Goal: Task Accomplishment & Management: Manage account settings

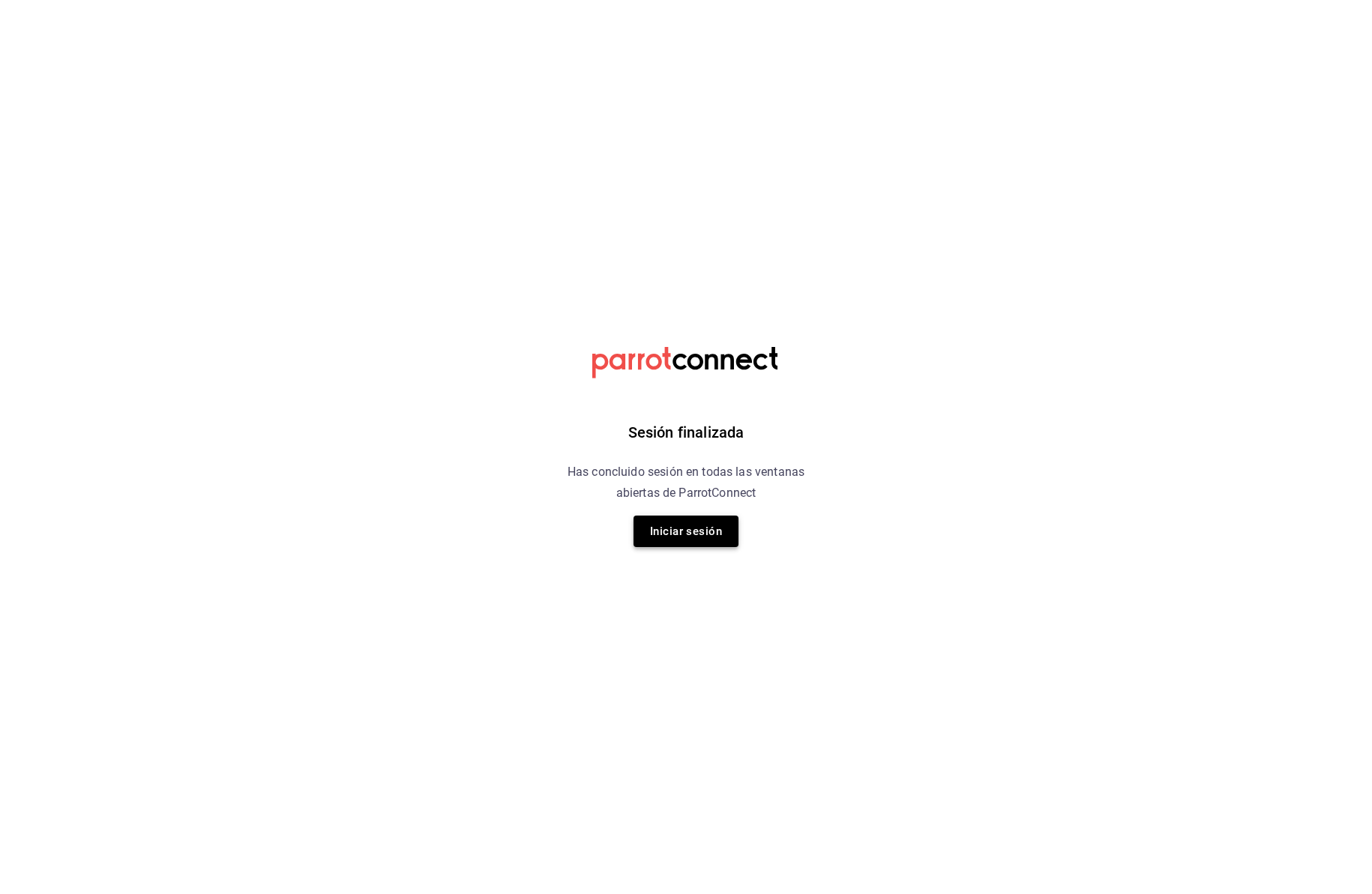
click at [669, 534] on button "Iniciar sesión" at bounding box center [686, 531] width 105 height 32
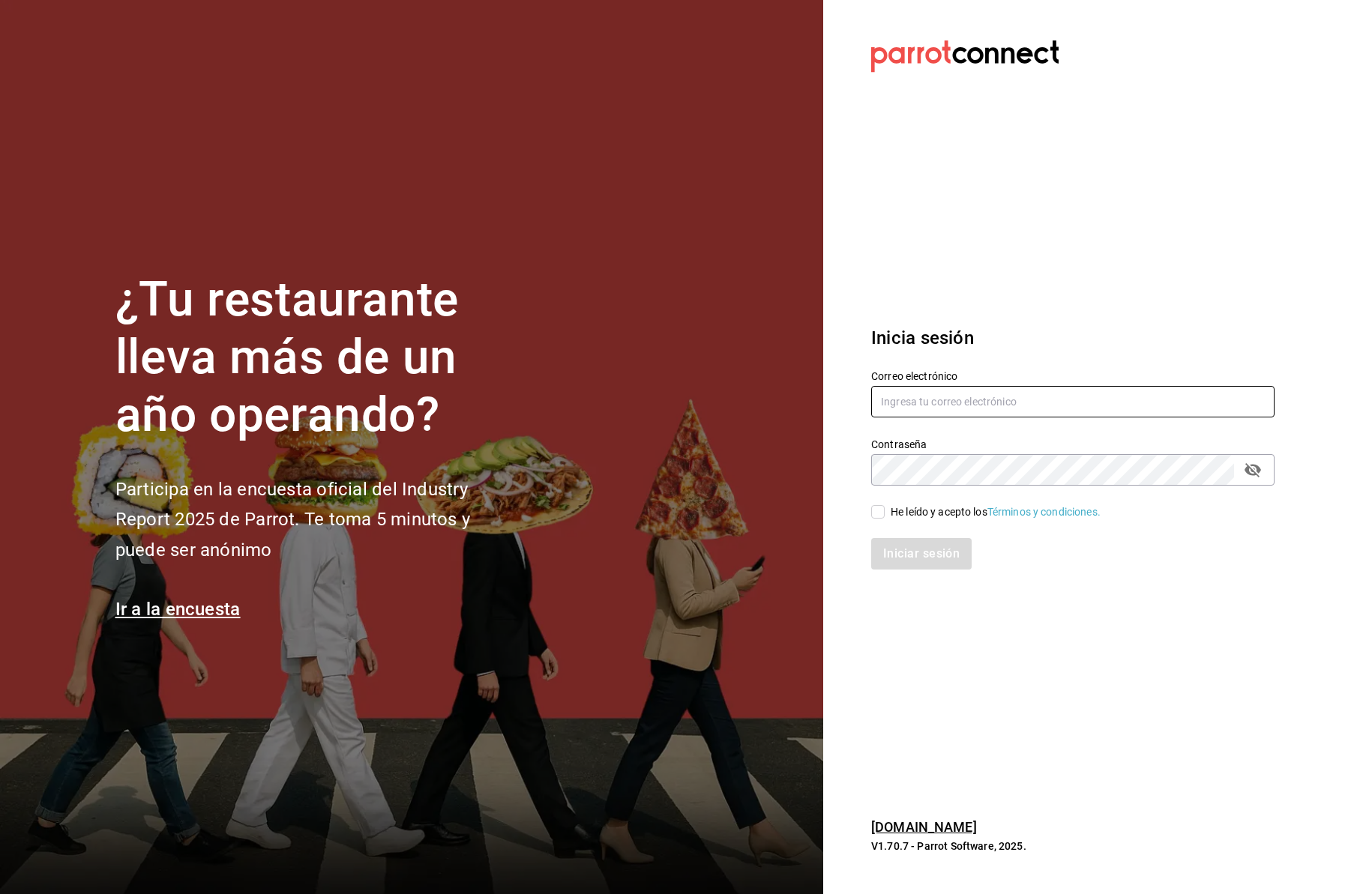
type input "jaimecafe22@gmail.com"
click at [878, 517] on input "He leído y acepto los Términos y condiciones." at bounding box center [878, 512] width 14 height 14
checkbox input "true"
click at [899, 556] on button "Iniciar sesión" at bounding box center [922, 554] width 102 height 32
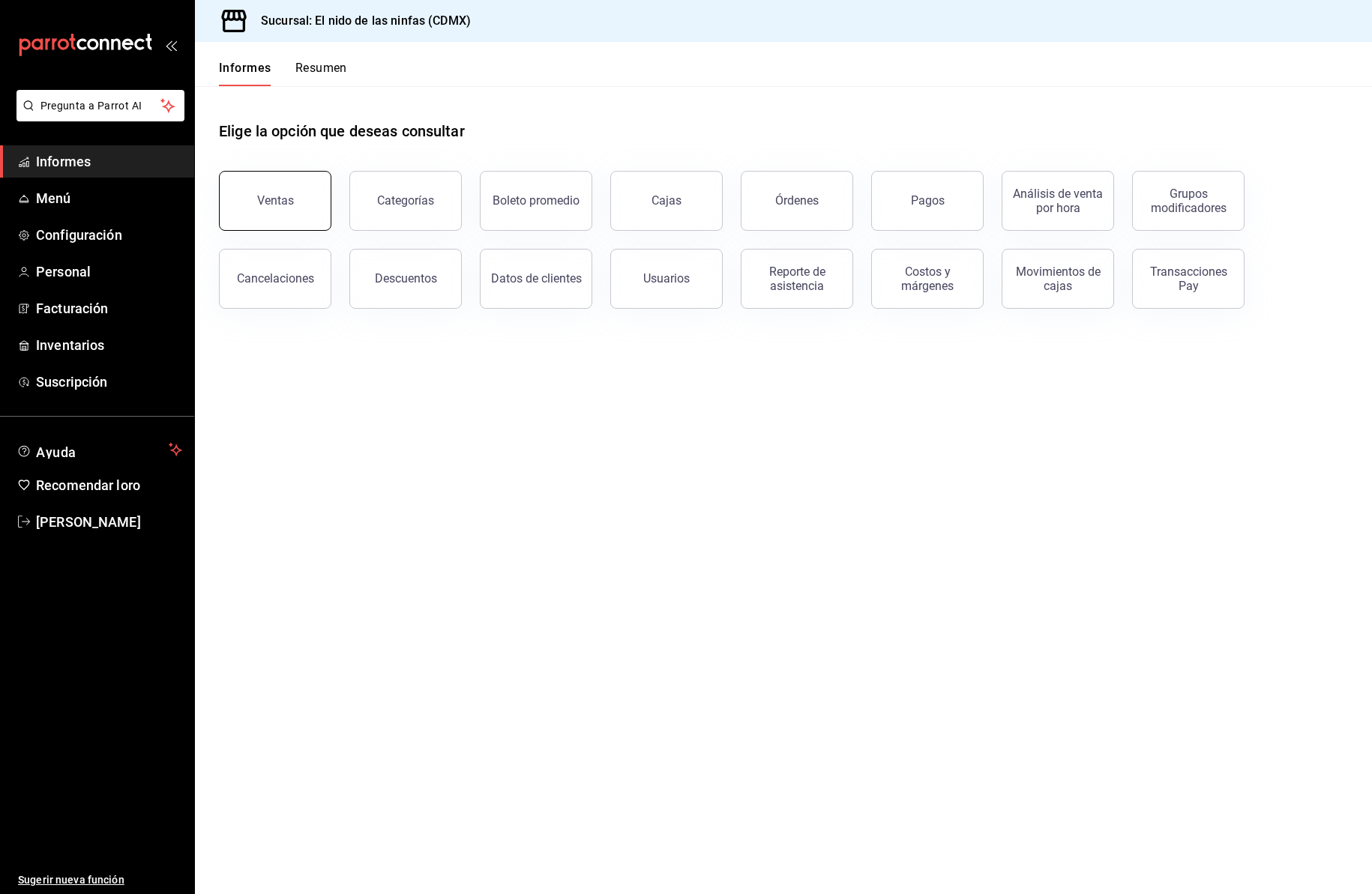
click at [282, 197] on font "Ventas" at bounding box center [275, 200] width 37 height 14
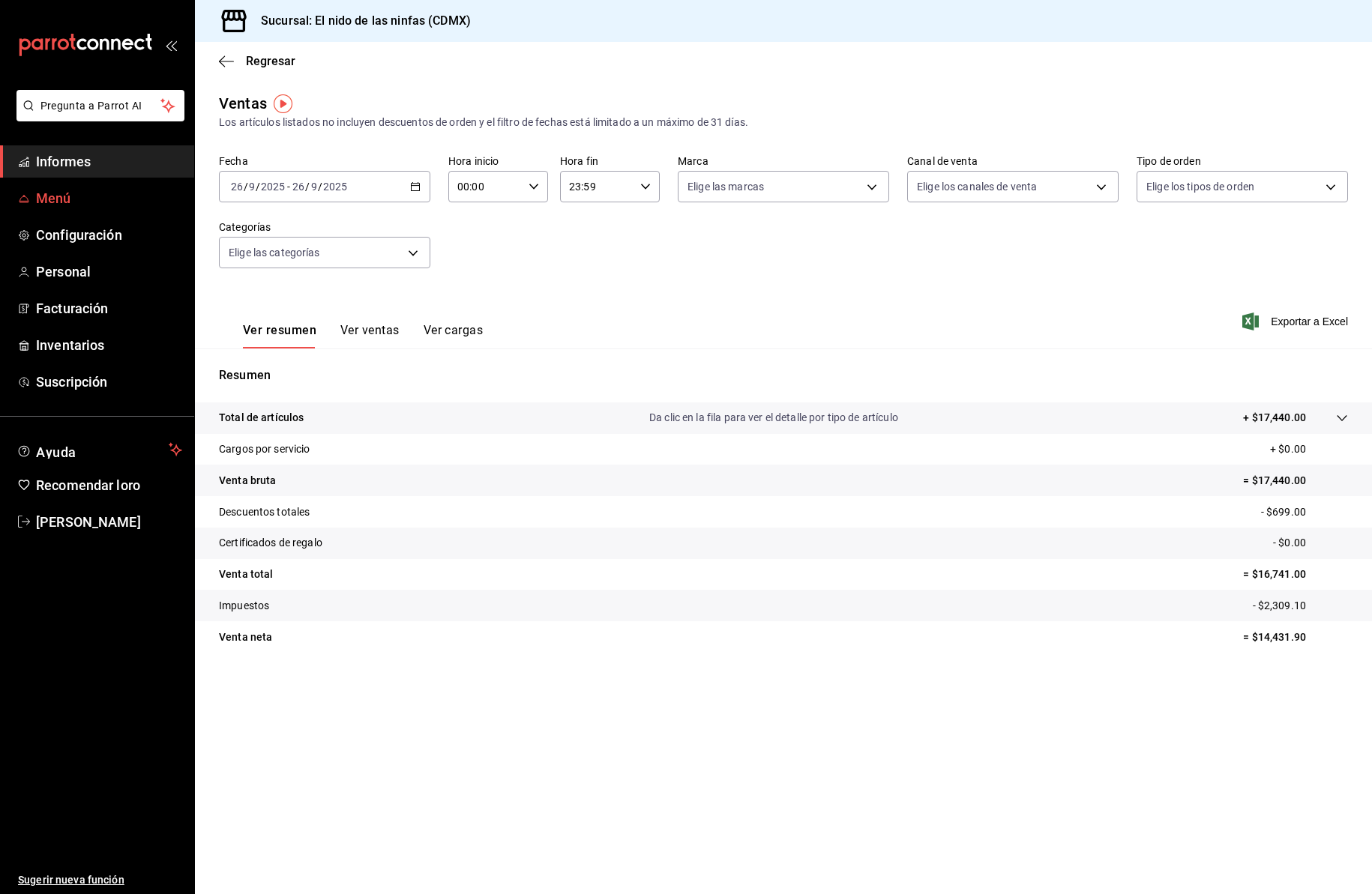
click at [60, 196] on font "Menú" at bounding box center [54, 198] width 36 height 16
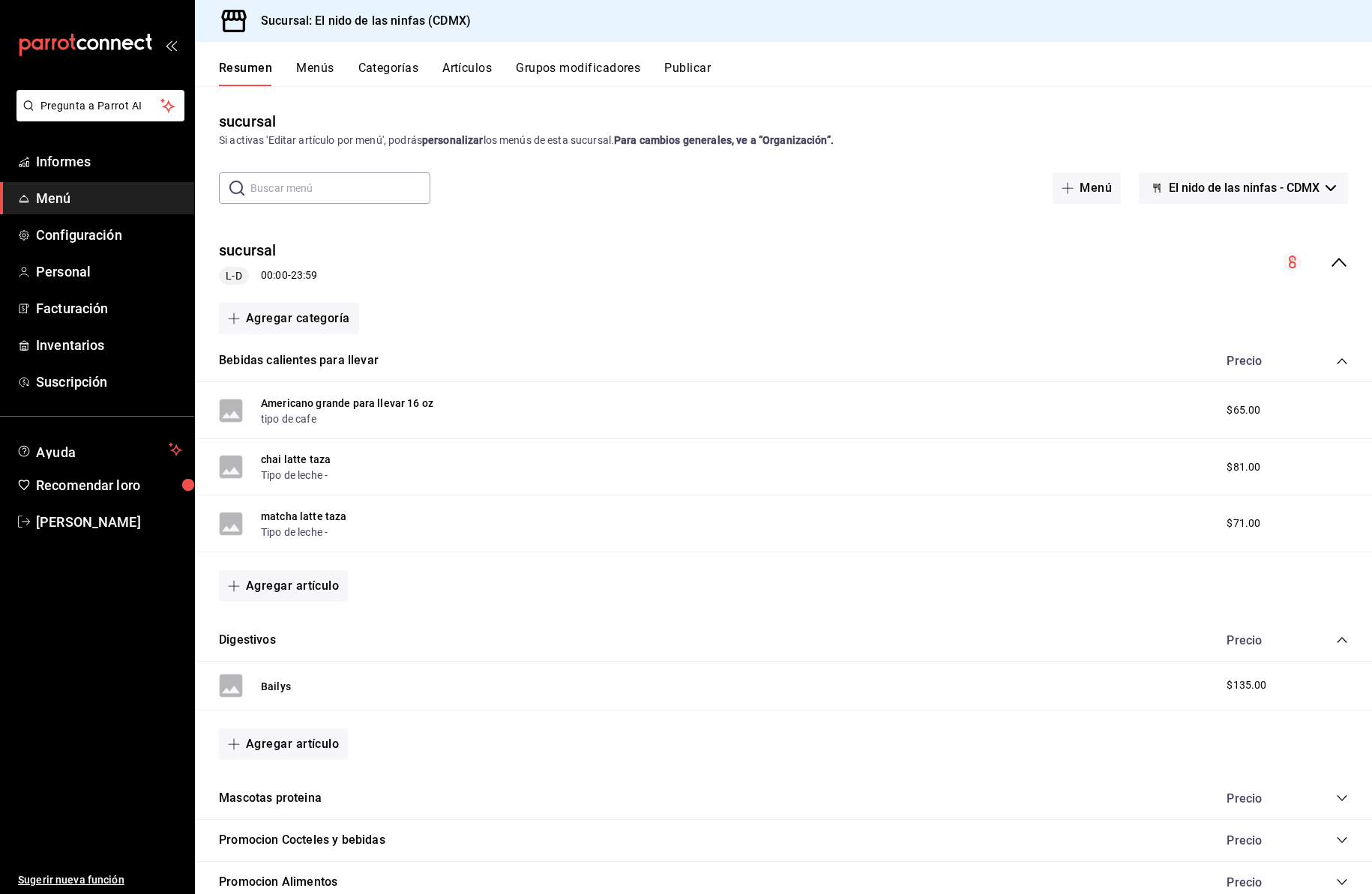
click at [479, 64] on font "Artículos" at bounding box center [467, 67] width 50 height 14
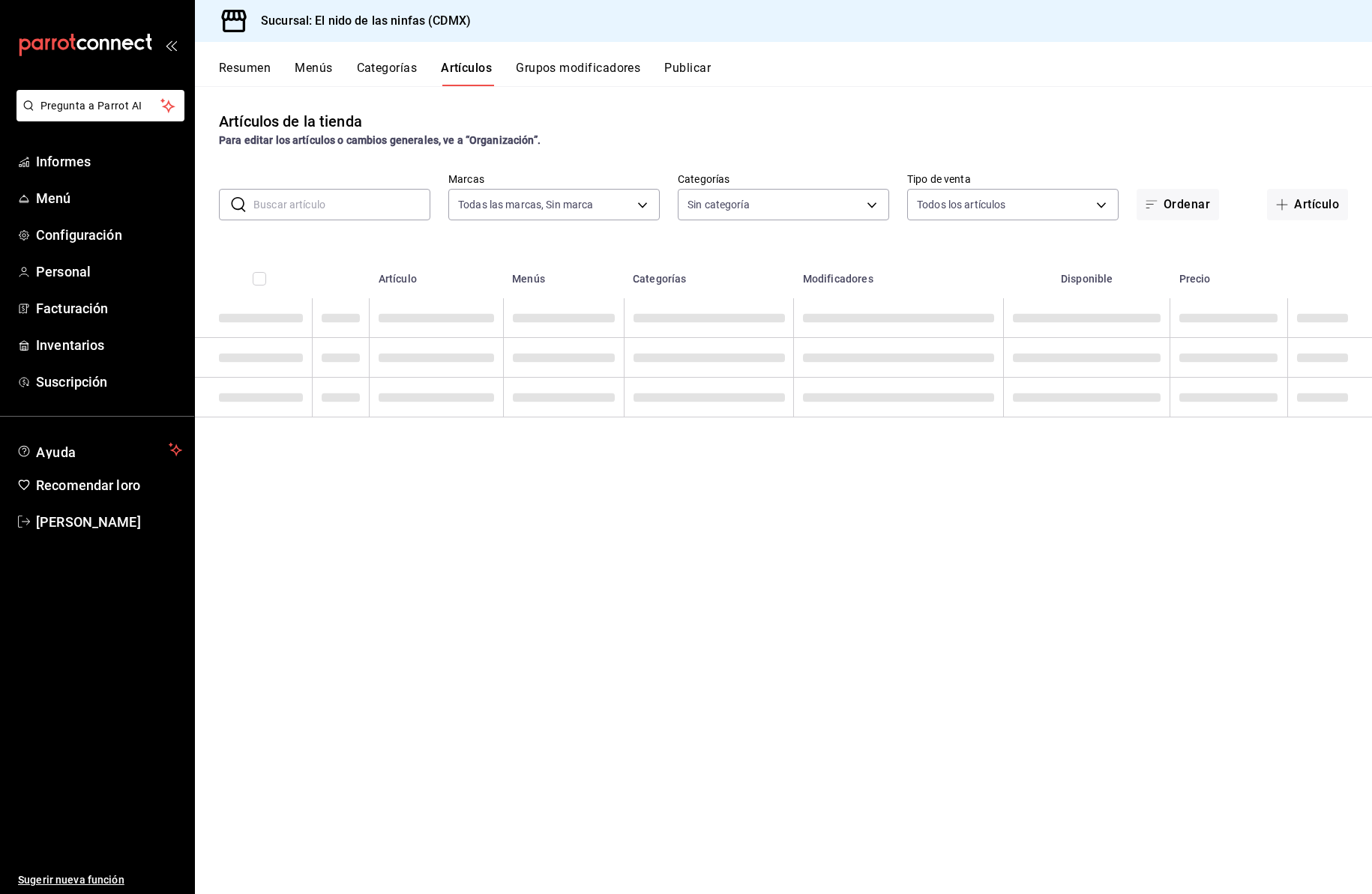
type input "d2e7f705-a92e-4b5a-9c7a-3f8867cbe88b"
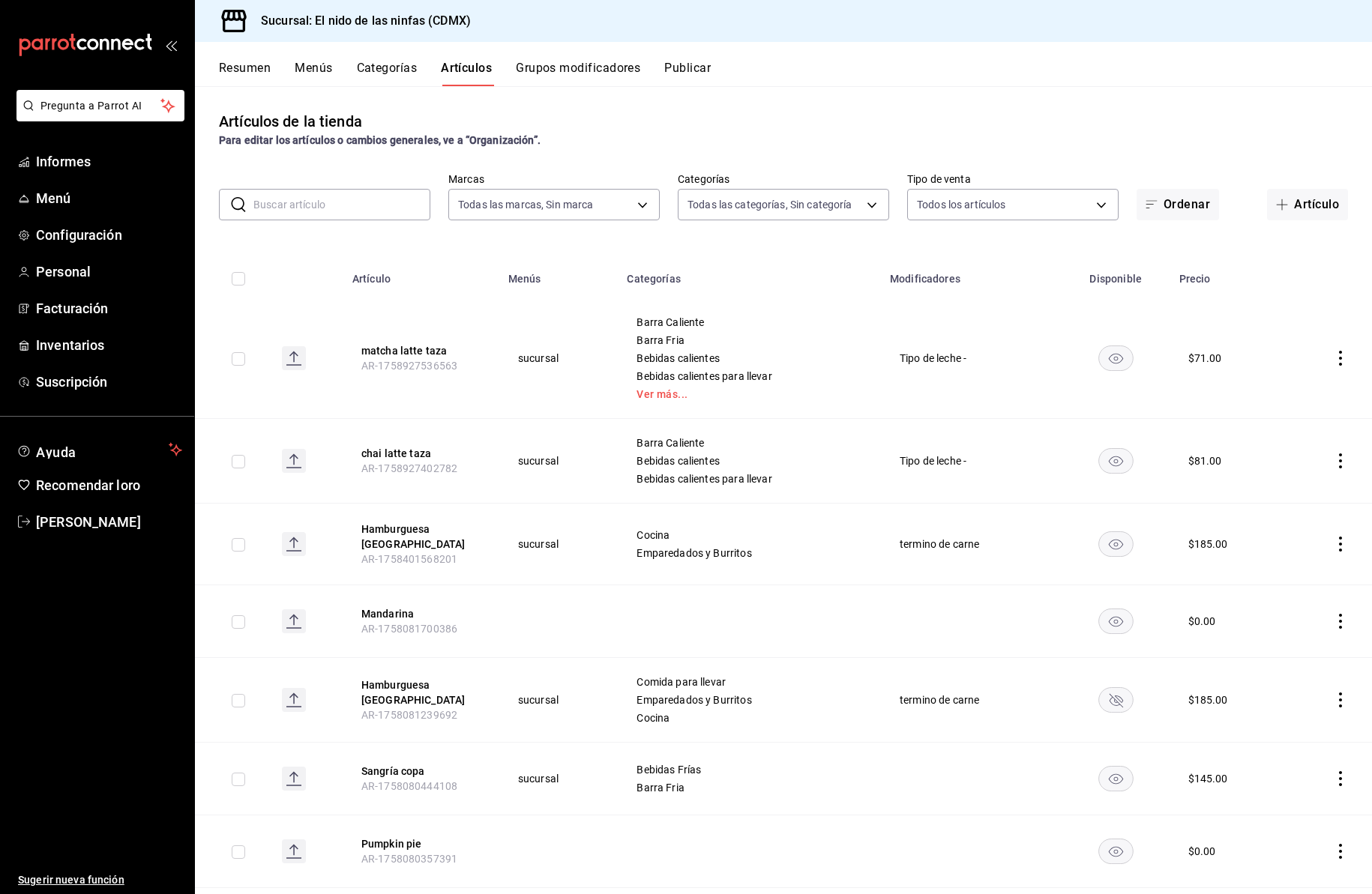
type input "5c205893-a101-45fe-a5e9-0d3a7003fba1,4b68dad8-5fea-4f89-9963-c0d84c3836ef,d07fc…"
click at [367, 200] on input "text" at bounding box center [342, 204] width 177 height 30
click at [292, 200] on input "text" at bounding box center [342, 204] width 177 height 30
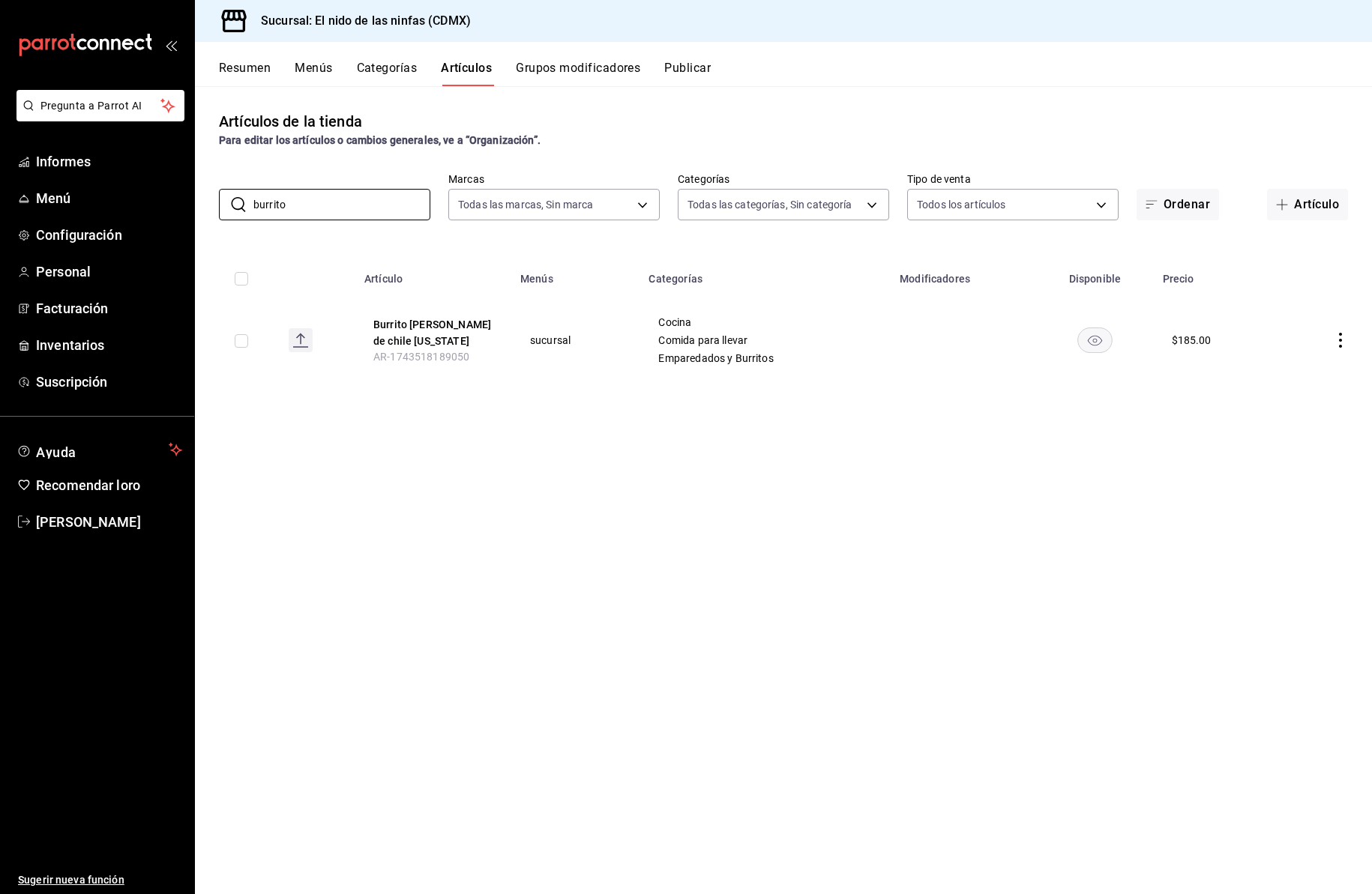
type input "burrito"
click at [1342, 336] on icon "comportamiento" at bounding box center [1340, 340] width 15 height 15
click at [1300, 370] on font "Editar" at bounding box center [1290, 375] width 29 height 12
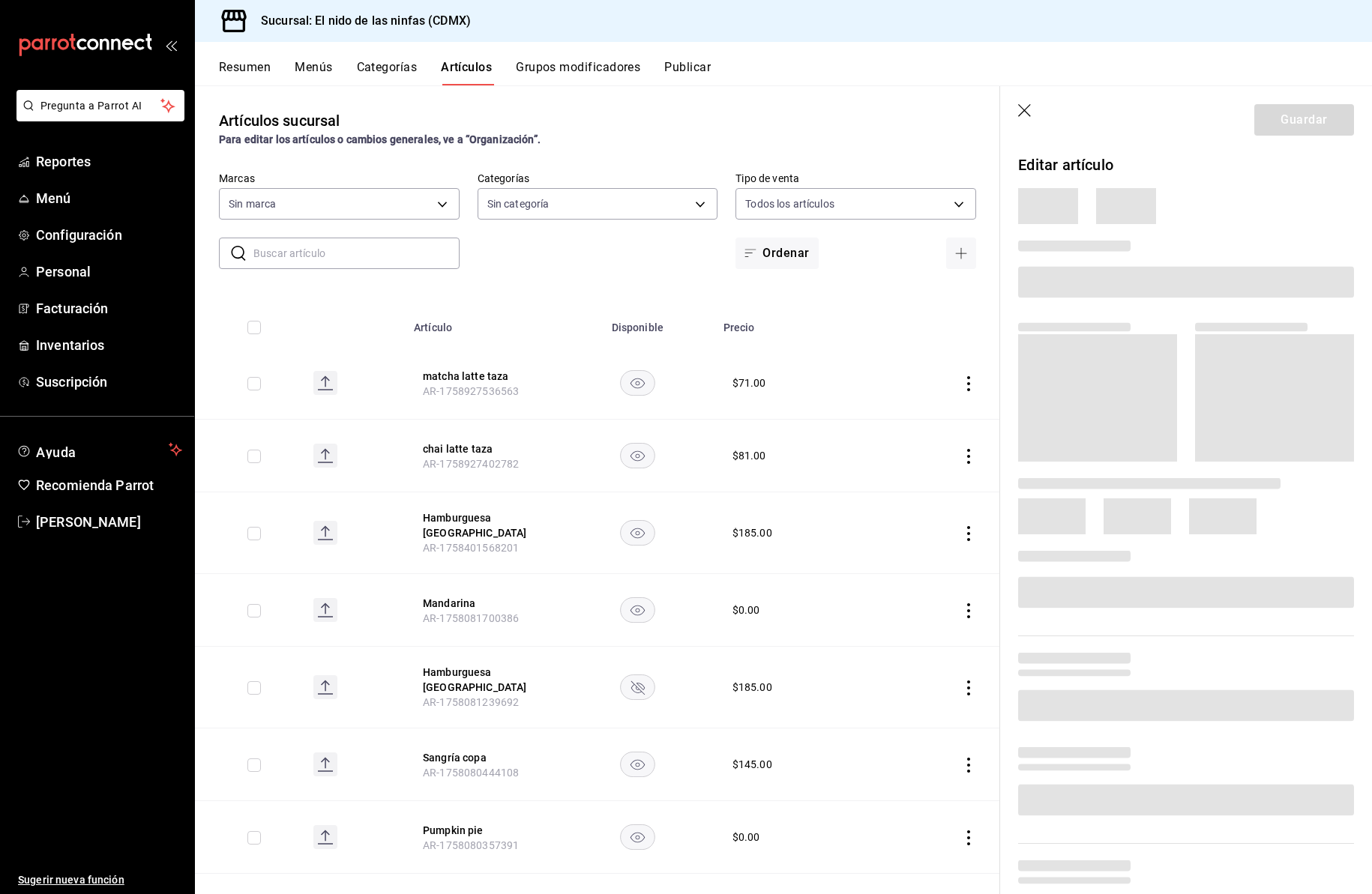
type input "5c205893-a101-45fe-a5e9-0d3a7003fba1,4b68dad8-5fea-4f89-9963-c0d84c3836ef,d07fc…"
type input "d2e7f705-a92e-4b5a-9c7a-3f8867cbe88b"
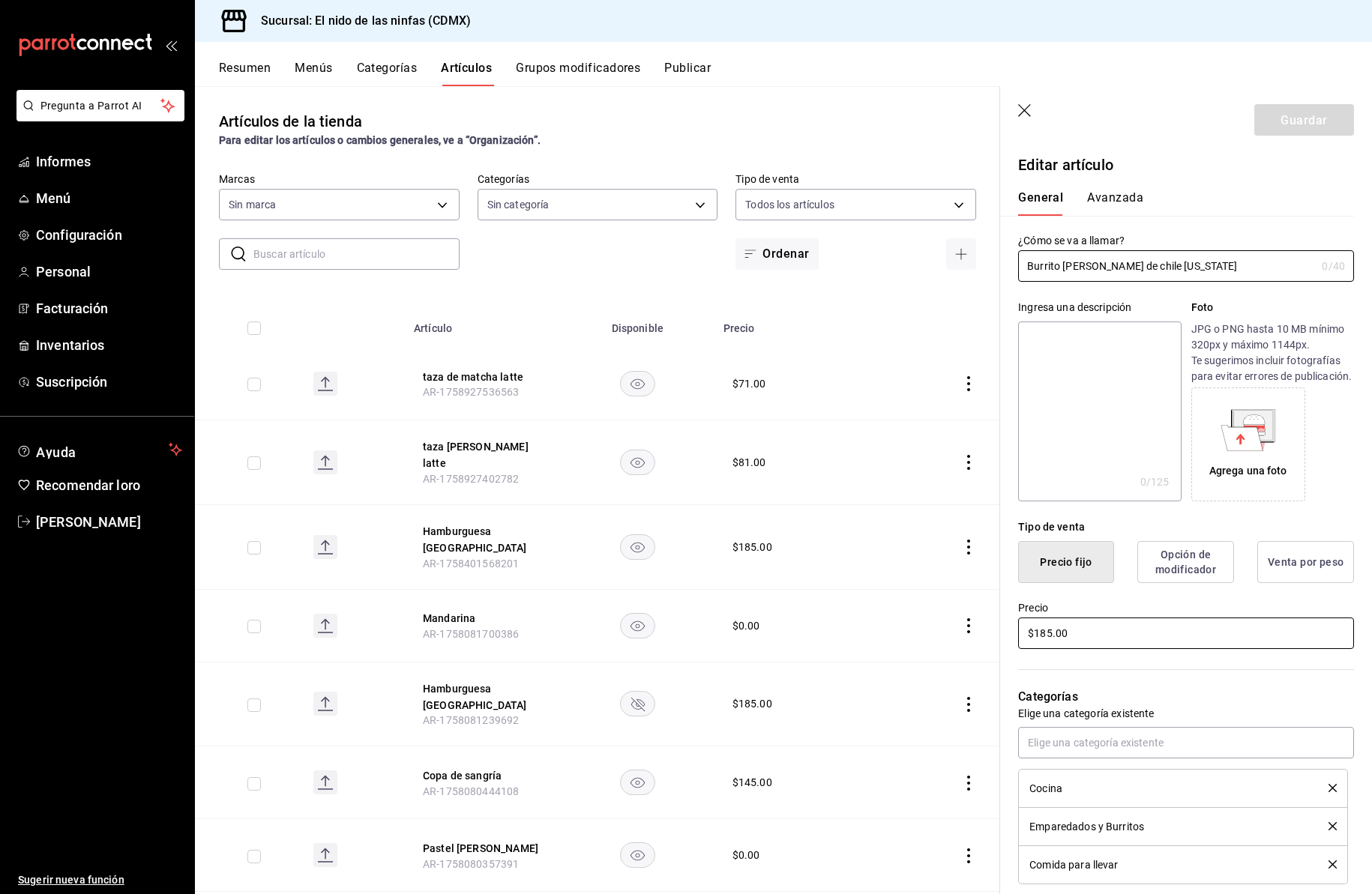
click at [1052, 648] on input "$185.00" at bounding box center [1186, 633] width 336 height 32
type input "$188.00"
click at [1283, 119] on font "Guardar" at bounding box center [1304, 119] width 47 height 14
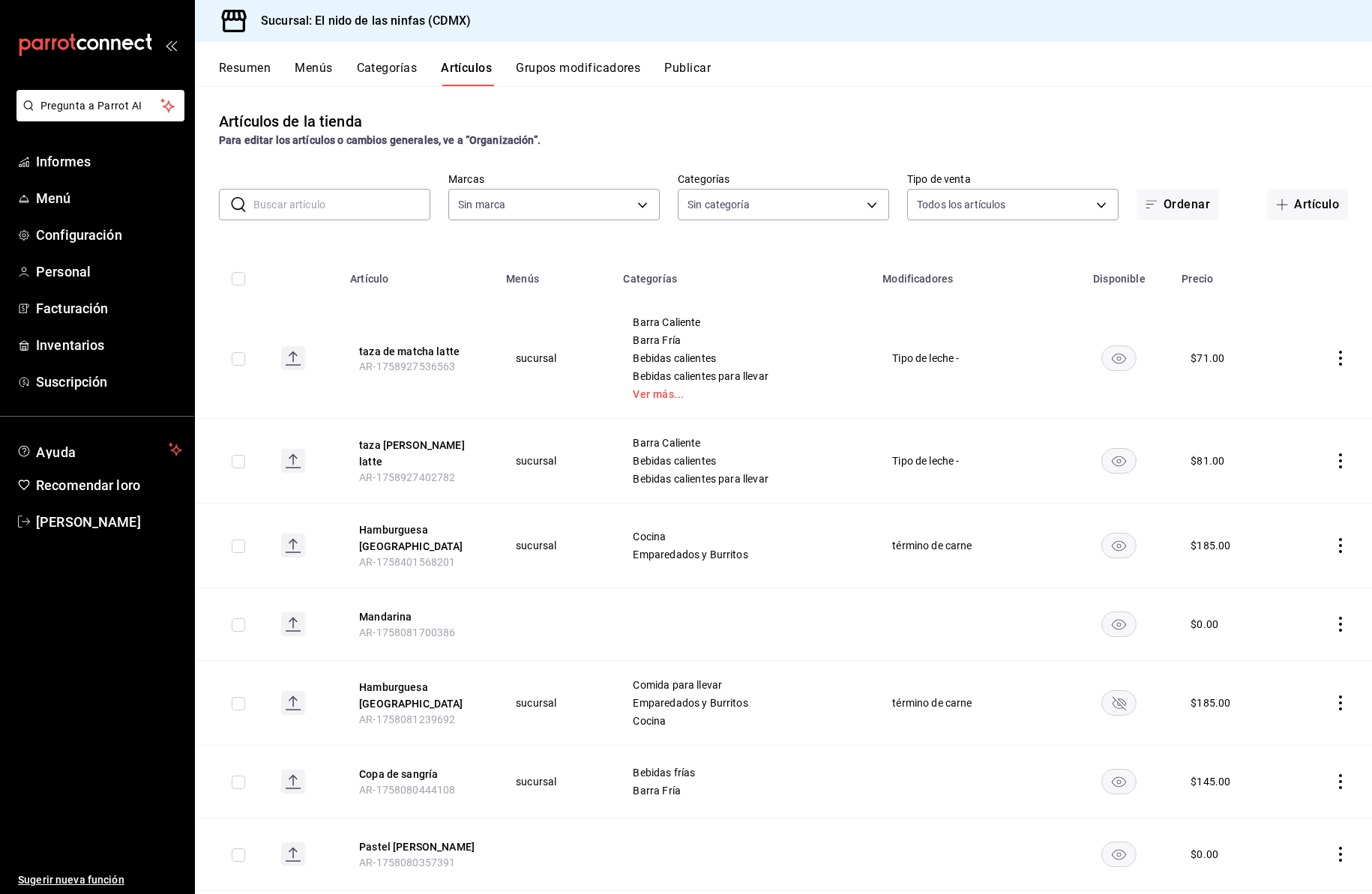
click at [353, 207] on input "text" at bounding box center [342, 204] width 177 height 30
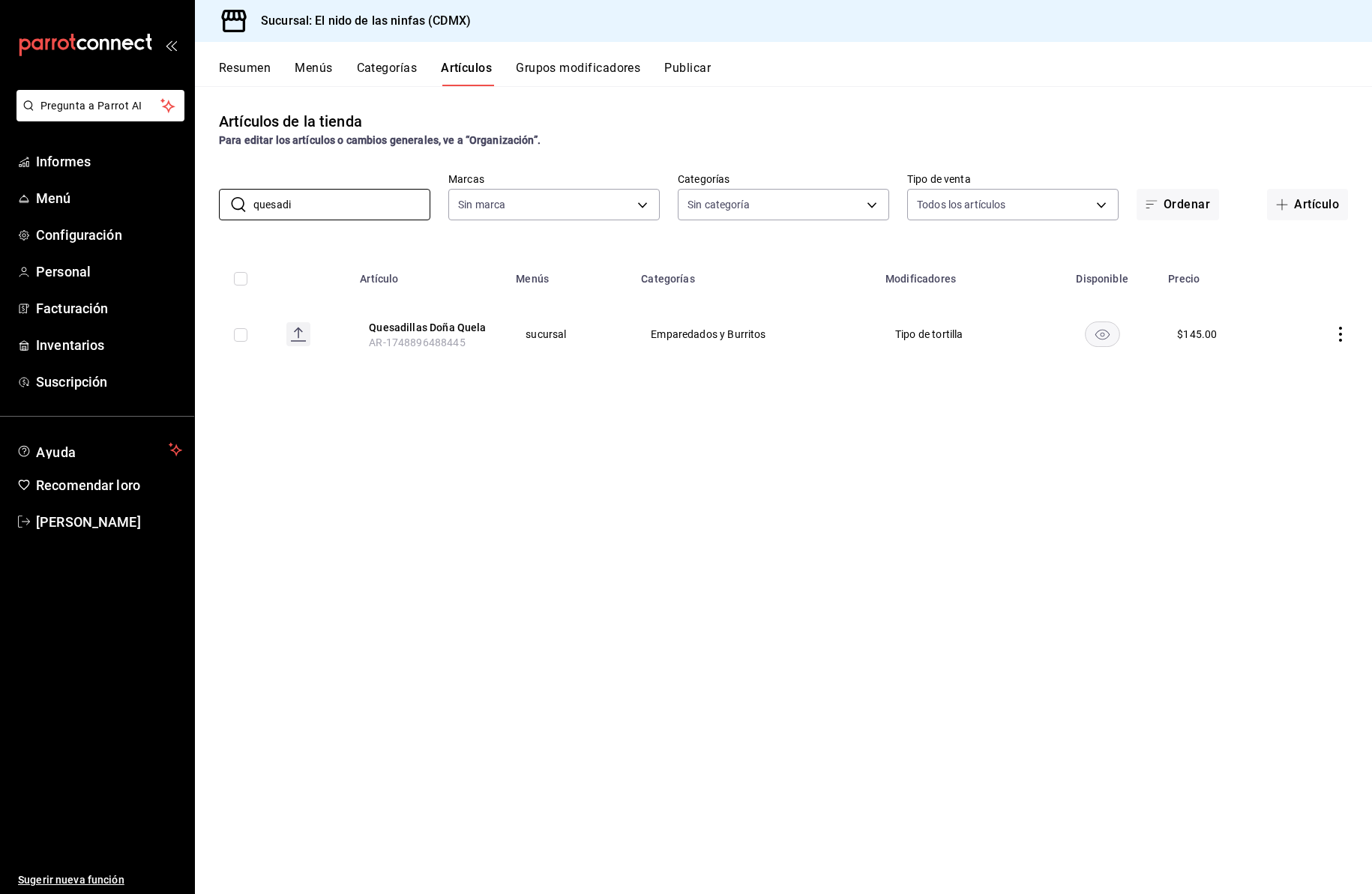
type input "quesadi"
click at [1340, 332] on icon "comportamiento" at bounding box center [1340, 334] width 15 height 15
click at [1297, 367] on font "Editar" at bounding box center [1290, 369] width 29 height 12
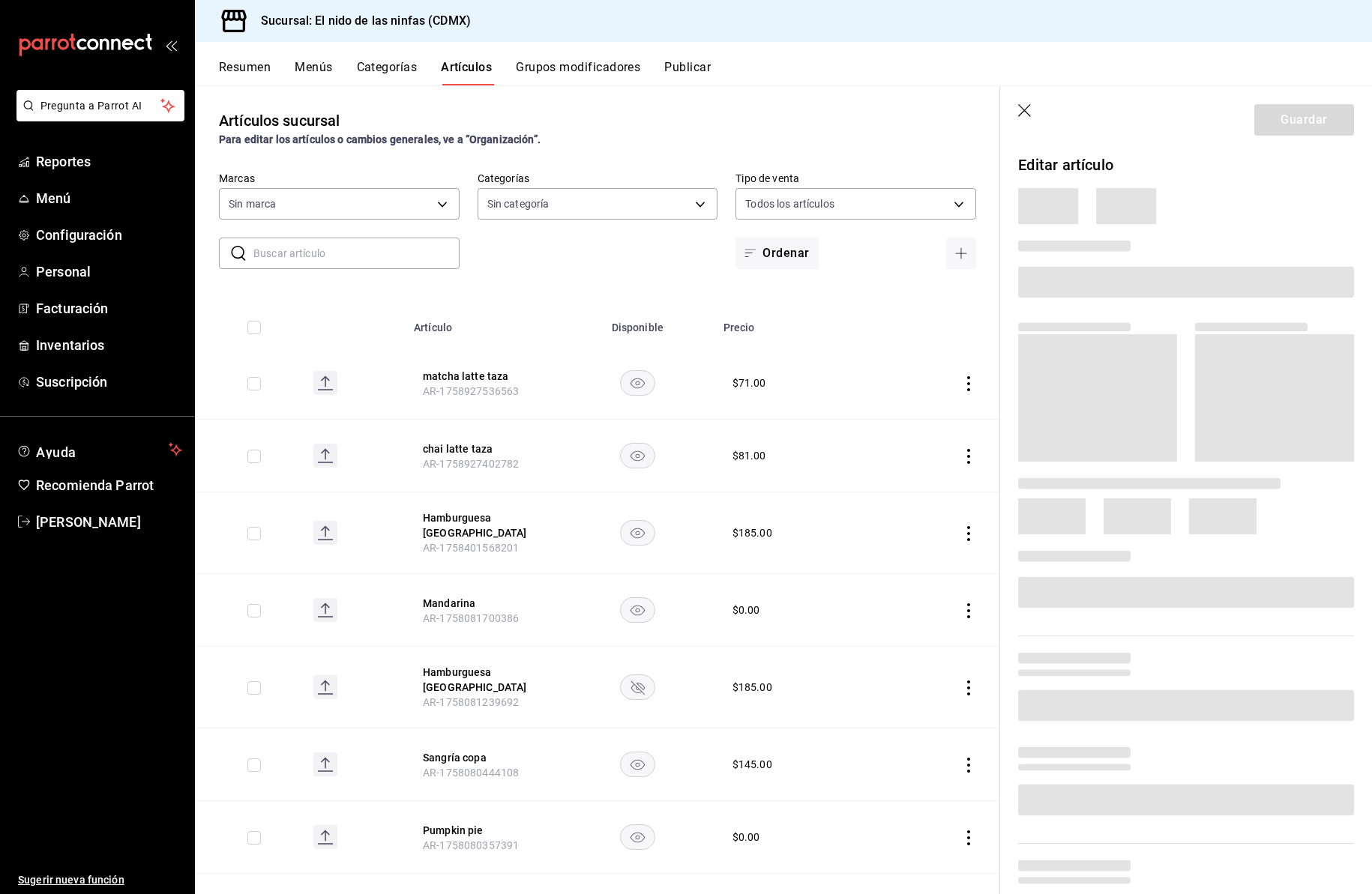
type input "5c205893-a101-45fe-a5e9-0d3a7003fba1,4b68dad8-5fea-4f89-9963-c0d84c3836ef,d07fc…"
type input "d2e7f705-a92e-4b5a-9c7a-3f8867cbe88b"
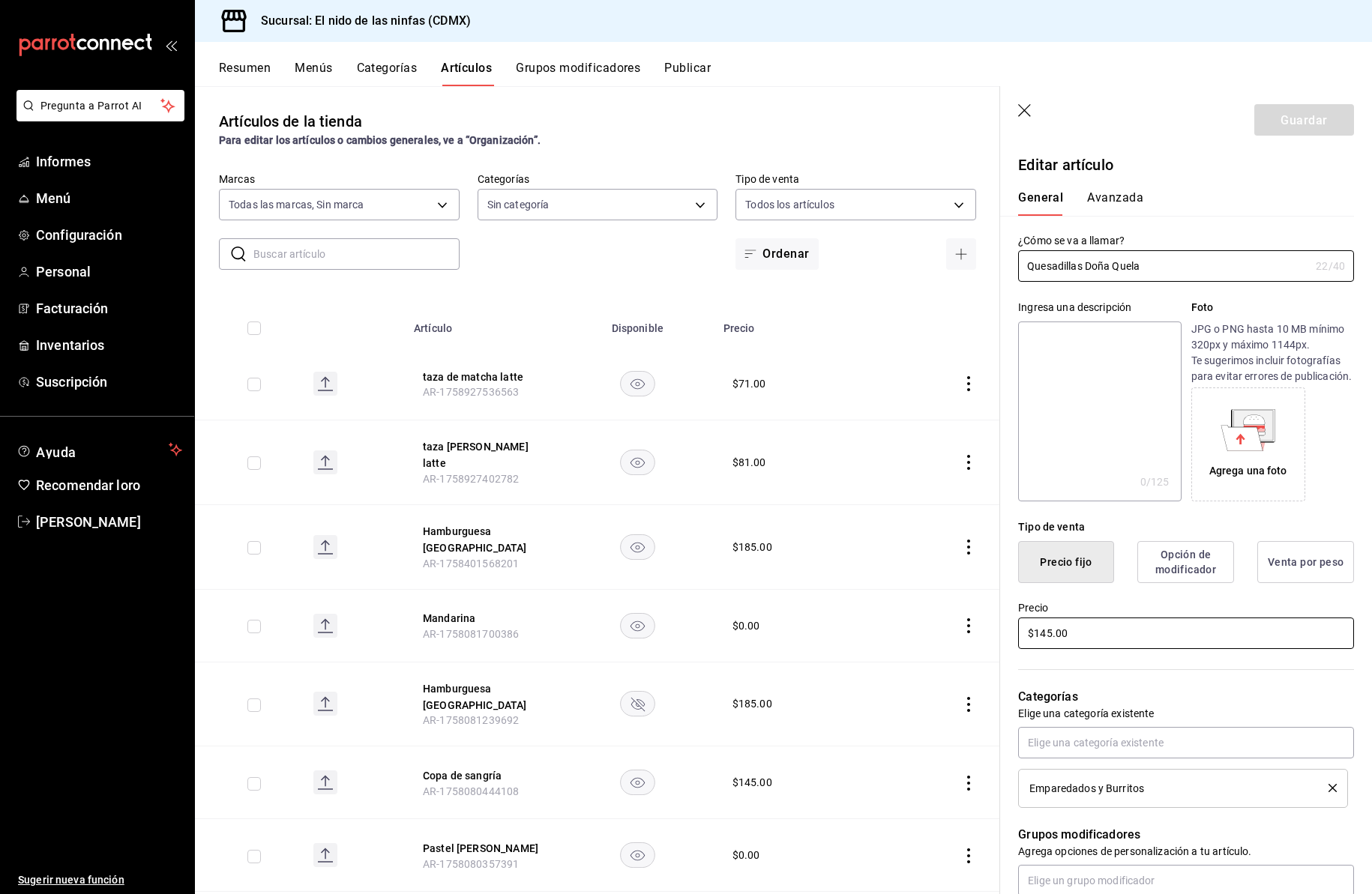
click at [1046, 648] on input "$145.00" at bounding box center [1186, 633] width 336 height 32
type input "$165.00"
click at [1292, 123] on font "Guardar" at bounding box center [1304, 119] width 47 height 14
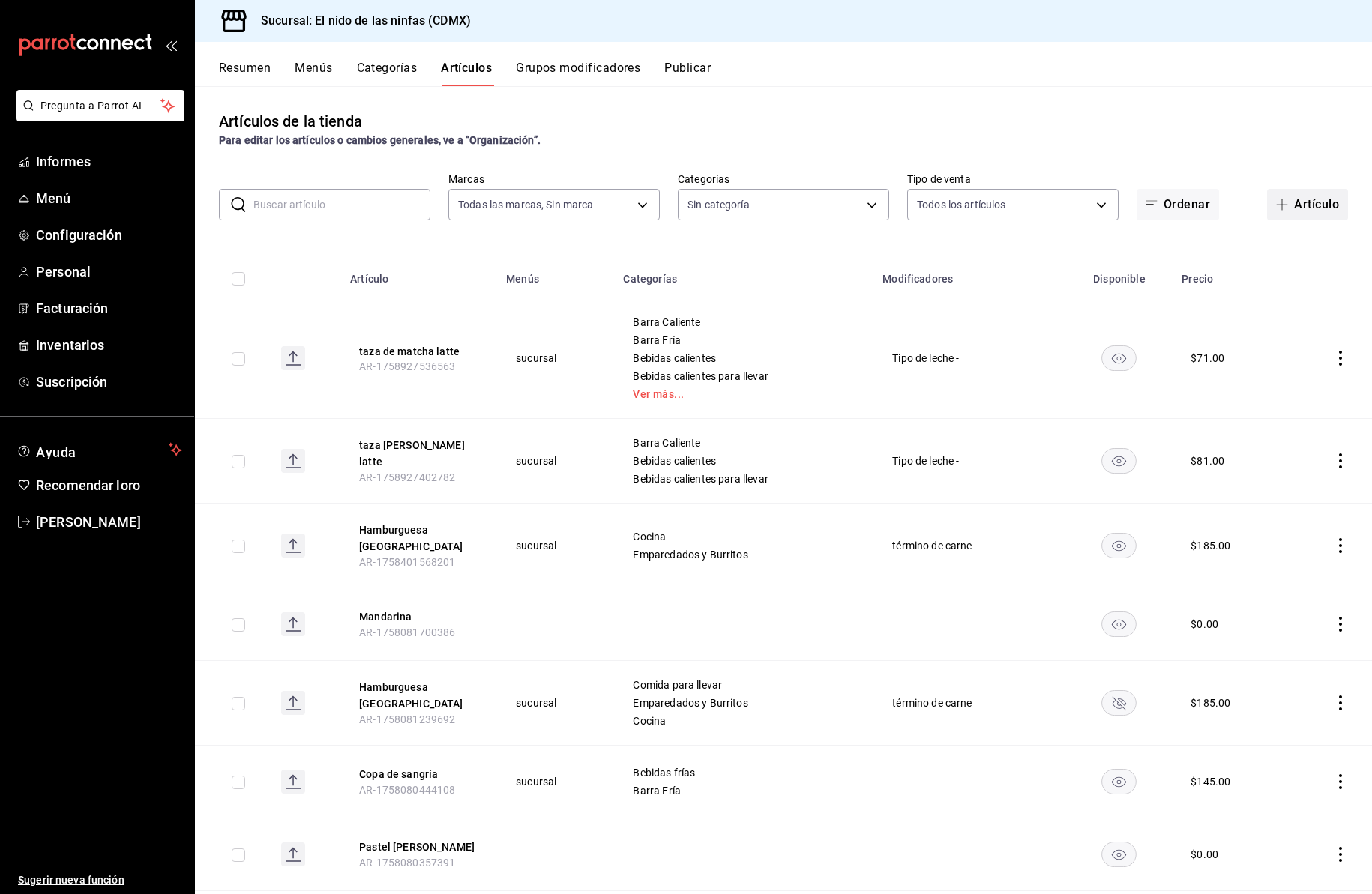
click at [1295, 201] on font "Artículo" at bounding box center [1316, 204] width 45 height 14
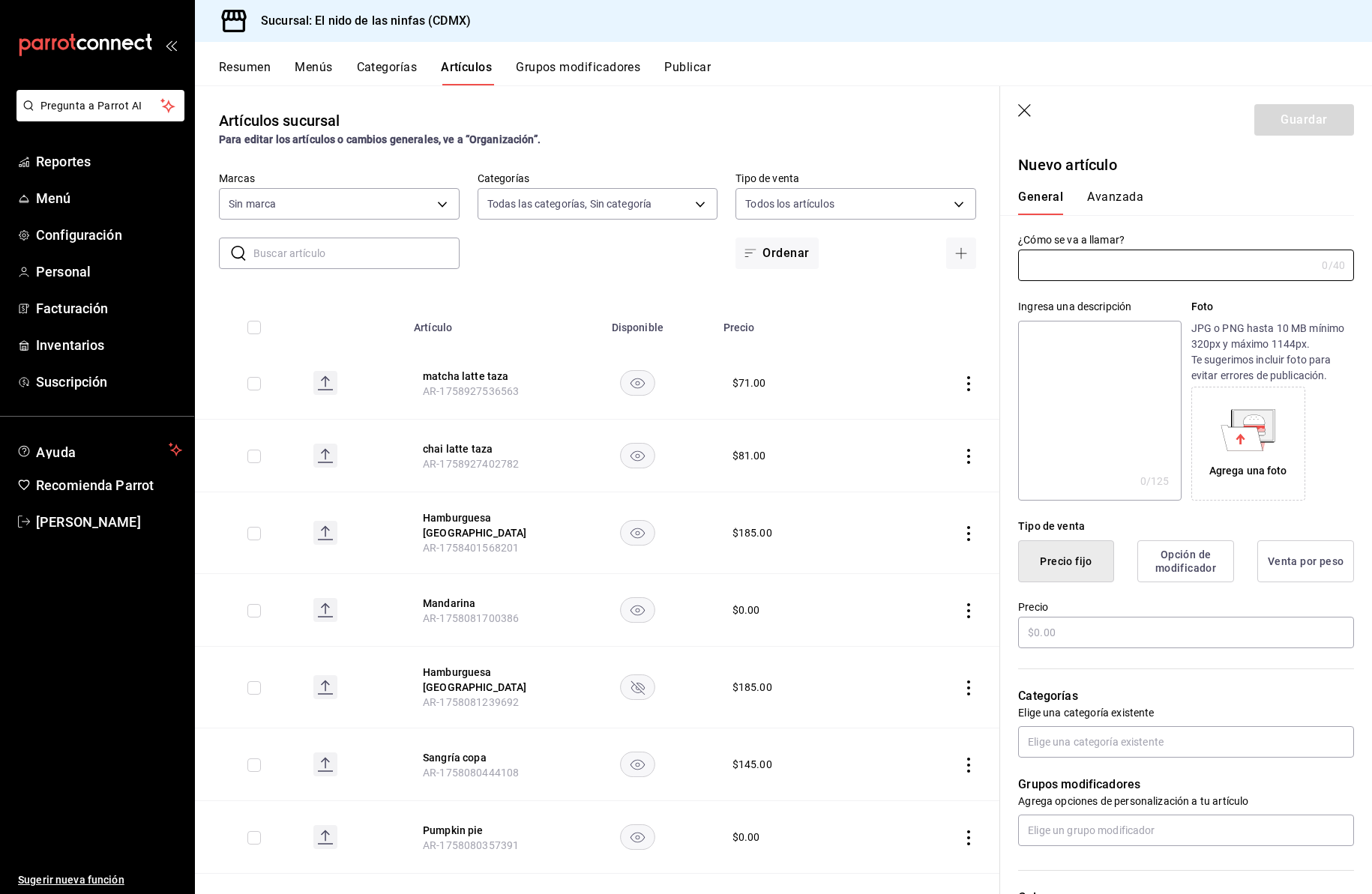
type input "5c205893-a101-45fe-a5e9-0d3a7003fba1,4b68dad8-5fea-4f89-9963-c0d84c3836ef,d07fc…"
type input "AR-1758950069084"
type input "d2e7f705-a92e-4b5a-9c7a-3f8867cbe88b"
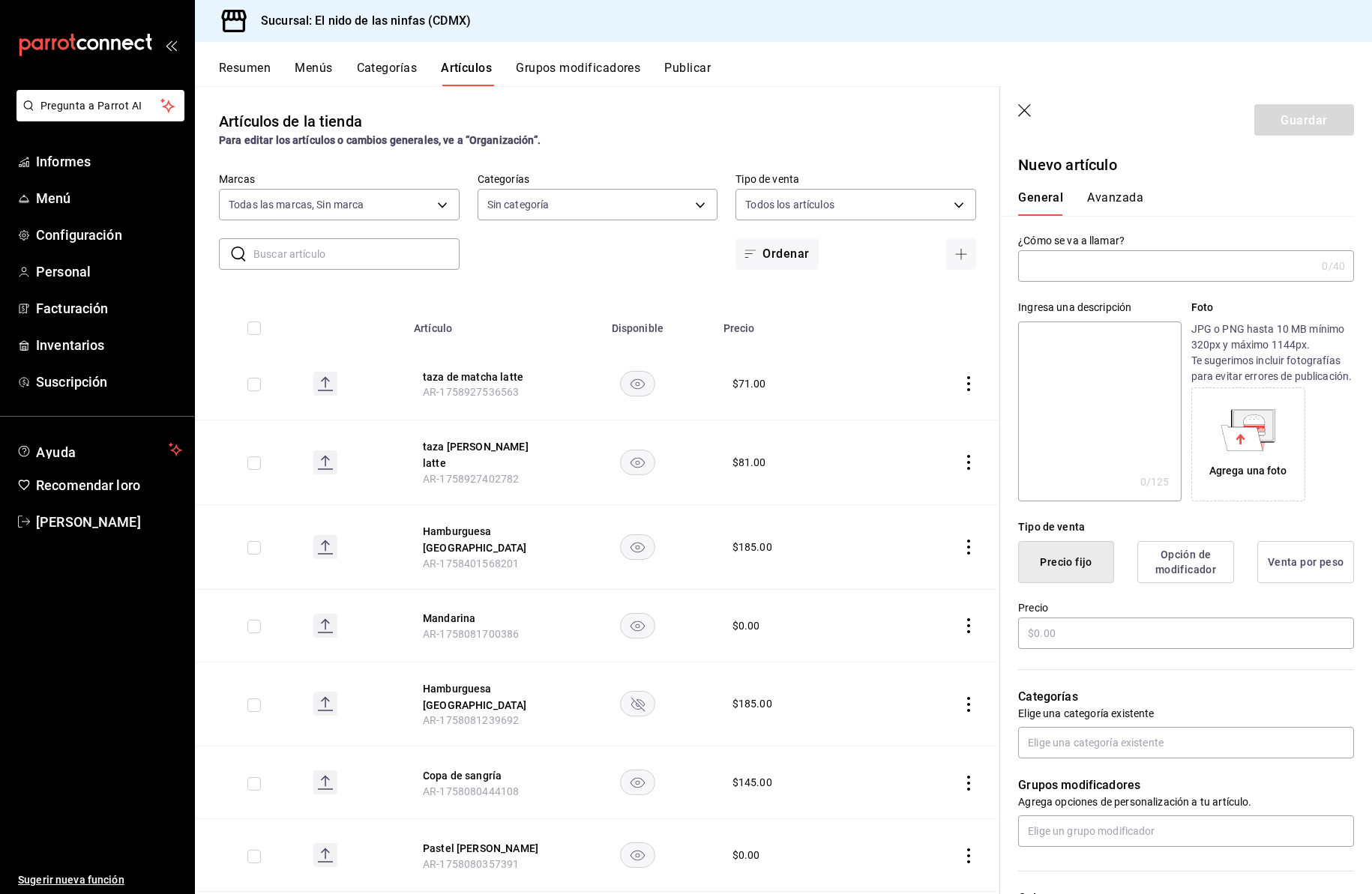
click at [1077, 270] on input "text" at bounding box center [1167, 266] width 297 height 30
type input "Toast de Chilaquiles"
click at [1074, 649] on input "text" at bounding box center [1186, 633] width 336 height 32
type input "$195.00"
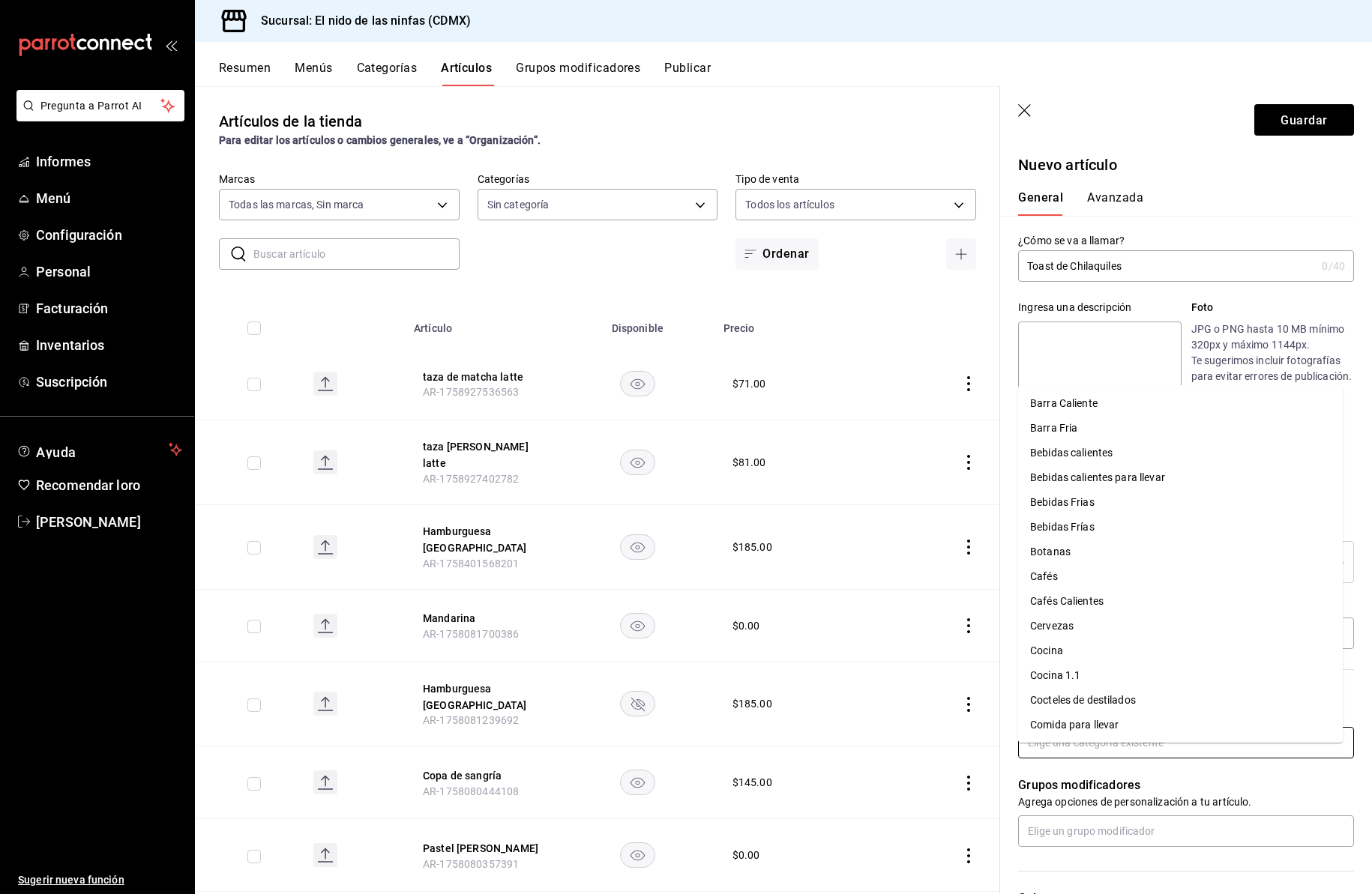
click at [1093, 758] on input "text" at bounding box center [1186, 743] width 336 height 32
click at [1110, 659] on li "Cocina" at bounding box center [1181, 650] width 325 height 25
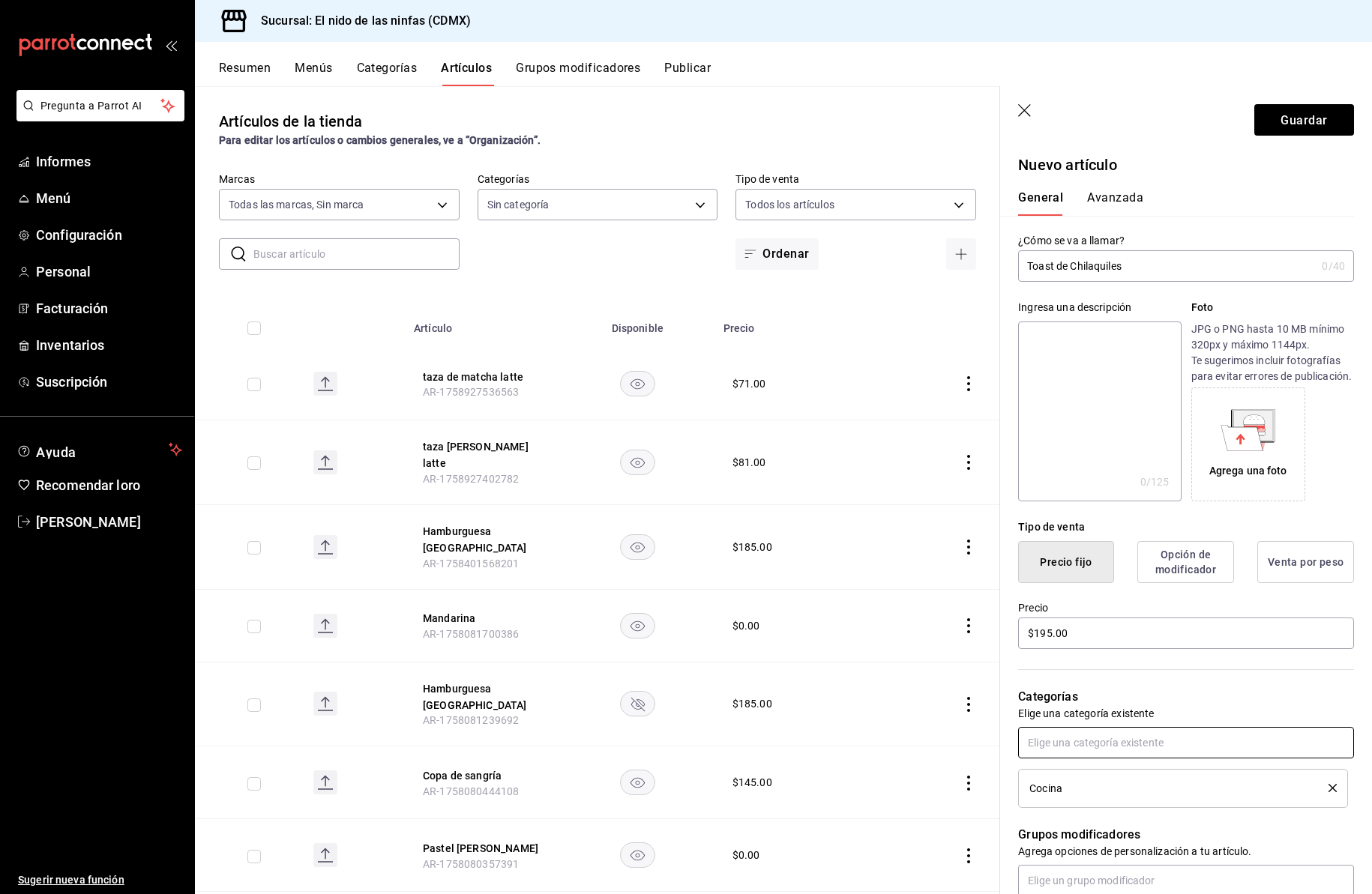
click at [1078, 758] on input "text" at bounding box center [1186, 743] width 336 height 32
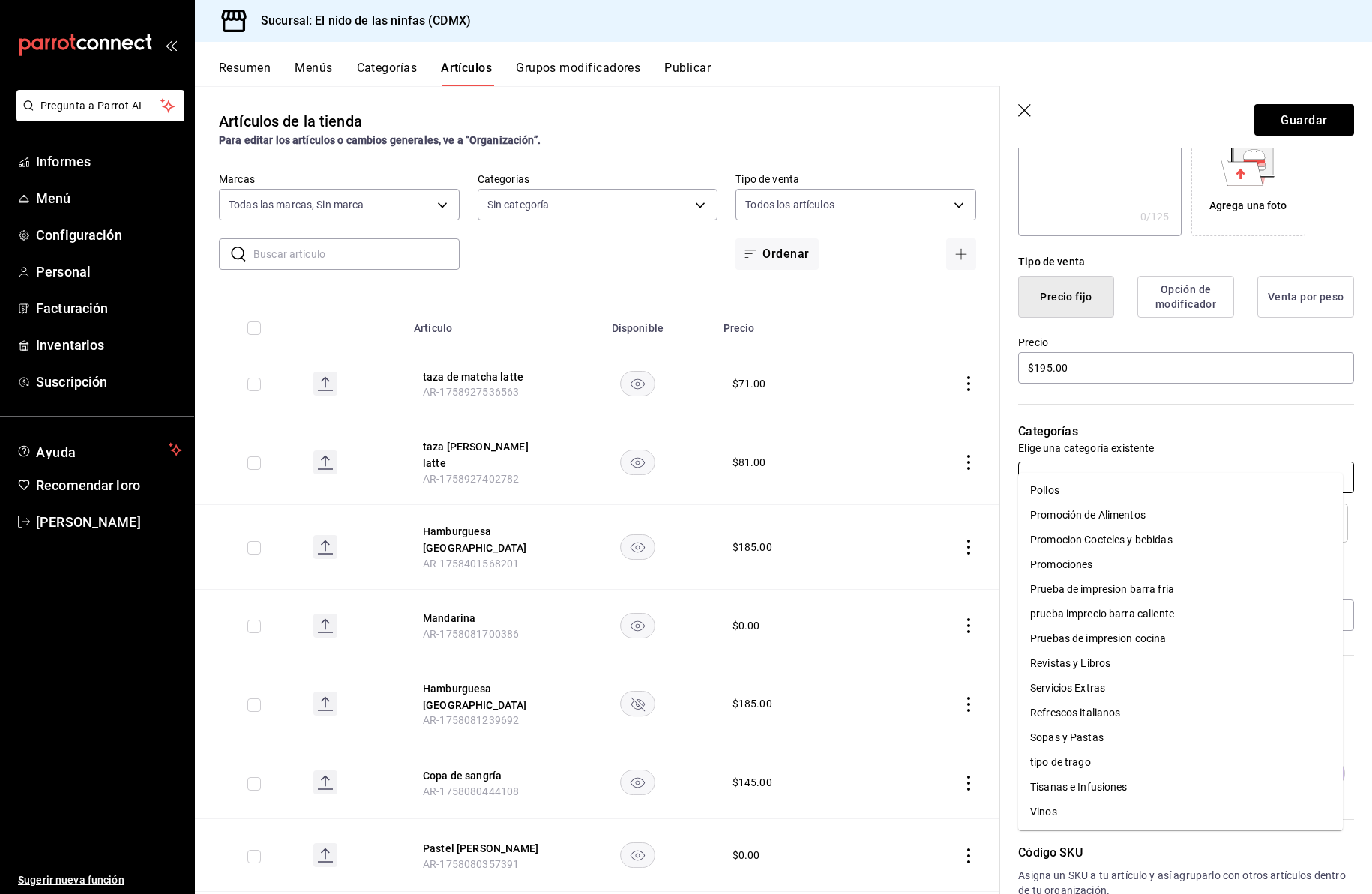
scroll to position [356, 0]
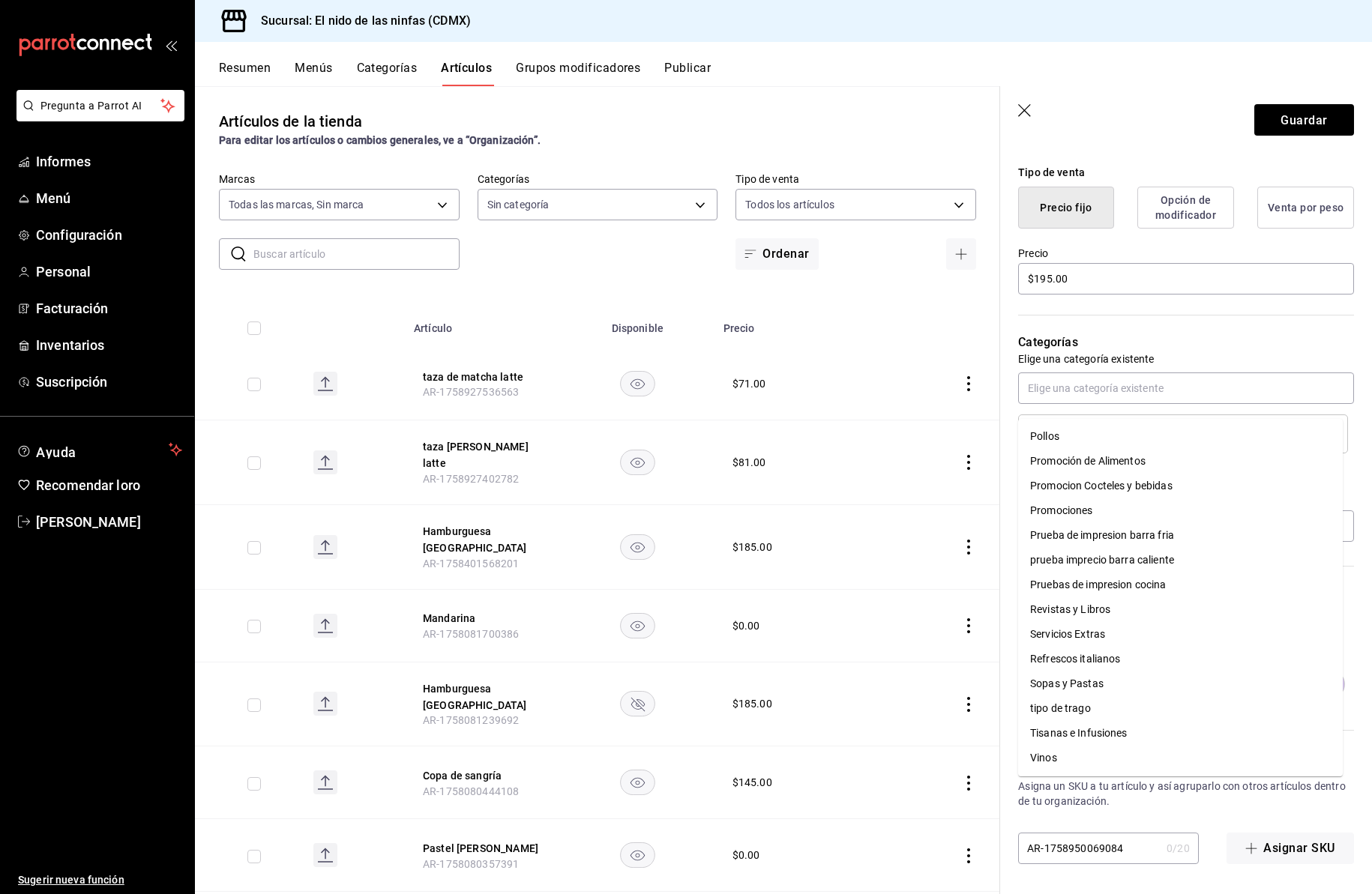
click at [1264, 809] on p "Asigna un SKU a tu artículo y así agruparlo con otros artículos dentro de tu or…" at bounding box center [1186, 794] width 336 height 30
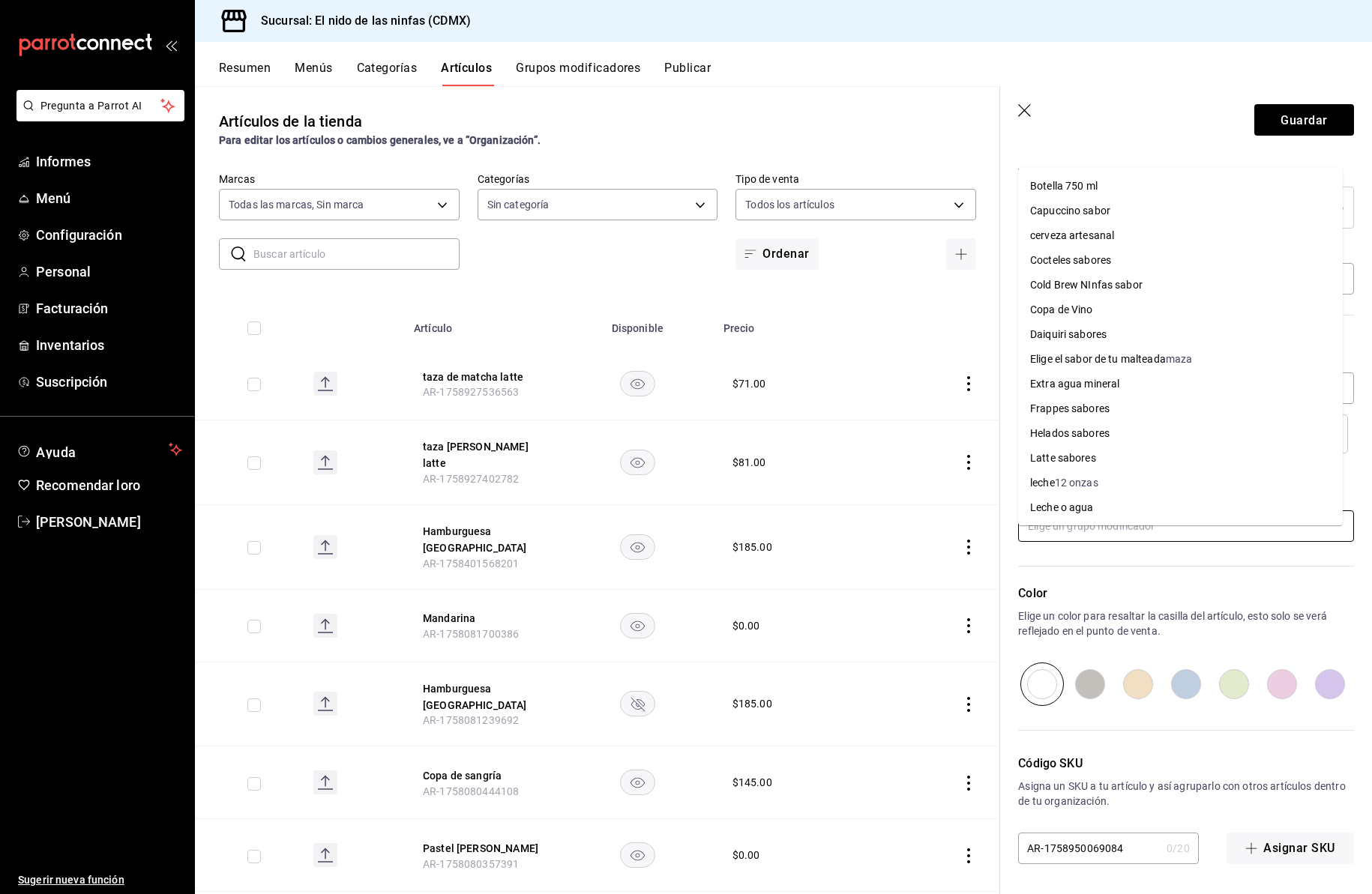
click at [1101, 542] on input "text" at bounding box center [1186, 526] width 336 height 32
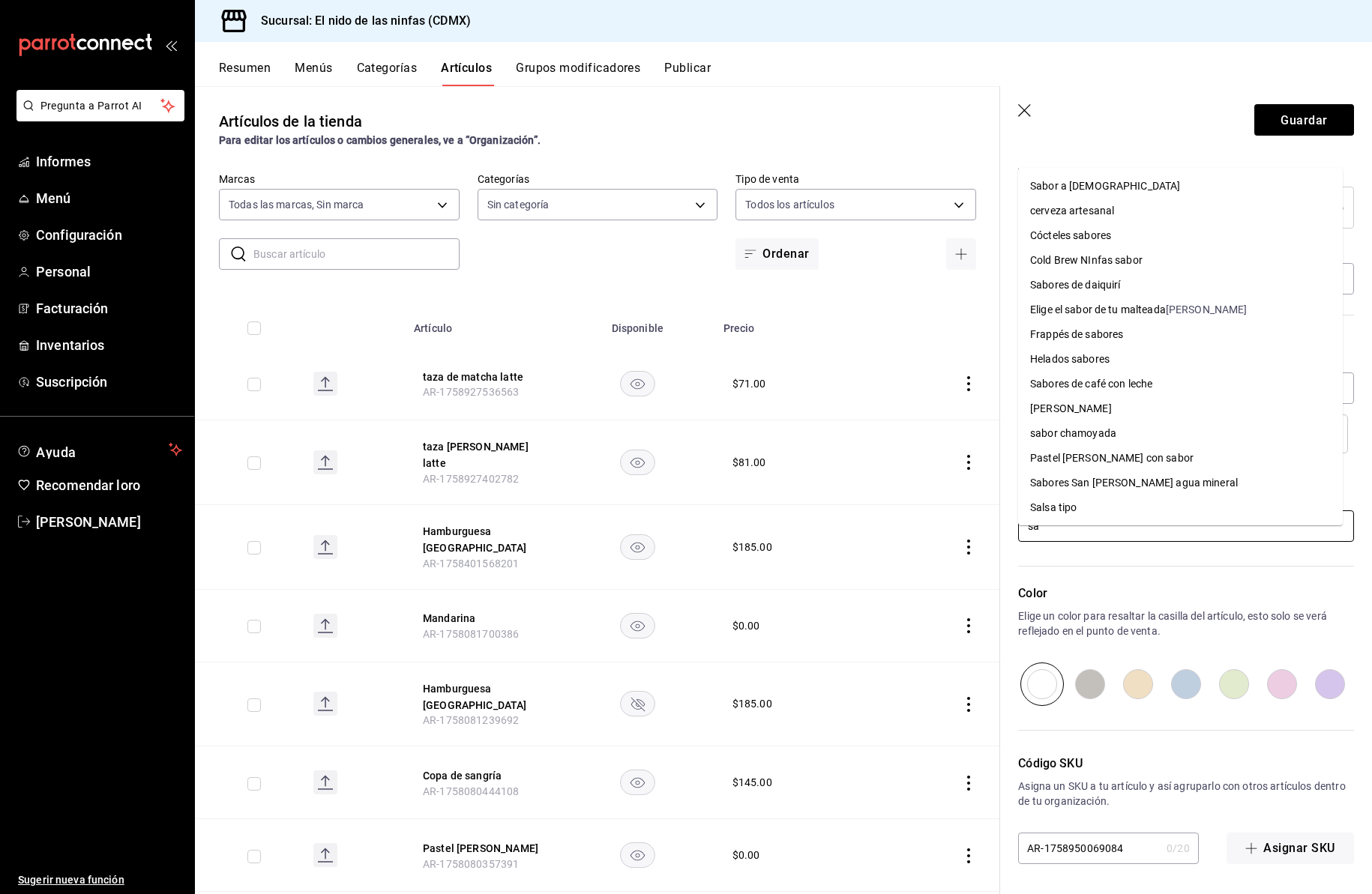
type input "sal"
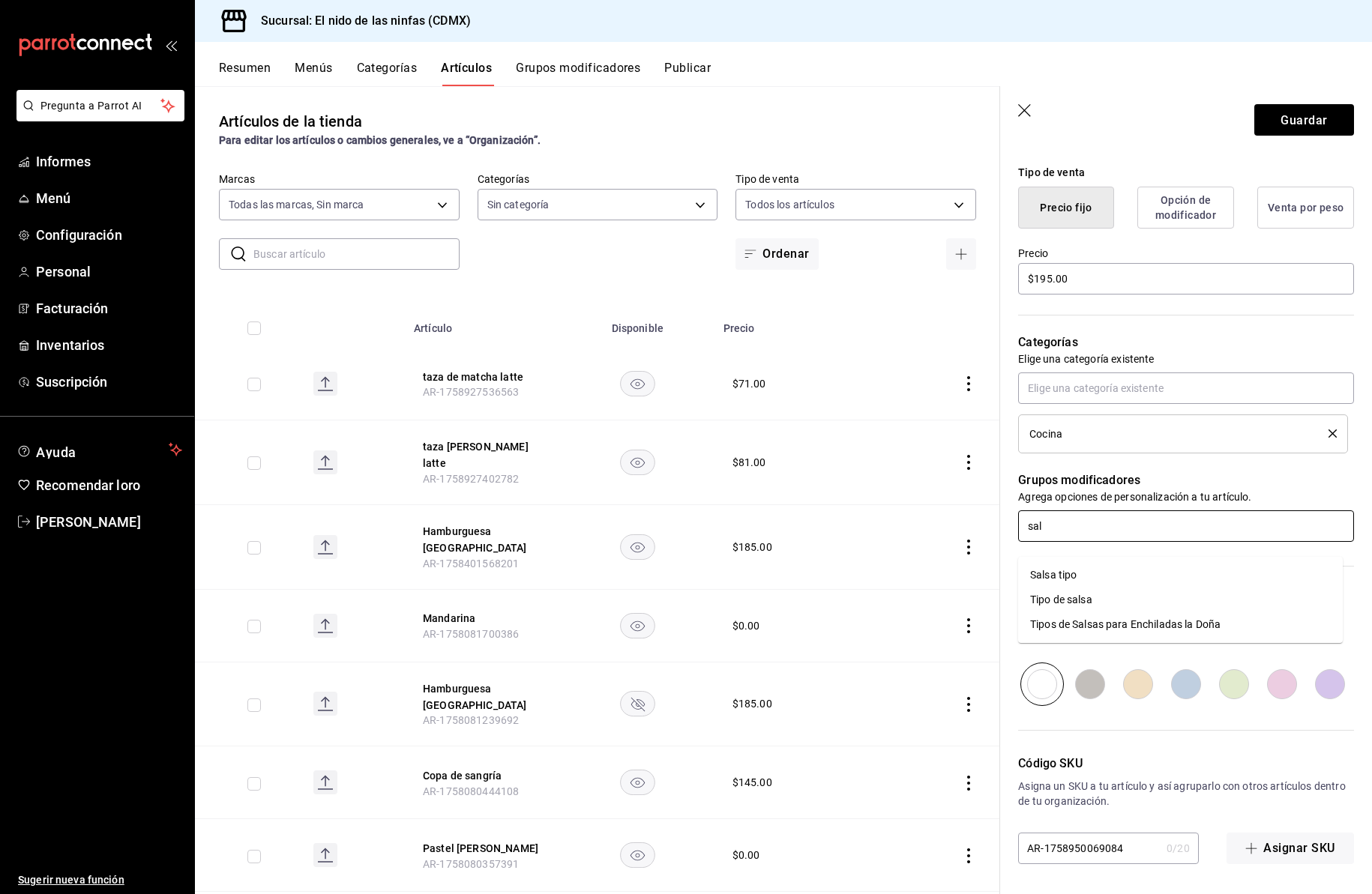
click at [1097, 593] on li "Tipo de salsa" at bounding box center [1181, 600] width 325 height 25
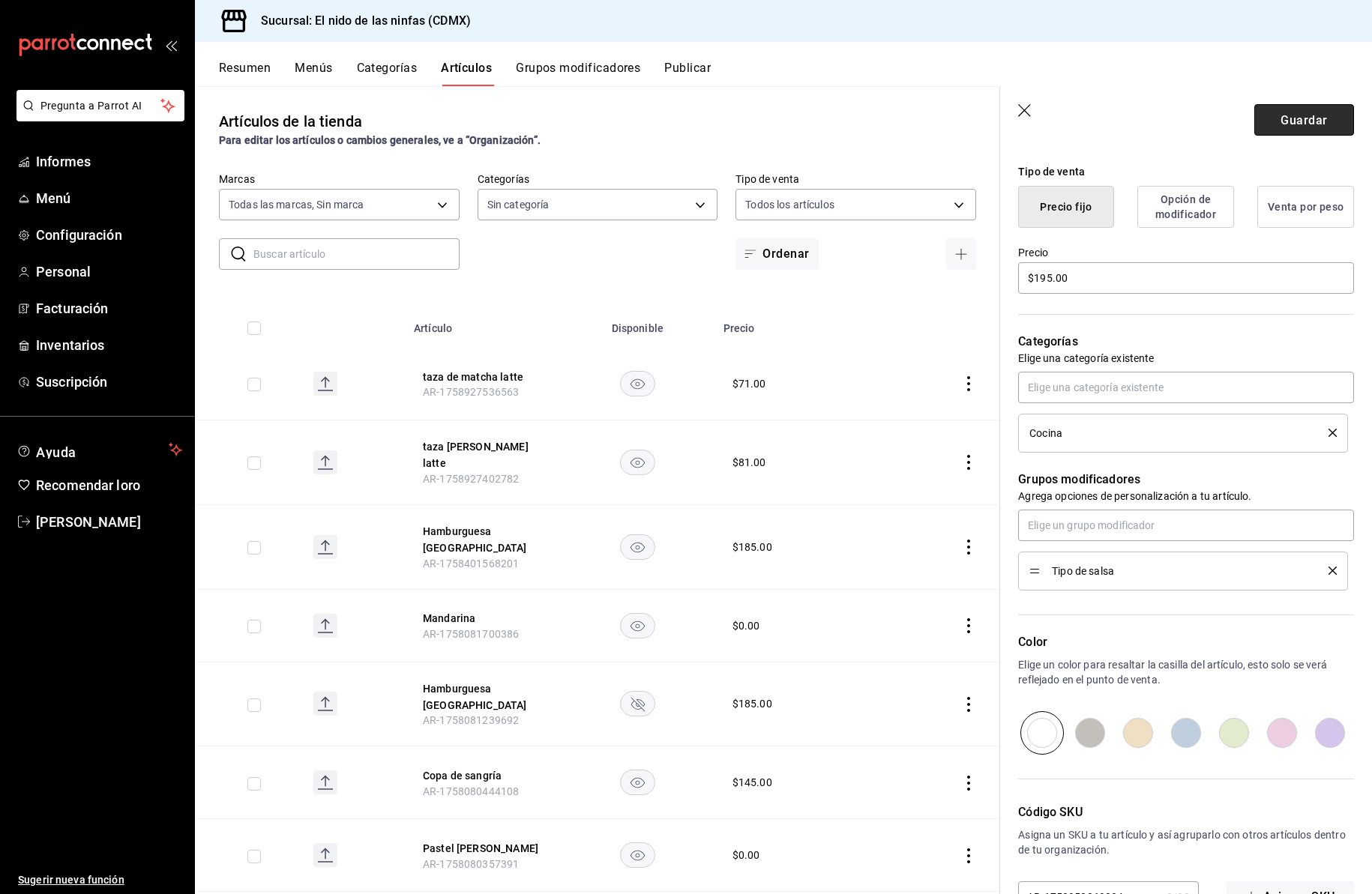
click at [1296, 120] on font "Guardar" at bounding box center [1304, 119] width 47 height 14
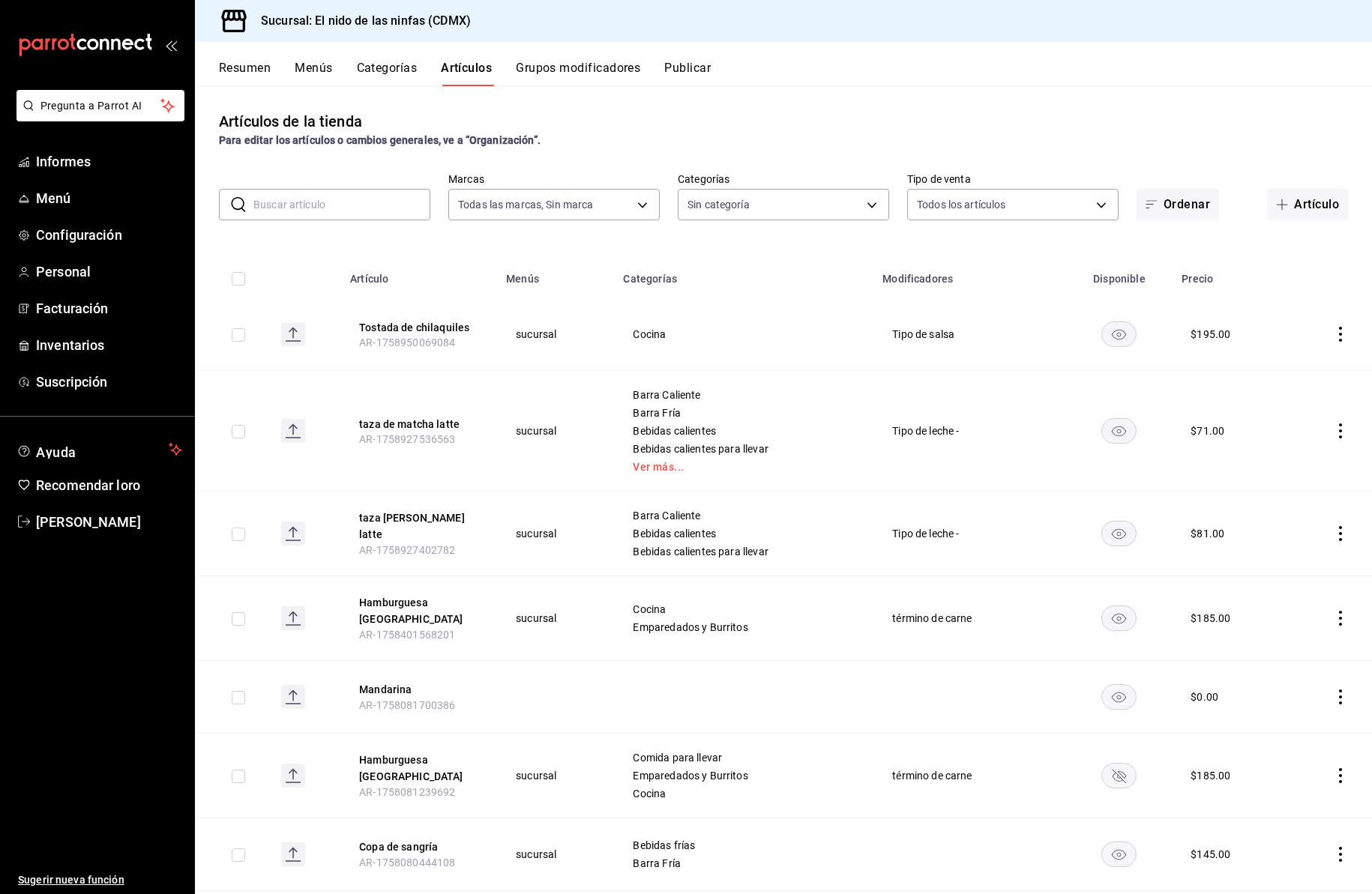
click at [388, 204] on input "text" at bounding box center [342, 204] width 177 height 30
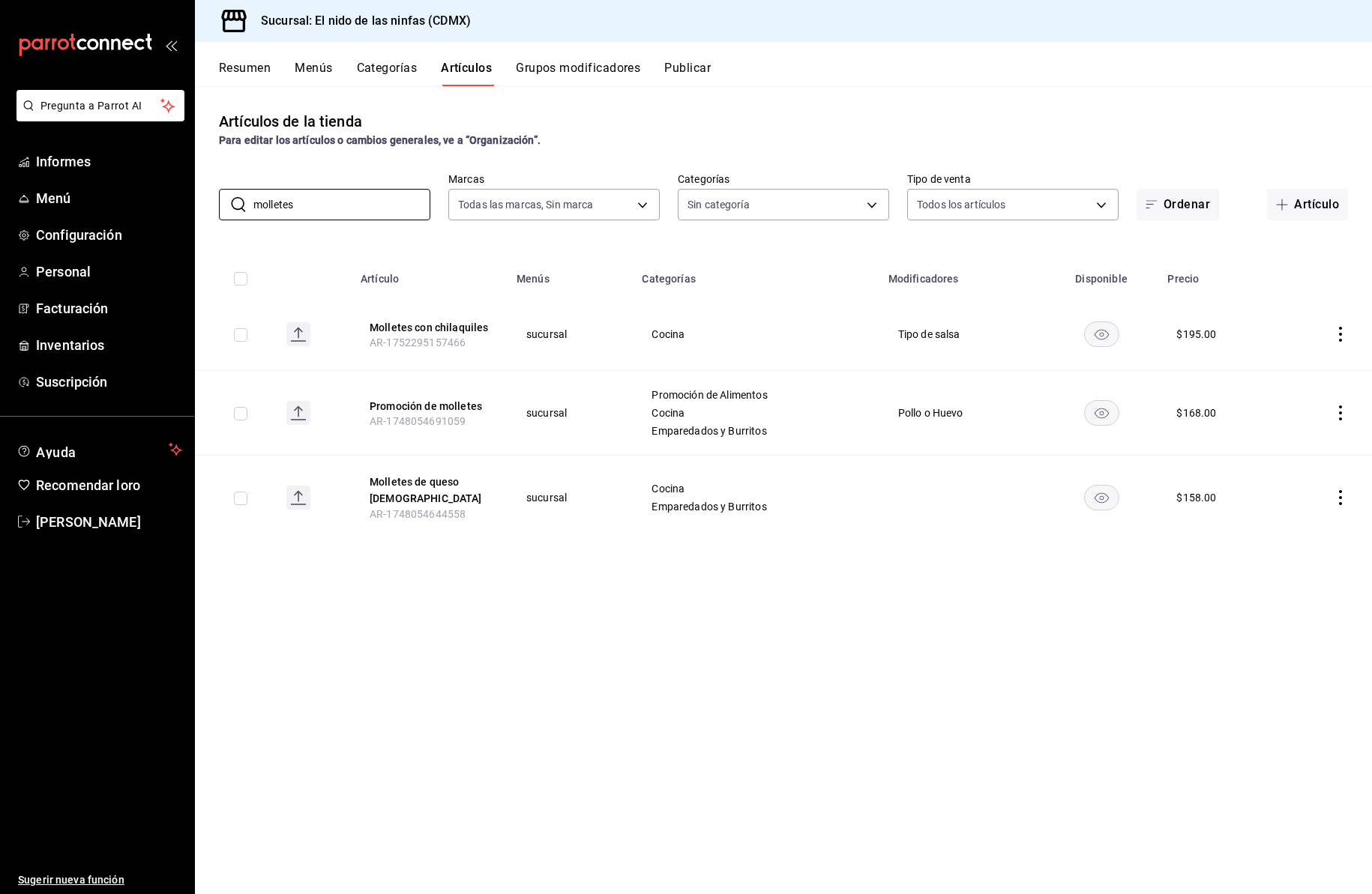
type input "molletes"
click at [1341, 494] on icon "comportamiento" at bounding box center [1340, 498] width 15 height 15
click at [1292, 531] on font "Editar" at bounding box center [1290, 532] width 29 height 12
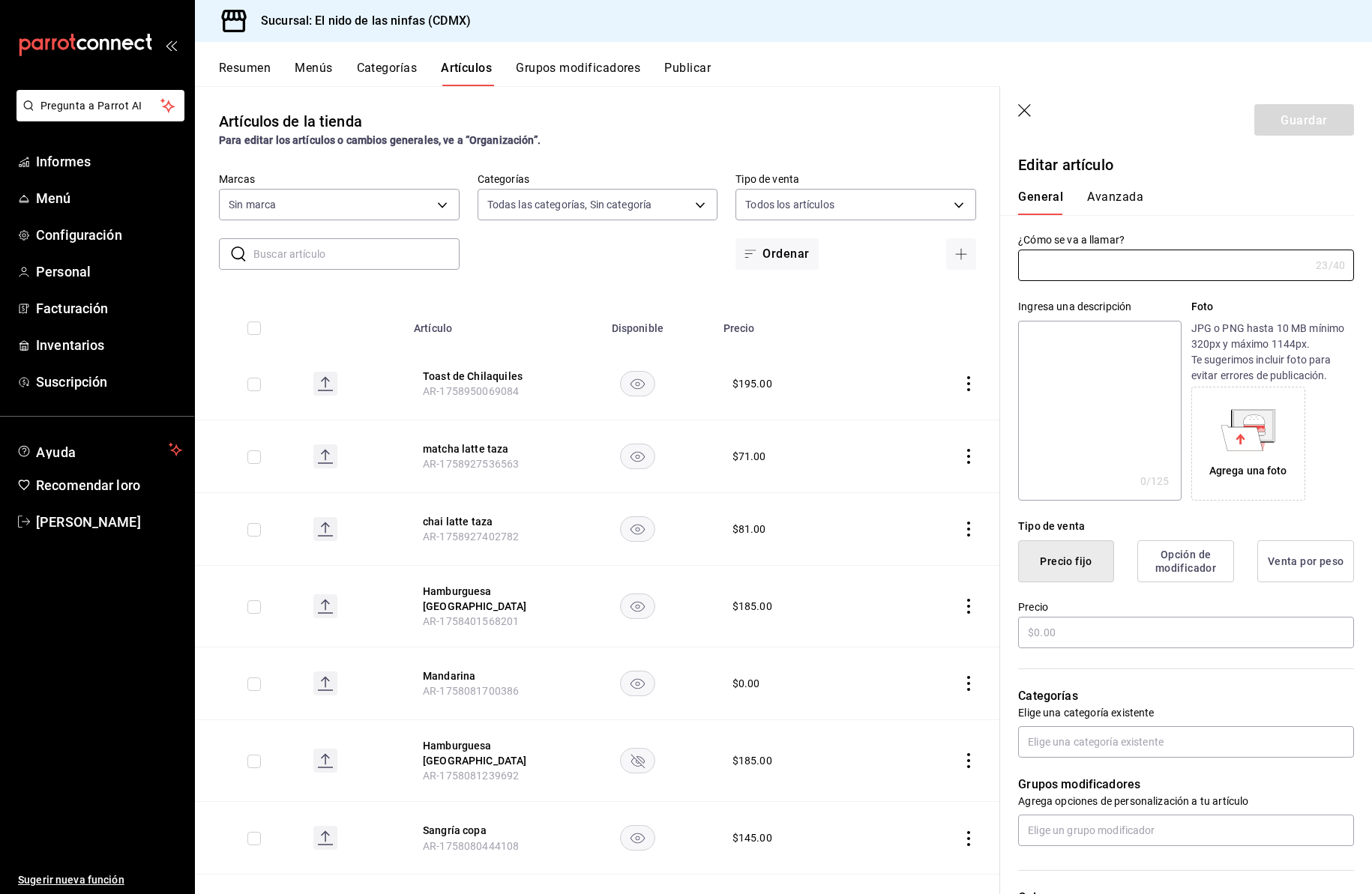
type input "5c205893-a101-45fe-a5e9-0d3a7003fba1,4b68dad8-5fea-4f89-9963-c0d84c3836ef,d07fc…"
type input "Molletes queso menonita"
type input "AR-1748054644558"
type input "d2e7f705-a92e-4b5a-9c7a-3f8867cbe88b"
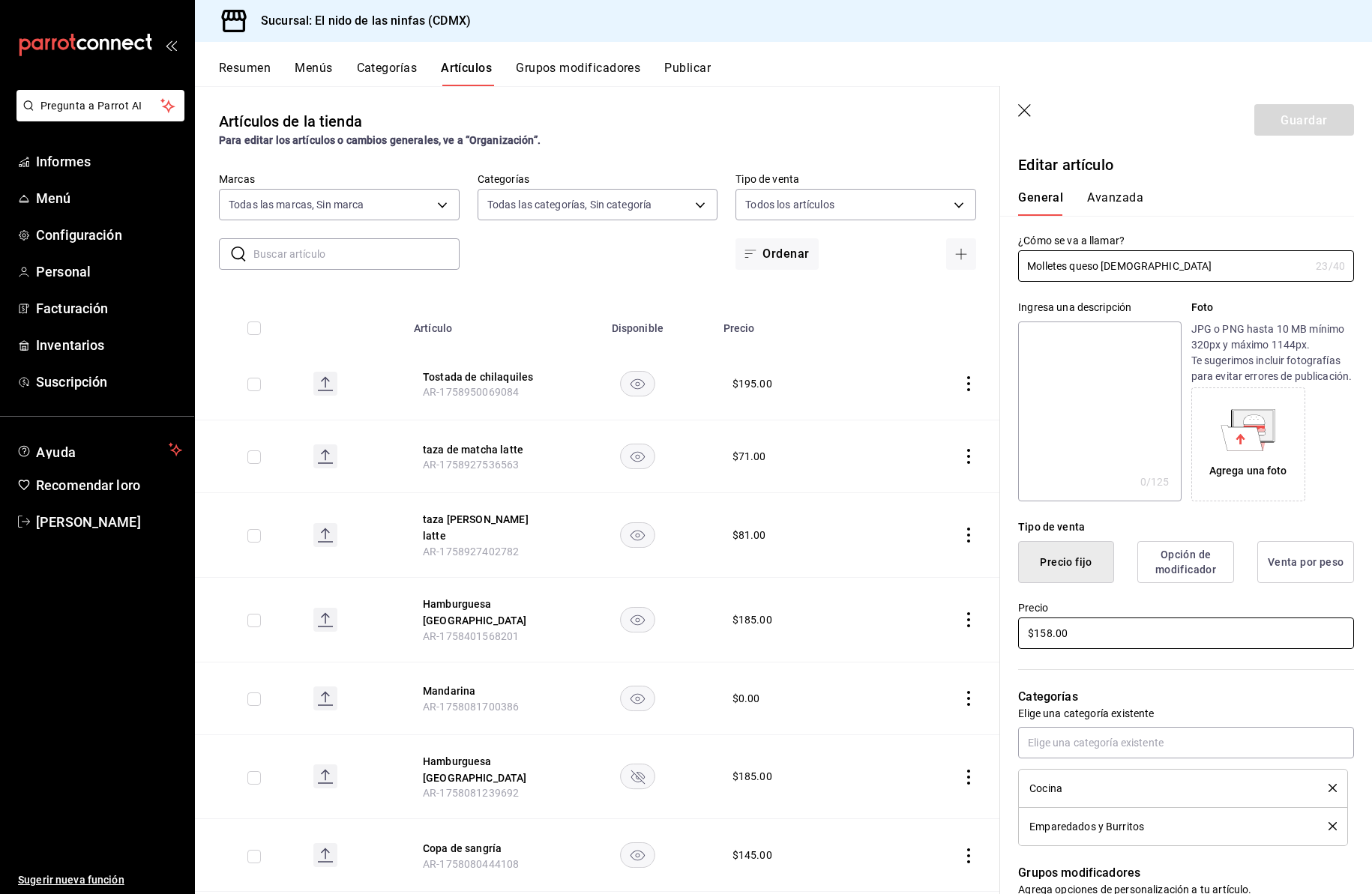
click at [1050, 648] on input "$158.00" at bounding box center [1186, 633] width 336 height 32
type input "$165.00"
click at [1281, 119] on font "Guardar" at bounding box center [1304, 119] width 47 height 14
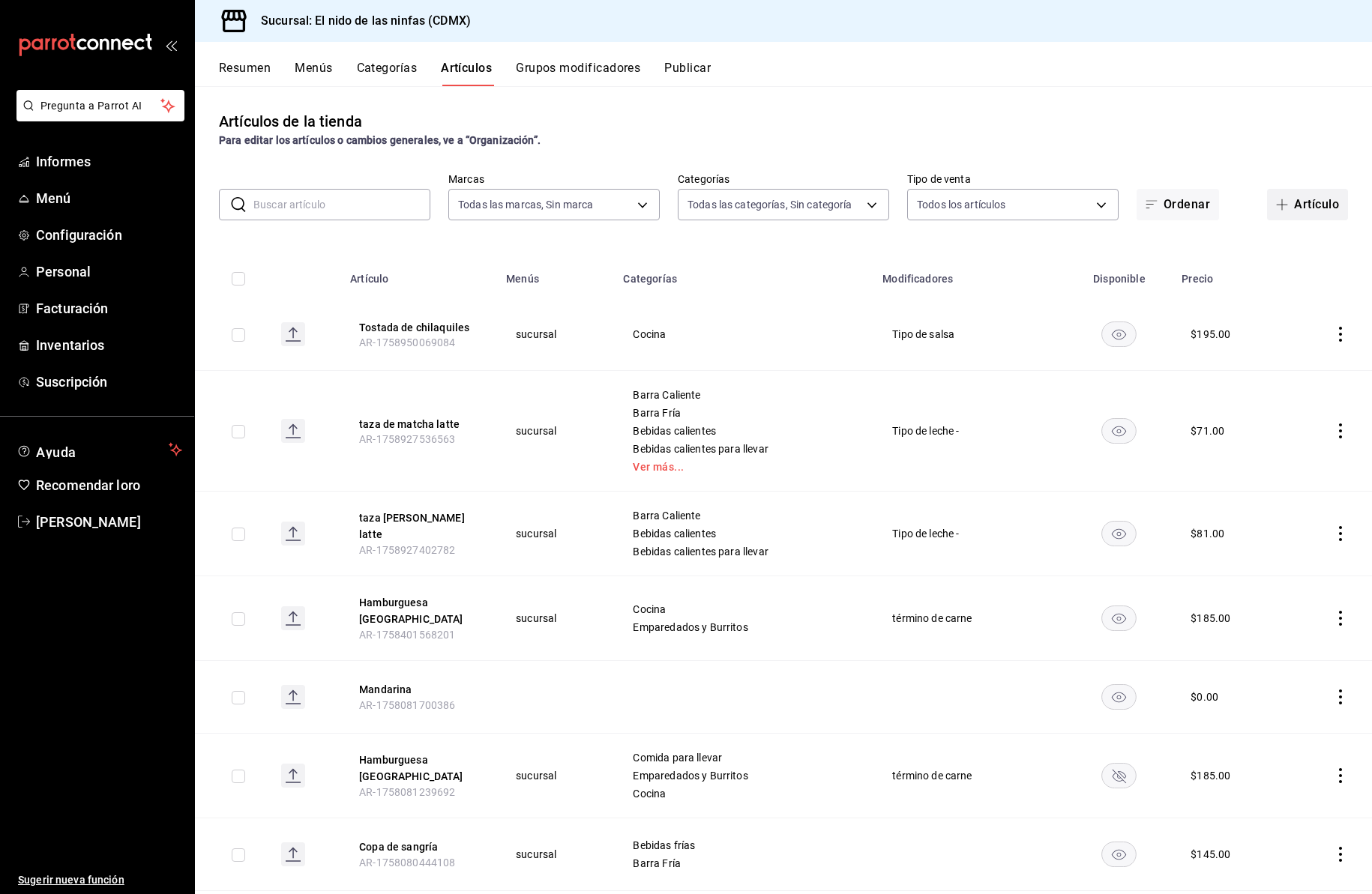
click at [1295, 203] on font "Artículo" at bounding box center [1316, 204] width 45 height 14
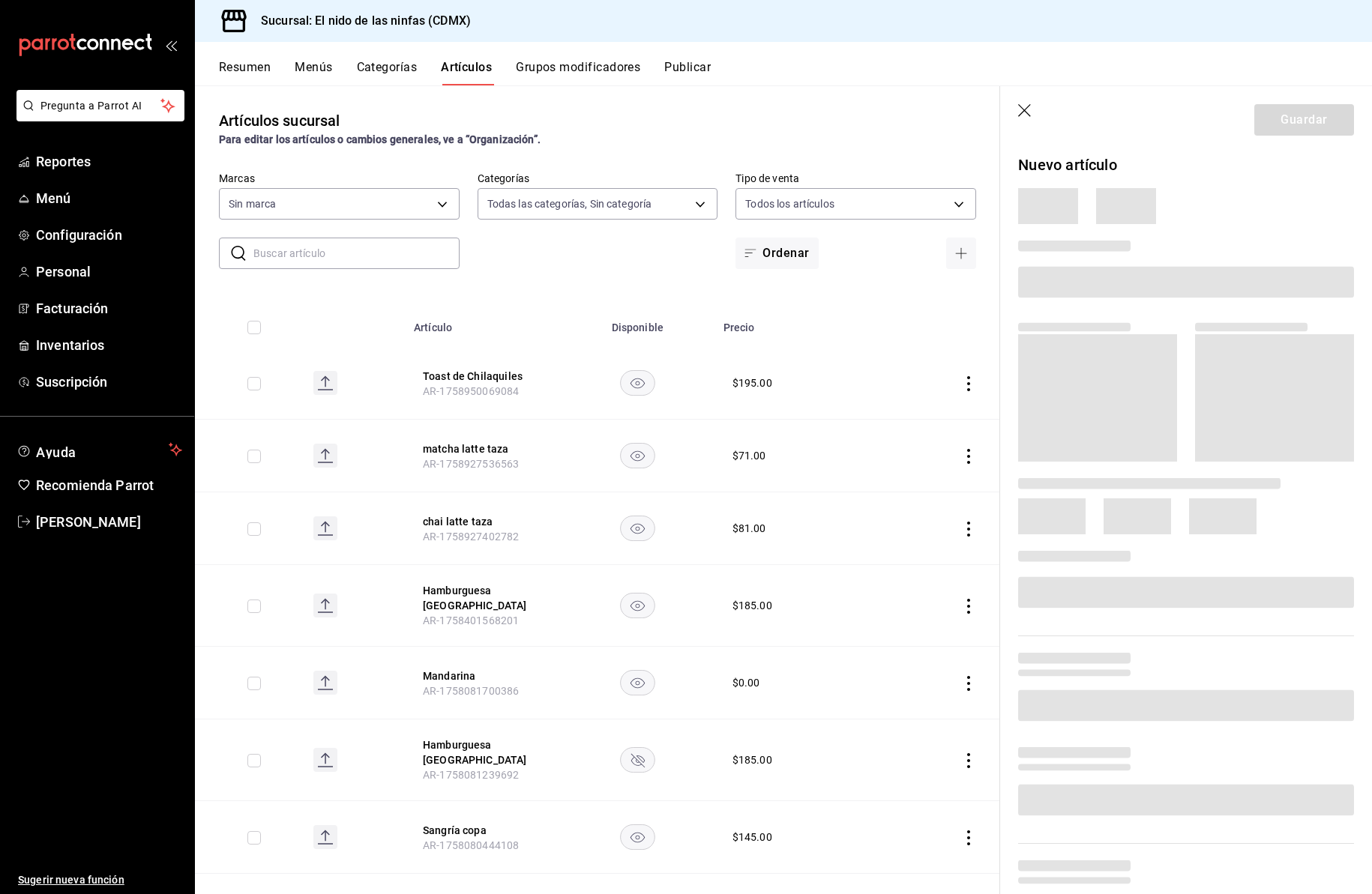
type input "5c205893-a101-45fe-a5e9-0d3a7003fba1,4b68dad8-5fea-4f89-9963-c0d84c3836ef,d07fc…"
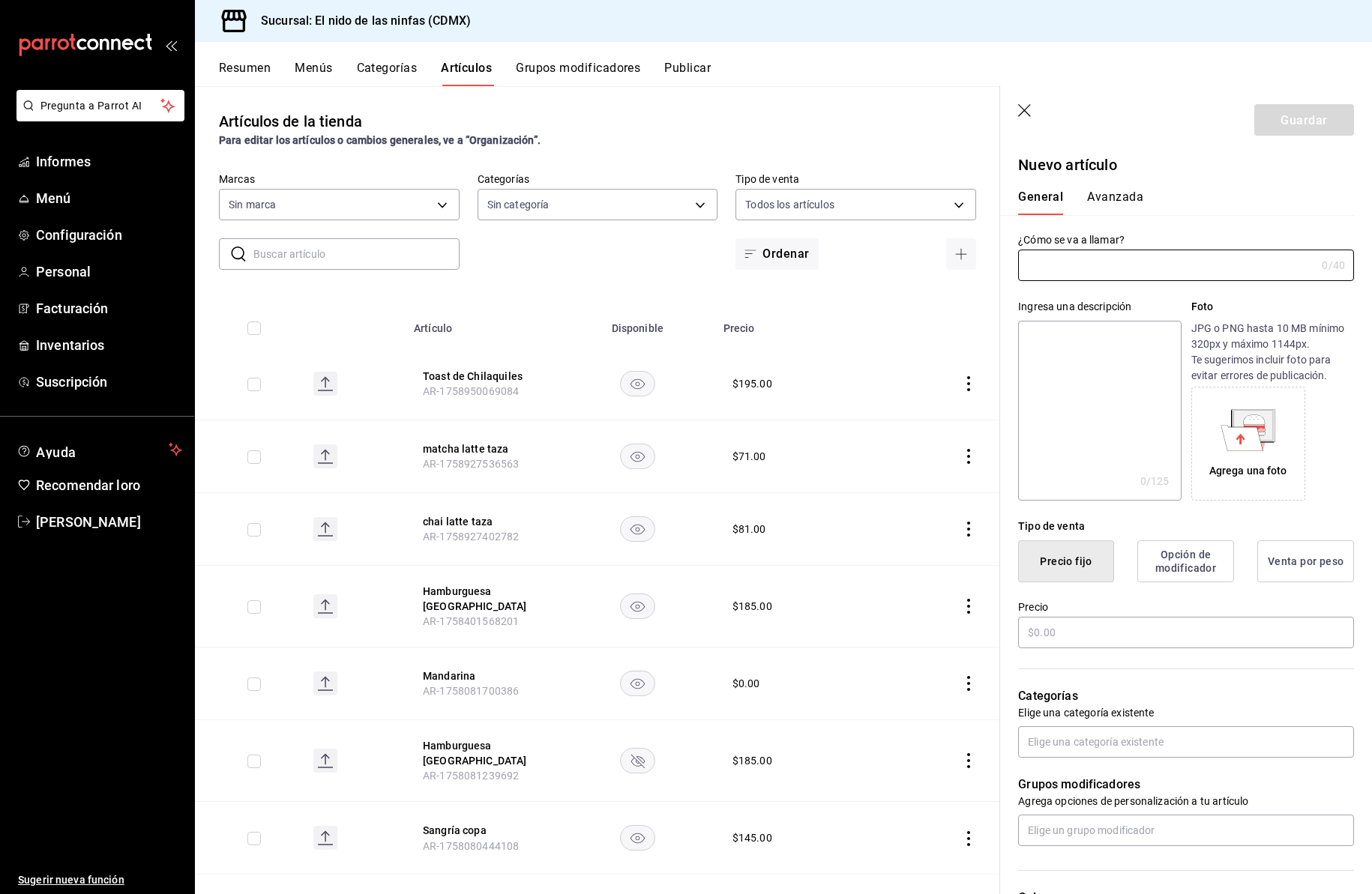
type input "d2e7f705-a92e-4b5a-9c7a-3f8867cbe88b"
type input "AR-1758950231454"
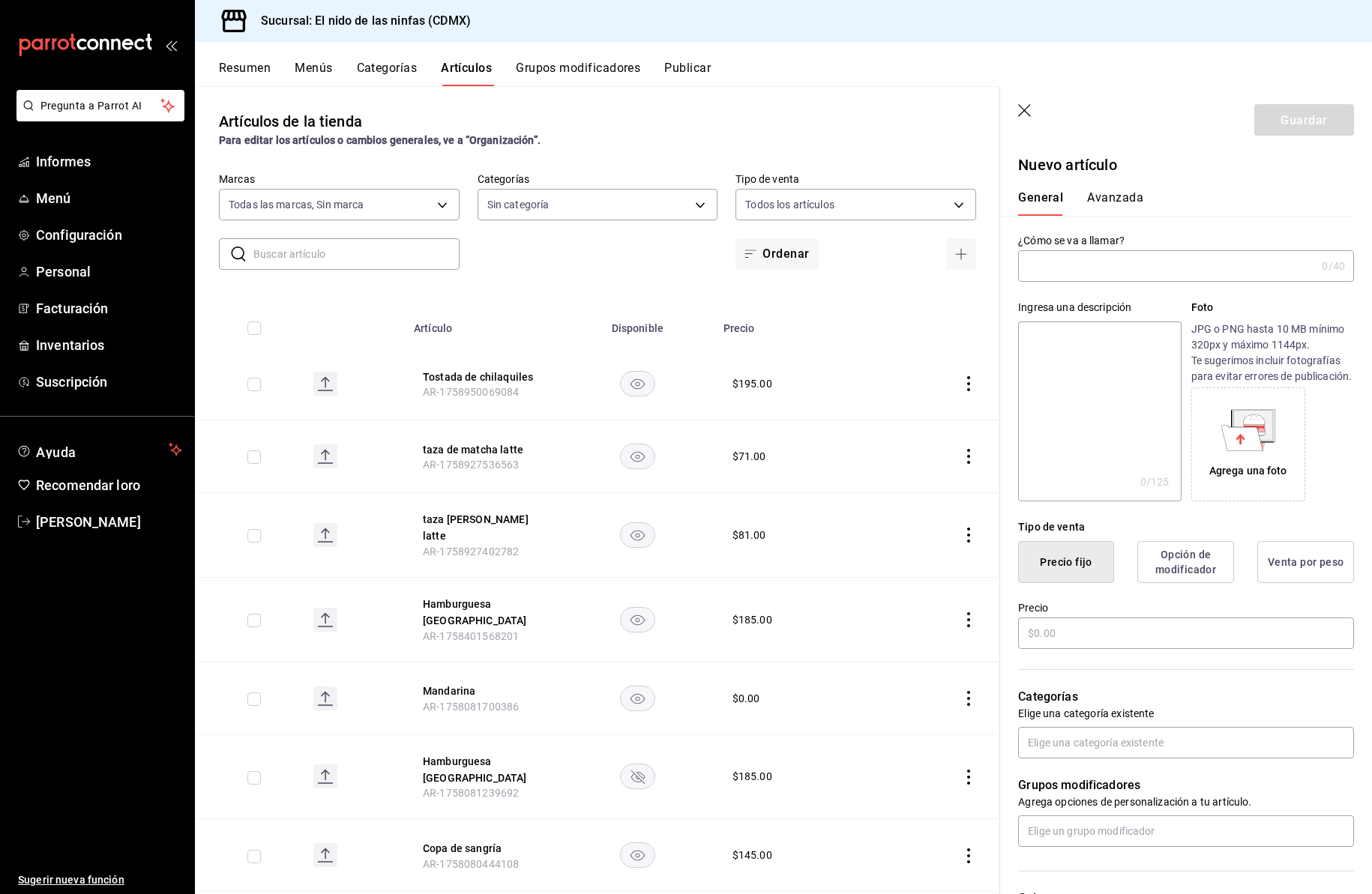
click at [1030, 265] on input "text" at bounding box center [1167, 266] width 297 height 30
type input "Timbal de fideo seco"
click at [1051, 649] on input "text" at bounding box center [1186, 633] width 336 height 32
type input "$165.00"
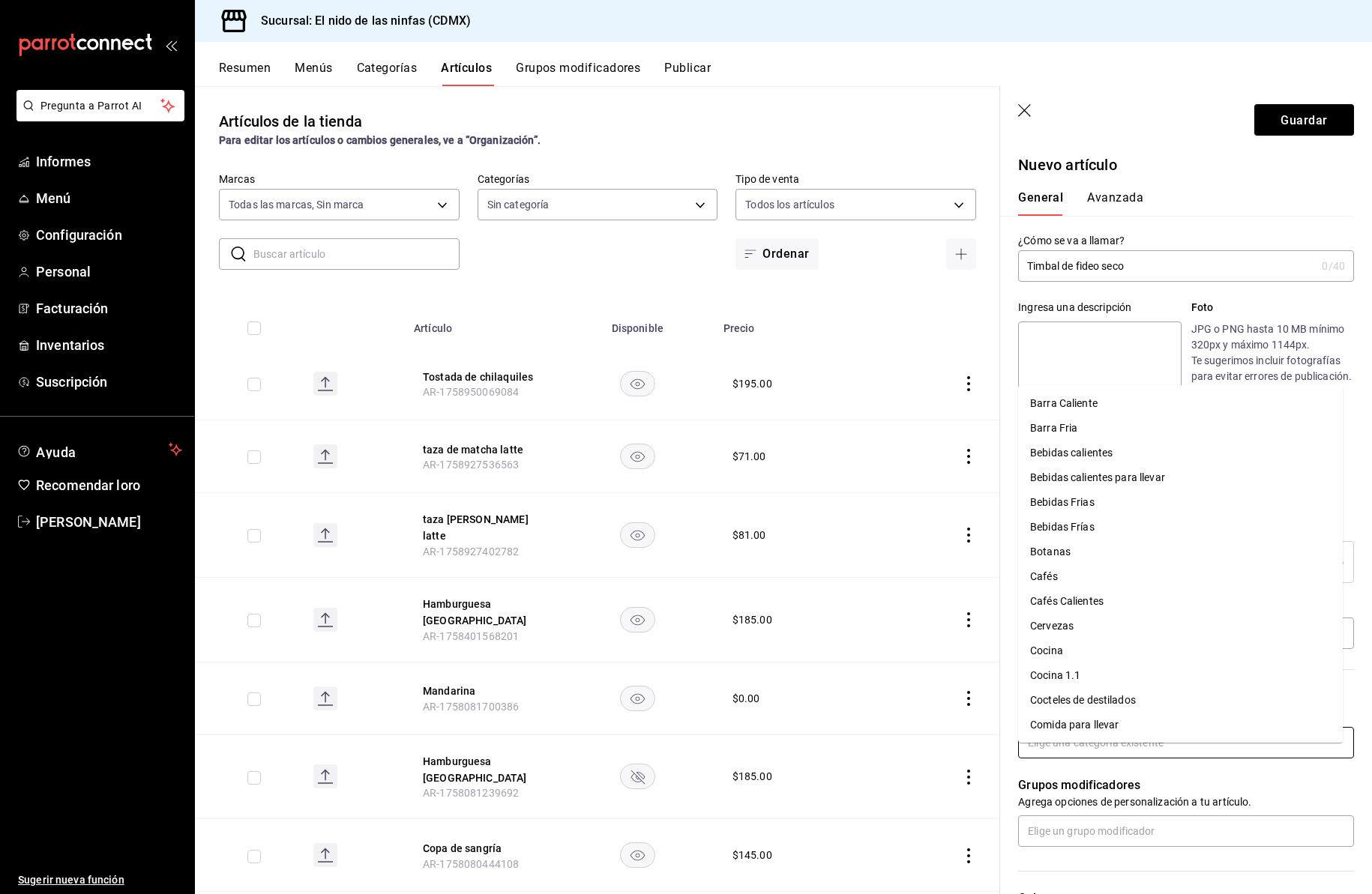
click at [1062, 756] on input "text" at bounding box center [1186, 743] width 336 height 32
click at [1055, 645] on font "Cocina" at bounding box center [1046, 651] width 33 height 12
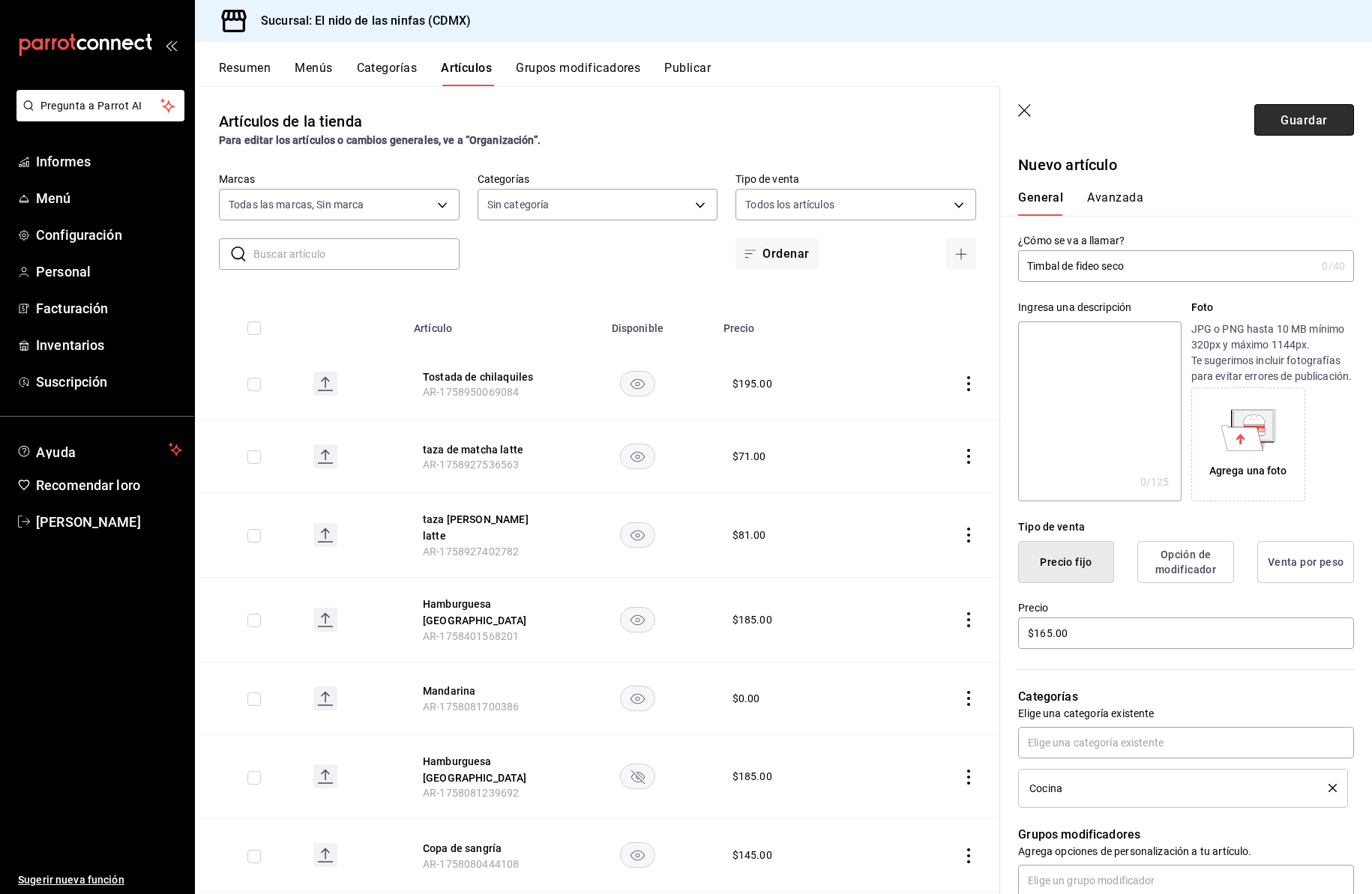
click at [1285, 122] on font "Guardar" at bounding box center [1304, 119] width 47 height 14
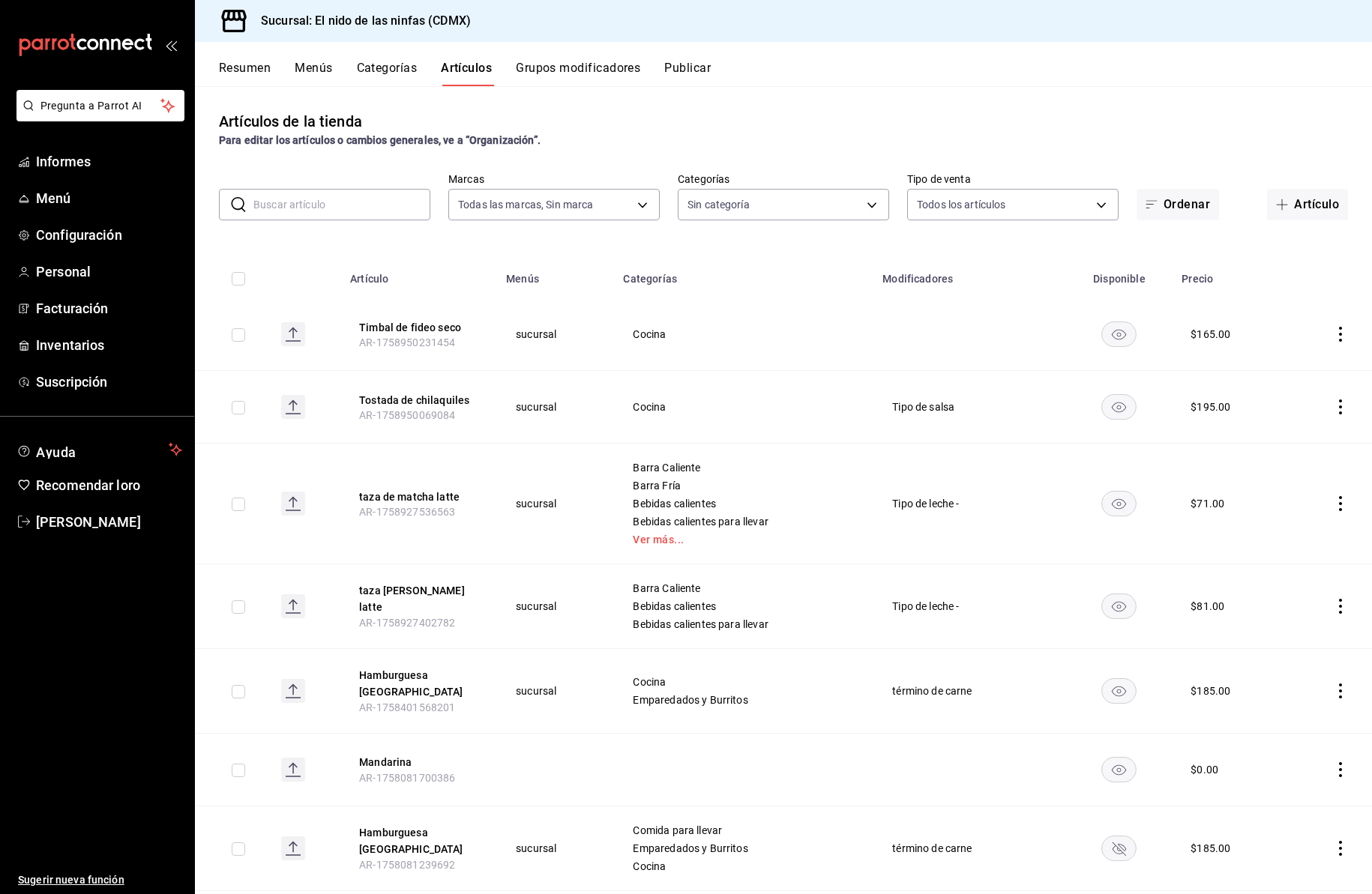
click at [365, 205] on input "text" at bounding box center [342, 204] width 177 height 30
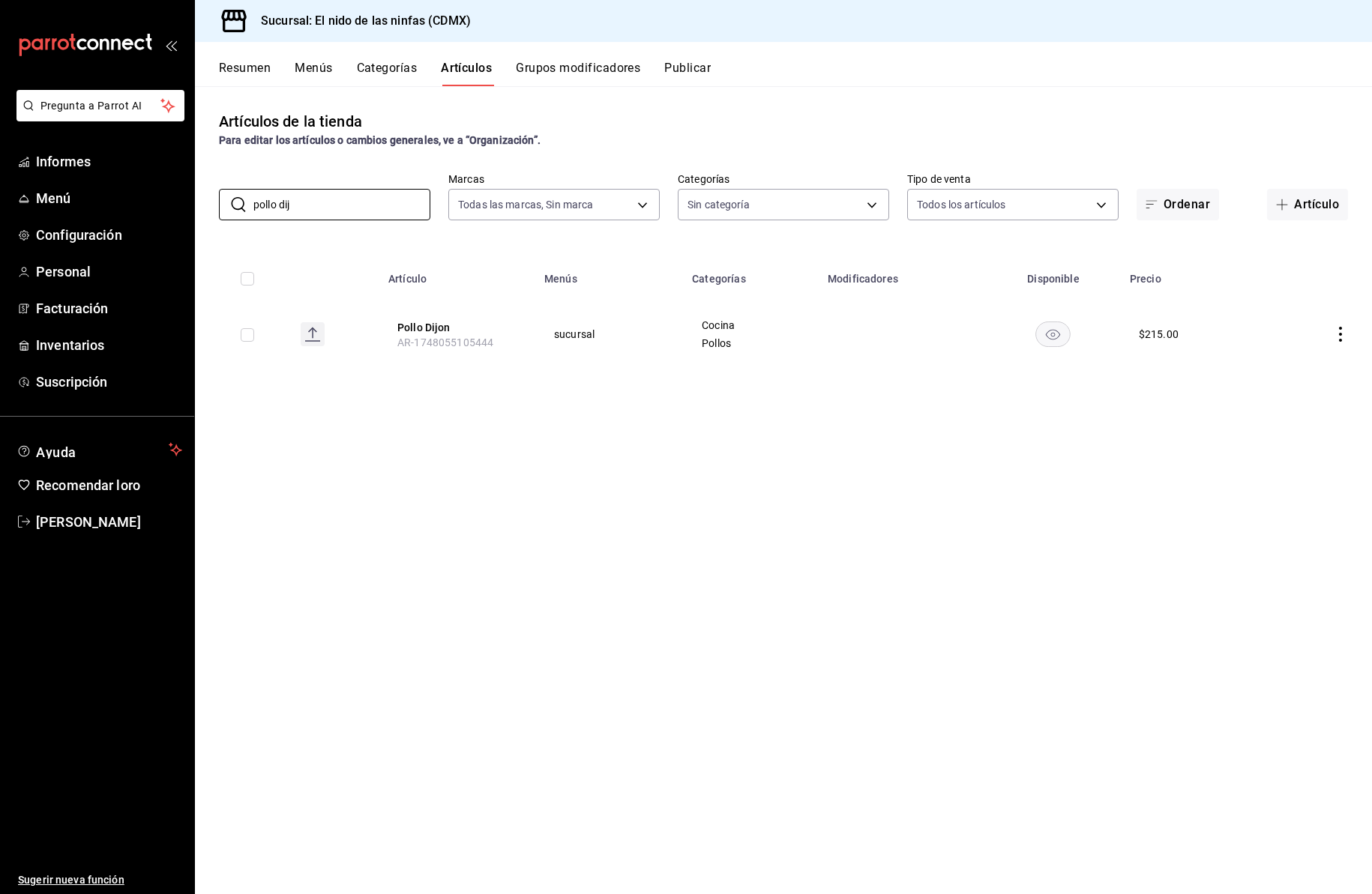
type input "pollo dij"
click at [1339, 332] on icon "comportamiento" at bounding box center [1340, 334] width 15 height 15
click at [1279, 370] on font "Editar" at bounding box center [1290, 369] width 29 height 12
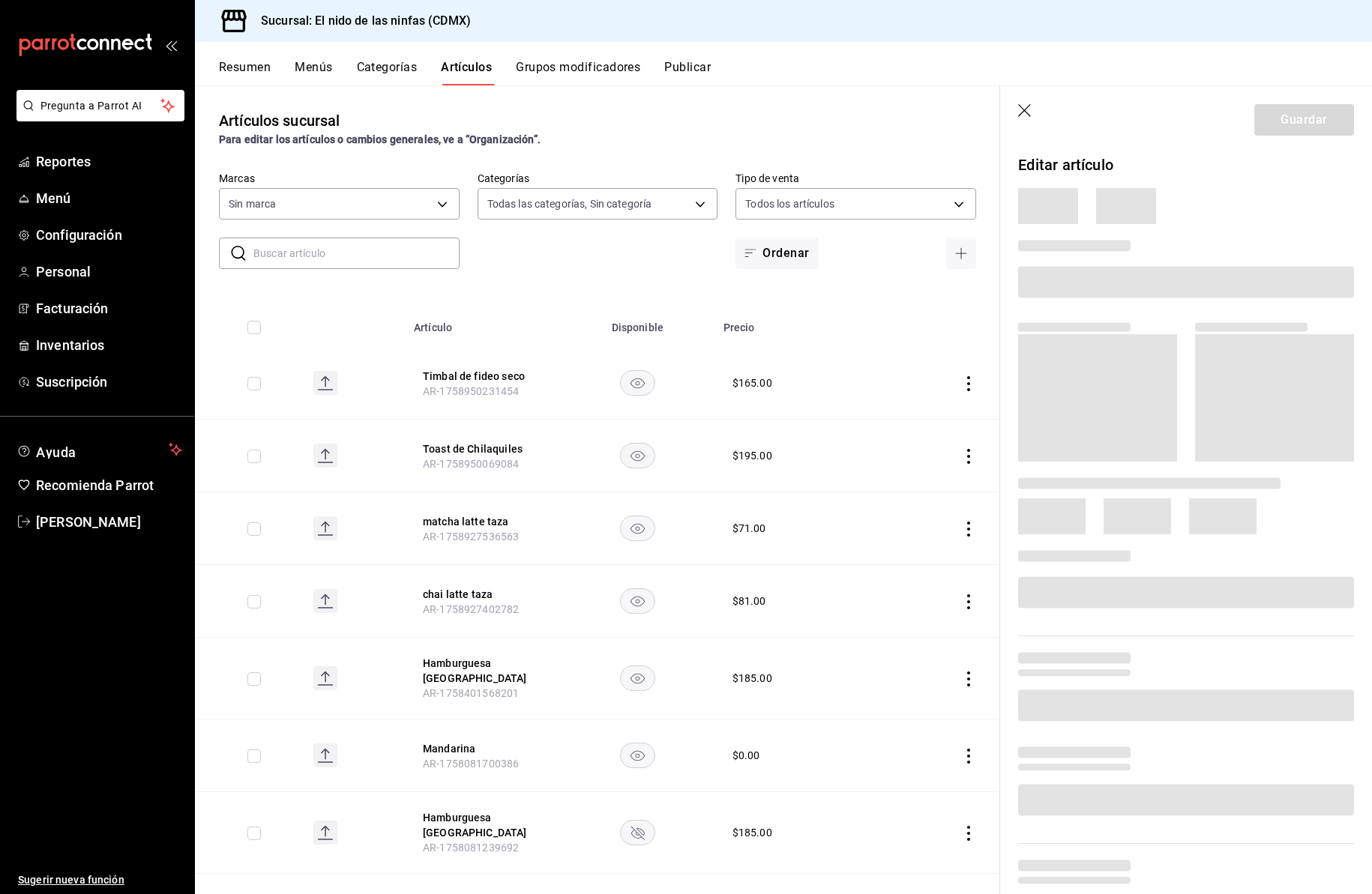
type input "5c205893-a101-45fe-a5e9-0d3a7003fba1,4b68dad8-5fea-4f89-9963-c0d84c3836ef,d07fc…"
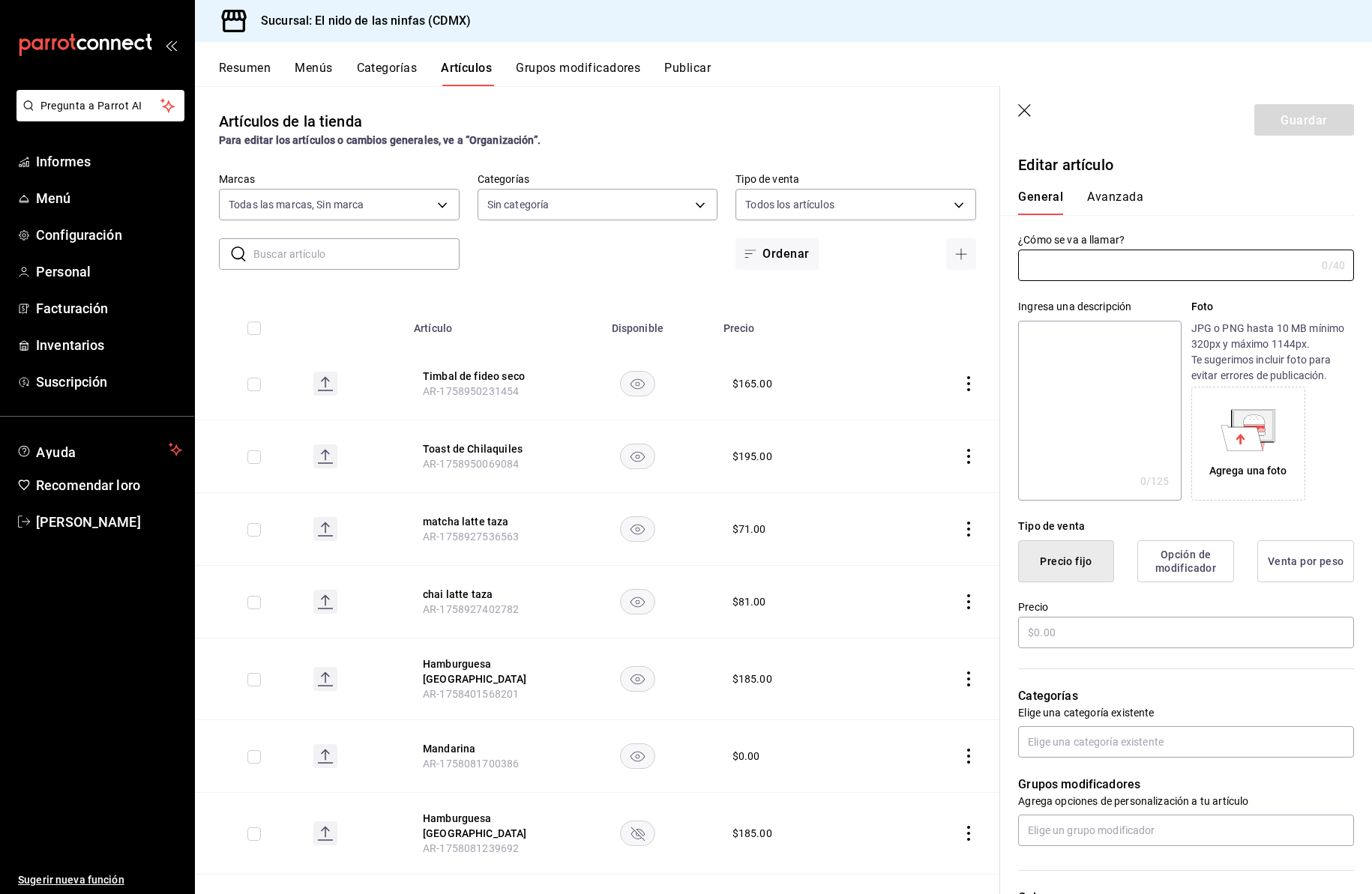
type input "d2e7f705-a92e-4b5a-9c7a-3f8867cbe88b"
type input "Pollo Dijón"
type input "AR-1748055105444"
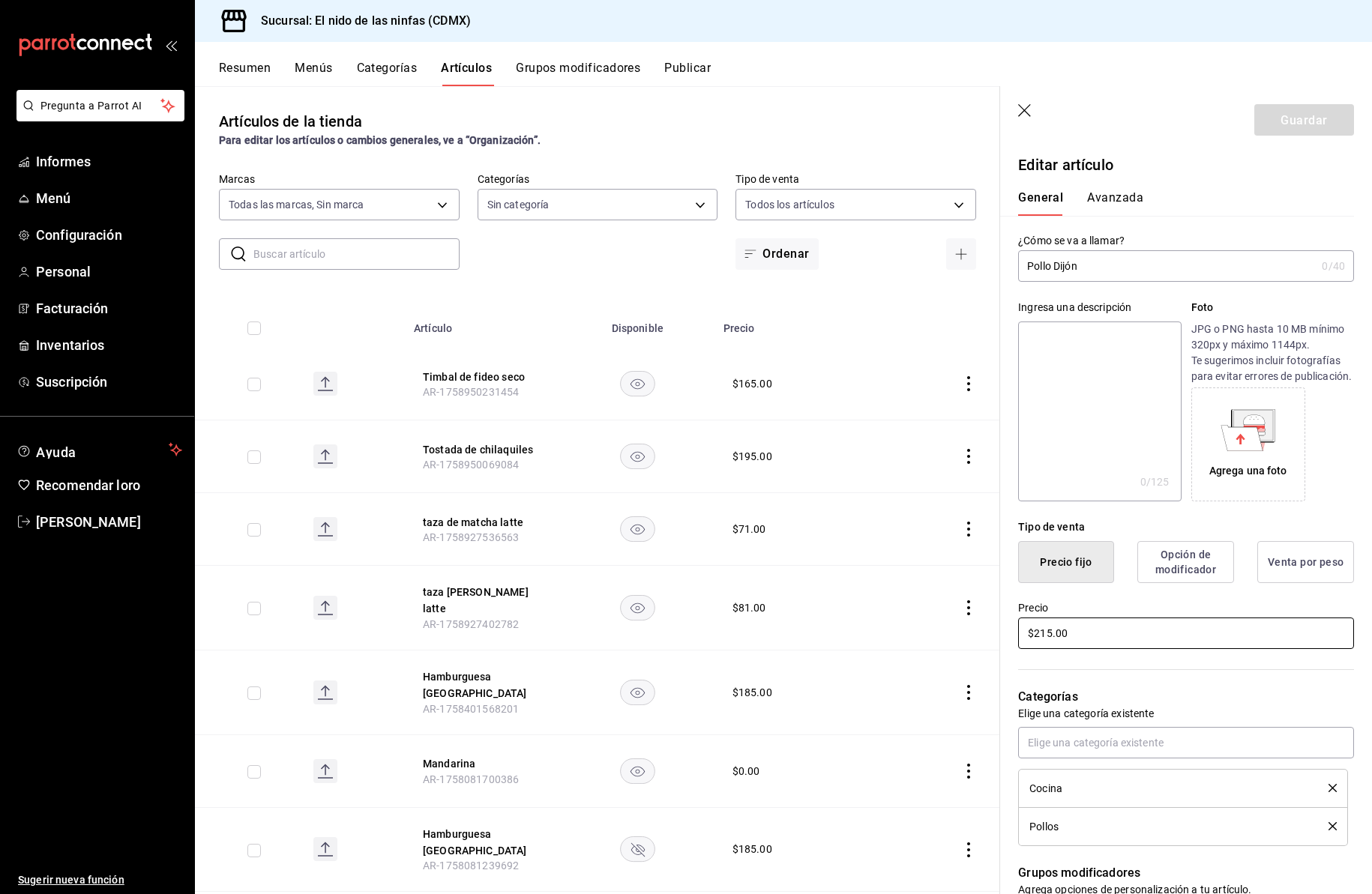
click at [1049, 649] on input "$215.00" at bounding box center [1186, 633] width 336 height 32
type input "$235.00"
click at [1303, 121] on font "Guardar" at bounding box center [1304, 119] width 47 height 14
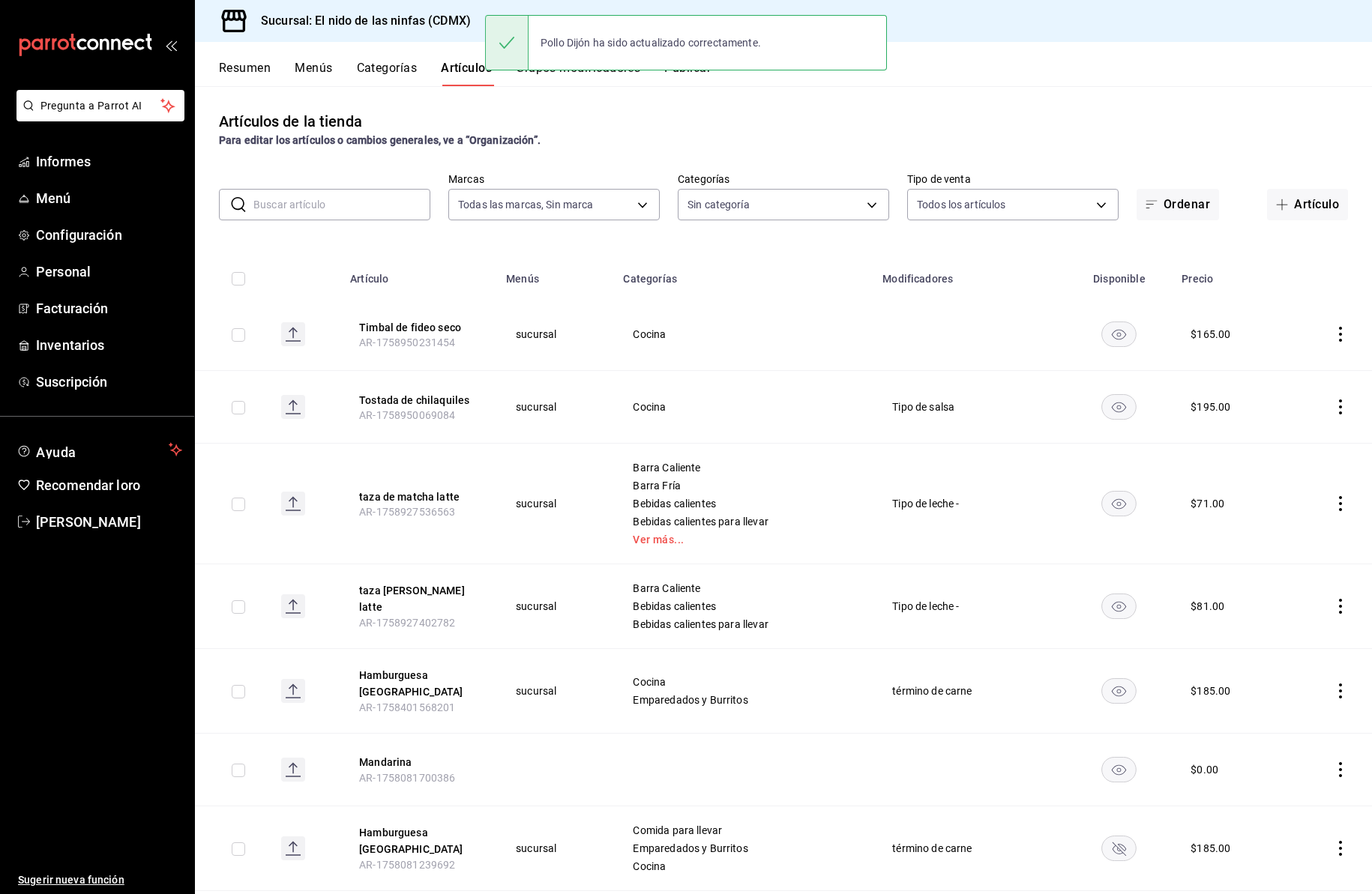
click at [356, 211] on input "text" at bounding box center [342, 204] width 177 height 30
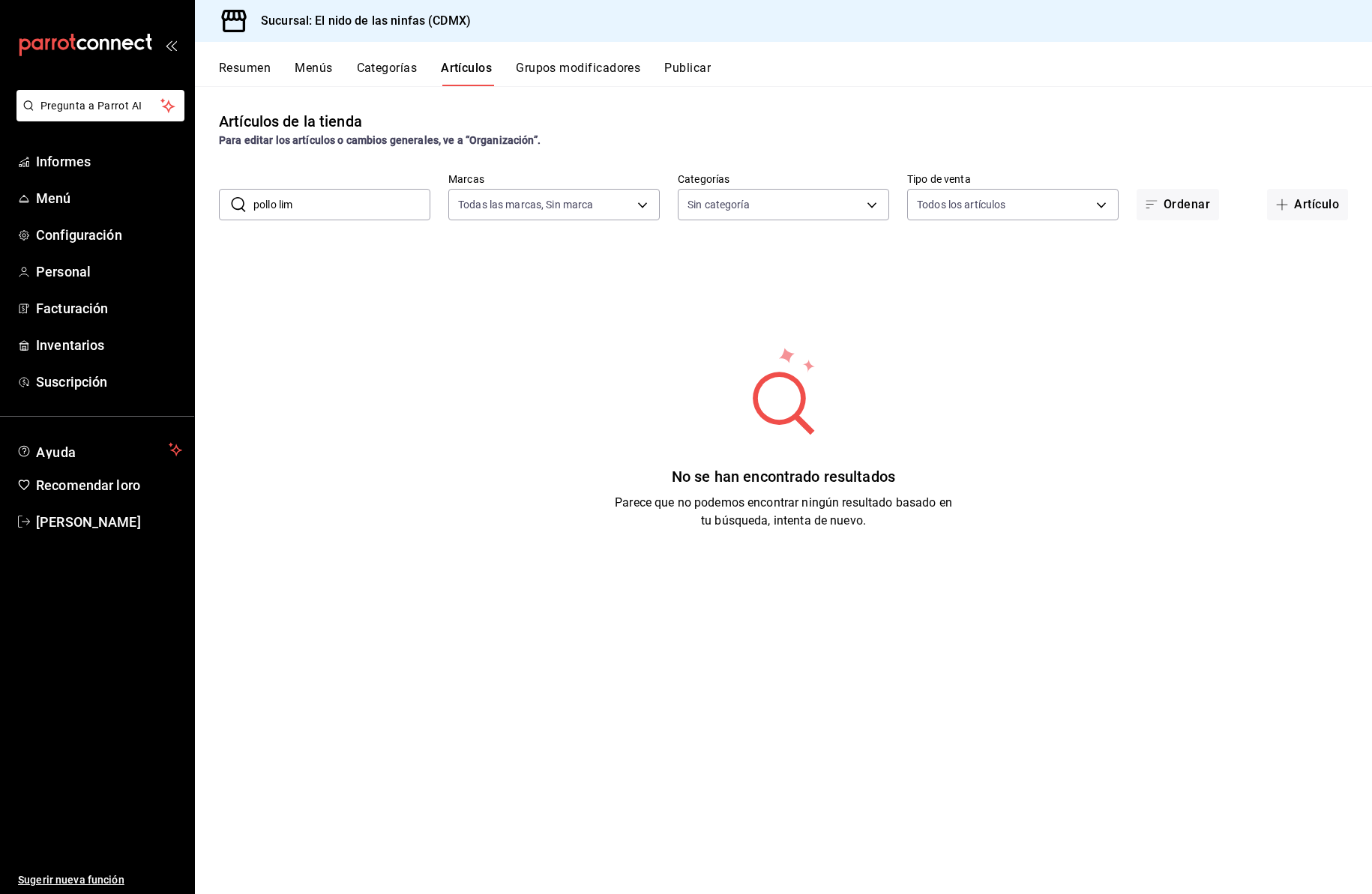
click at [365, 208] on input "pollo lim" at bounding box center [342, 204] width 177 height 30
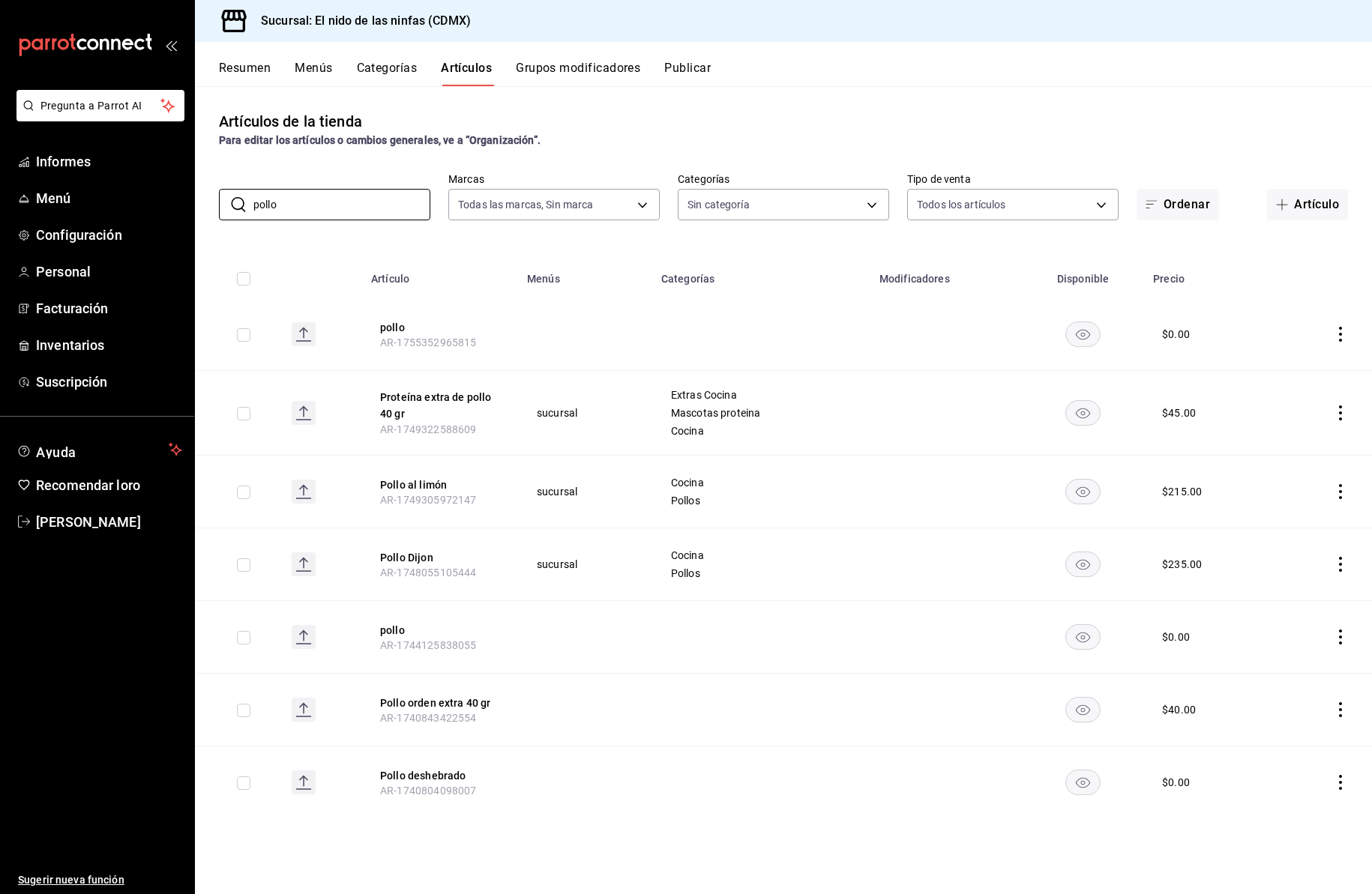
type input "pollo"
click at [1342, 490] on icon "comportamiento" at bounding box center [1340, 492] width 15 height 15
click at [1298, 521] on font "Editar" at bounding box center [1290, 526] width 29 height 12
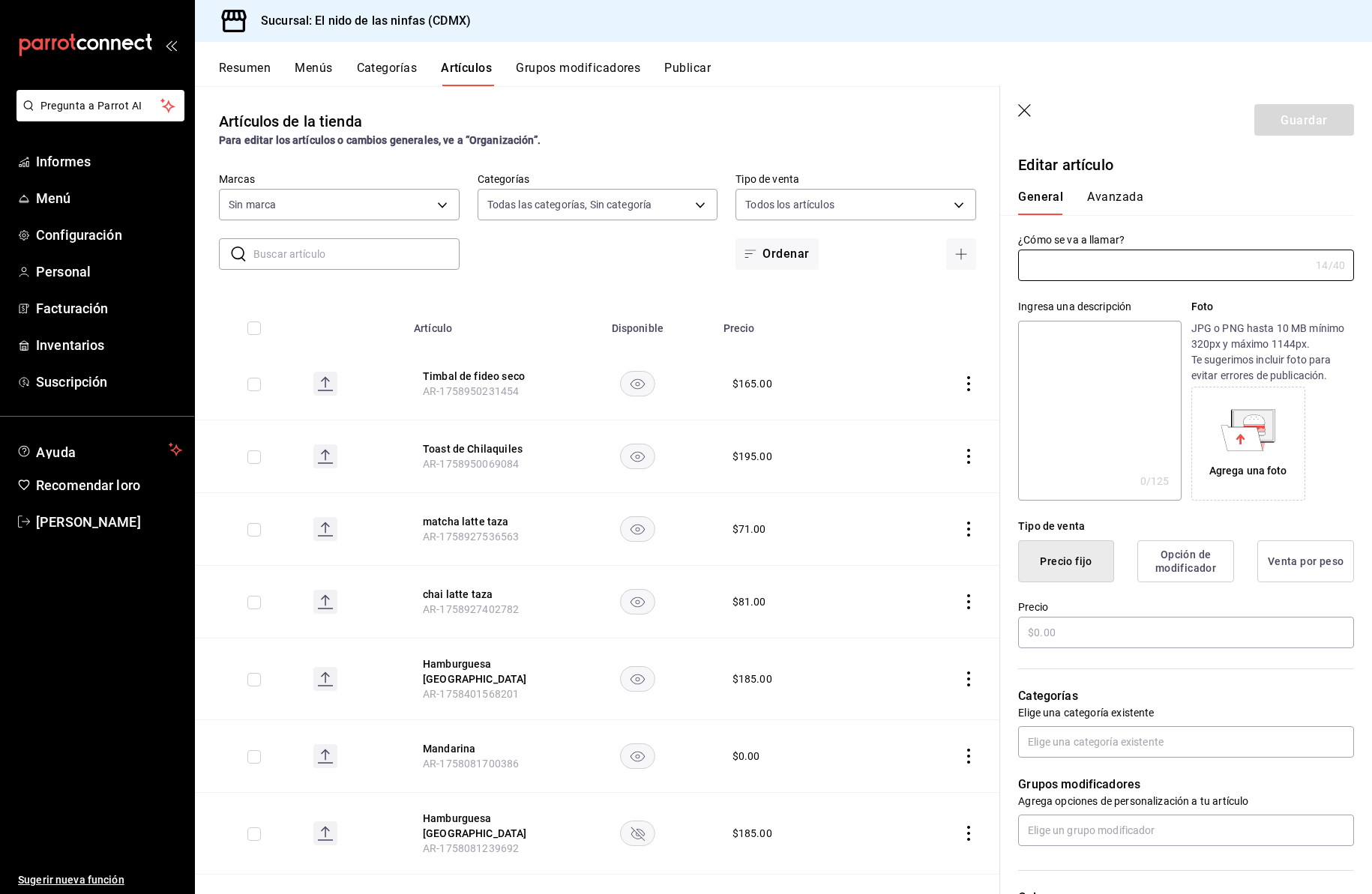
type input "5c205893-a101-45fe-a5e9-0d3a7003fba1,4b68dad8-5fea-4f89-9963-c0d84c3836ef,d07fc…"
type input "Pollo al Limón"
type input "AR-1749305972147"
type input "d2e7f705-a92e-4b5a-9c7a-3f8867cbe88b"
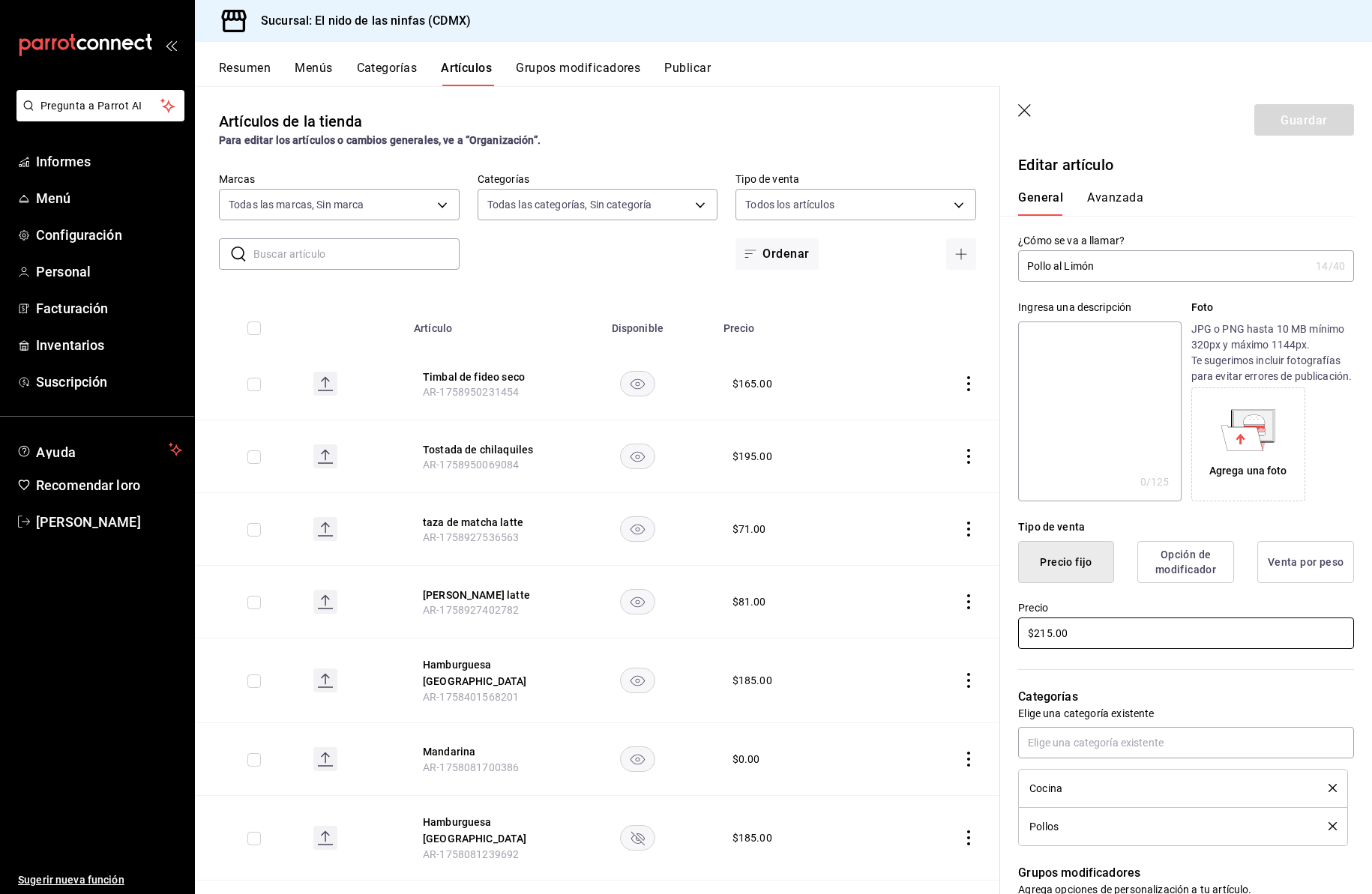
click at [1048, 649] on input "$215.00" at bounding box center [1186, 633] width 336 height 32
type input "$235.00"
click at [1292, 125] on font "Guardar" at bounding box center [1304, 119] width 47 height 14
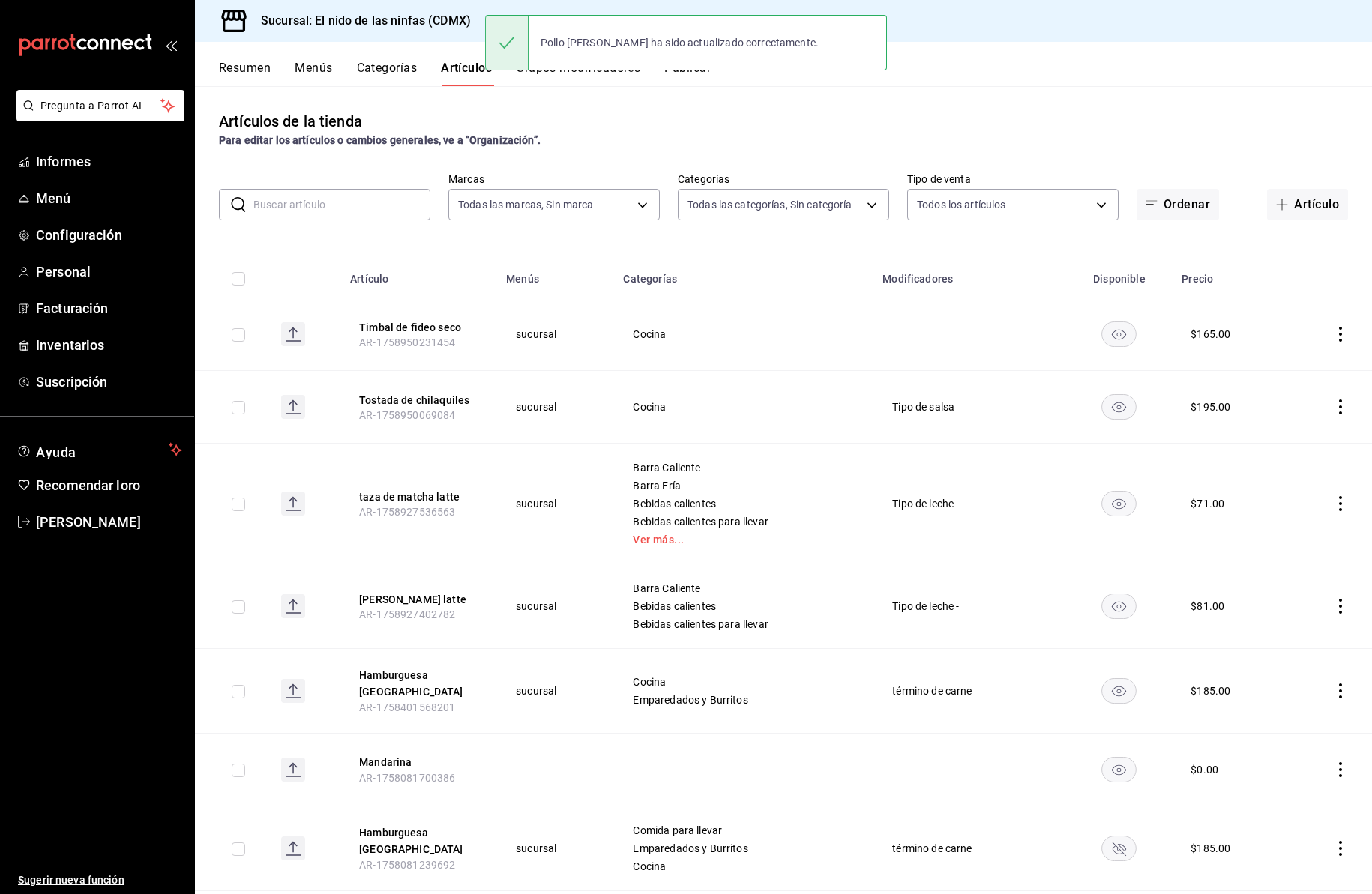
click at [309, 210] on input "text" at bounding box center [342, 204] width 177 height 30
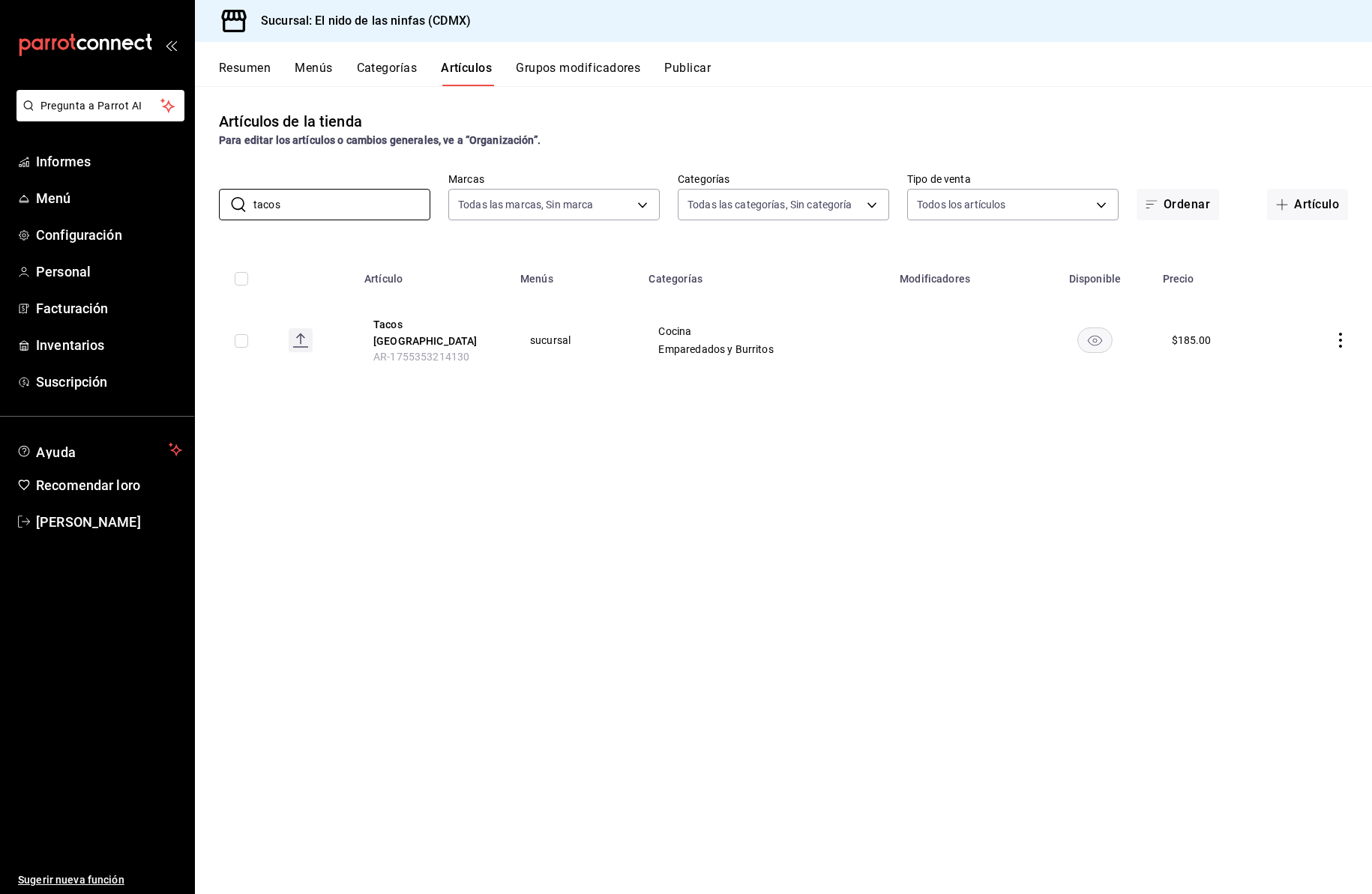
type input "tacos"
click at [1340, 334] on icon "comportamiento" at bounding box center [1340, 340] width 3 height 15
click at [1292, 365] on font "Editar" at bounding box center [1290, 369] width 29 height 12
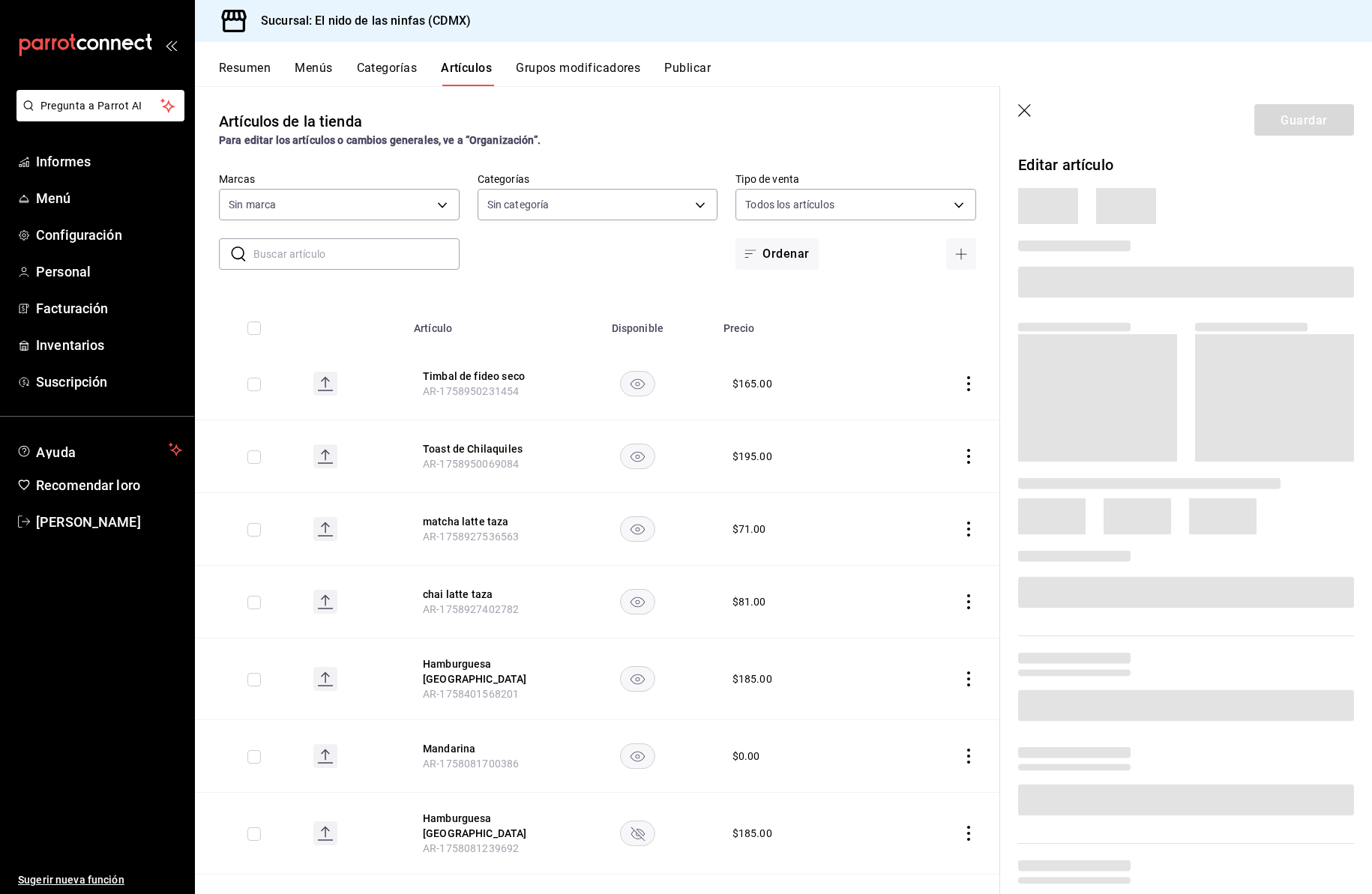
type input "5c205893-a101-45fe-a5e9-0d3a7003fba1,4b68dad8-5fea-4f89-9963-c0d84c3836ef,d07fc…"
type input "d2e7f705-a92e-4b5a-9c7a-3f8867cbe88b"
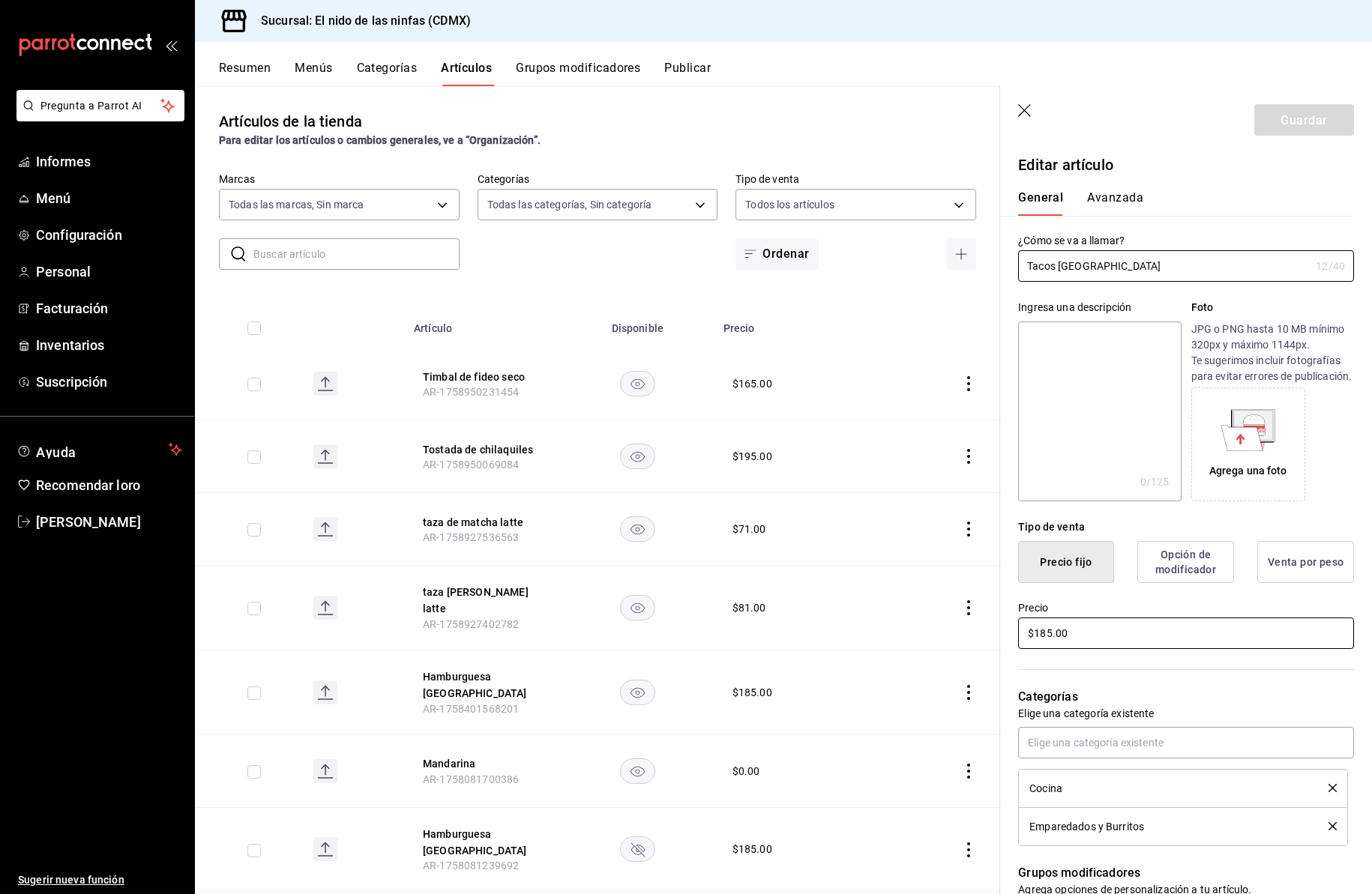
click at [1048, 648] on input "$185.00" at bounding box center [1186, 633] width 336 height 32
type input "$225.00"
click at [1291, 121] on font "Guardar" at bounding box center [1304, 119] width 47 height 14
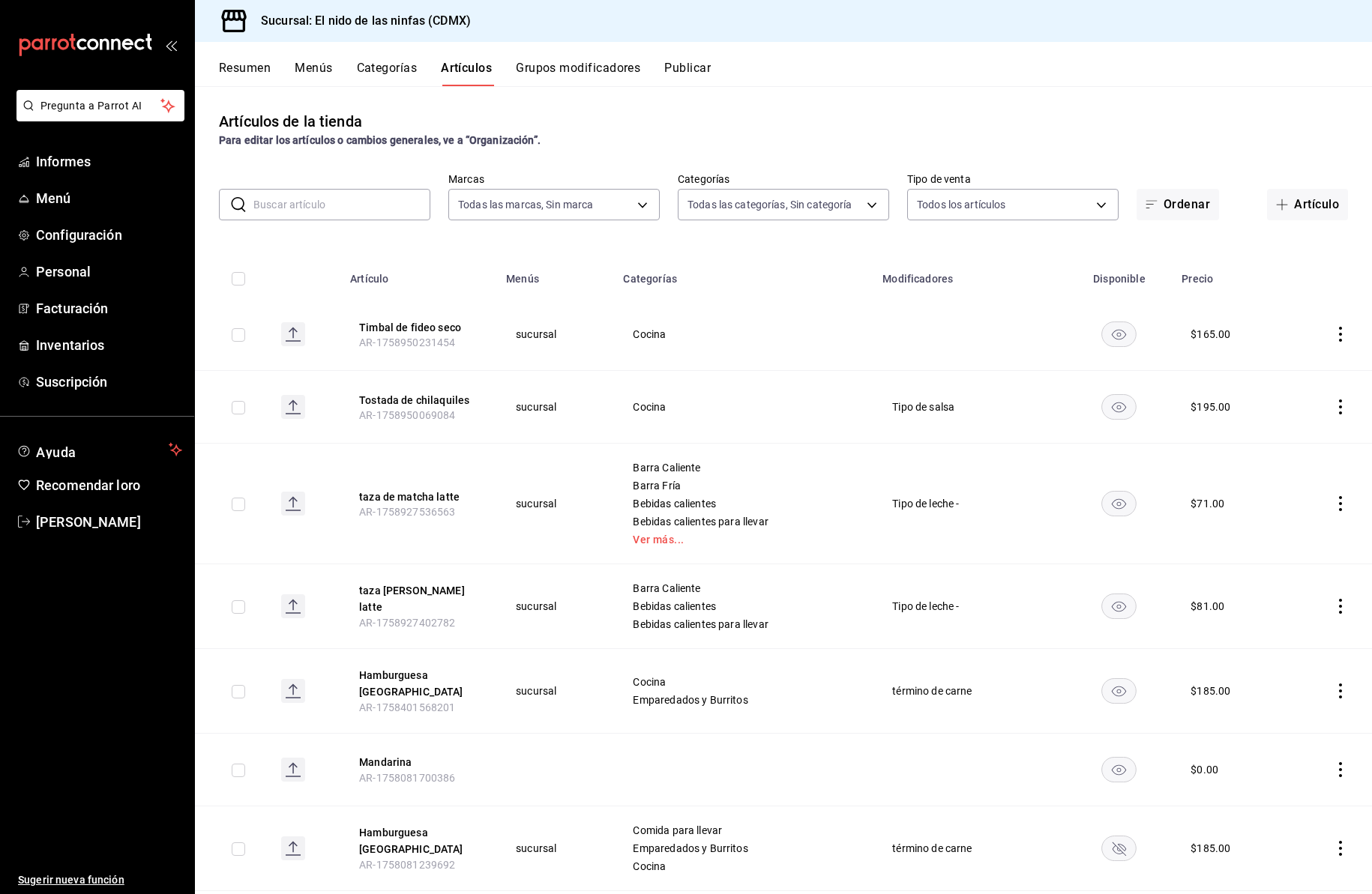
click at [331, 208] on input "text" at bounding box center [342, 204] width 177 height 30
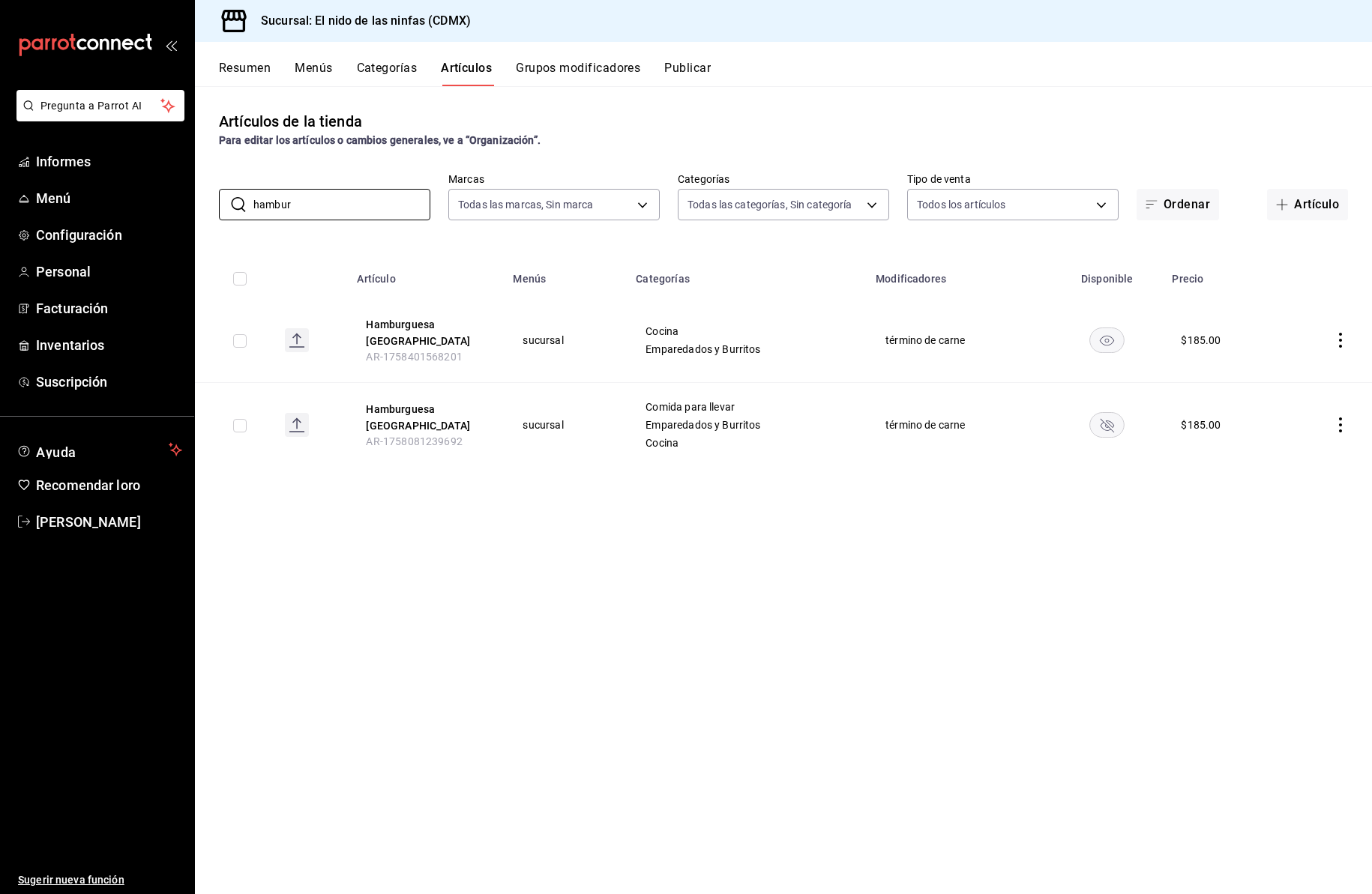
type input "hambur"
click at [1343, 337] on icon "comportamiento" at bounding box center [1340, 340] width 15 height 15
click at [1304, 373] on span "Editar" at bounding box center [1295, 376] width 39 height 16
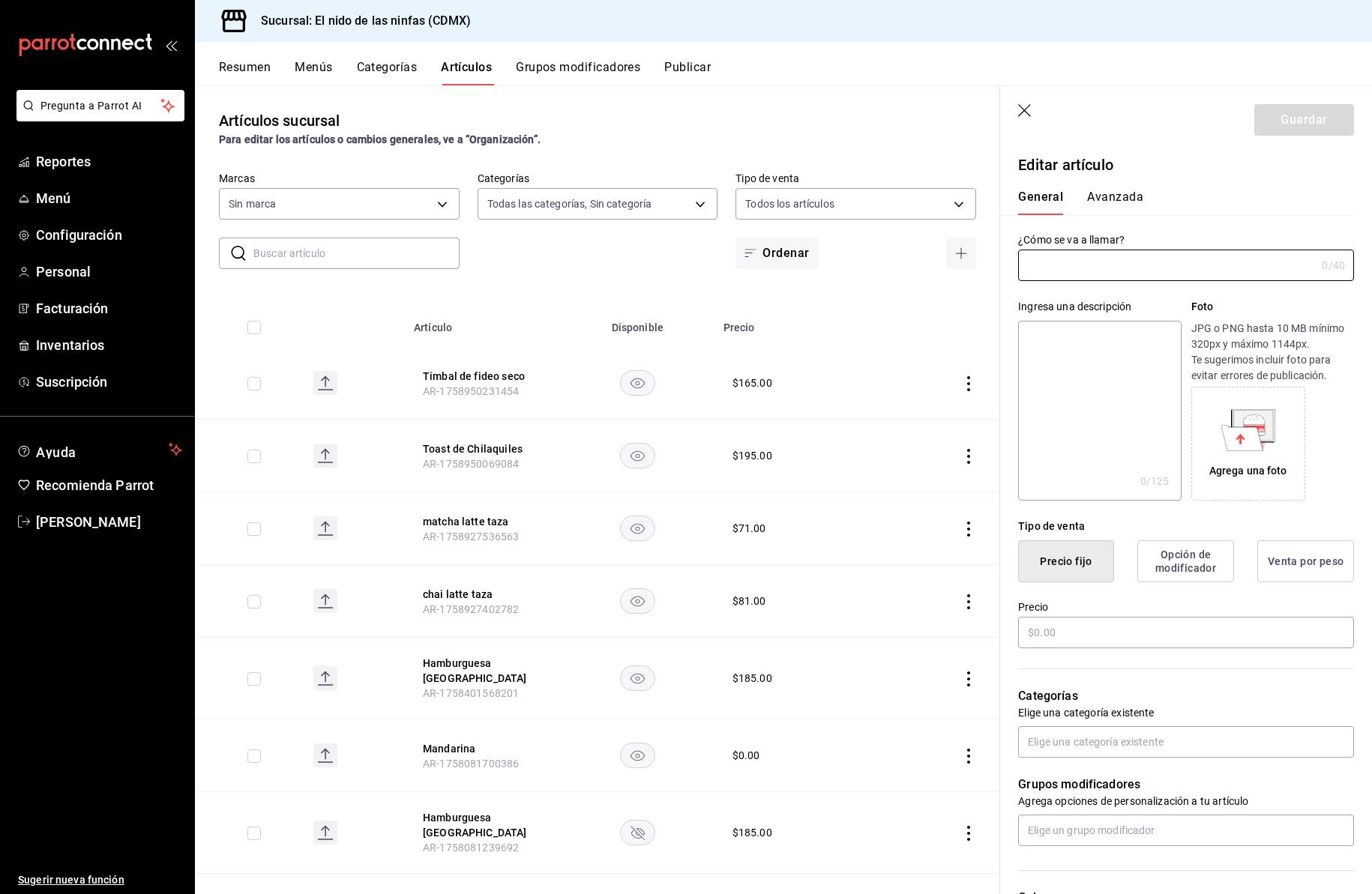
type input "5c205893-a101-45fe-a5e9-0d3a7003fba1,4b68dad8-5fea-4f89-9963-c0d84c3836ef,d07fc…"
type input "d2e7f705-a92e-4b5a-9c7a-3f8867cbe88b"
type input "Hamburguesa [GEOGRAPHIC_DATA]"
type input "AR-1758401568201"
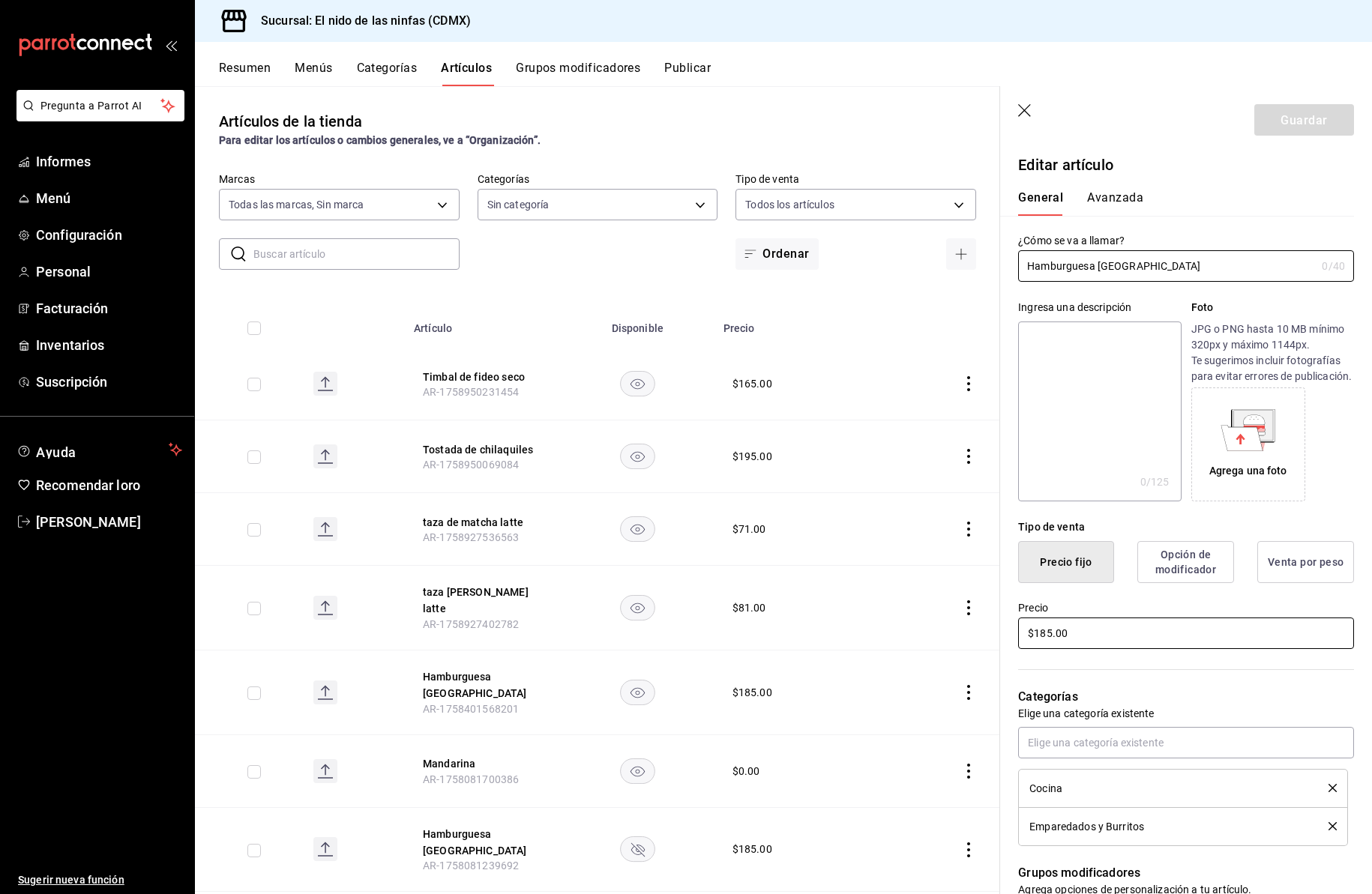
click at [1045, 649] on input "$185.00" at bounding box center [1186, 633] width 336 height 32
type input "$265.00"
click at [1291, 122] on font "Guardar" at bounding box center [1304, 119] width 47 height 14
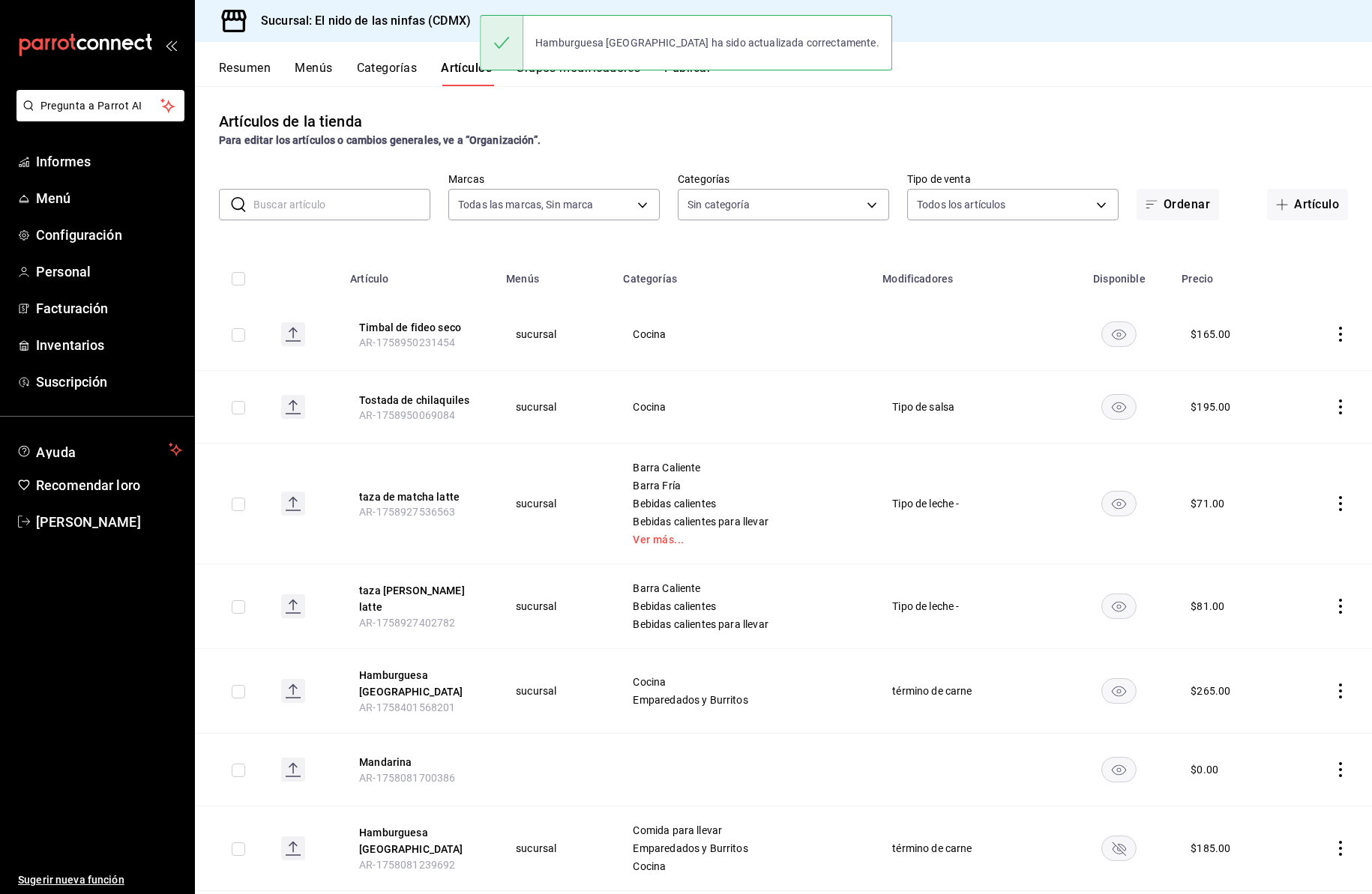
click at [328, 205] on input "text" at bounding box center [342, 204] width 177 height 30
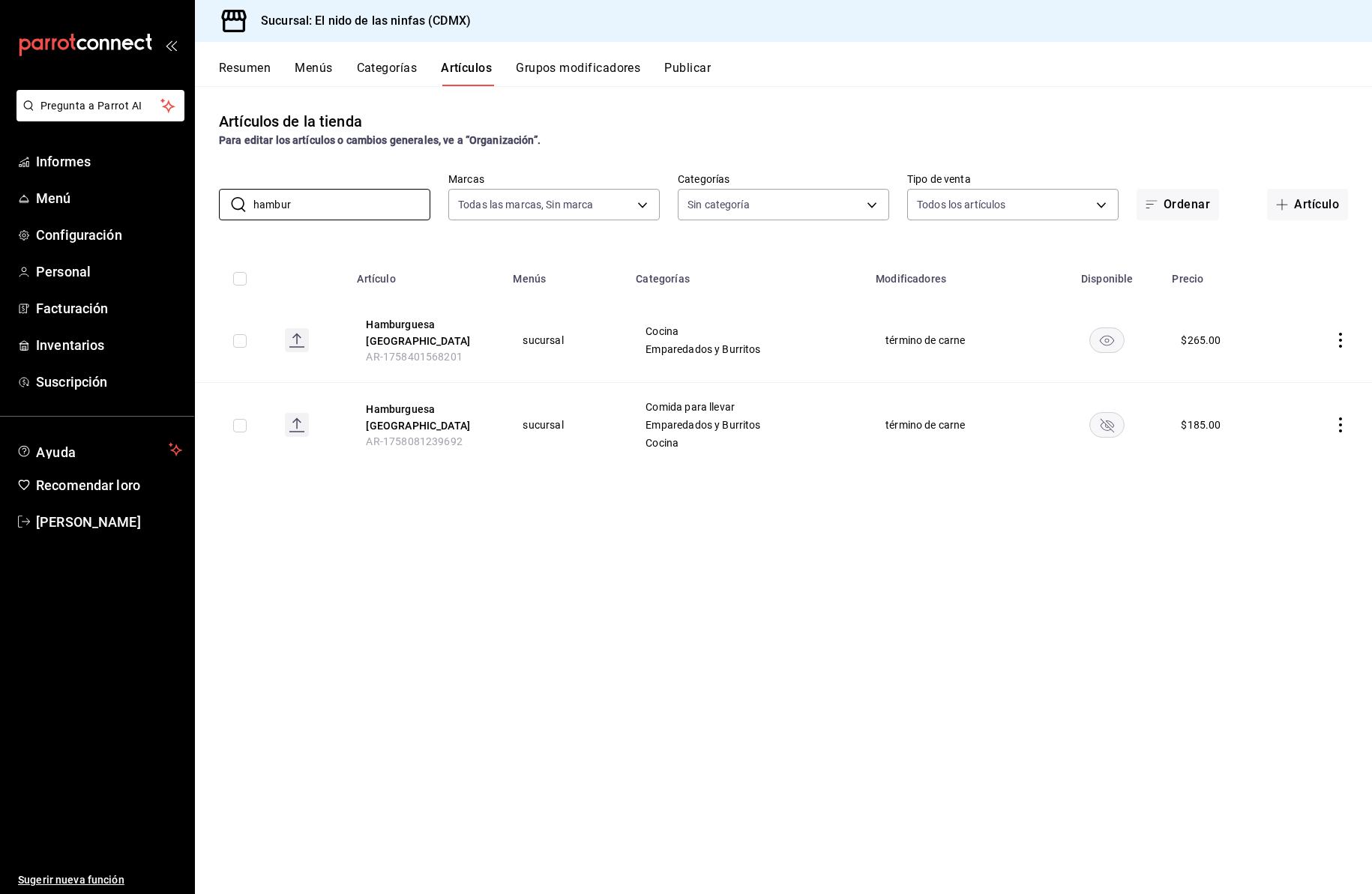
type input "hambur"
click at [1340, 337] on icon "comportamiento" at bounding box center [1340, 340] width 15 height 15
click at [1294, 429] on span "Eliminar" at bounding box center [1295, 437] width 39 height 16
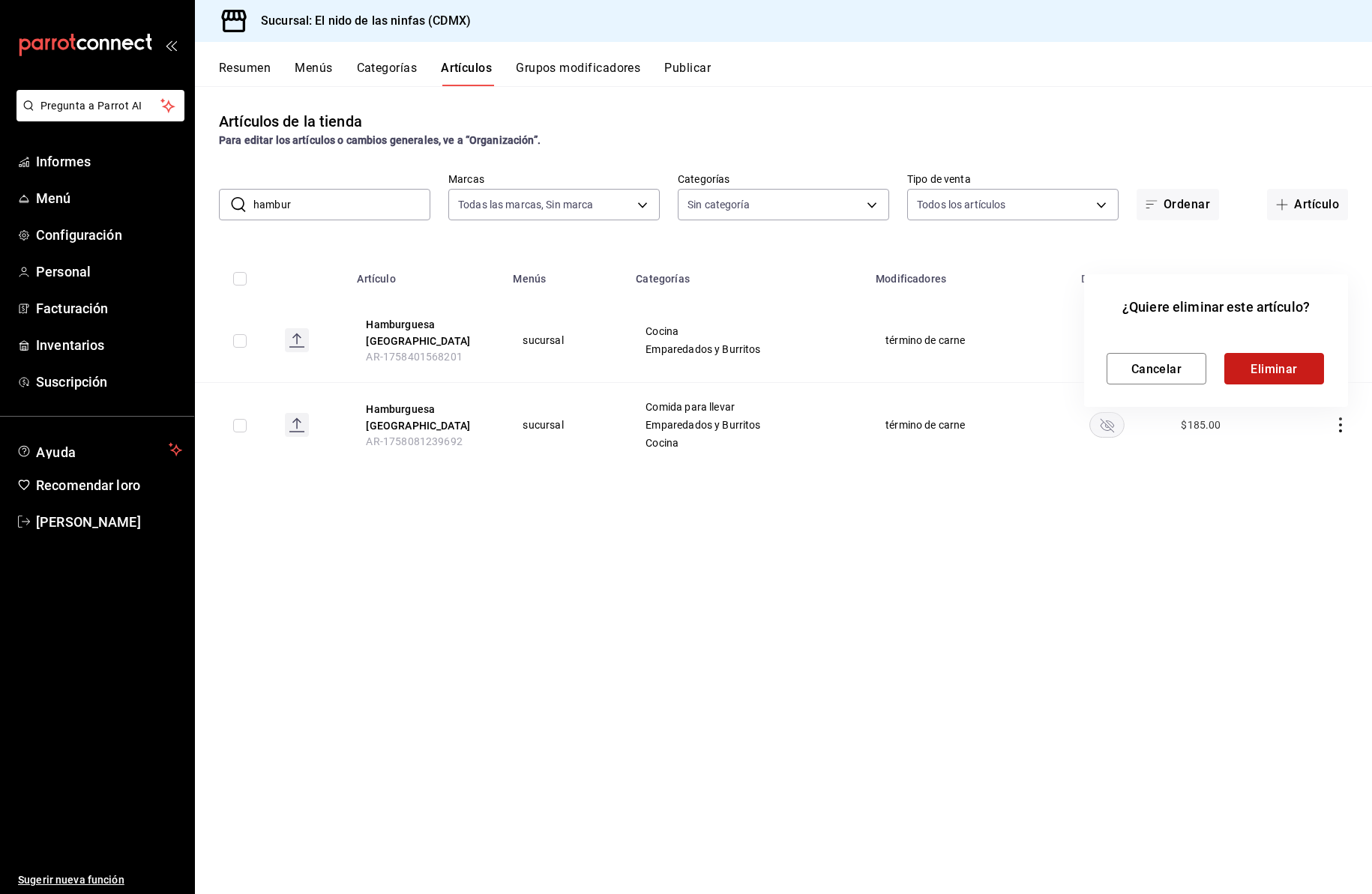
click at [1285, 369] on font "Eliminar" at bounding box center [1275, 369] width 48 height 14
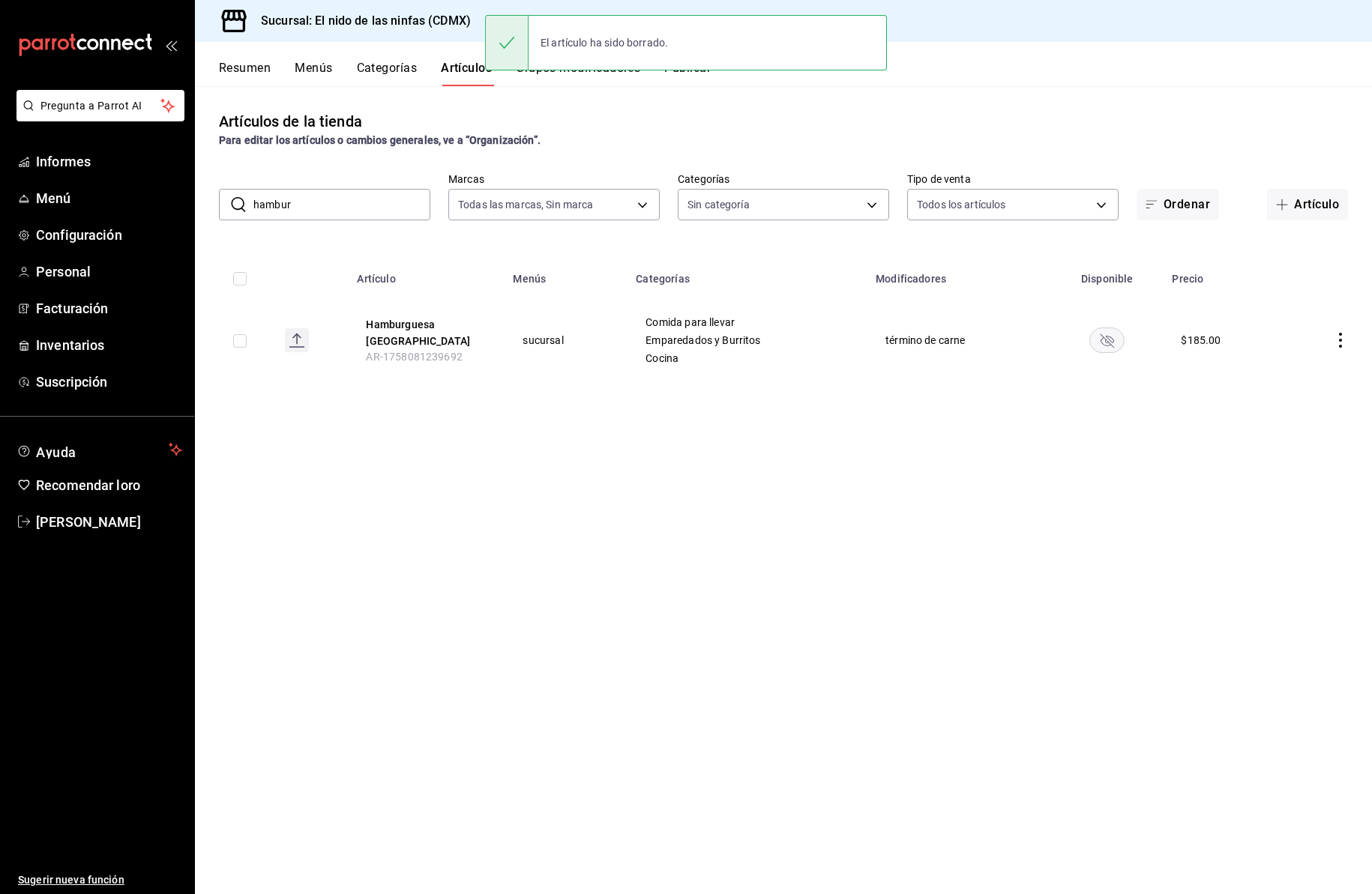
click at [1341, 340] on icon "comportamiento" at bounding box center [1340, 340] width 3 height 15
click at [1301, 373] on font "Editar" at bounding box center [1290, 375] width 29 height 12
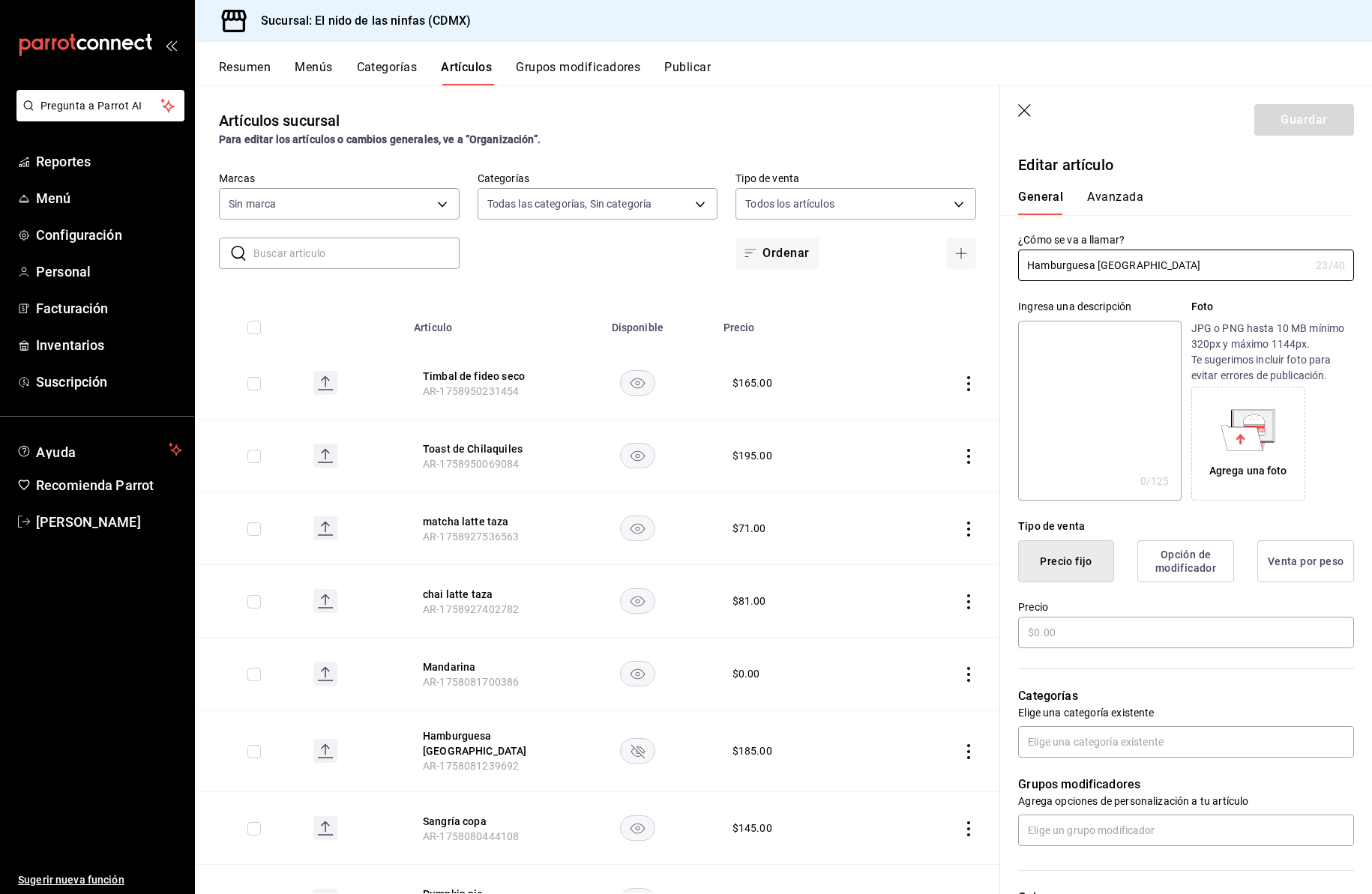
type input "5c205893-a101-45fe-a5e9-0d3a7003fba1,4b68dad8-5fea-4f89-9963-c0d84c3836ef,d07fc…"
type input "d2e7f705-a92e-4b5a-9c7a-3f8867cbe88b"
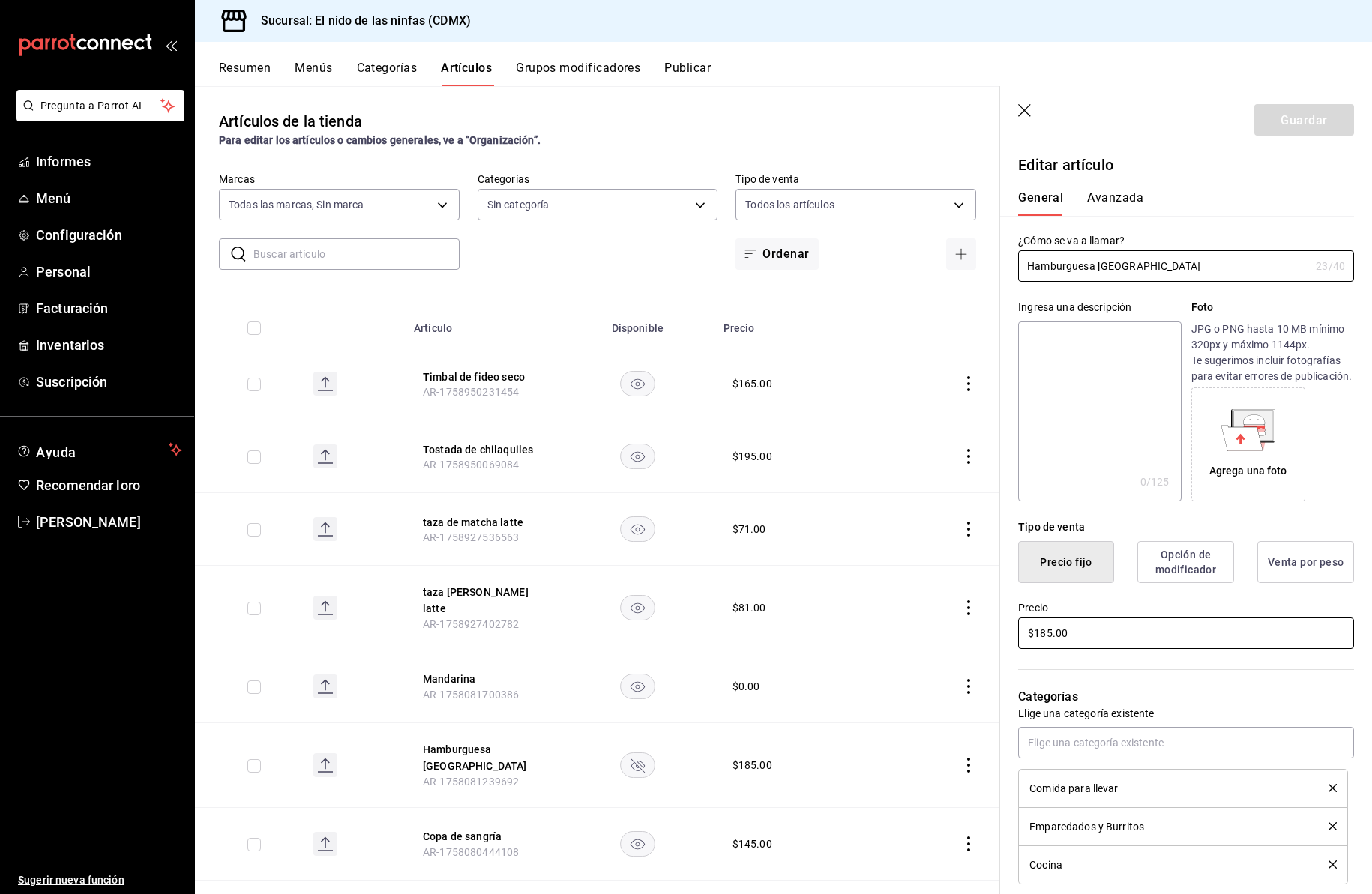
click at [1048, 649] on input "$185.00" at bounding box center [1186, 633] width 336 height 32
type input "$265.00"
click at [1292, 119] on font "Guardar" at bounding box center [1304, 119] width 47 height 14
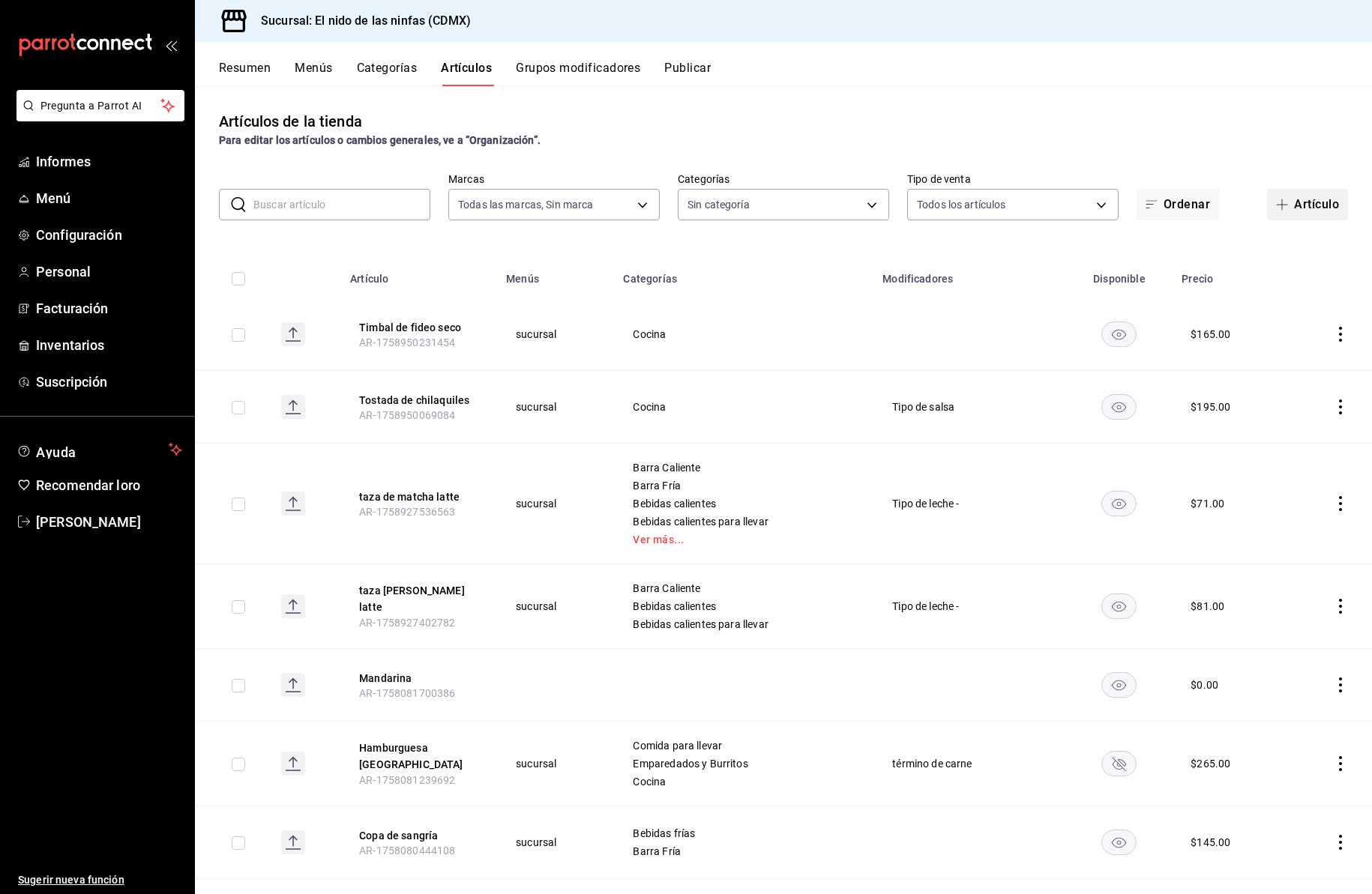
click at [1303, 203] on font "Artículo" at bounding box center [1316, 204] width 45 height 14
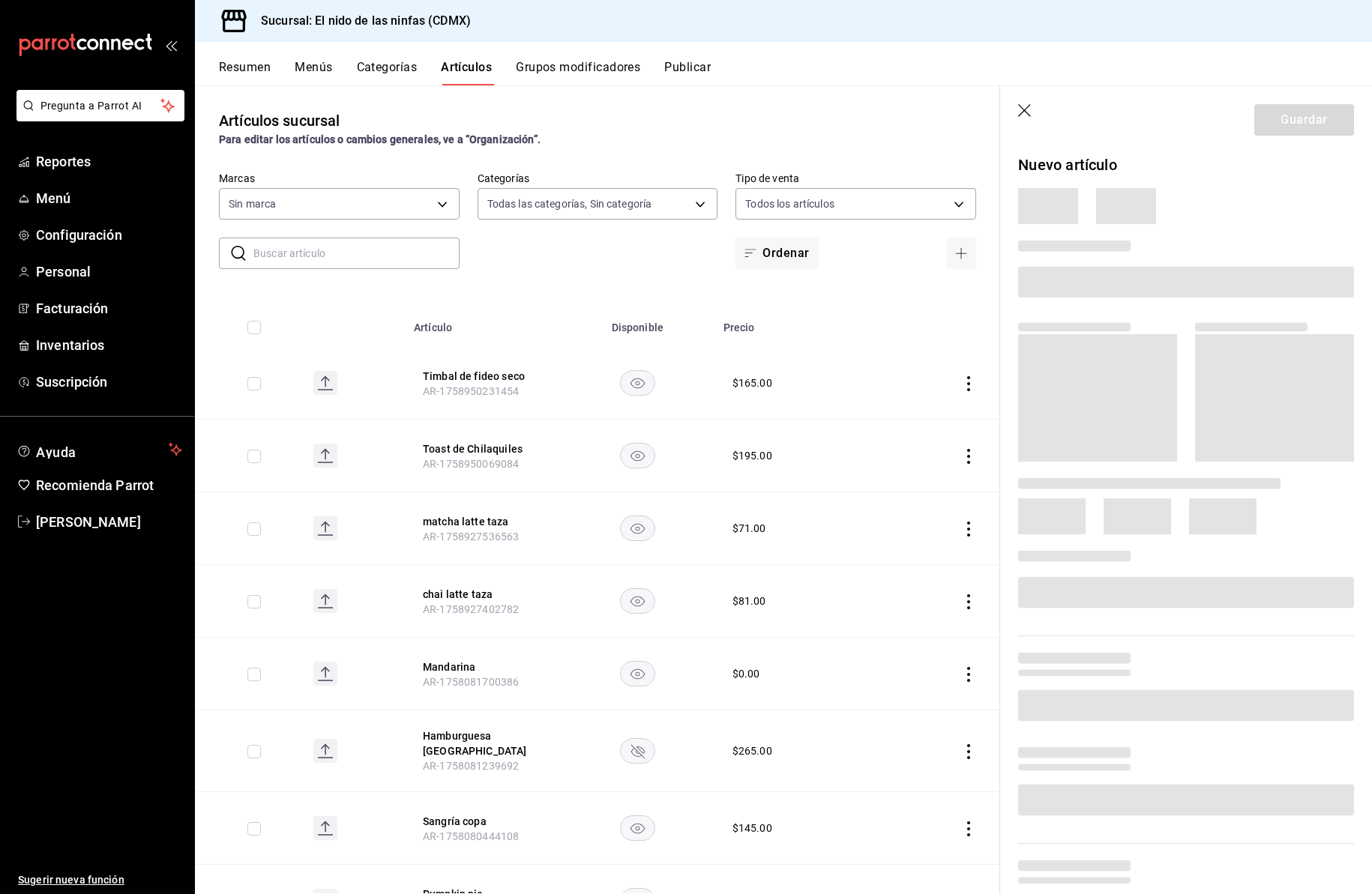
type input "5c205893-a101-45fe-a5e9-0d3a7003fba1,4b68dad8-5fea-4f89-9963-c0d84c3836ef,d07fc…"
type input "d2e7f705-a92e-4b5a-9c7a-3f8867cbe88b"
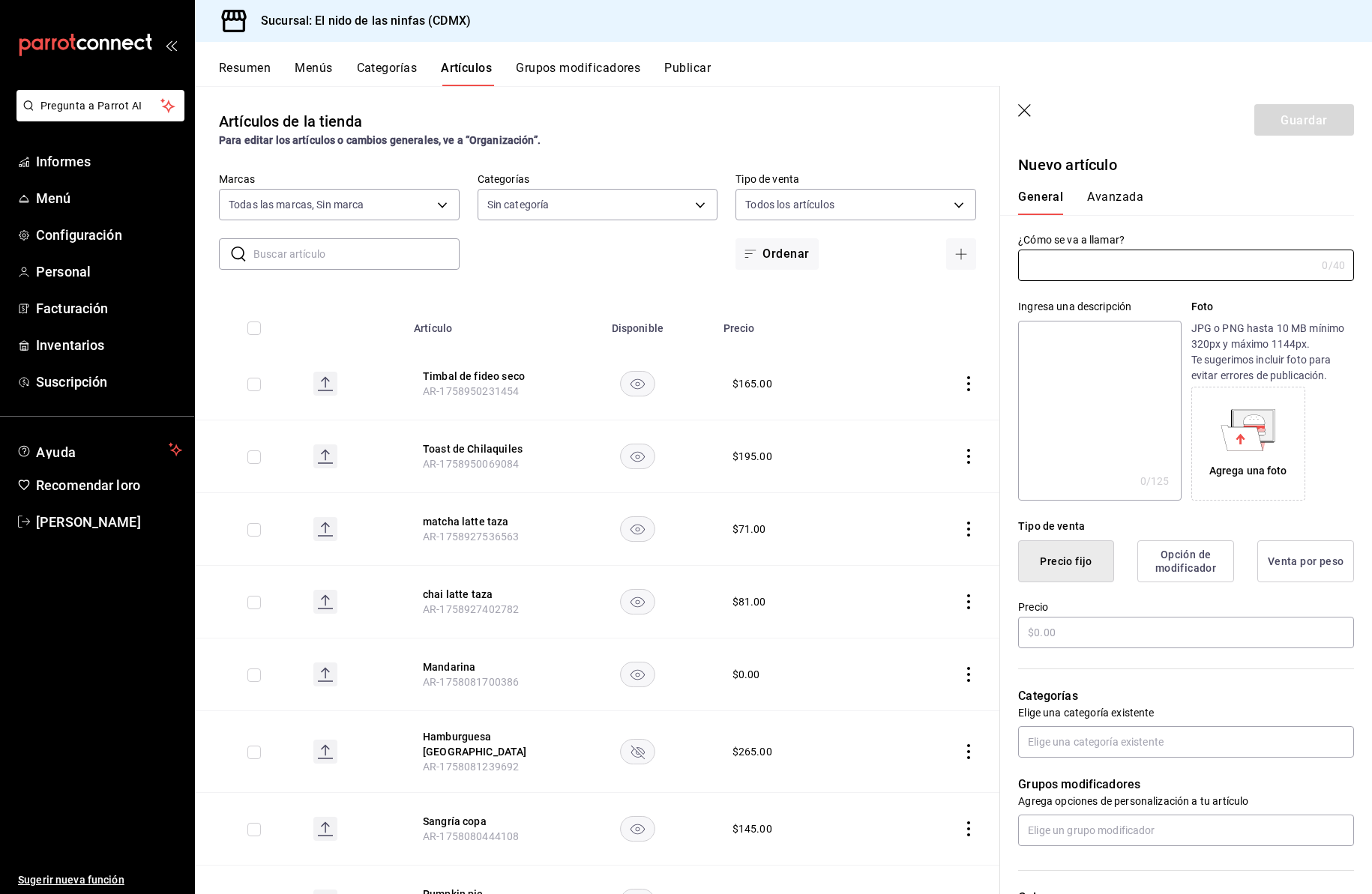
type input "AR-1758950445683"
click at [1049, 270] on input "text" at bounding box center [1167, 266] width 297 height 30
type input "Flan etéreo"
click at [1045, 649] on input "text" at bounding box center [1186, 633] width 336 height 32
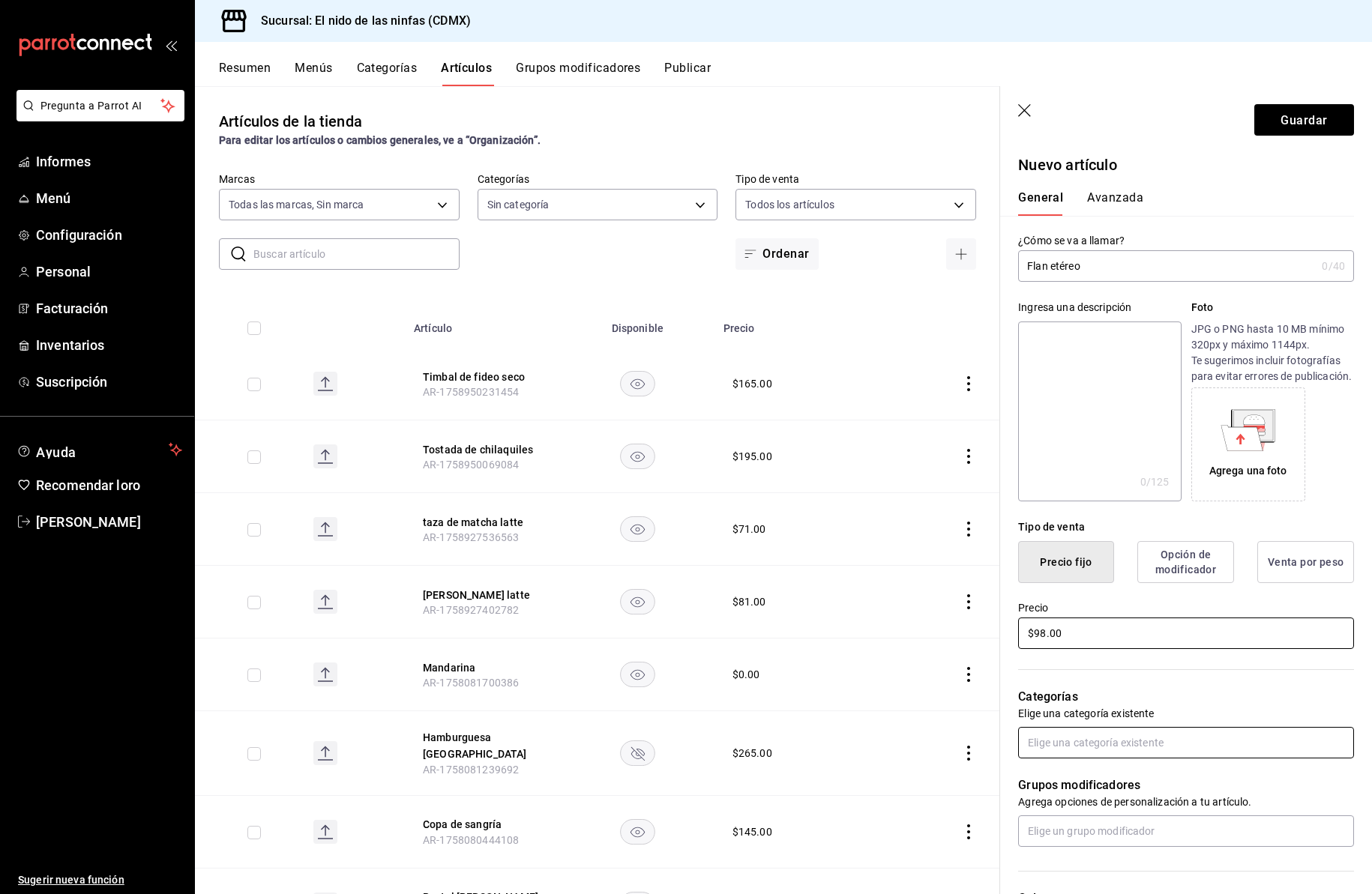
type input "$98.00"
click at [1054, 758] on input "text" at bounding box center [1186, 743] width 336 height 32
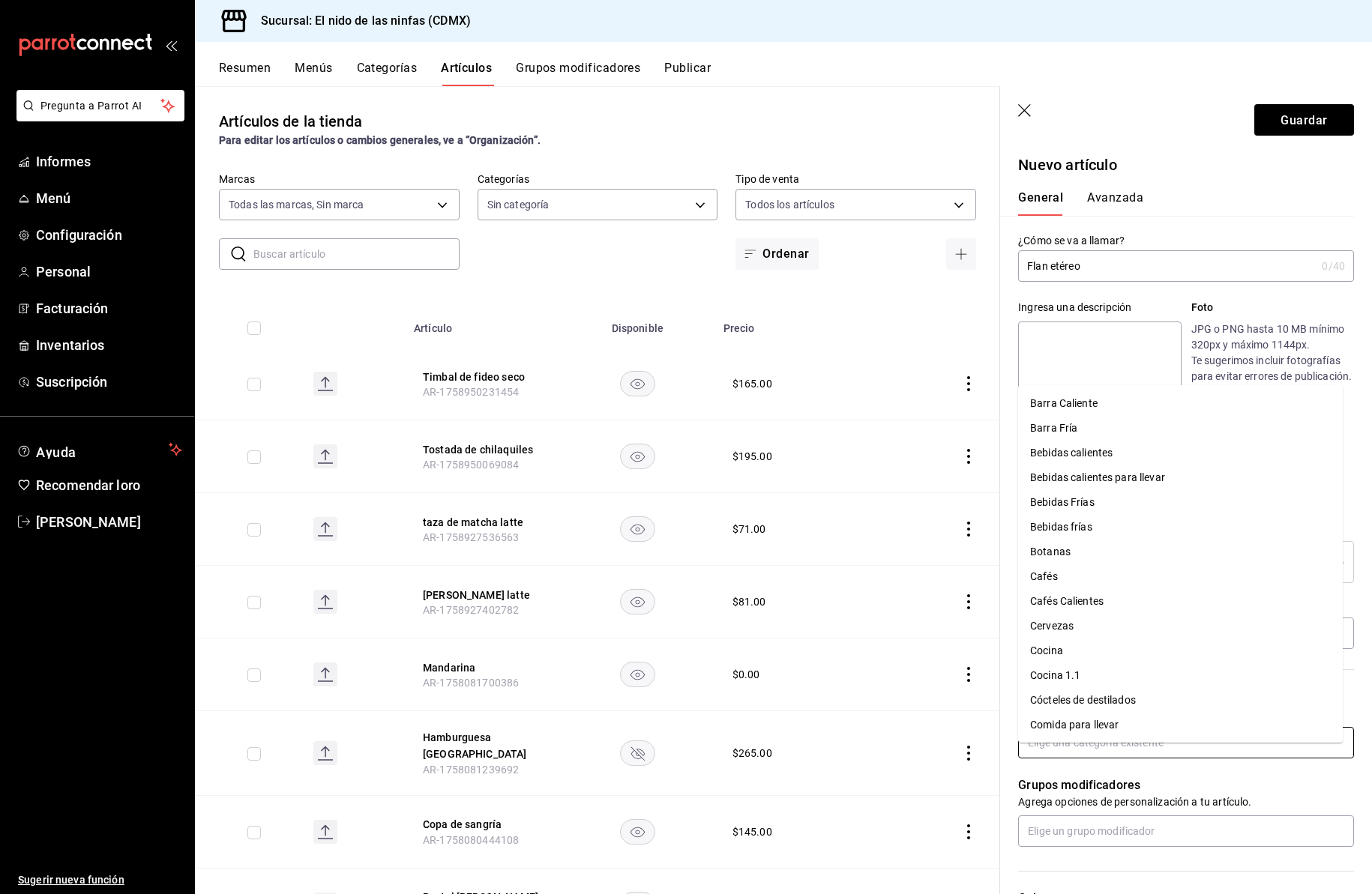
click at [1061, 650] on font "Cocina" at bounding box center [1046, 651] width 33 height 12
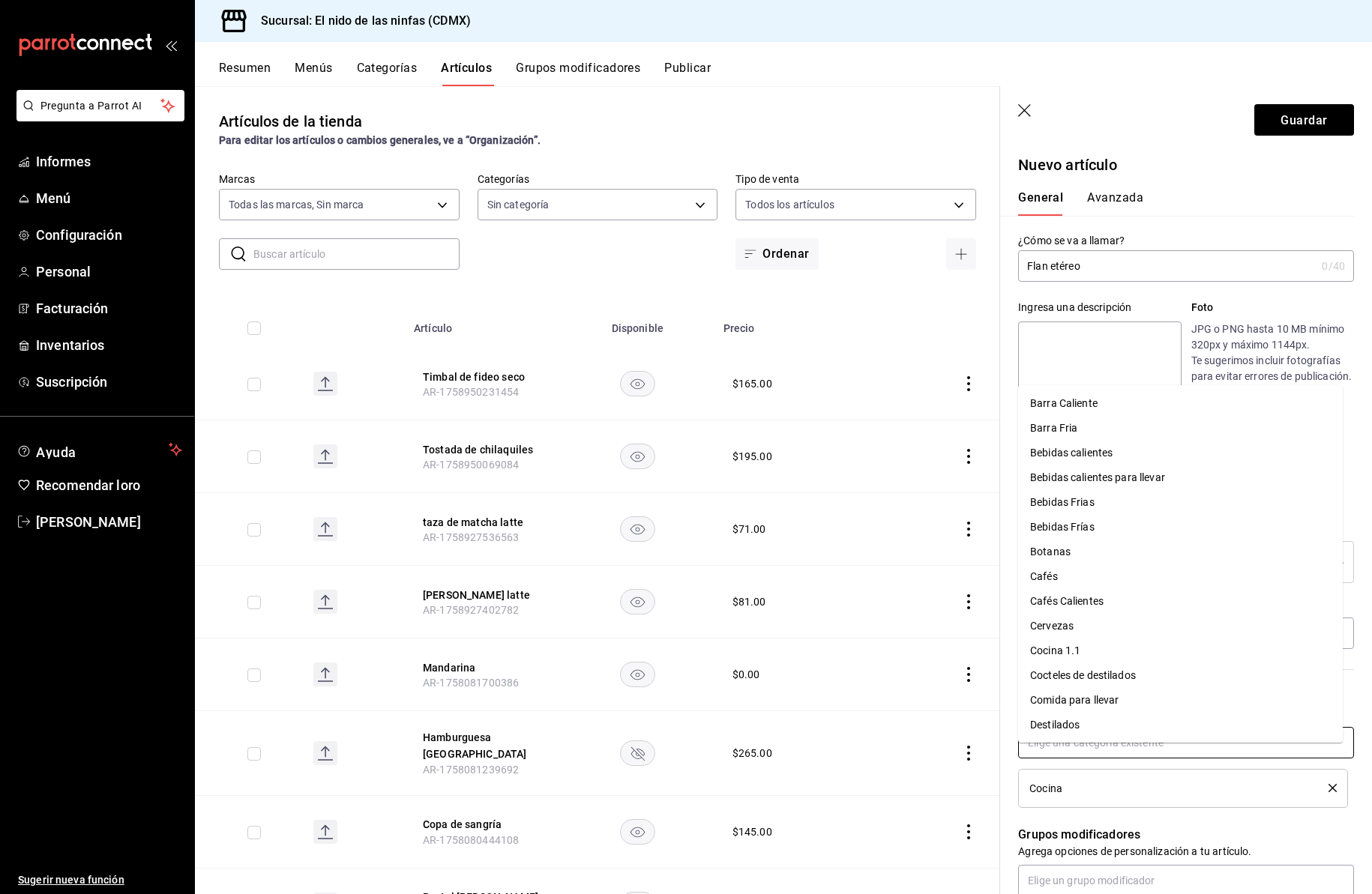
click at [1061, 758] on input "text" at bounding box center [1186, 743] width 336 height 32
click at [1100, 699] on font "Comida para llevar" at bounding box center [1074, 700] width 88 height 12
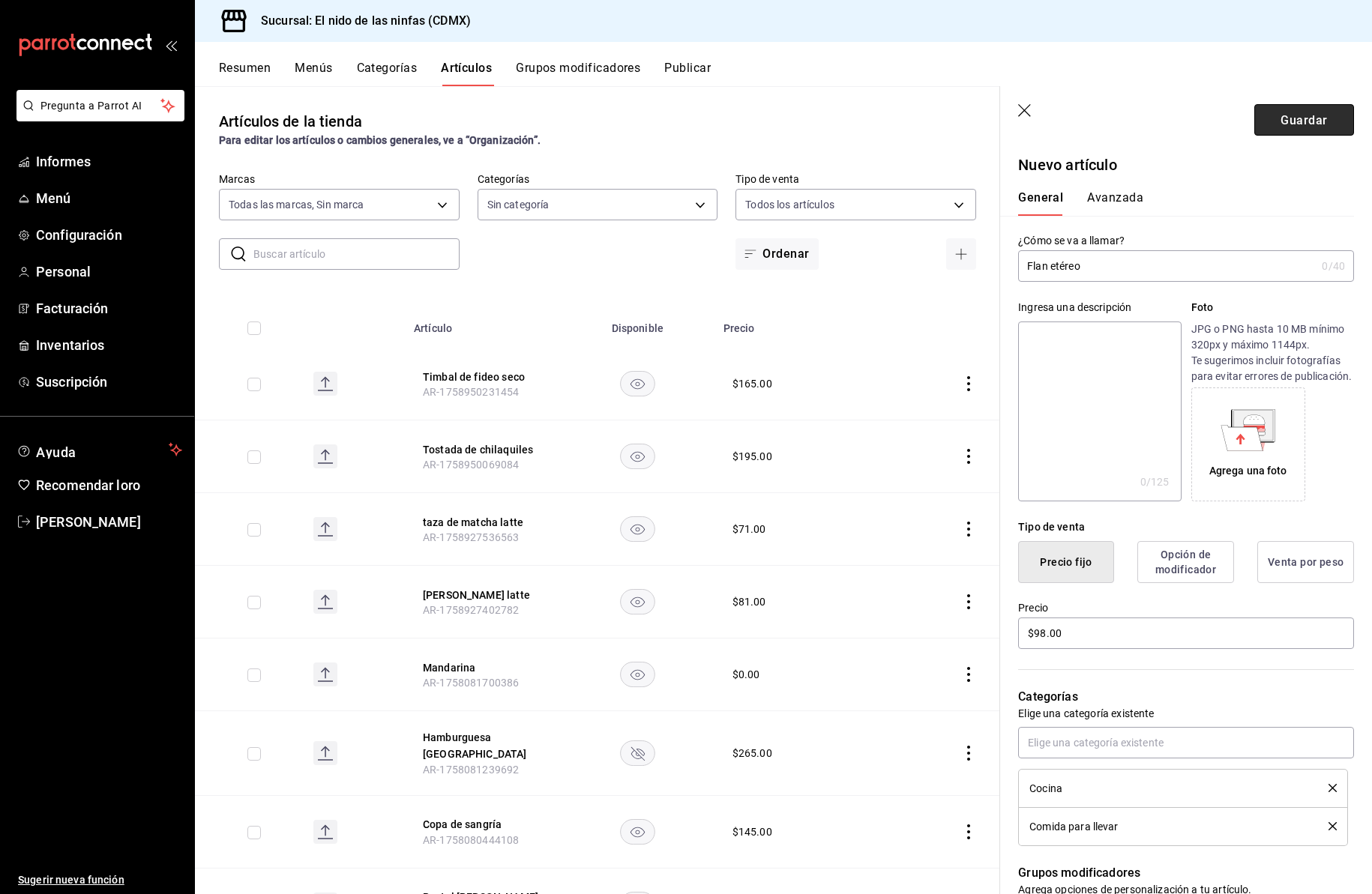
click at [1295, 116] on font "Guardar" at bounding box center [1304, 119] width 47 height 14
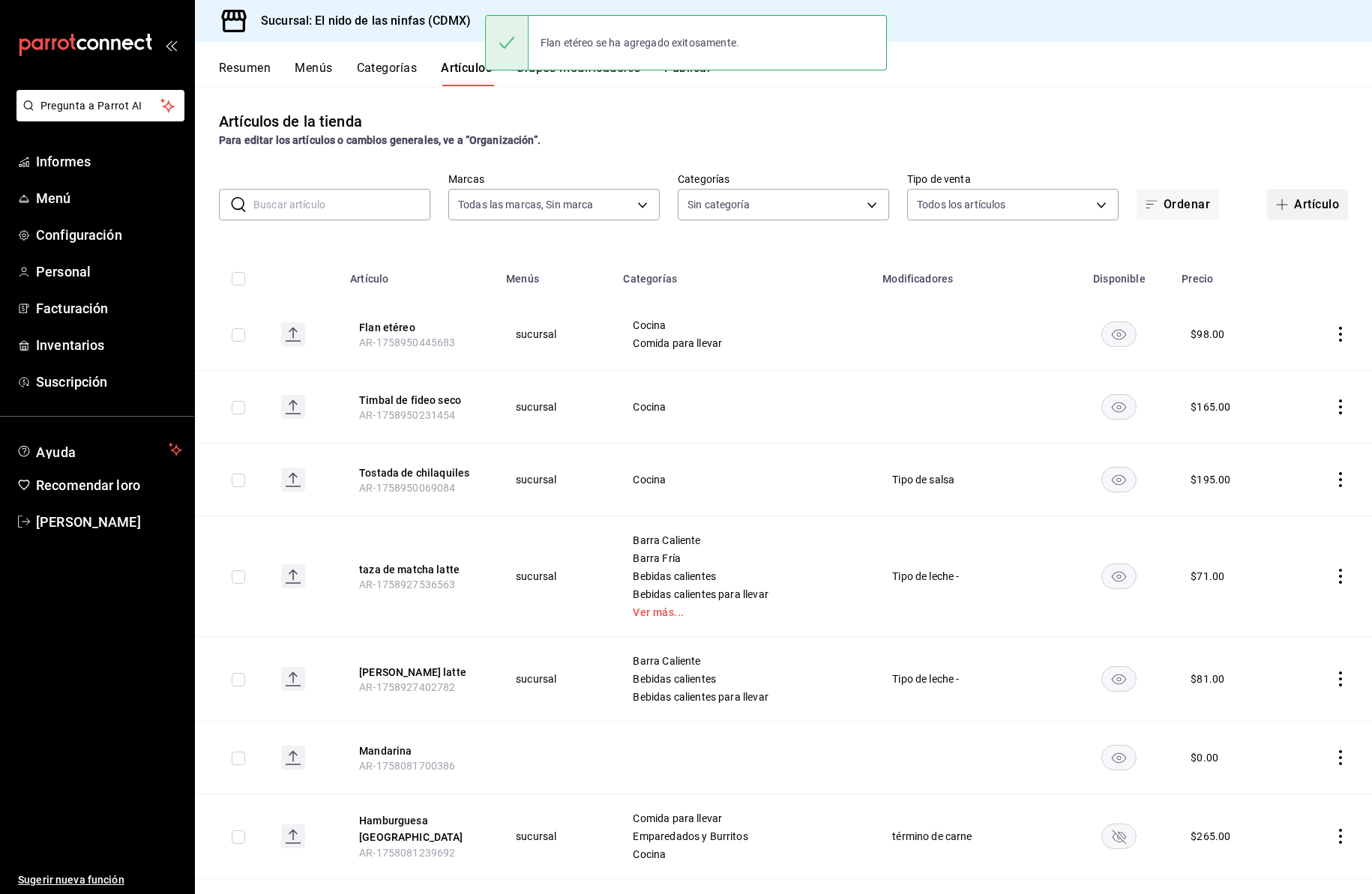
click at [1300, 203] on font "Artículo" at bounding box center [1316, 204] width 45 height 14
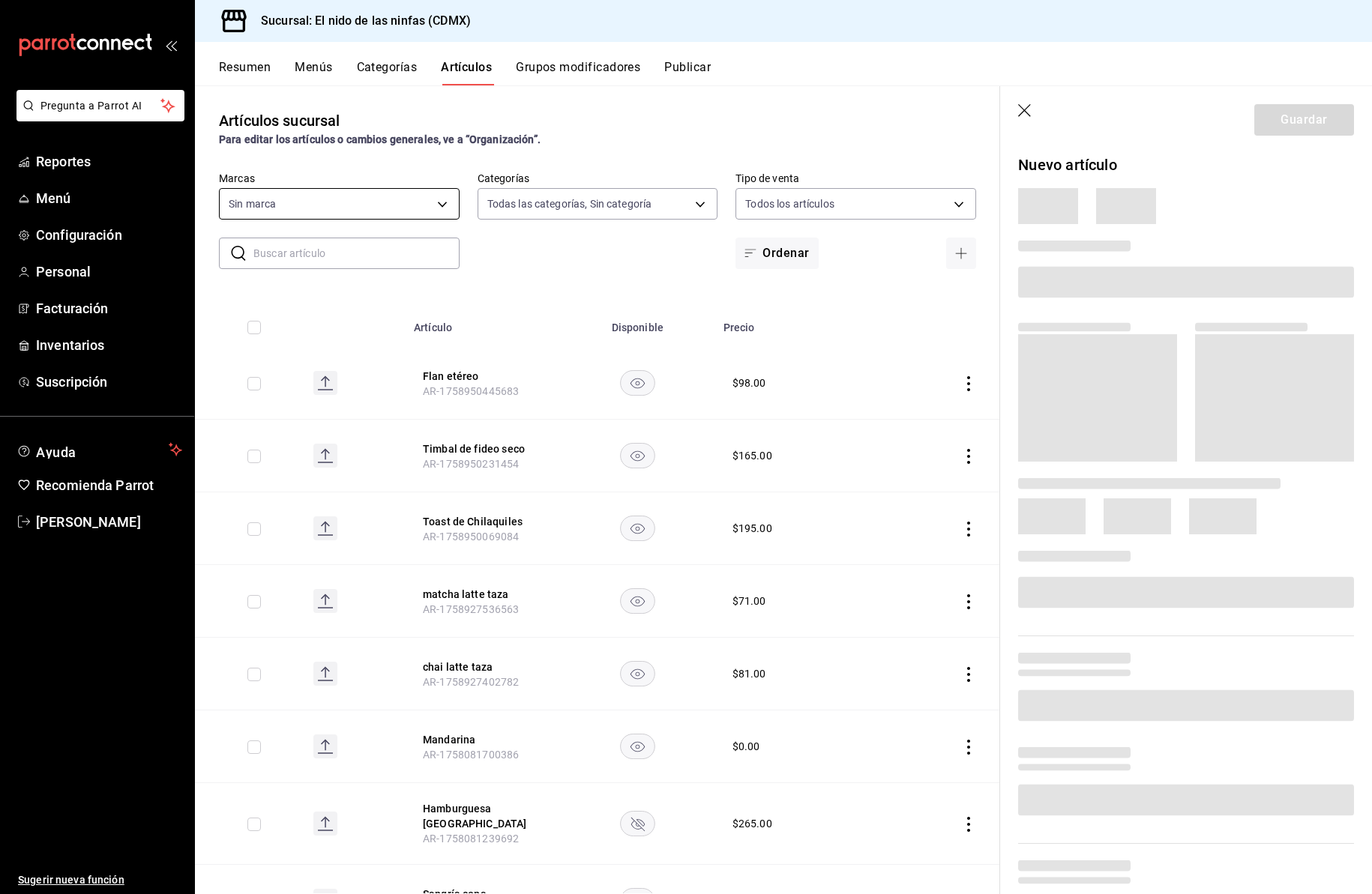
type input "5c205893-a101-45fe-a5e9-0d3a7003fba1,4b68dad8-5fea-4f89-9963-c0d84c3836ef,d07fc…"
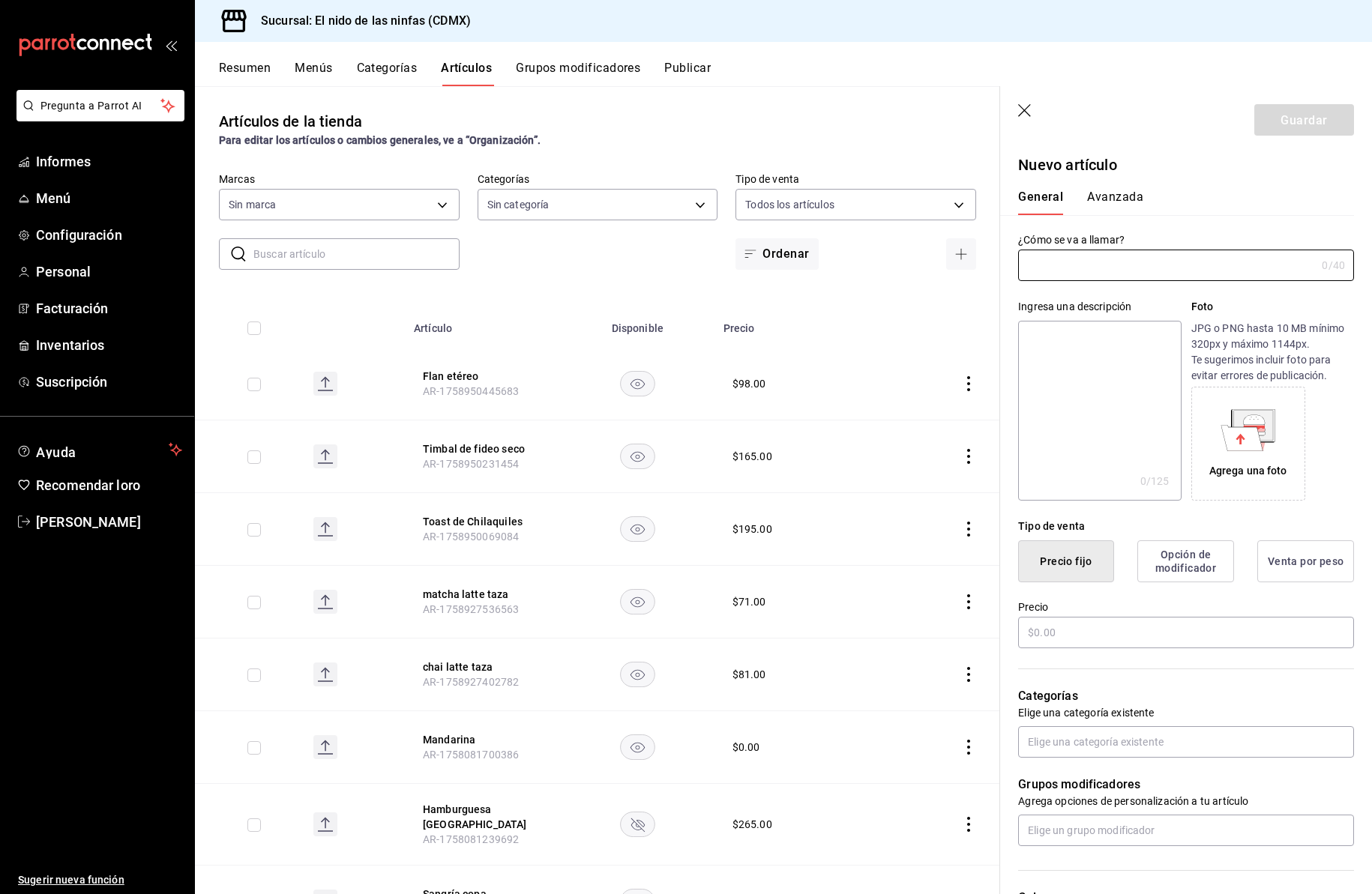
type input "d2e7f705-a92e-4b5a-9c7a-3f8867cbe88b"
type input "AR-1758950484941"
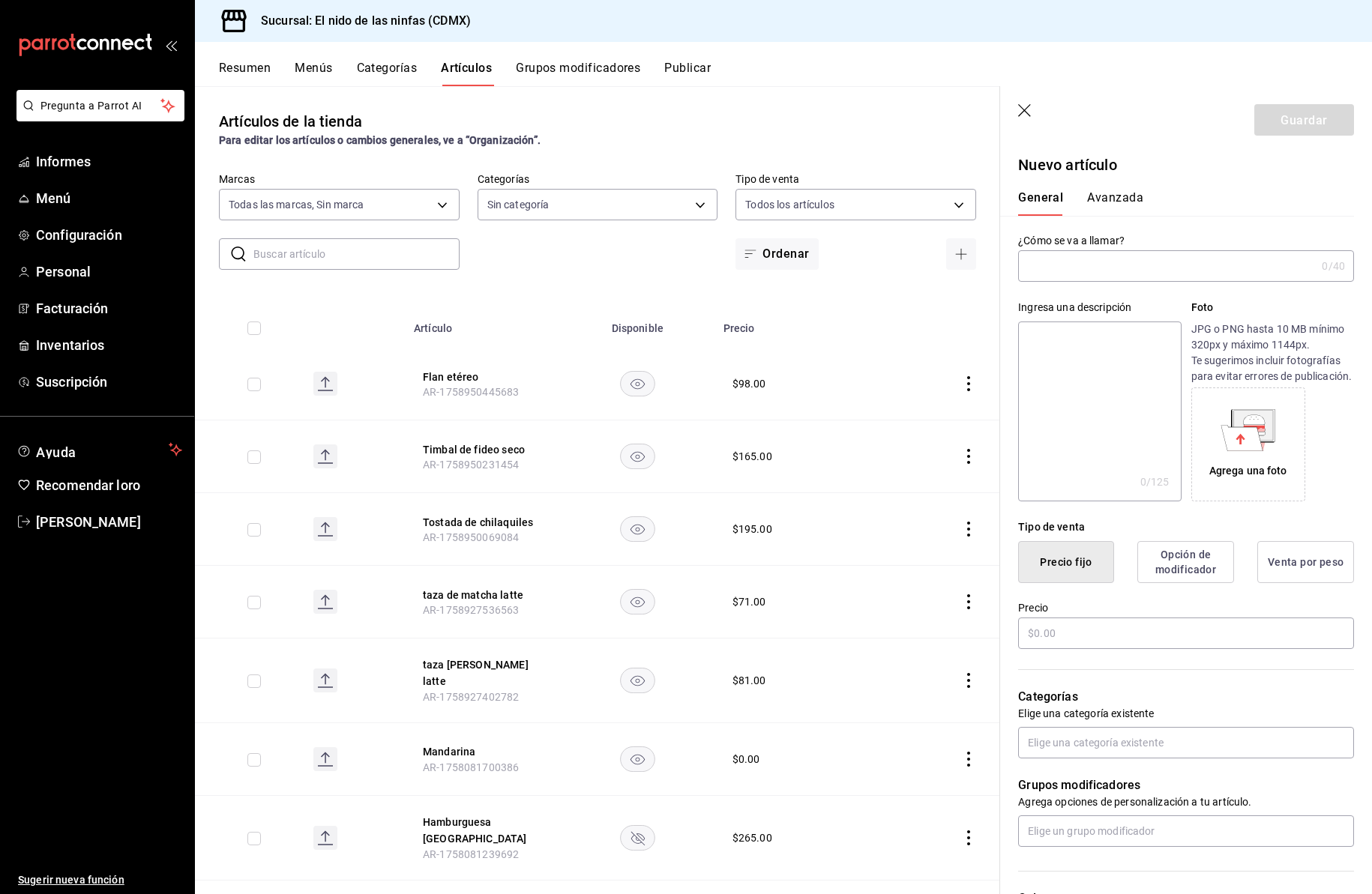
click at [1080, 269] on input "text" at bounding box center [1167, 266] width 297 height 30
type input "Milpa Nido pan de maiz"
click at [1046, 647] on input "text" at bounding box center [1186, 633] width 336 height 32
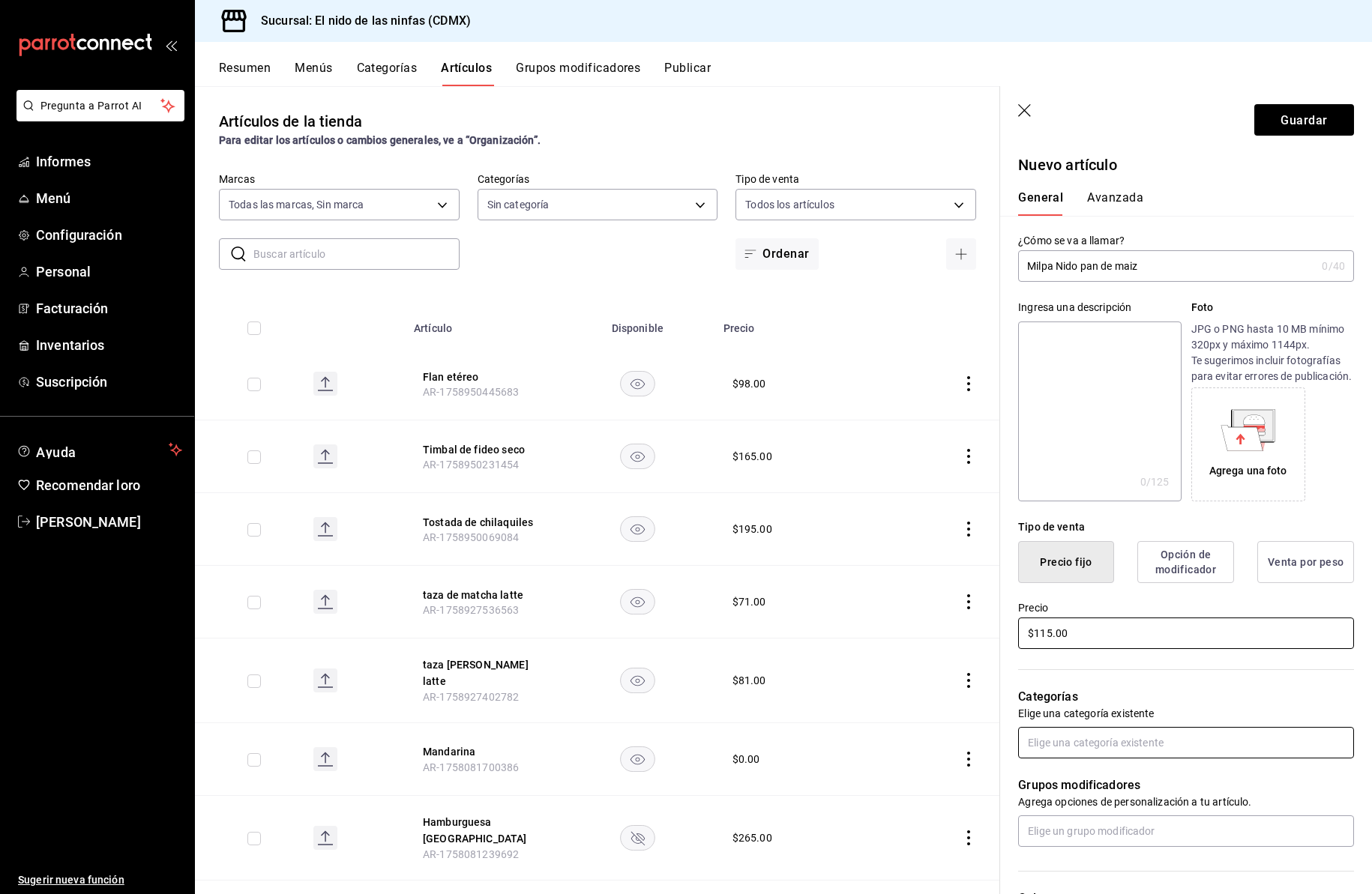
type input "$115.00"
click at [1046, 758] on input "text" at bounding box center [1186, 743] width 336 height 32
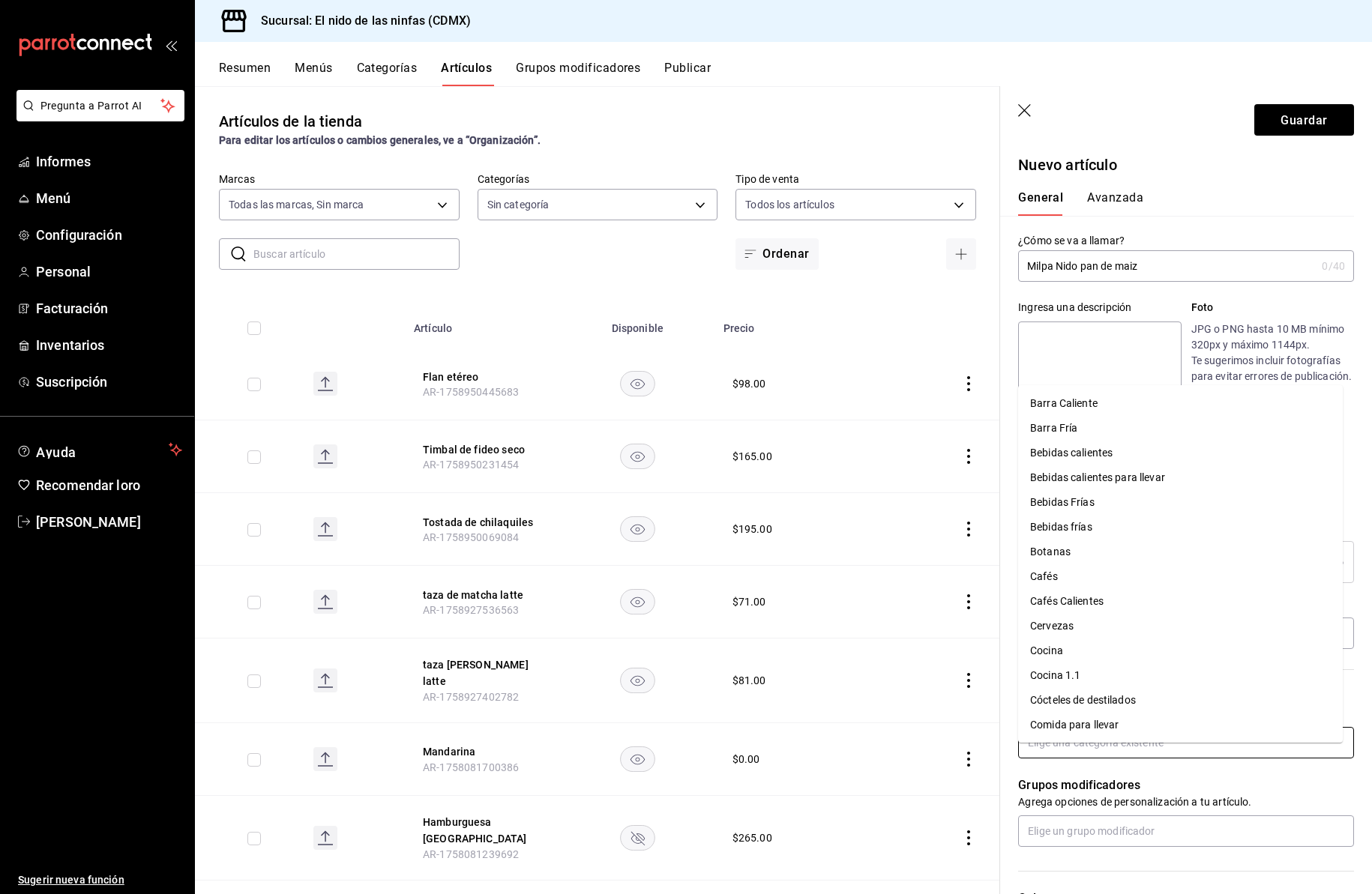
click at [1076, 654] on li "Cocina" at bounding box center [1181, 650] width 325 height 25
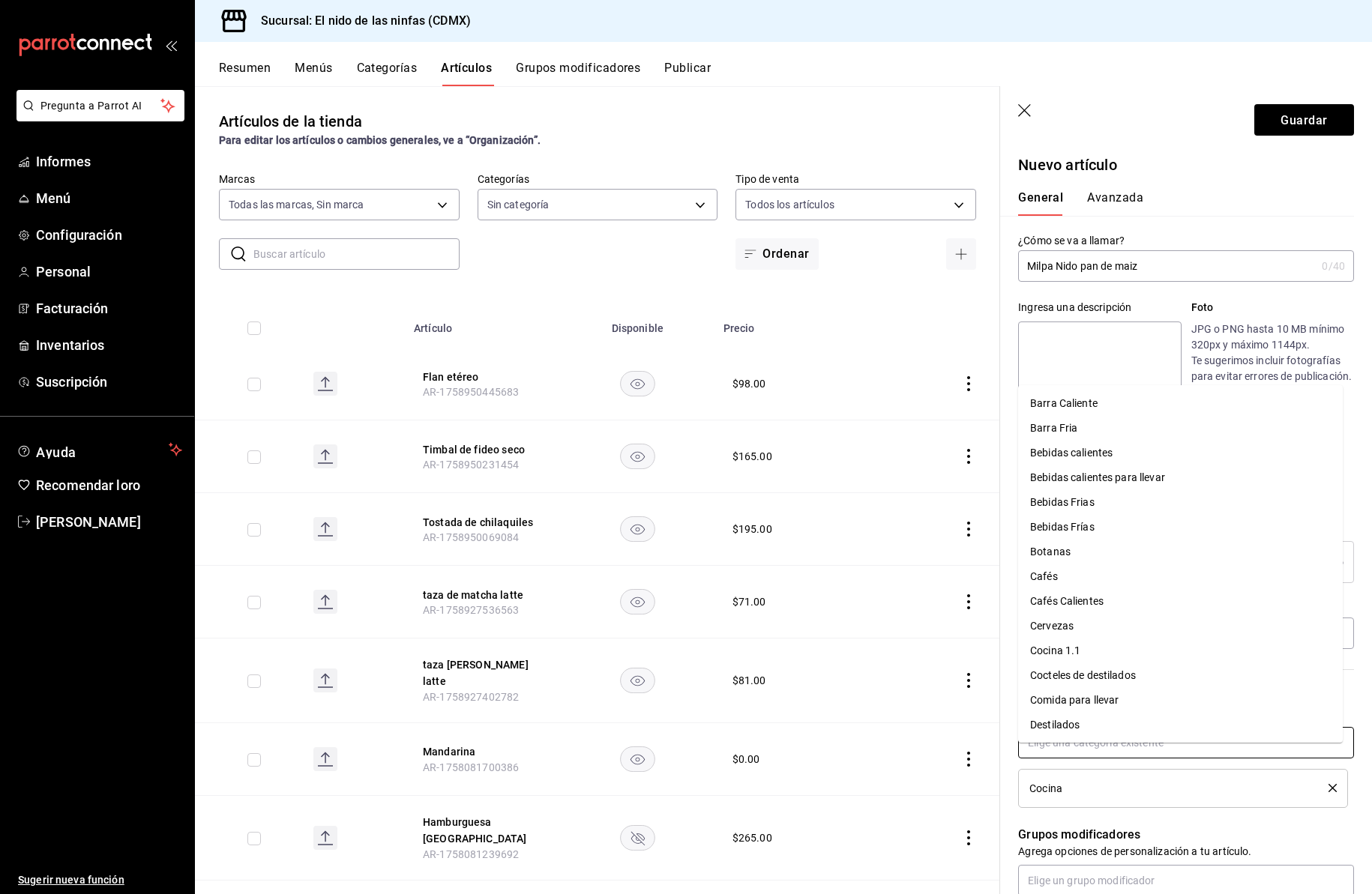
click at [1075, 758] on input "text" at bounding box center [1186, 743] width 336 height 32
click at [1083, 701] on font "Comida para llevar" at bounding box center [1074, 700] width 88 height 12
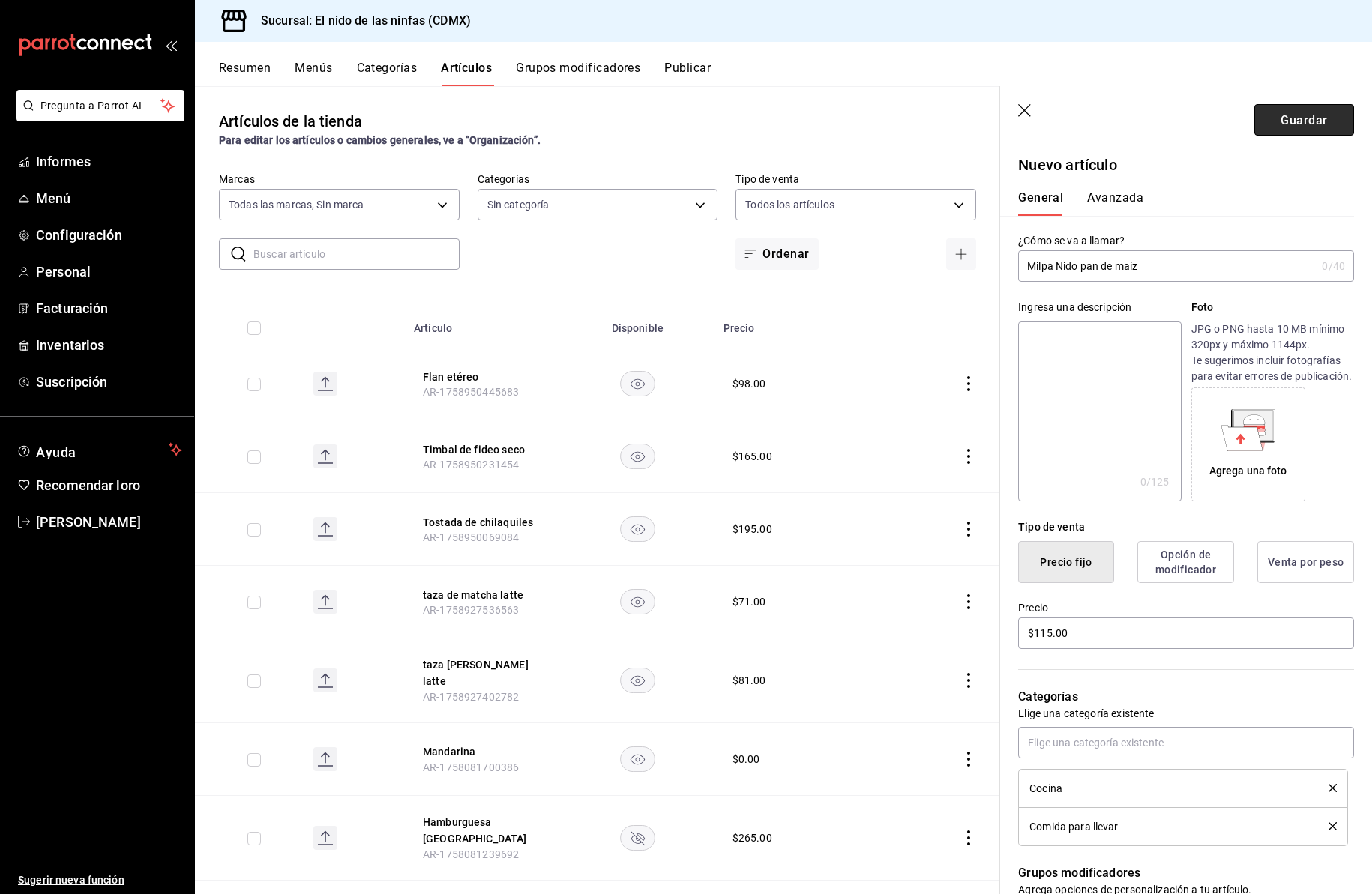
click at [1281, 124] on font "Guardar" at bounding box center [1304, 119] width 47 height 14
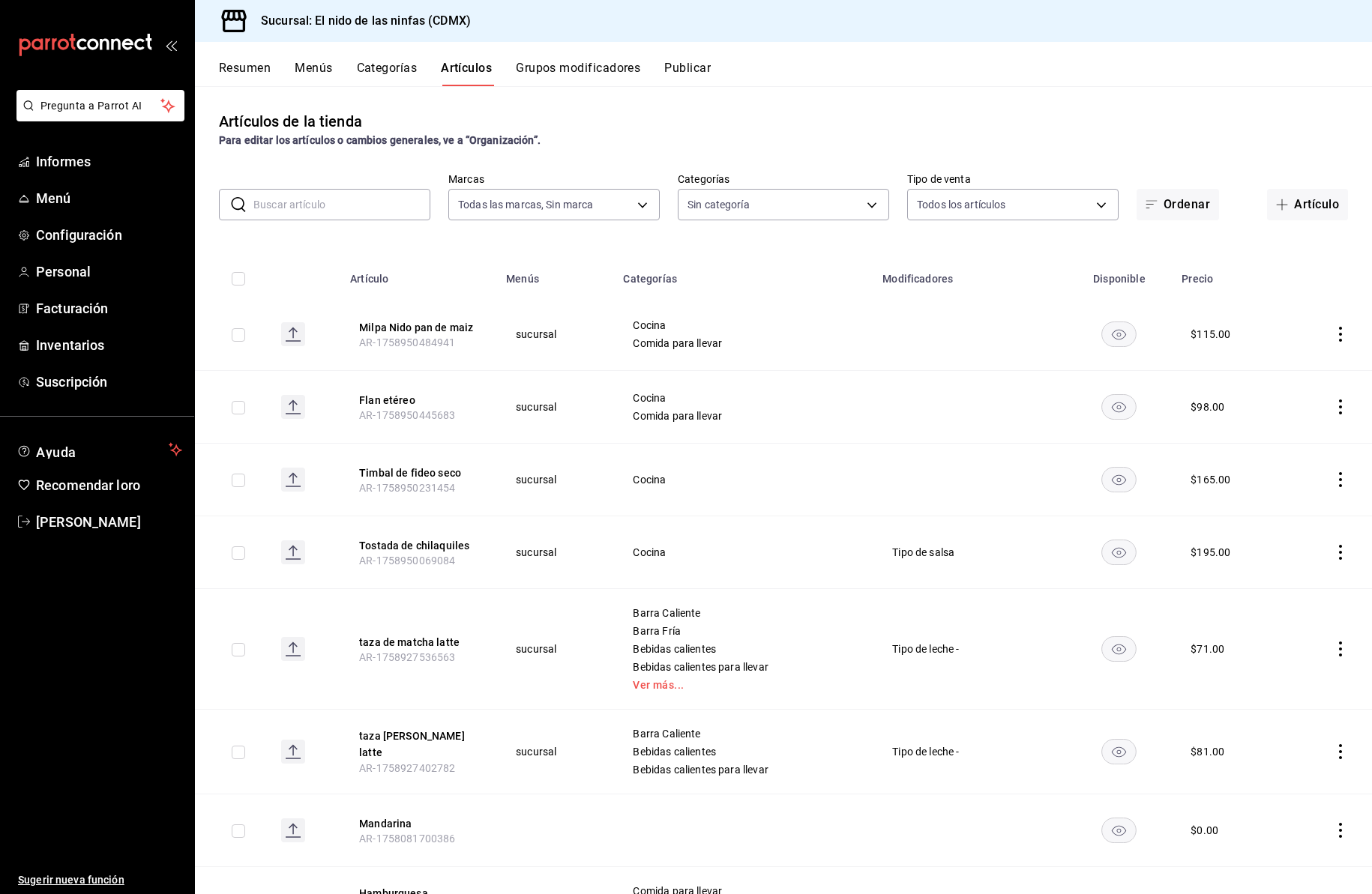
click at [691, 69] on font "Publicar" at bounding box center [687, 67] width 47 height 14
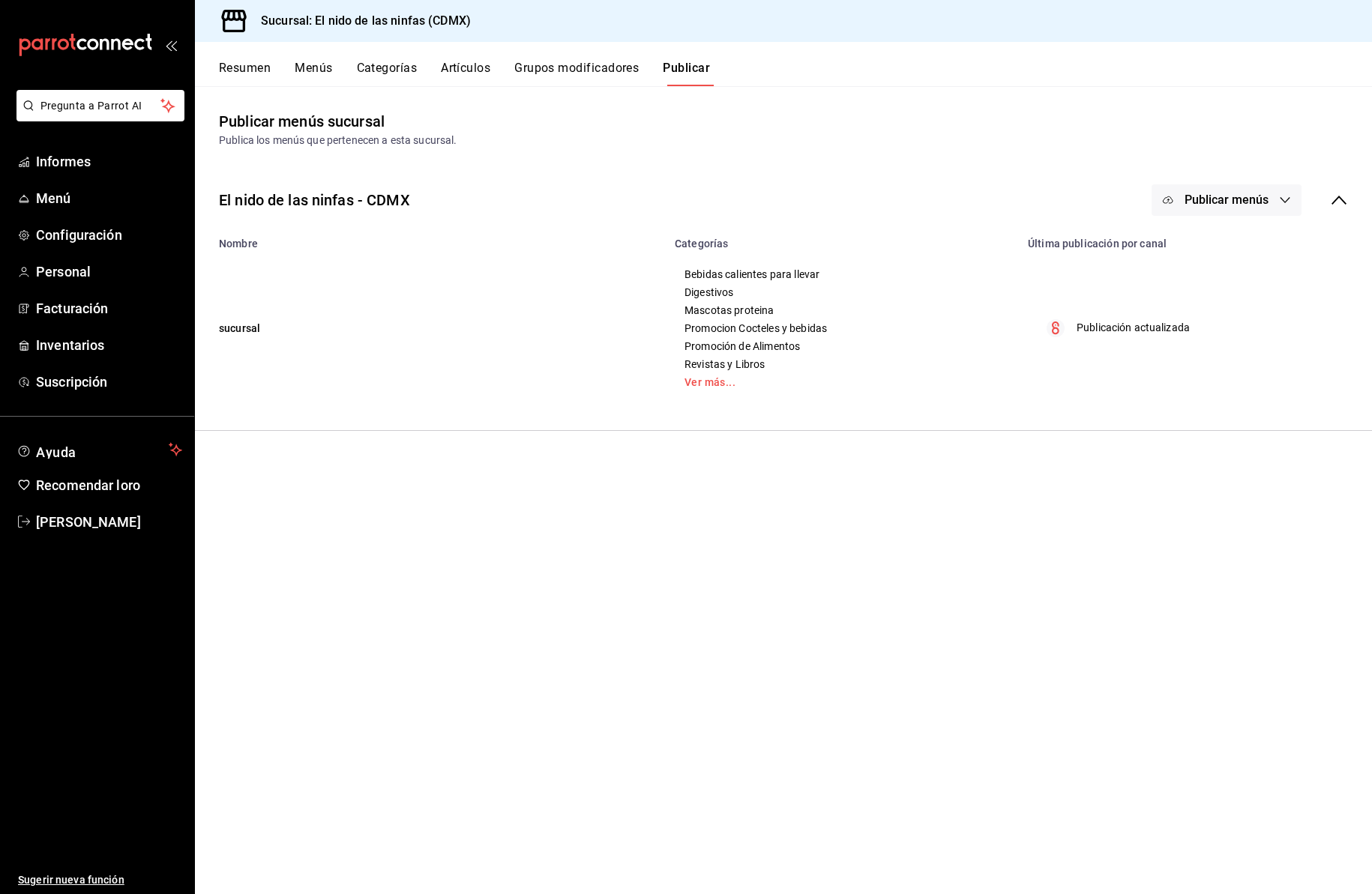
click at [1209, 204] on font "Publicar menús" at bounding box center [1226, 199] width 84 height 14
click at [1223, 250] on font "Punto de venta" at bounding box center [1248, 249] width 72 height 12
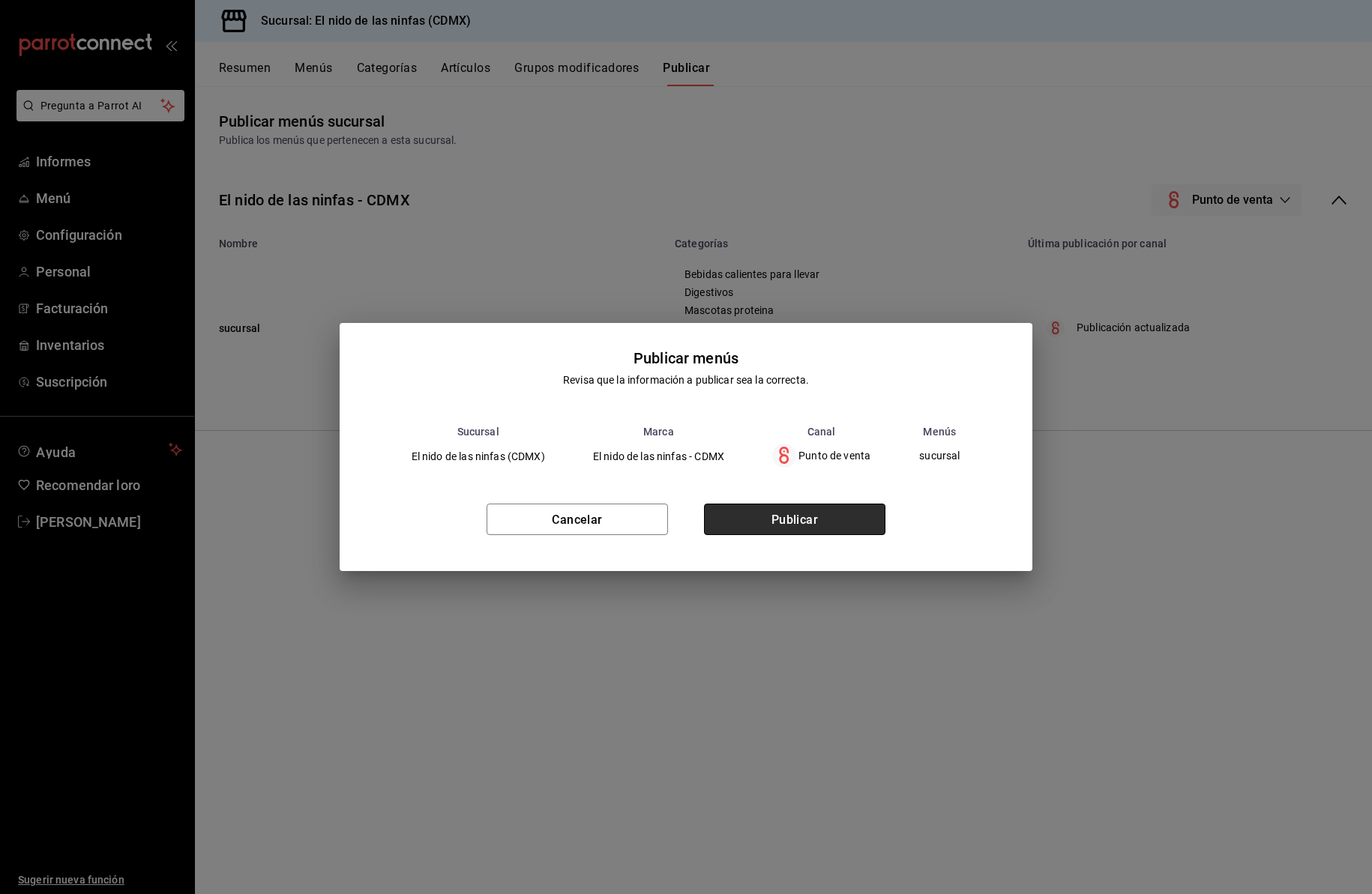
click at [802, 513] on font "Publicar" at bounding box center [795, 519] width 48 height 14
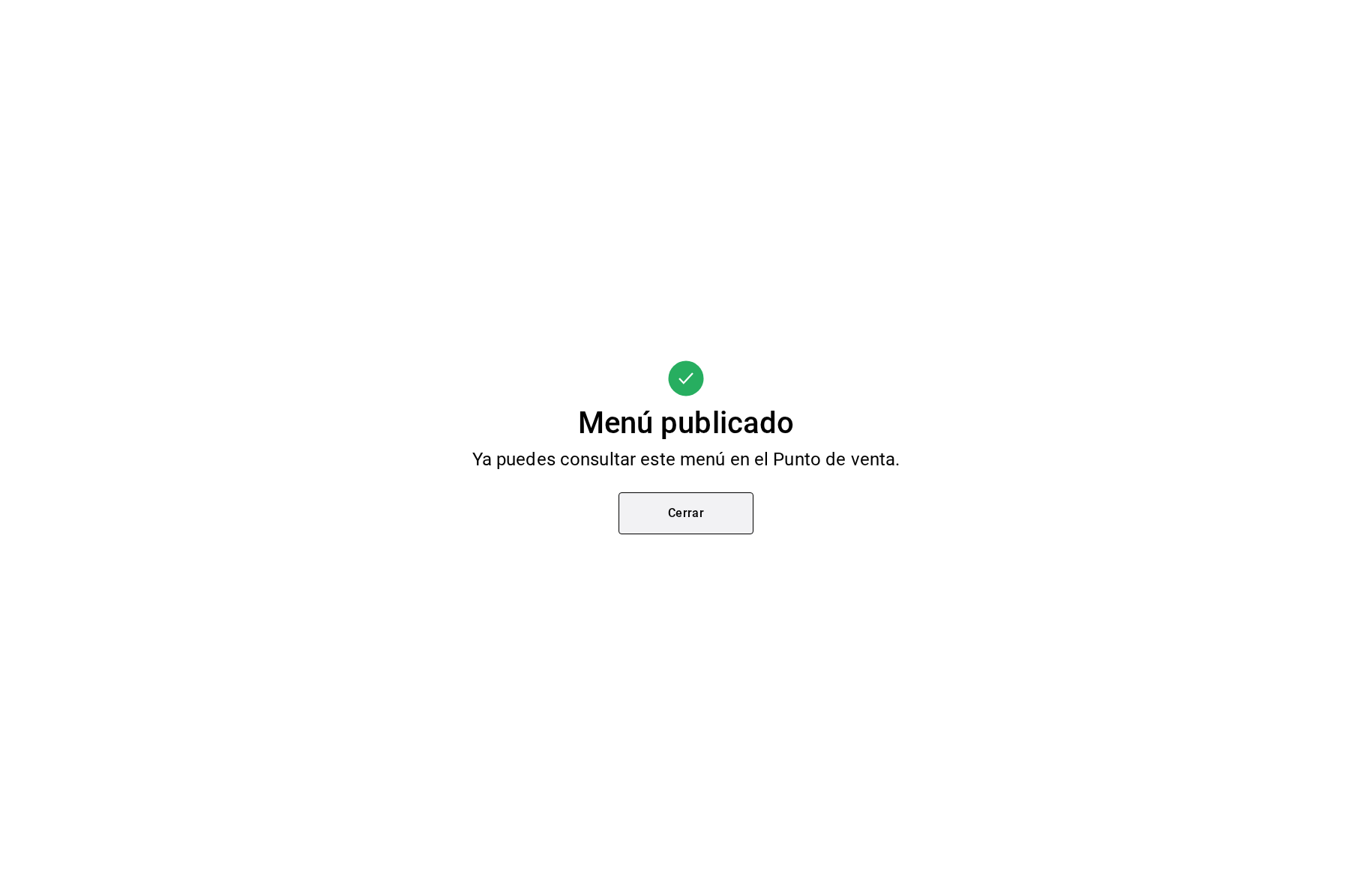
click at [701, 509] on font "Cerrar" at bounding box center [686, 513] width 37 height 14
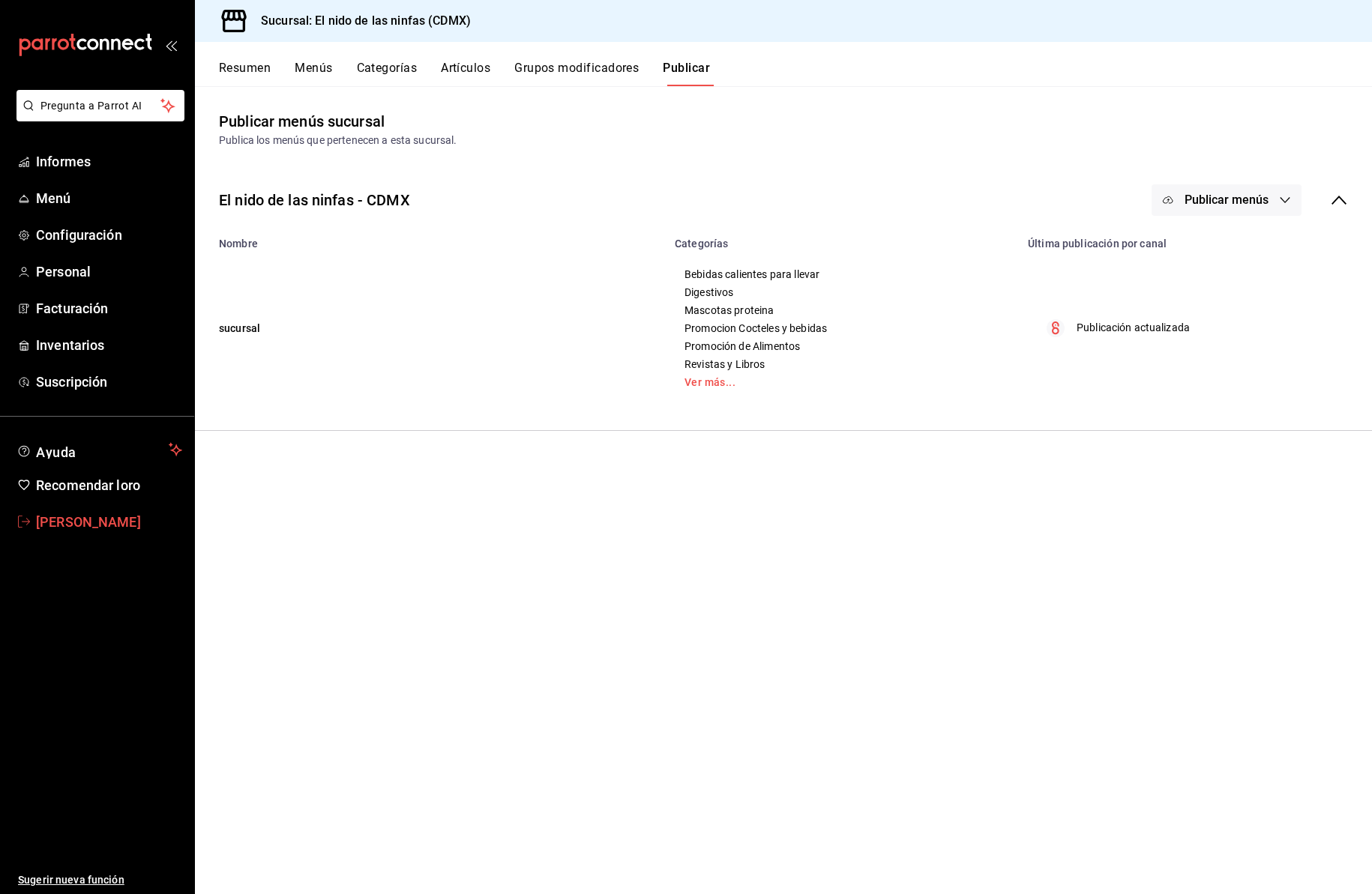
click at [118, 528] on font "[PERSON_NAME]" at bounding box center [88, 522] width 105 height 16
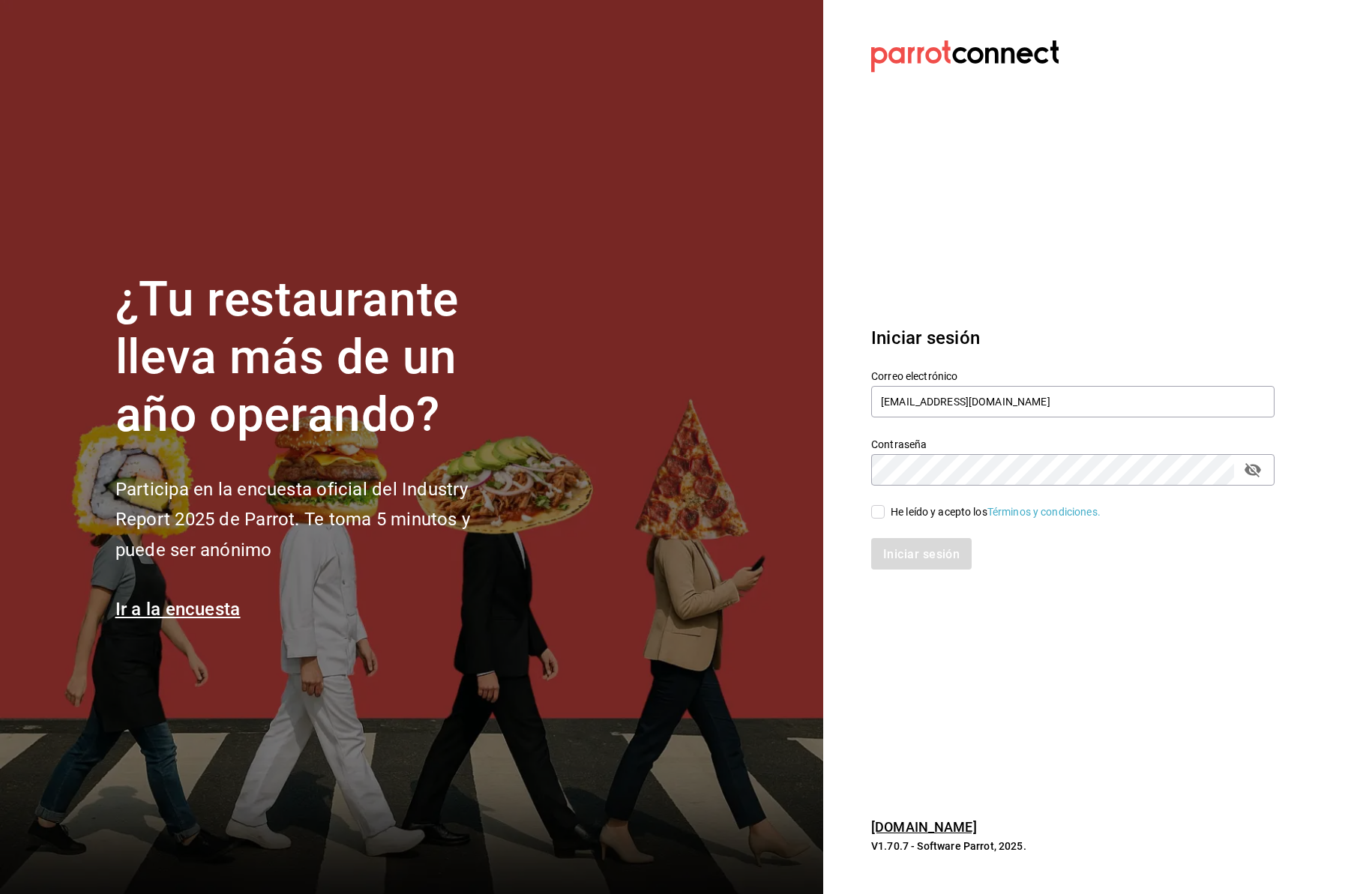
click at [879, 512] on input "He leído y acepto los Términos y condiciones." at bounding box center [878, 512] width 14 height 14
checkbox input "true"
click at [894, 550] on font "Iniciar sesión" at bounding box center [922, 553] width 76 height 14
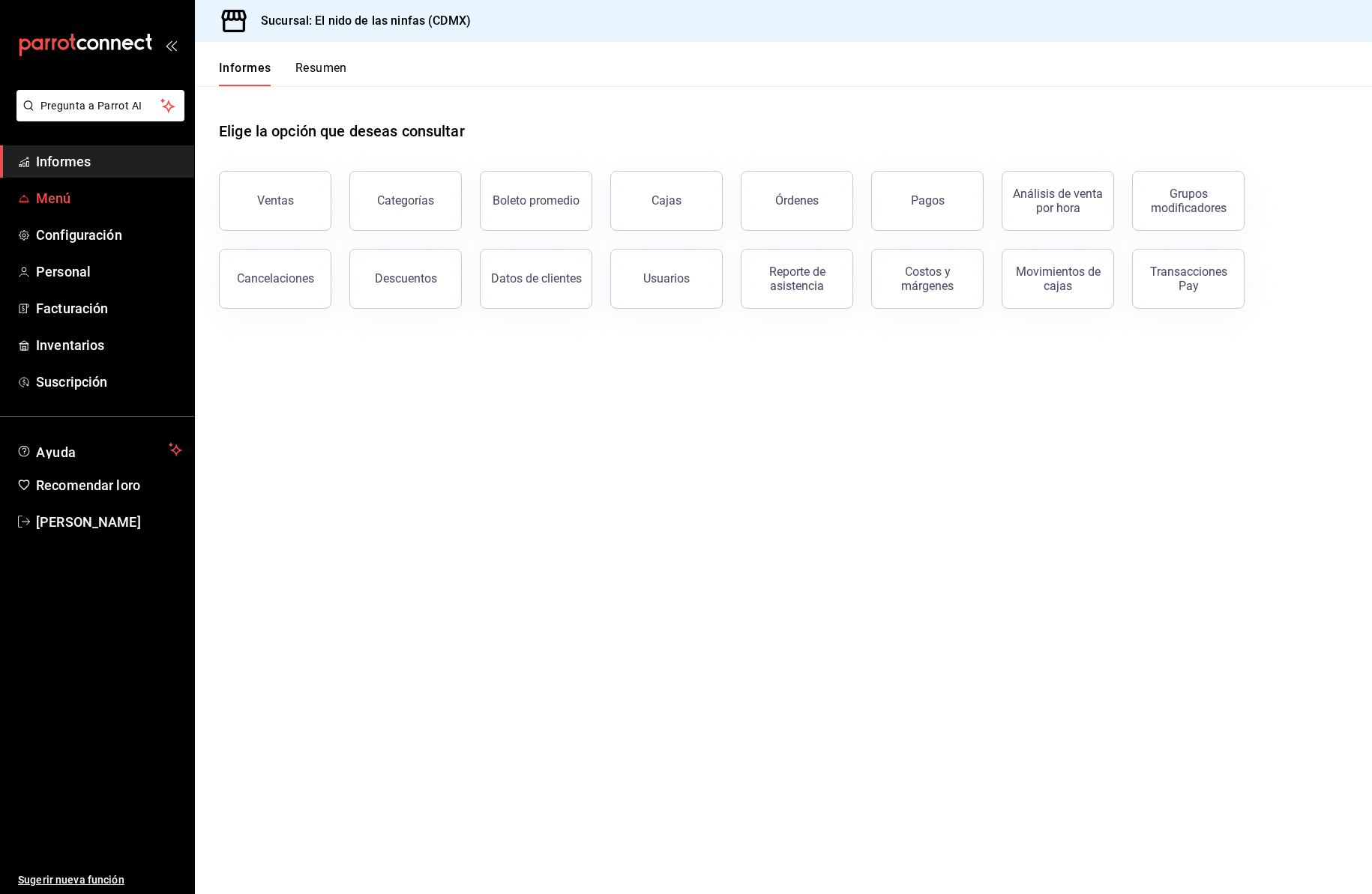
click at [69, 195] on font "Menú" at bounding box center [54, 198] width 36 height 16
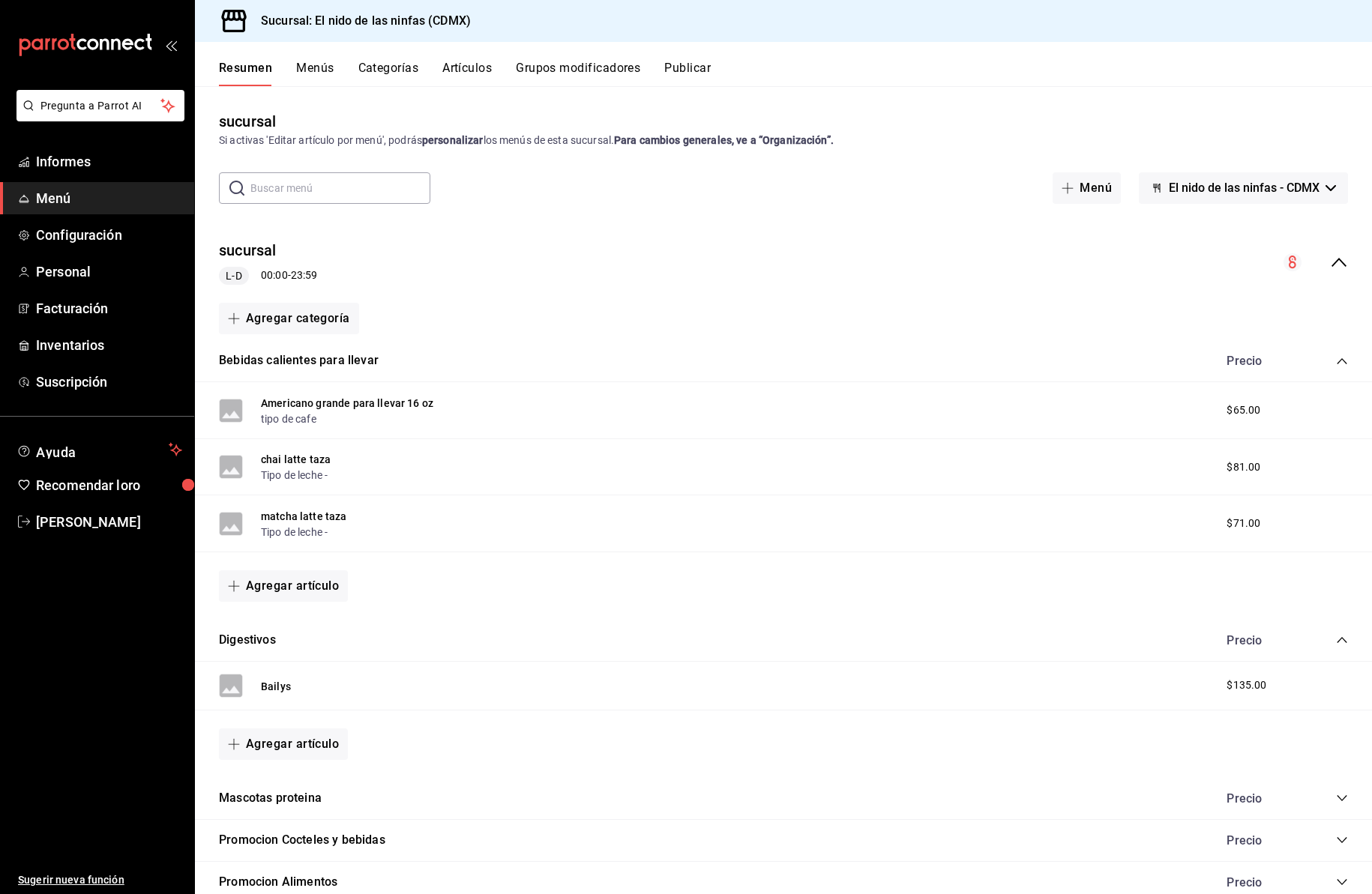
click at [476, 69] on font "Artículos" at bounding box center [467, 67] width 50 height 14
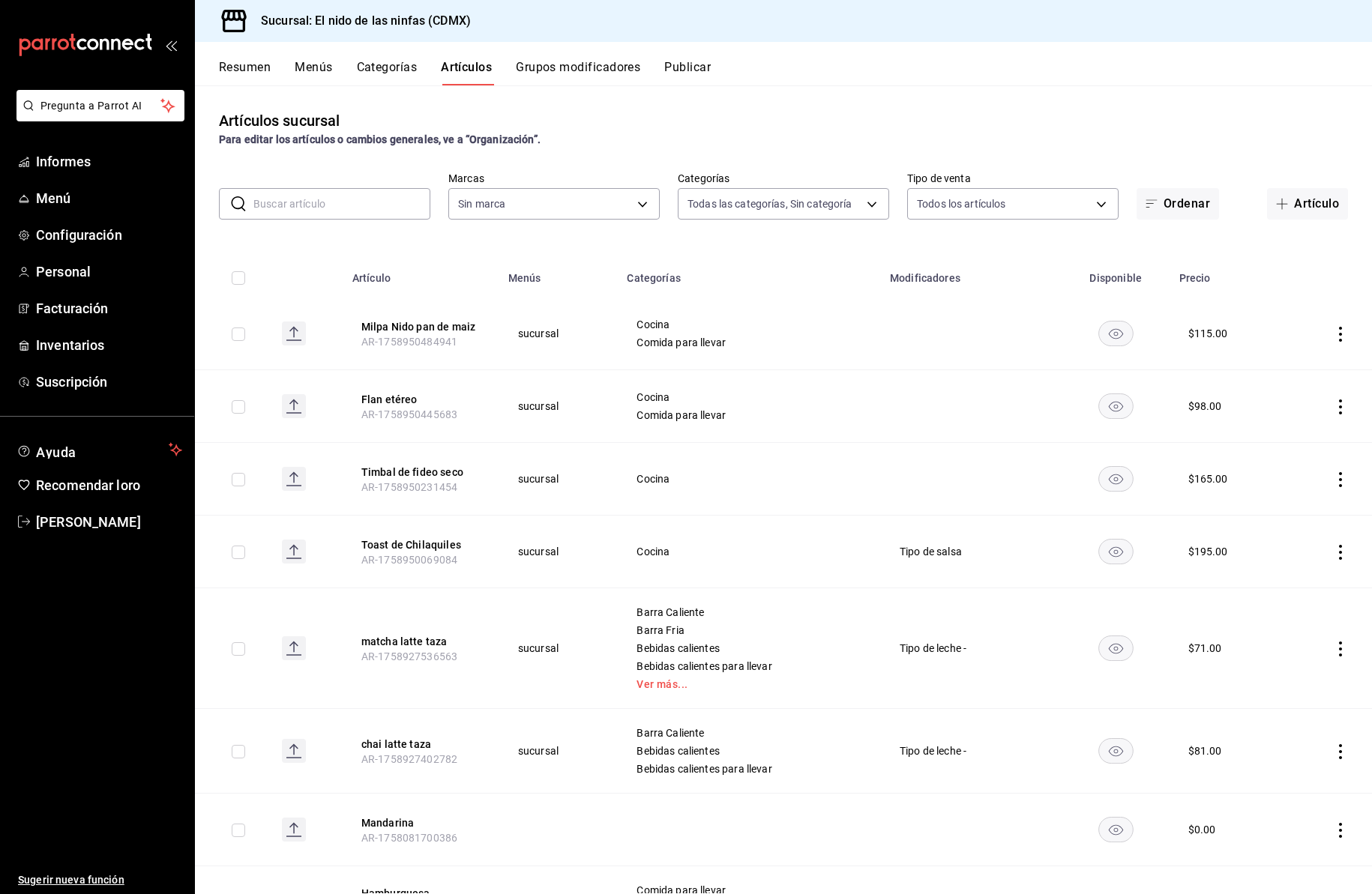
type input "5c205893-a101-45fe-a5e9-0d3a7003fba1,4b68dad8-5fea-4f89-9963-c0d84c3836ef,d07fc…"
type input "d2e7f705-a92e-4b5a-9c7a-3f8867cbe88b"
click at [362, 203] on input "text" at bounding box center [342, 204] width 177 height 30
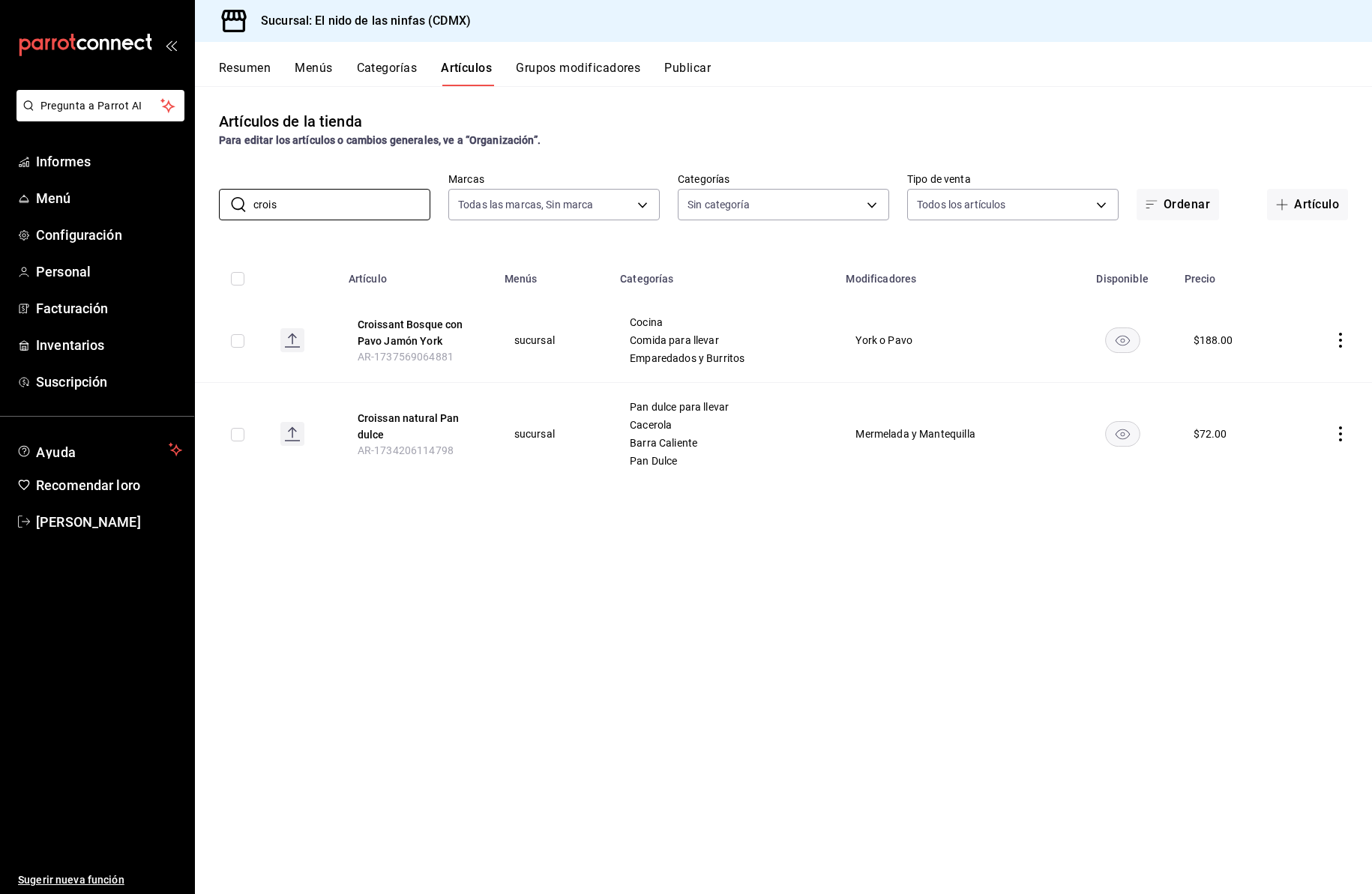
type input "crois"
click at [1340, 429] on icon "comportamiento" at bounding box center [1340, 433] width 15 height 15
click at [1298, 461] on span "Editar" at bounding box center [1295, 469] width 39 height 16
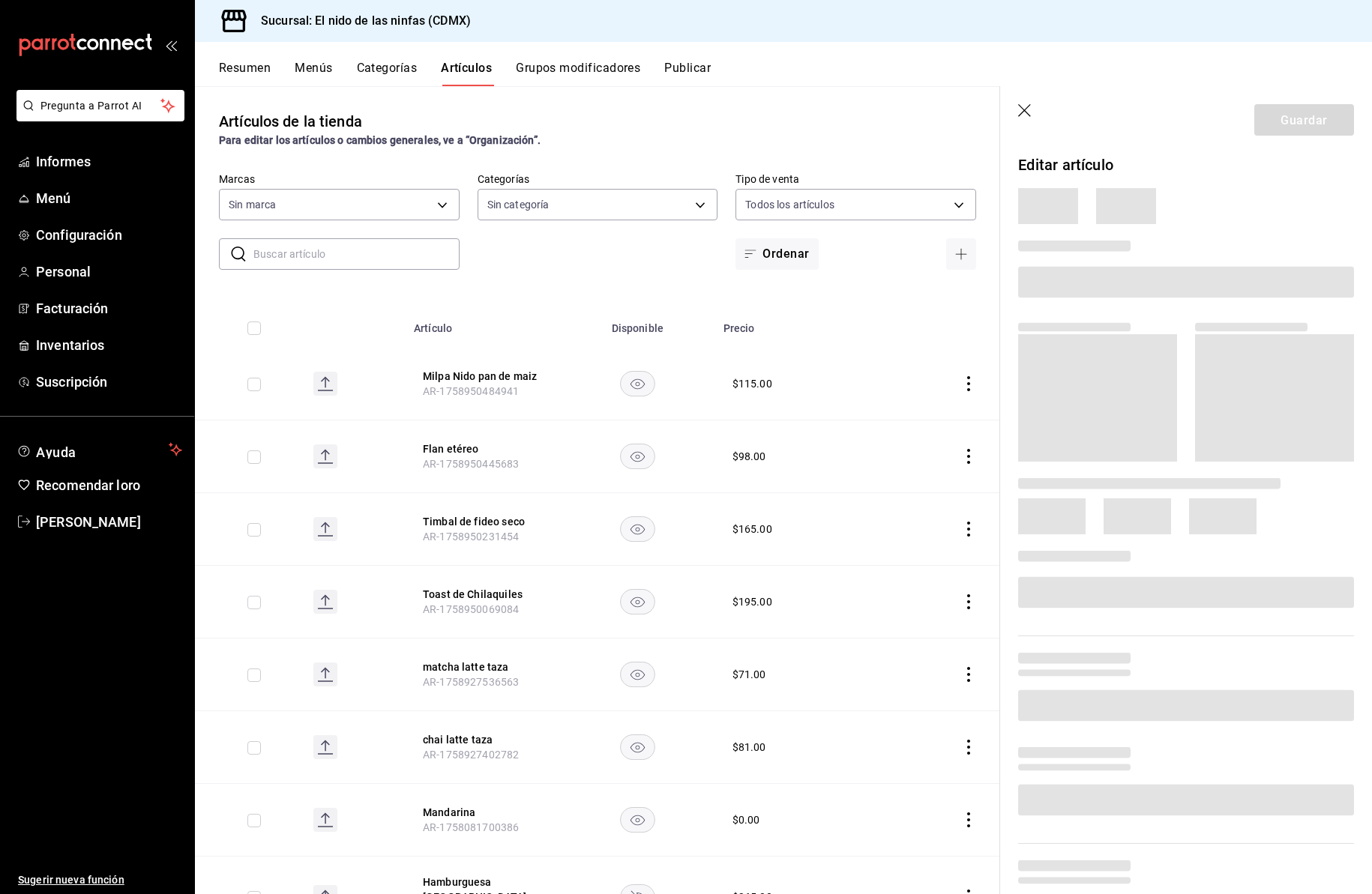
type input "5c205893-a101-45fe-a5e9-0d3a7003fba1,4b68dad8-5fea-4f89-9963-c0d84c3836ef,d07fc…"
type input "d2e7f705-a92e-4b5a-9c7a-3f8867cbe88b"
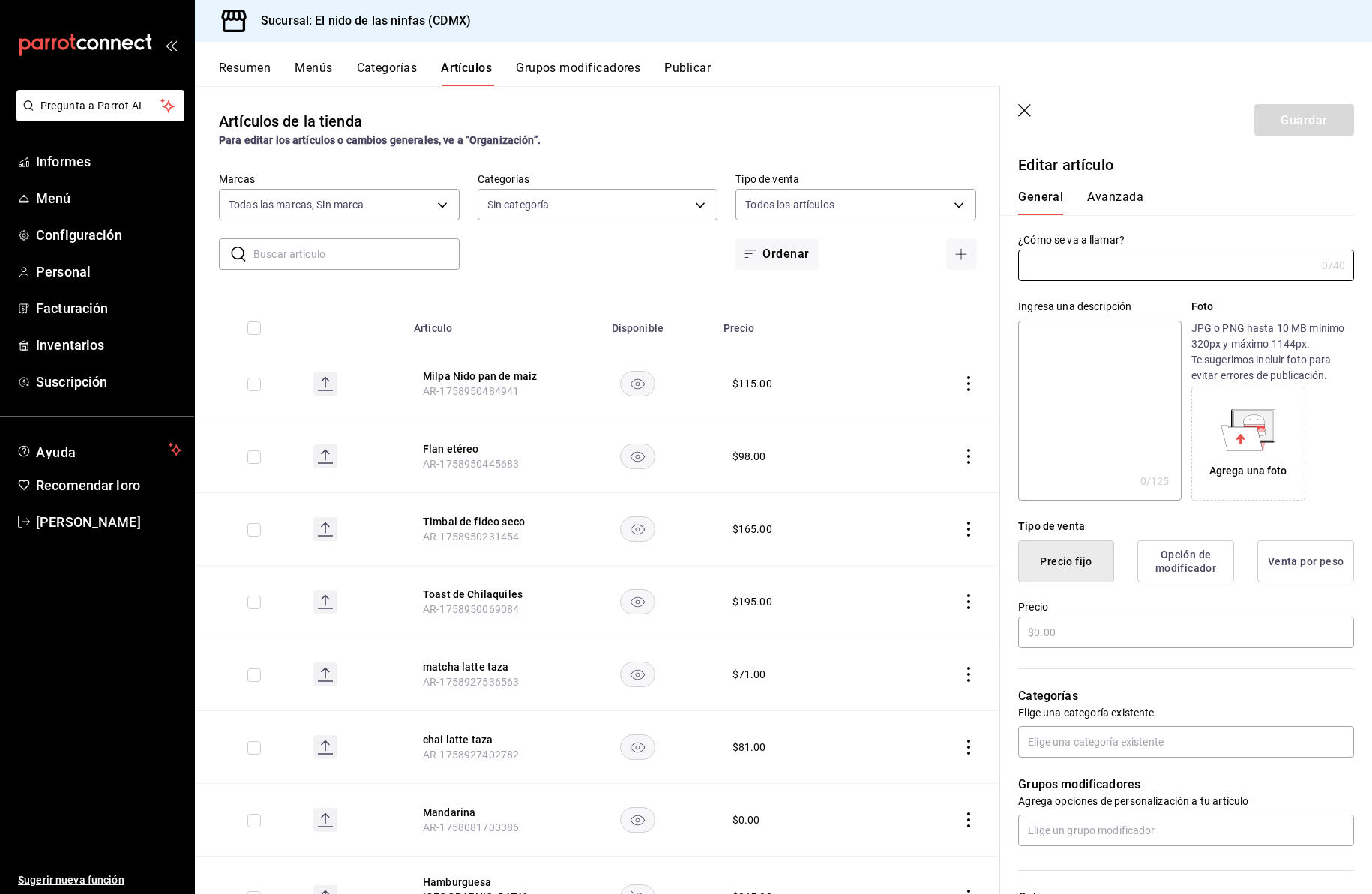
type input "Croissan natural Pan dulce"
type input "AR-1734206114798"
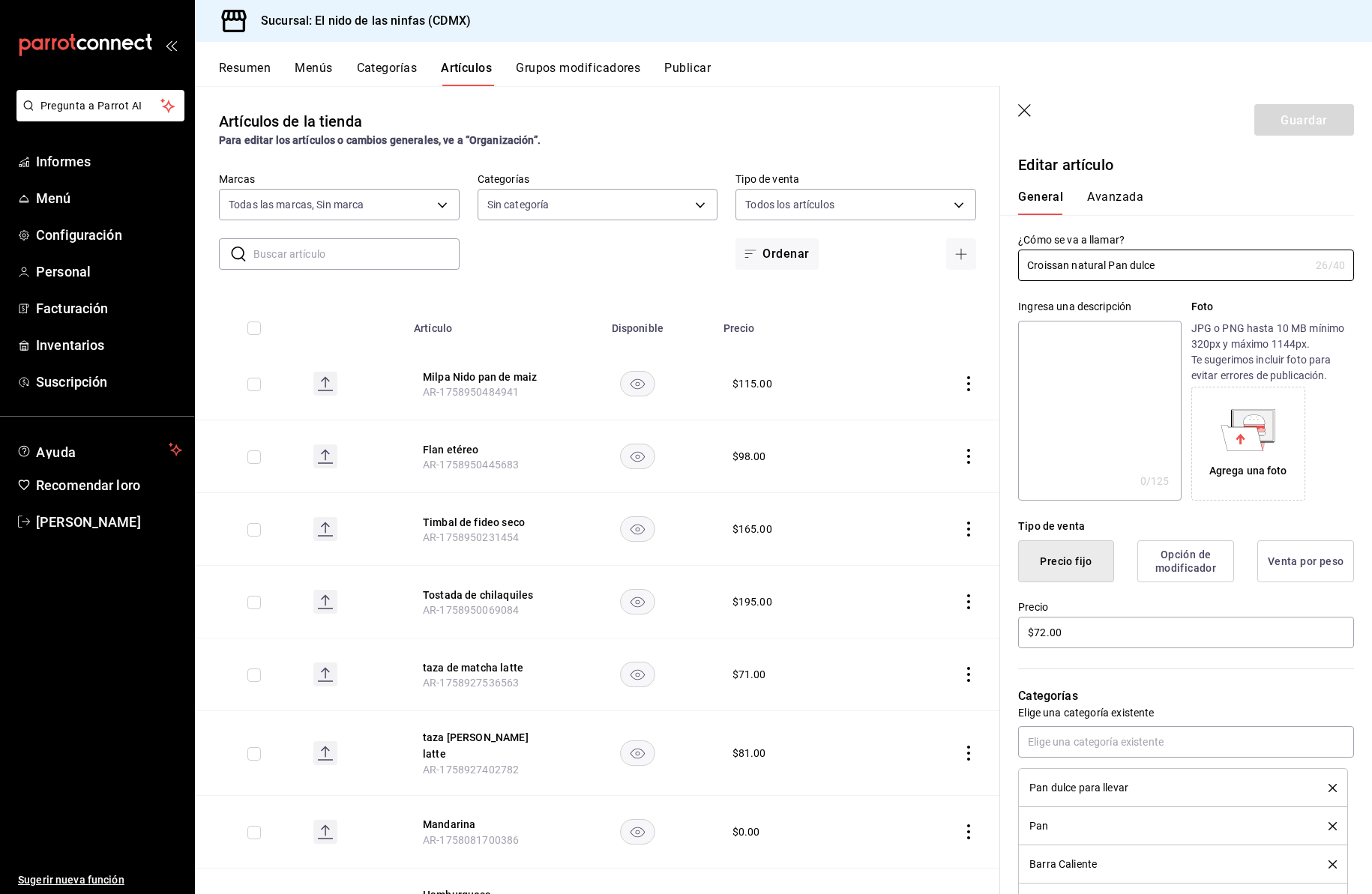
type input "$72.00"
radio input "false"
radio input "true"
click at [1046, 648] on input "$72.00" at bounding box center [1186, 633] width 336 height 32
type input "$74.00"
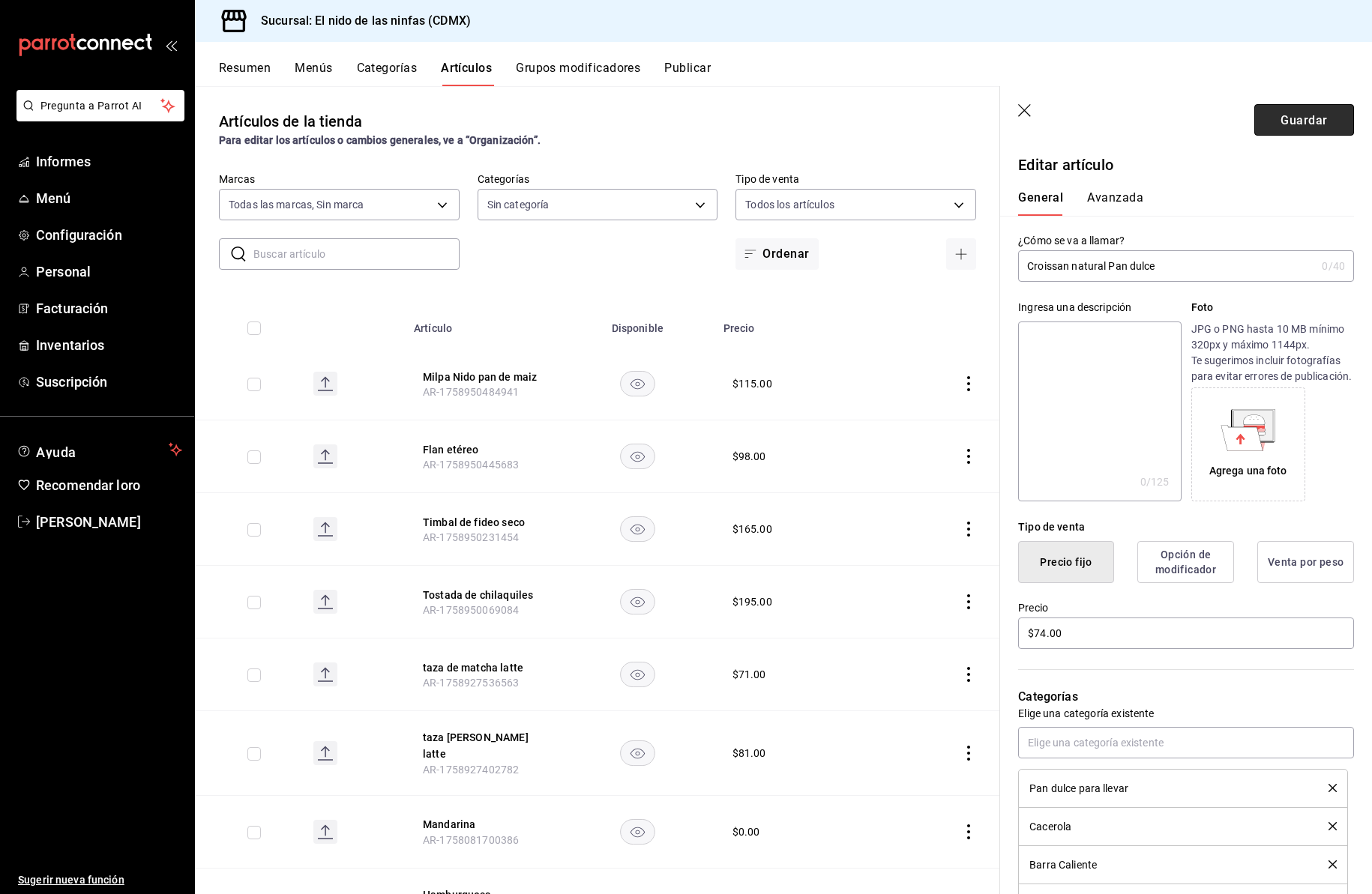
click at [1281, 115] on font "Guardar" at bounding box center [1304, 119] width 47 height 14
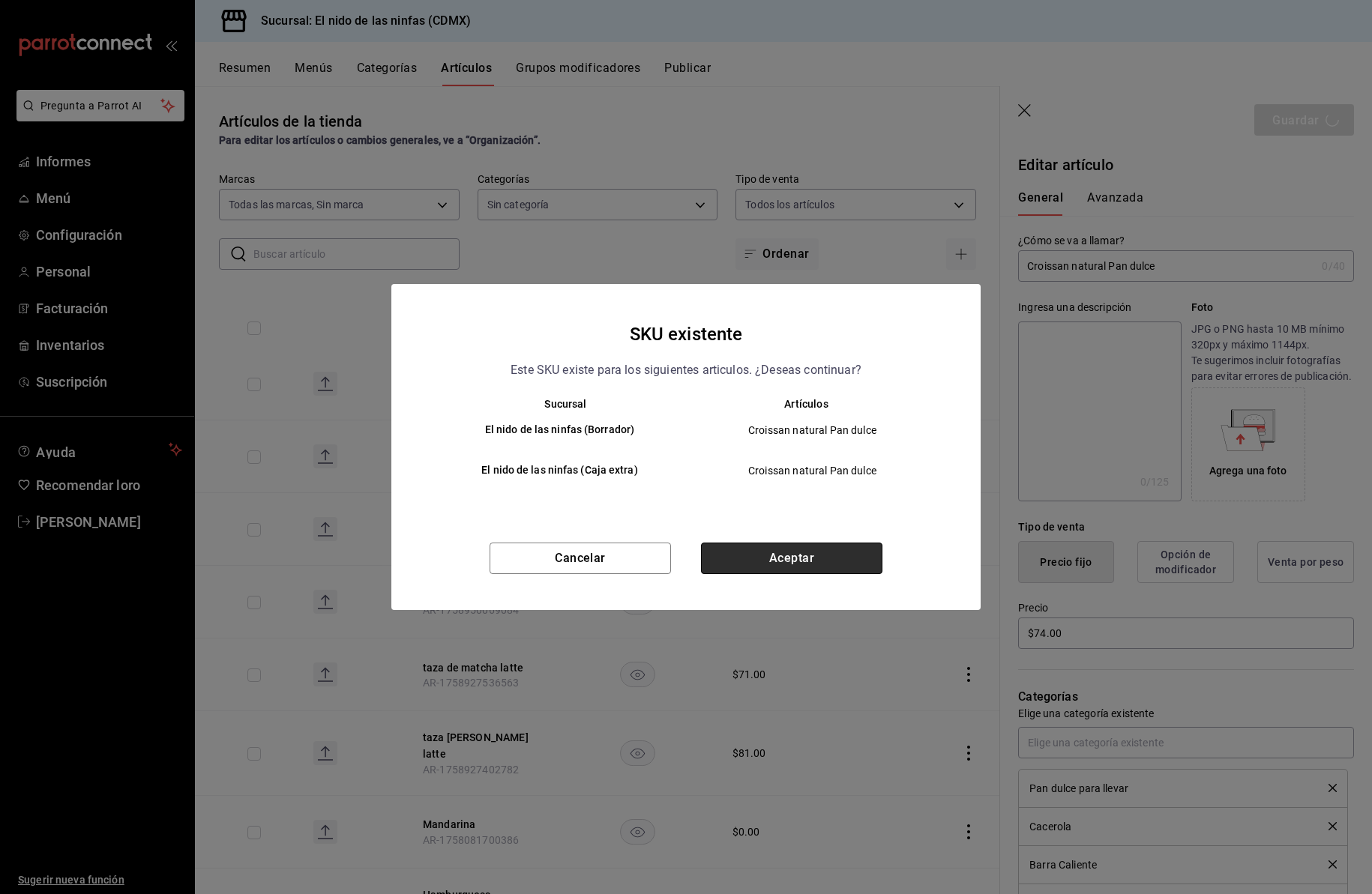
click at [793, 564] on button "Aceptar" at bounding box center [791, 559] width 181 height 32
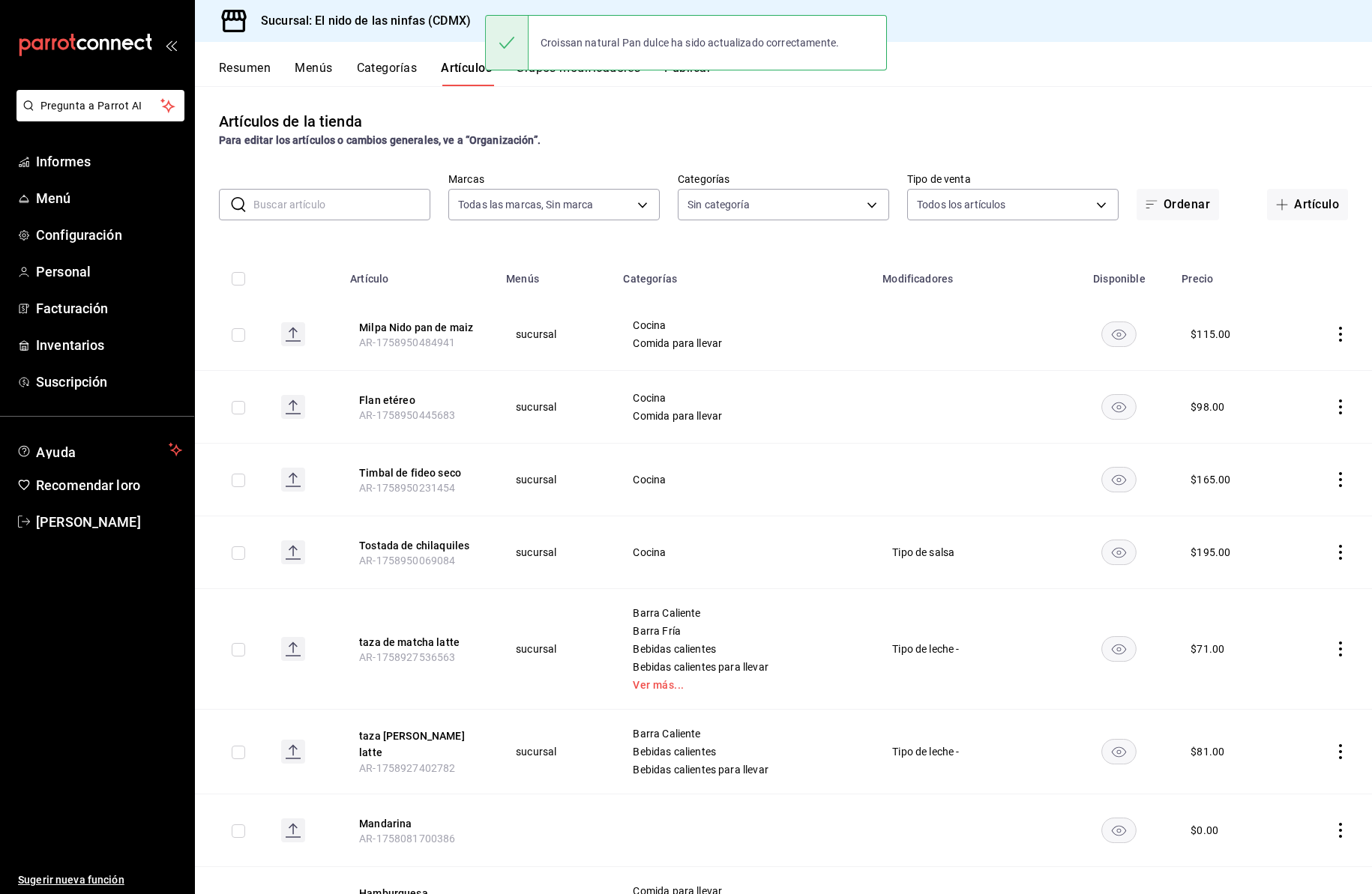
click at [365, 211] on input "text" at bounding box center [342, 204] width 177 height 30
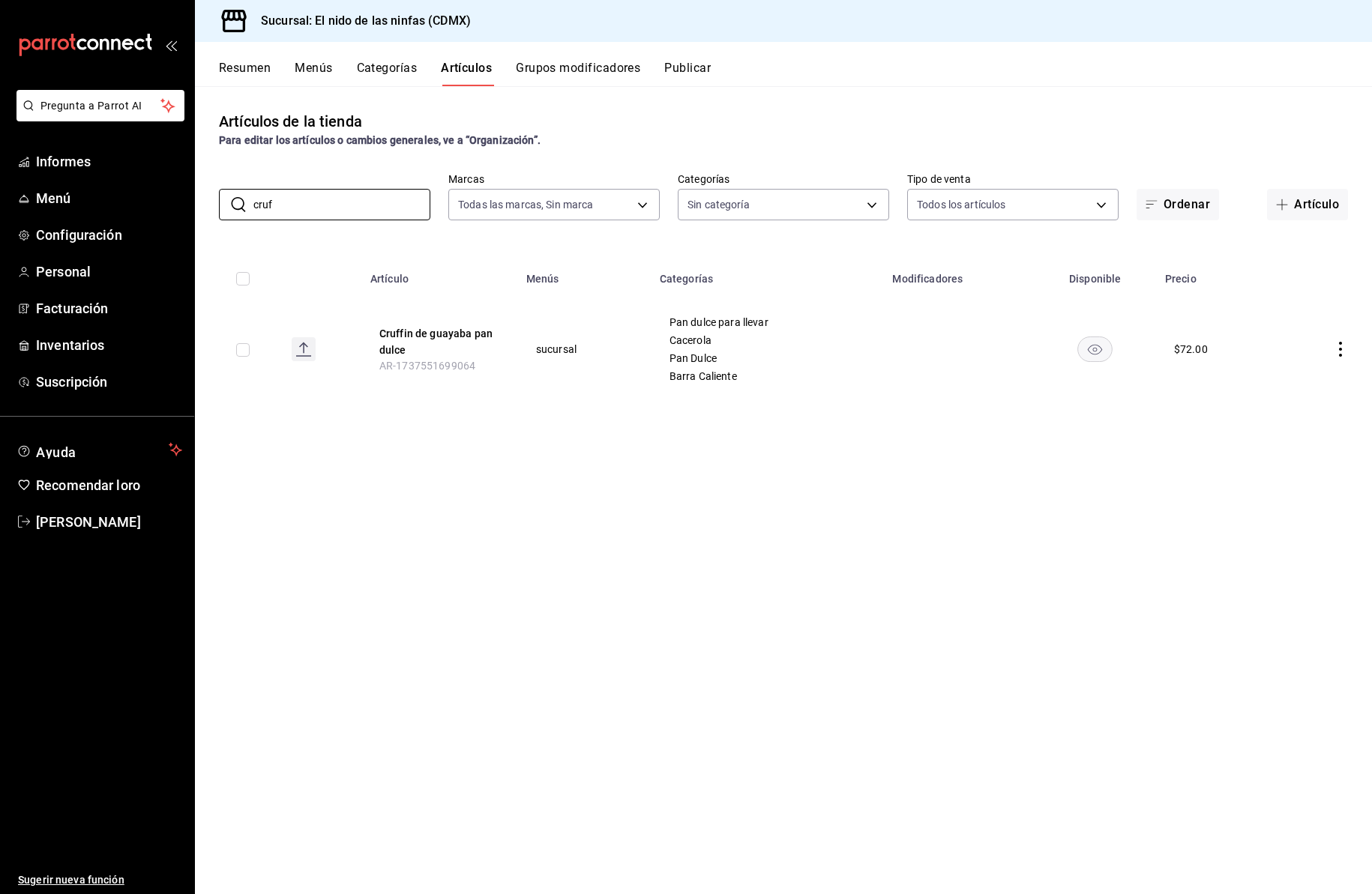
type input "cruf"
click at [1340, 346] on icon "comportamiento" at bounding box center [1340, 349] width 15 height 15
click at [1295, 386] on font "Editar" at bounding box center [1290, 384] width 29 height 12
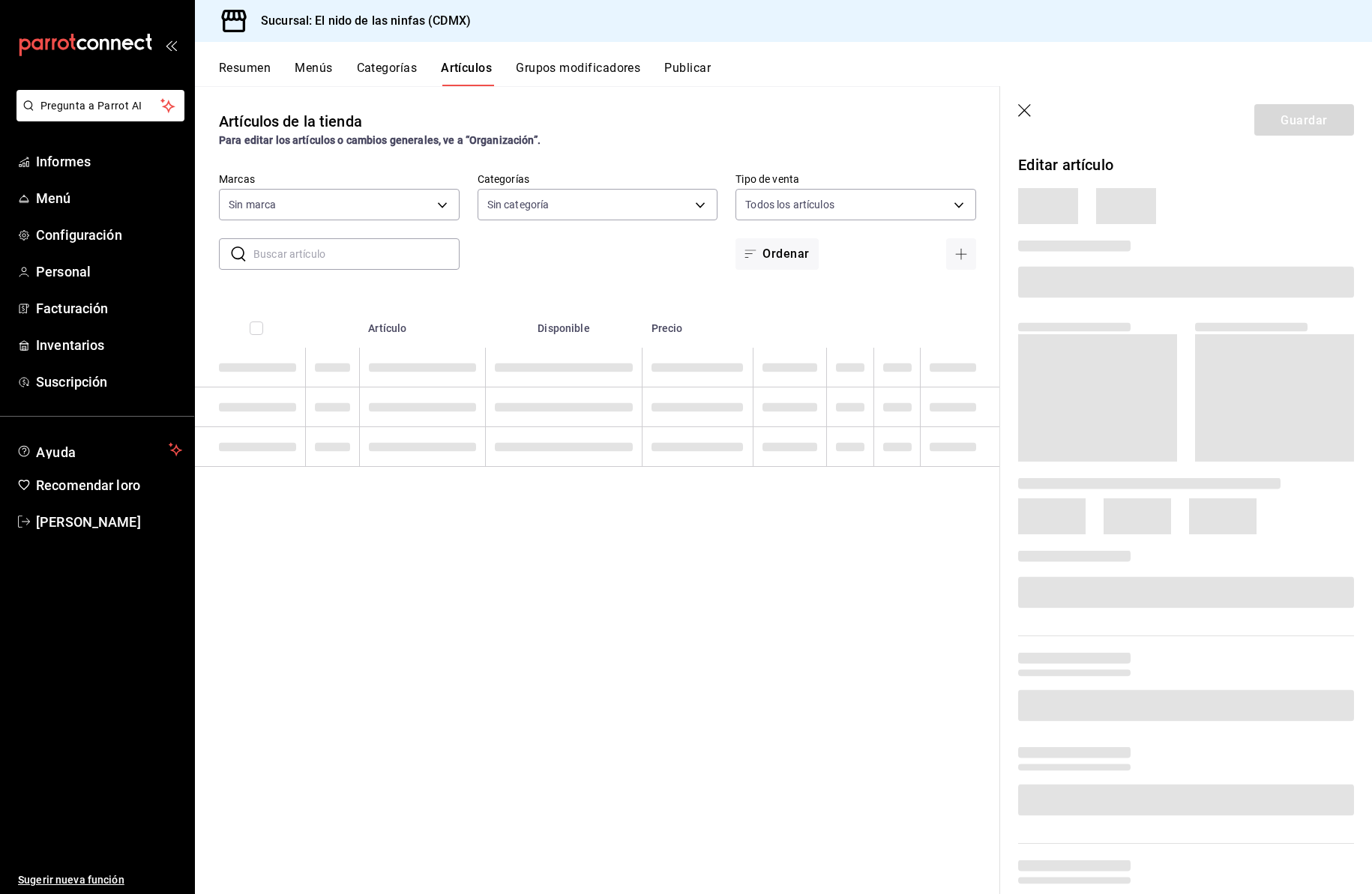
type input "d2e7f705-a92e-4b5a-9c7a-3f8867cbe88b"
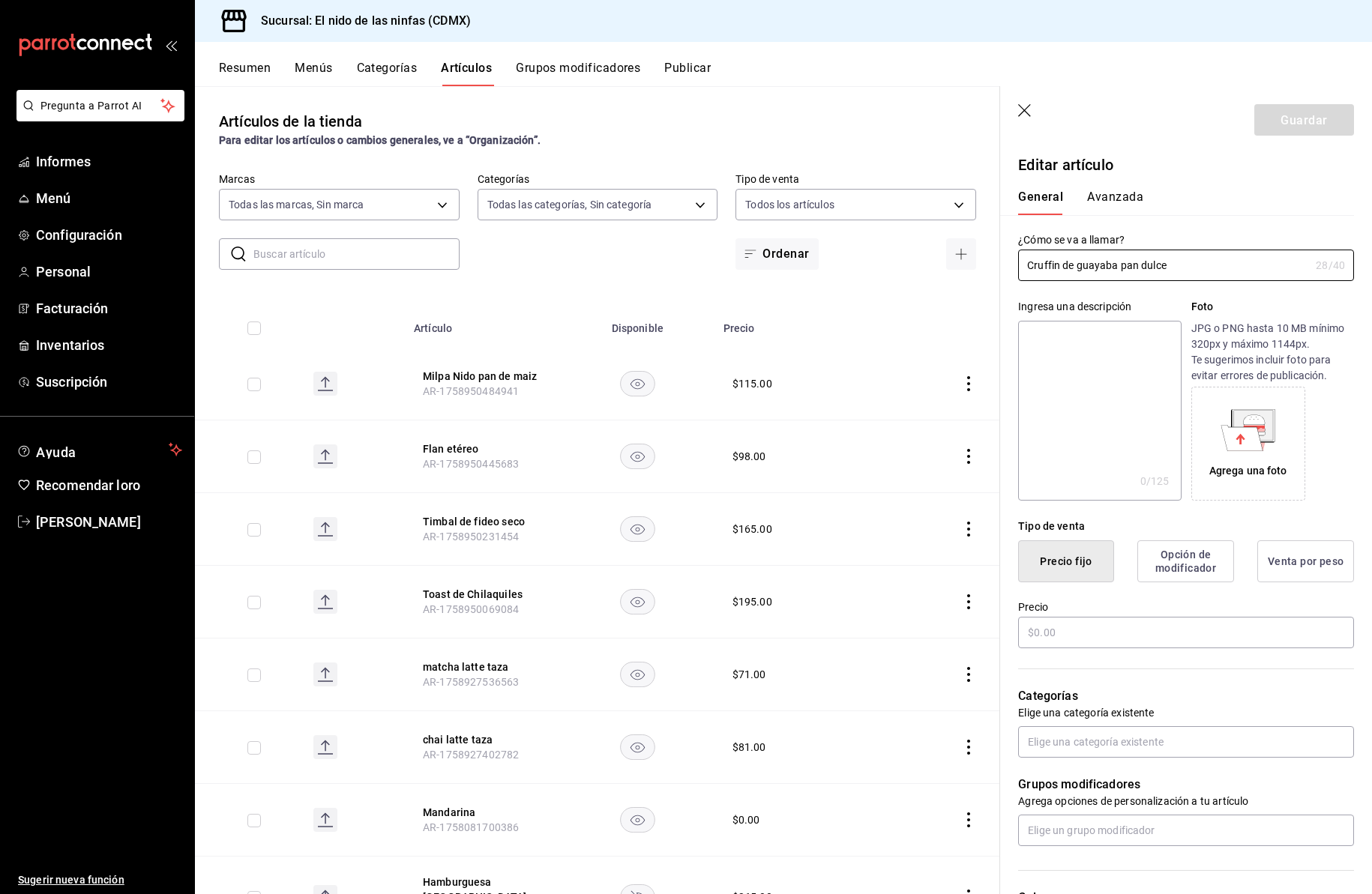
type input "5c205893-a101-45fe-a5e9-0d3a7003fba1,4b68dad8-5fea-4f89-9963-c0d84c3836ef,d07fc…"
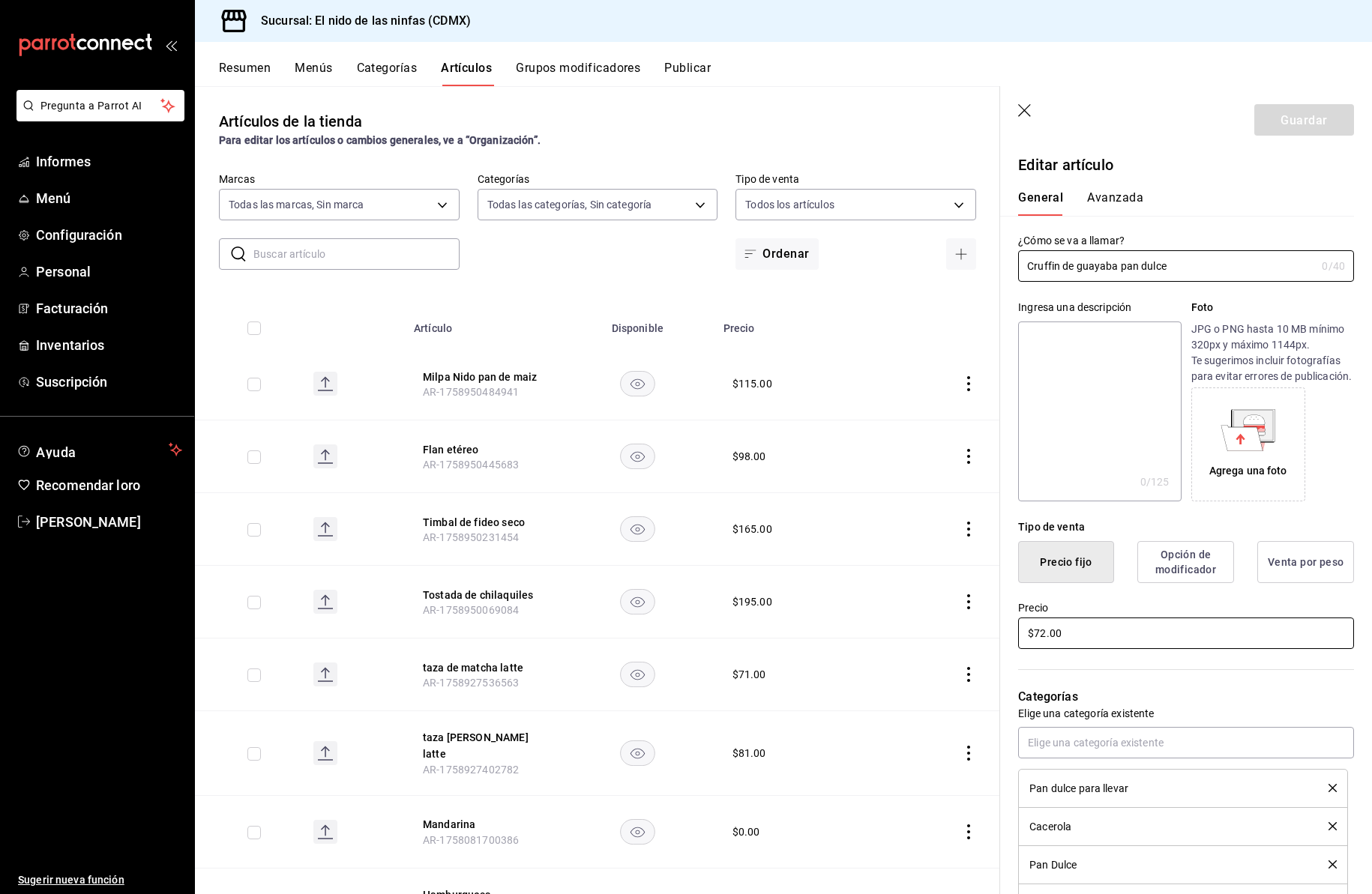
click at [1045, 648] on input "$72.00" at bounding box center [1186, 633] width 336 height 32
type input "$74.00"
click at [1296, 114] on font "Guardar" at bounding box center [1304, 119] width 47 height 14
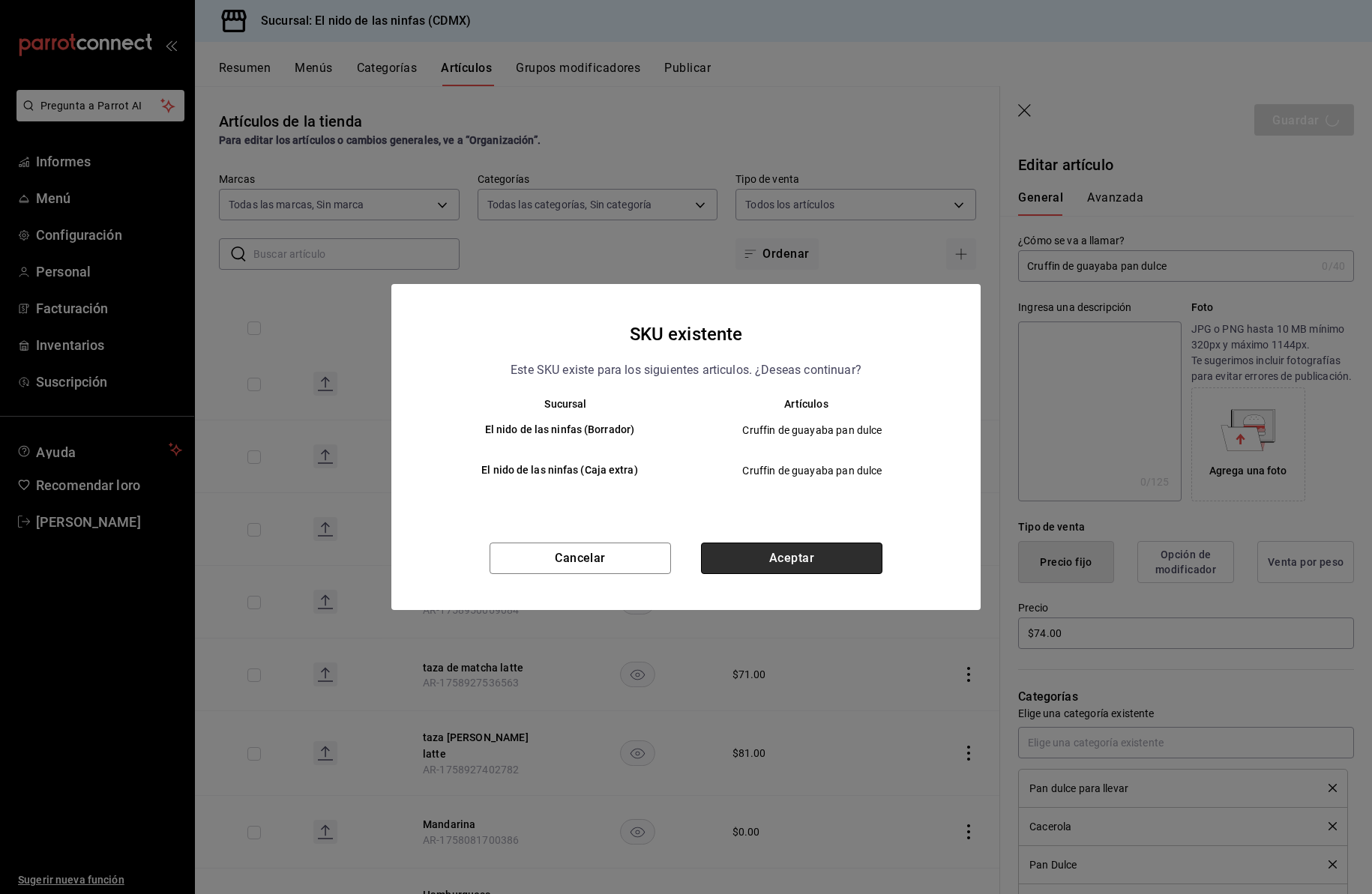
click at [802, 563] on button "Aceptar" at bounding box center [791, 559] width 181 height 32
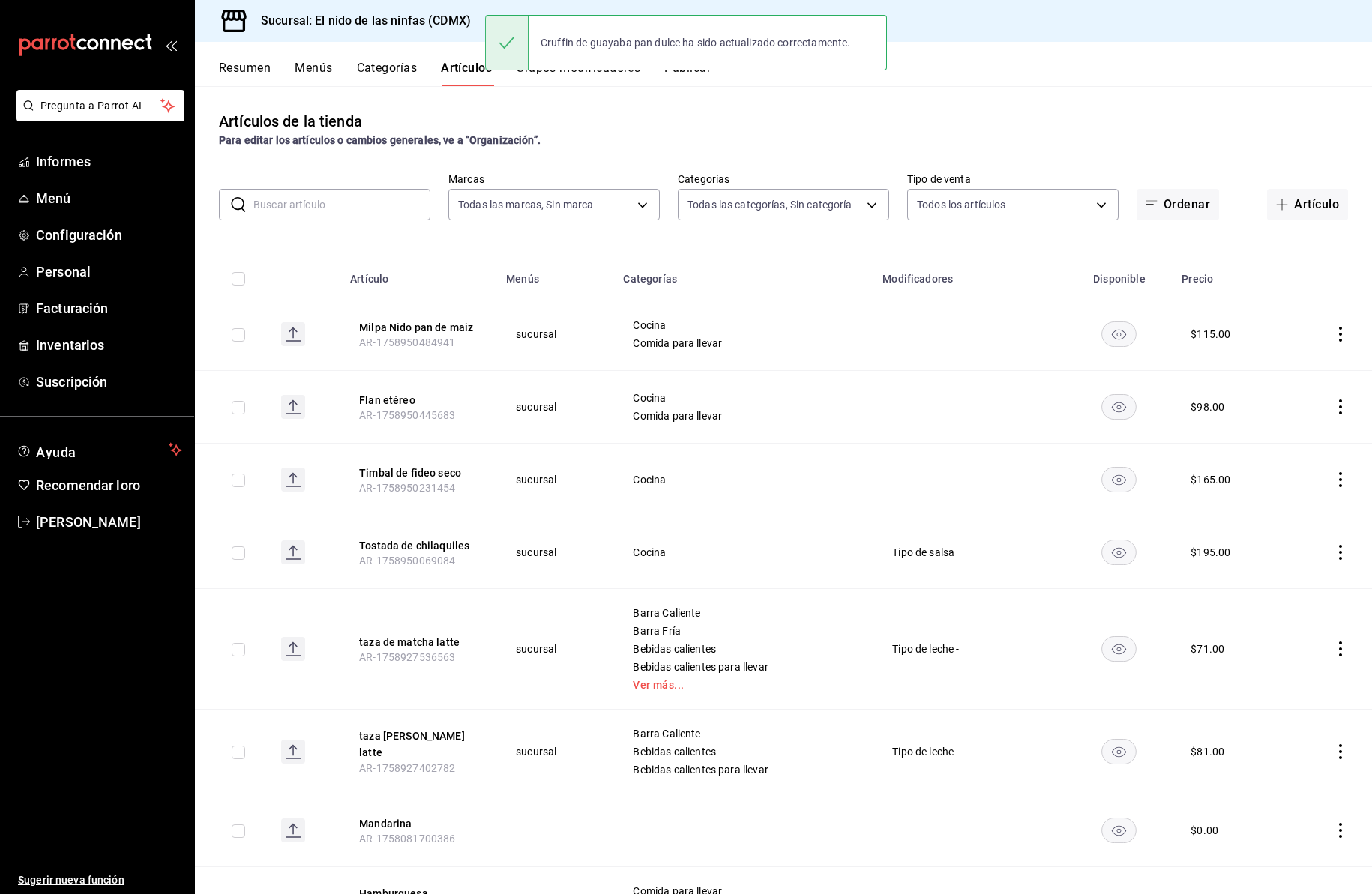
click at [332, 207] on input "text" at bounding box center [342, 204] width 177 height 30
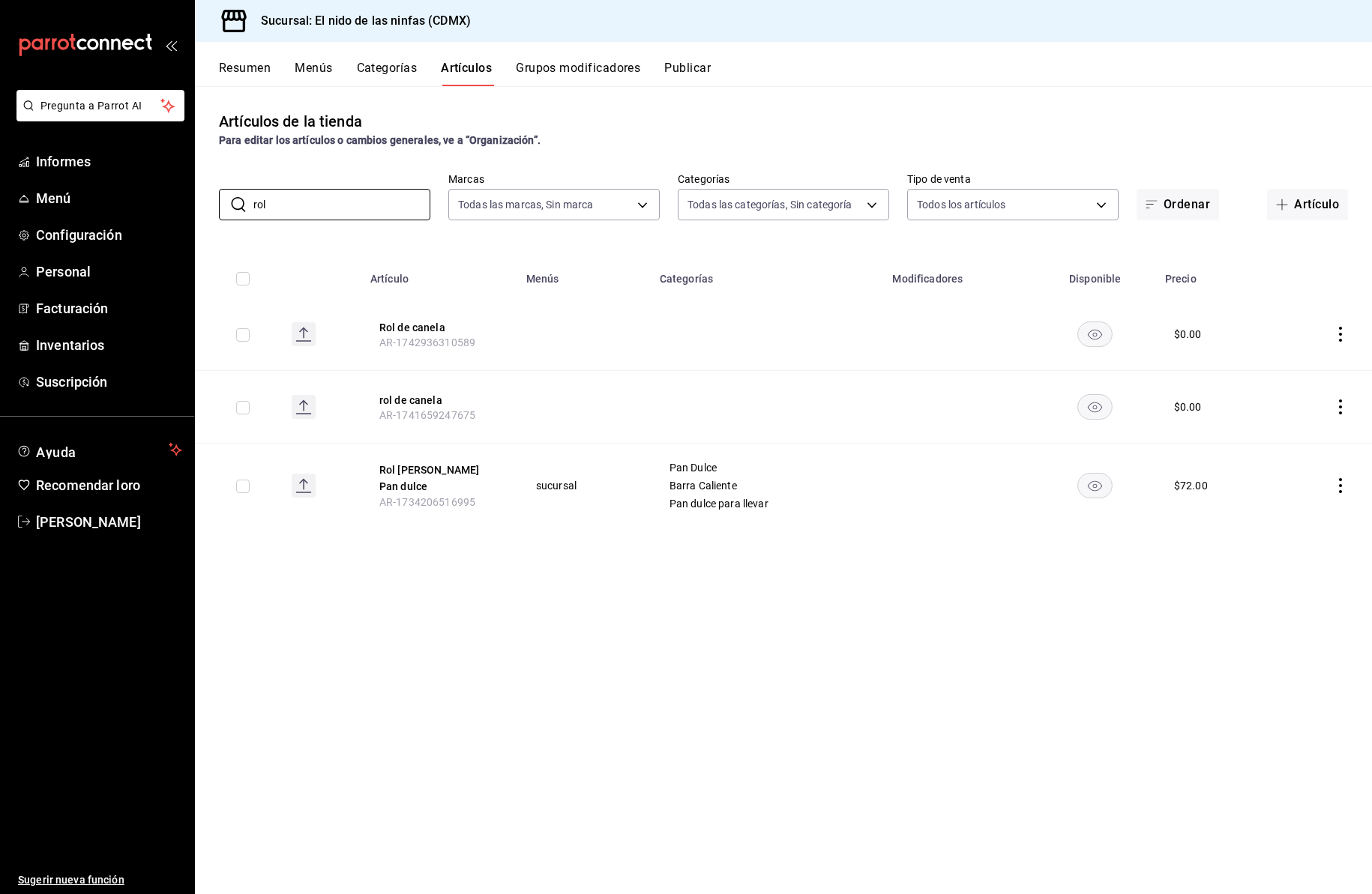
type input "rol"
click at [1337, 481] on icon "comportamiento" at bounding box center [1340, 486] width 15 height 15
click at [1294, 511] on li "Editar" at bounding box center [1282, 520] width 90 height 31
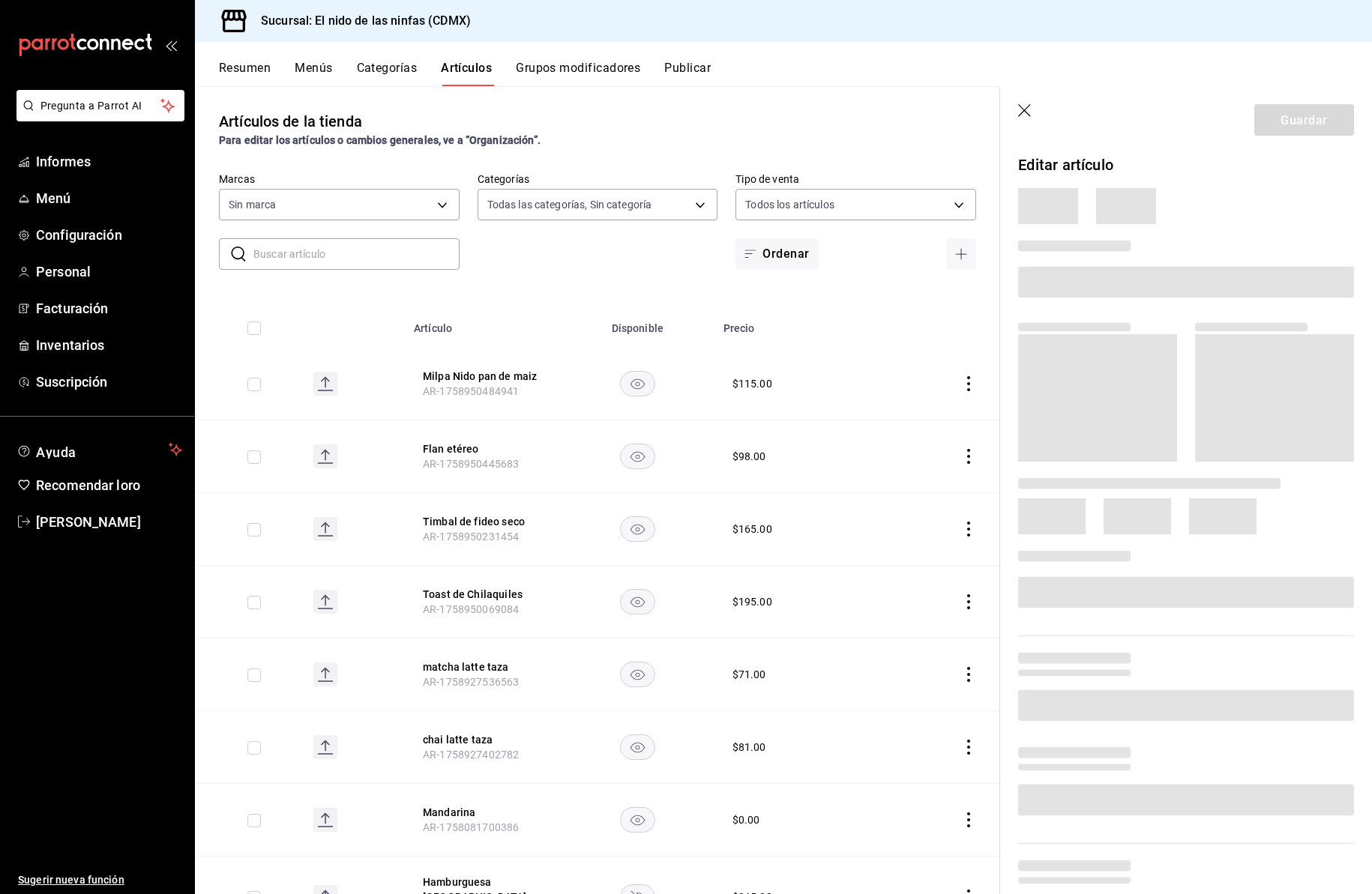
type input "5c205893-a101-45fe-a5e9-0d3a7003fba1,4b68dad8-5fea-4f89-9963-c0d84c3836ef,d07fc…"
type input "d2e7f705-a92e-4b5a-9c7a-3f8867cbe88b"
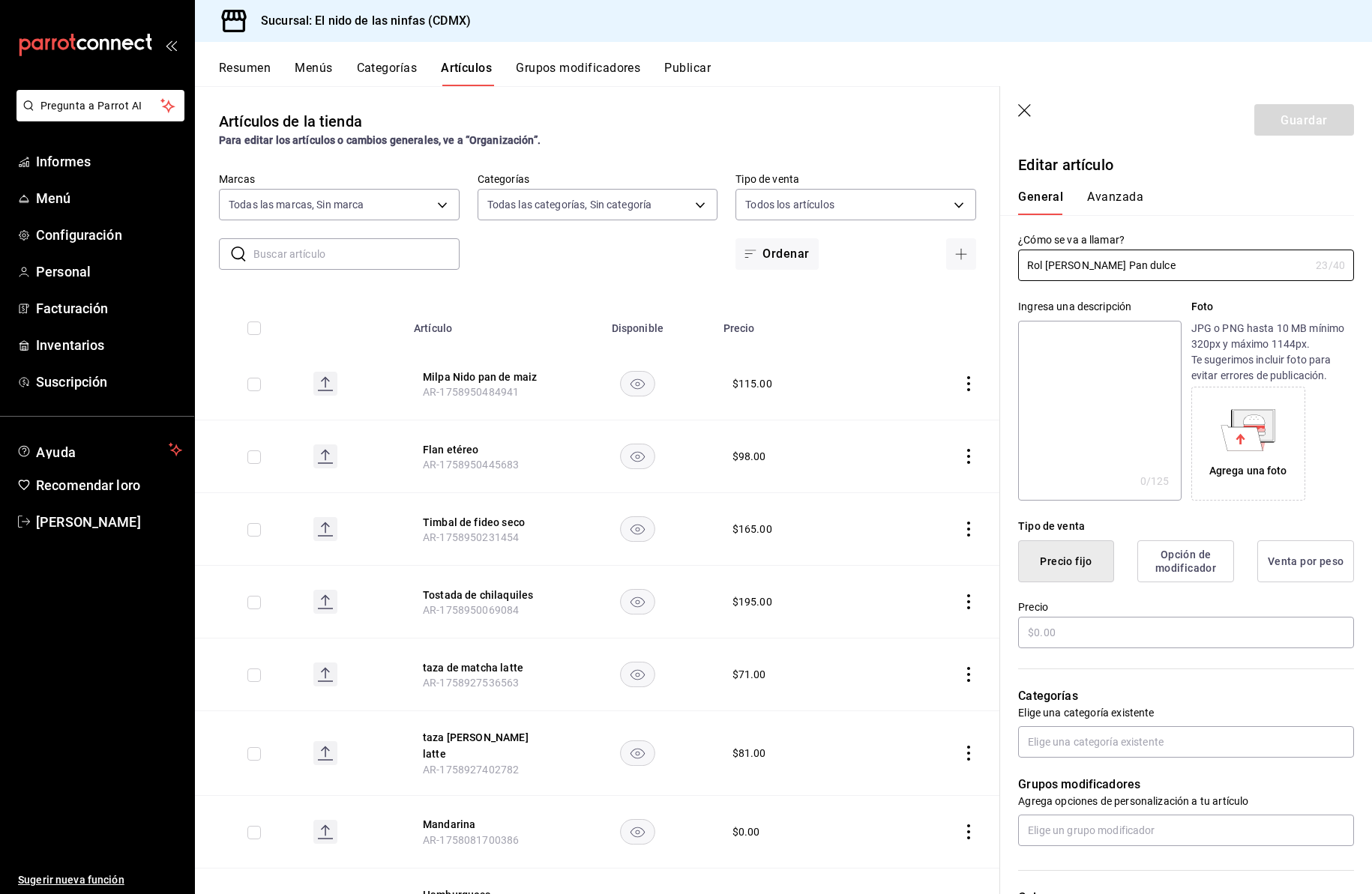
type input "$72.00"
radio input "false"
radio input "true"
click at [1046, 649] on input "$72.00" at bounding box center [1186, 633] width 336 height 32
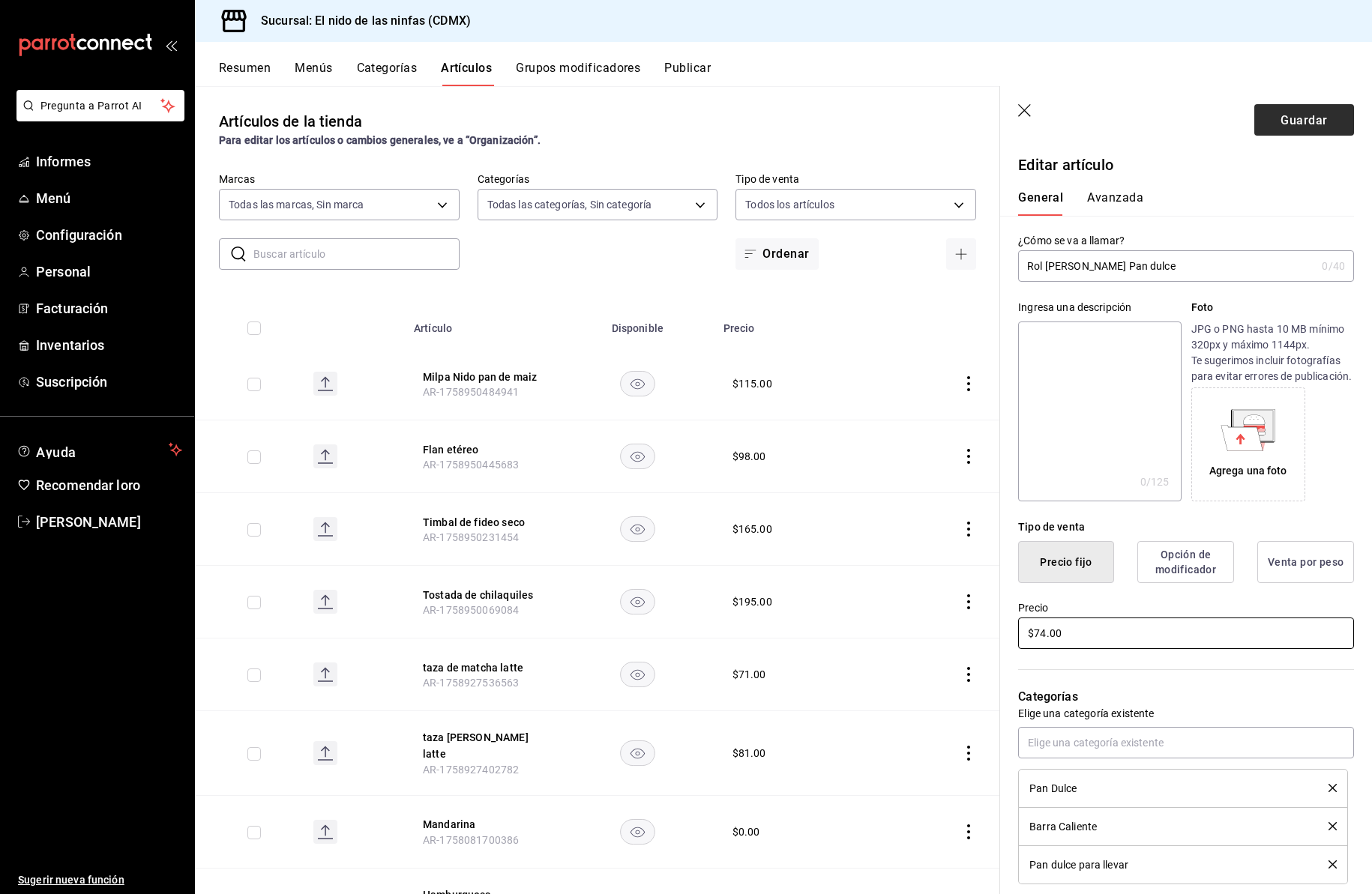
type input "$74.00"
click at [1292, 114] on font "Guardar" at bounding box center [1304, 119] width 47 height 14
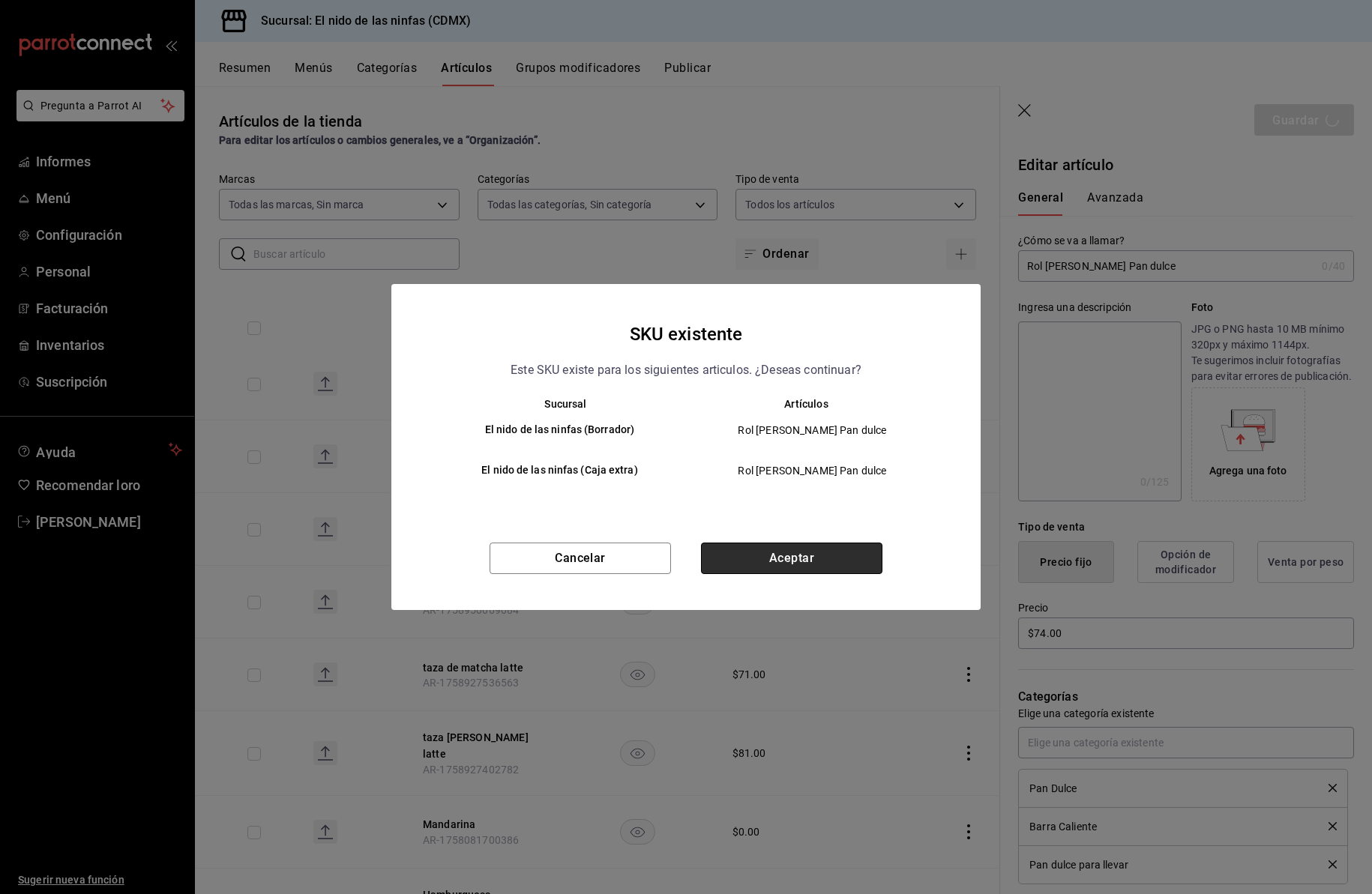
click at [779, 556] on button "Aceptar" at bounding box center [791, 559] width 181 height 32
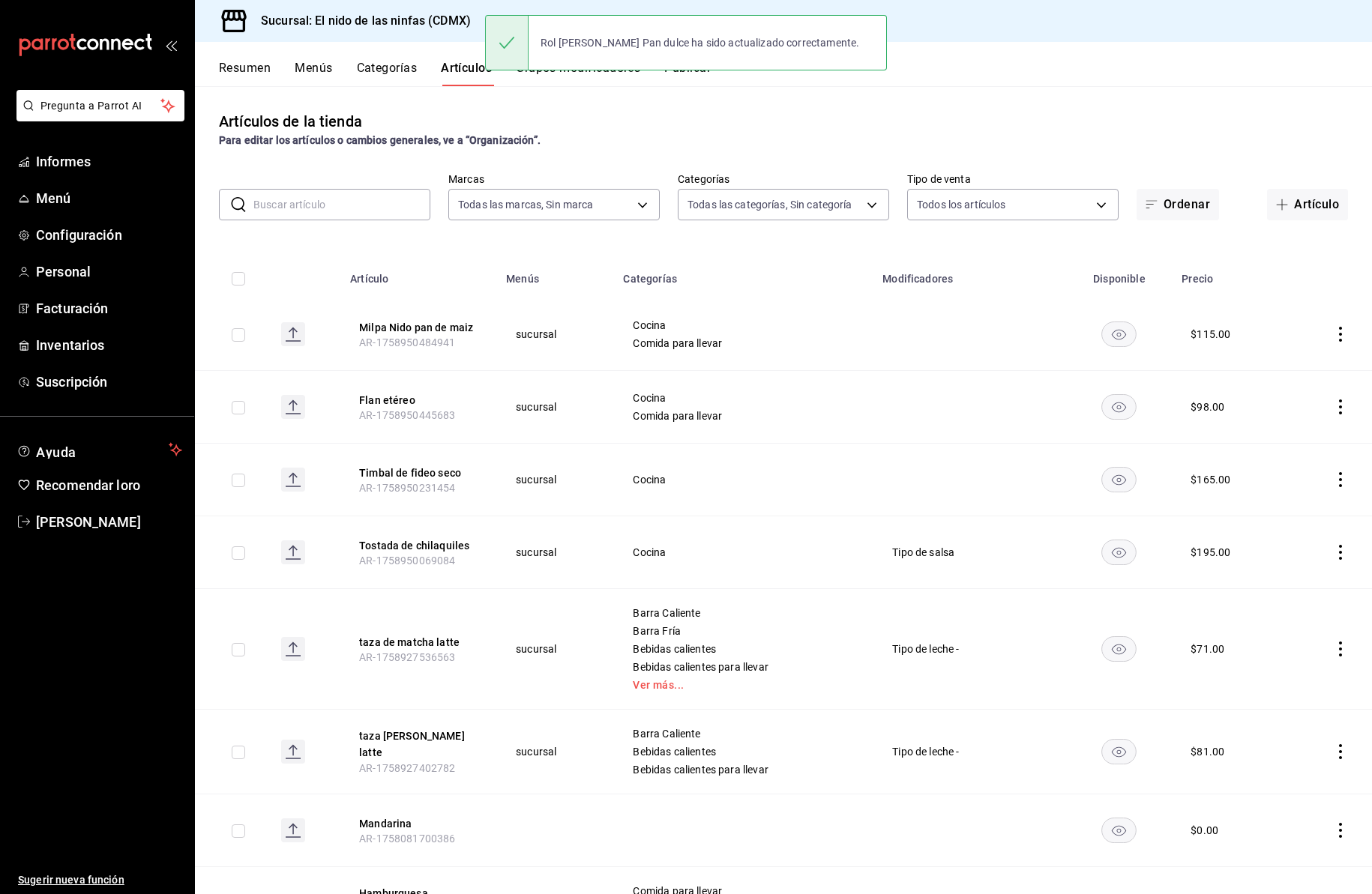
click at [333, 202] on input "text" at bounding box center [342, 204] width 177 height 30
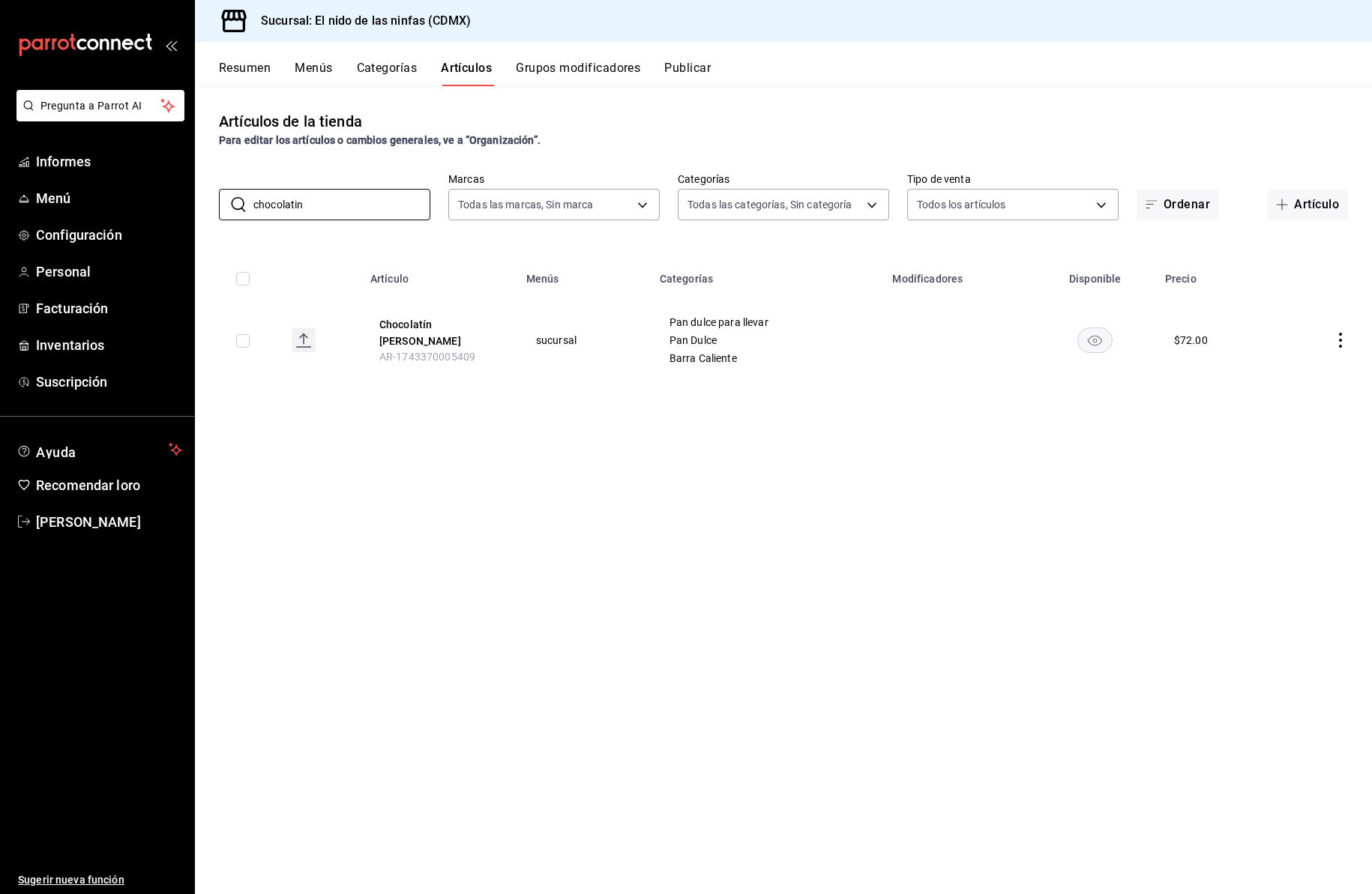
type input "chocolatin"
click at [1339, 344] on icon "comportamiento" at bounding box center [1340, 340] width 15 height 15
click at [1285, 371] on font "Editar" at bounding box center [1290, 375] width 29 height 12
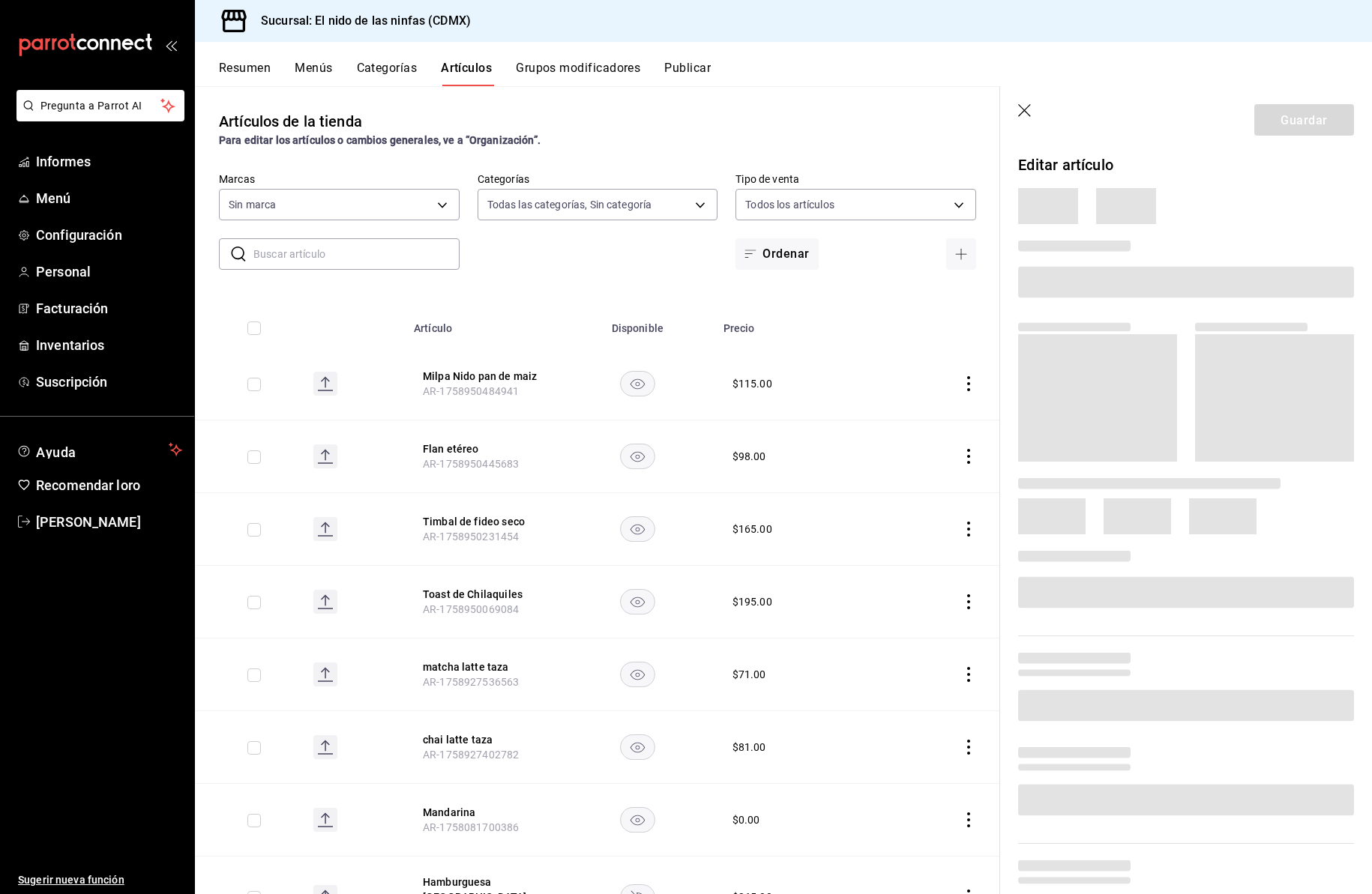
type input "5c205893-a101-45fe-a5e9-0d3a7003fba1,4b68dad8-5fea-4f89-9963-c0d84c3836ef,d07fc…"
type input "d2e7f705-a92e-4b5a-9c7a-3f8867cbe88b"
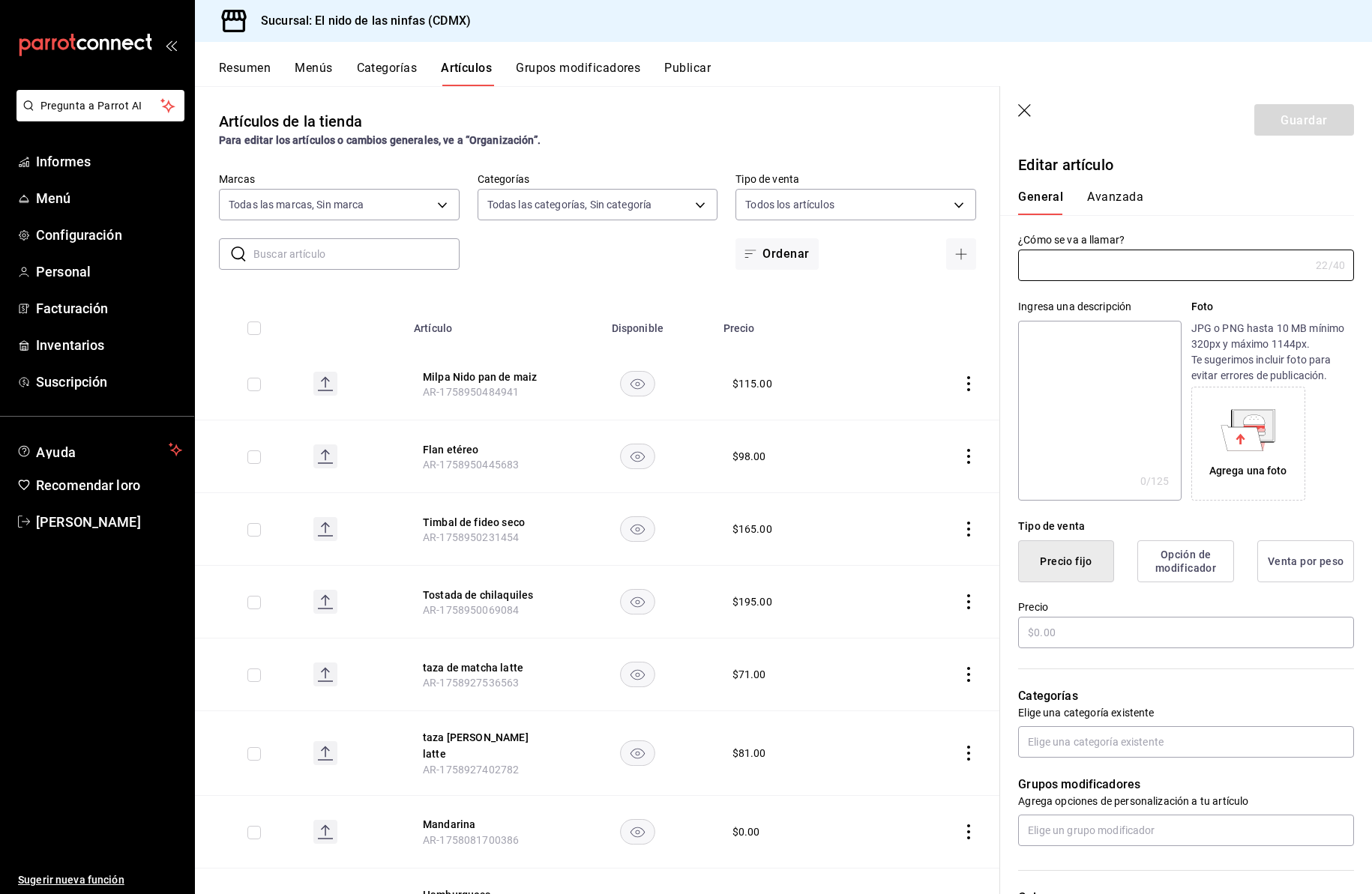
type input "Chocolatin [PERSON_NAME]"
type input "AR-1743370005409"
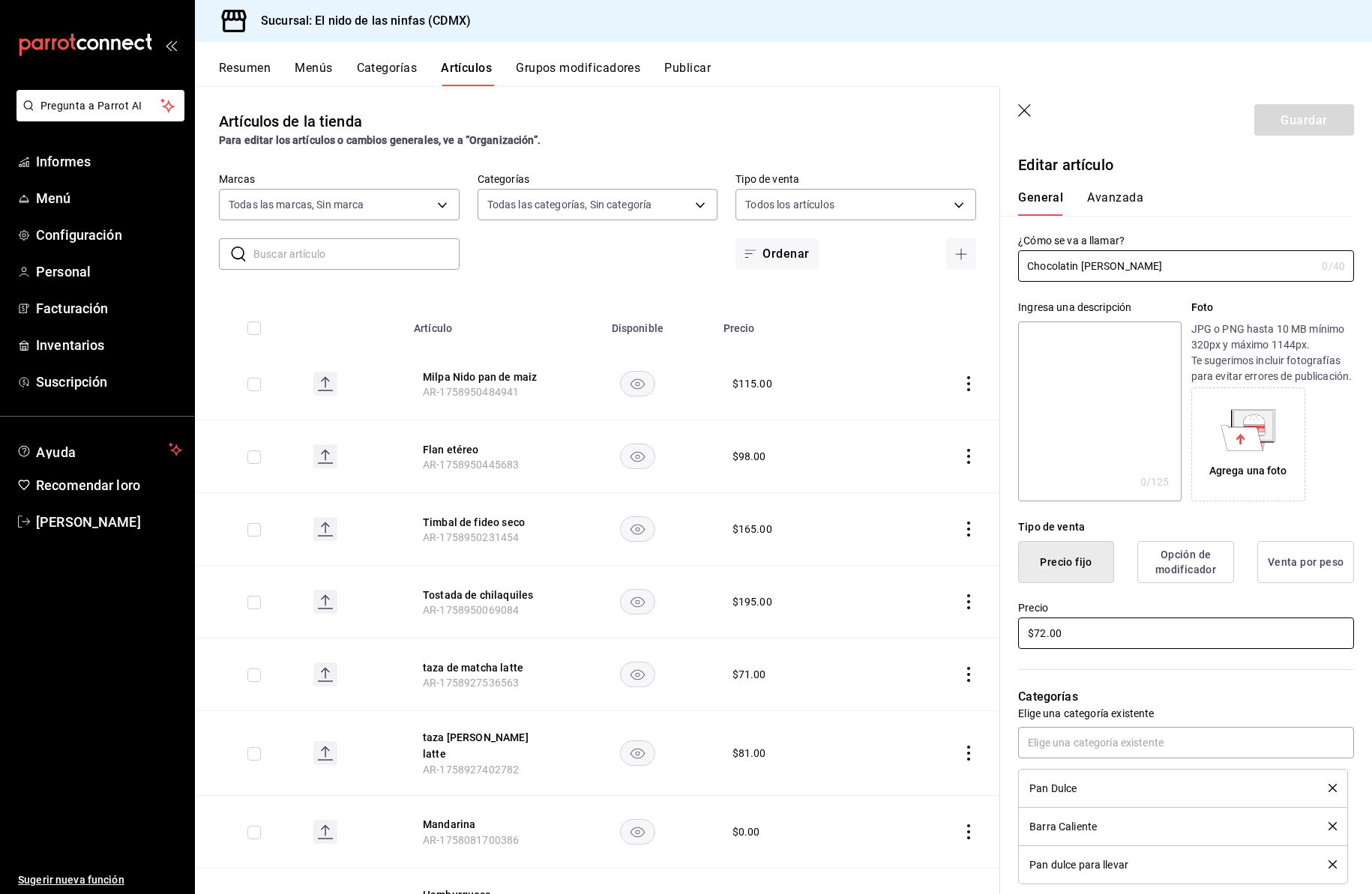
click at [1046, 648] on input "$72.00" at bounding box center [1186, 633] width 336 height 32
type input "$74.00"
click at [1308, 119] on font "Guardar" at bounding box center [1304, 119] width 47 height 14
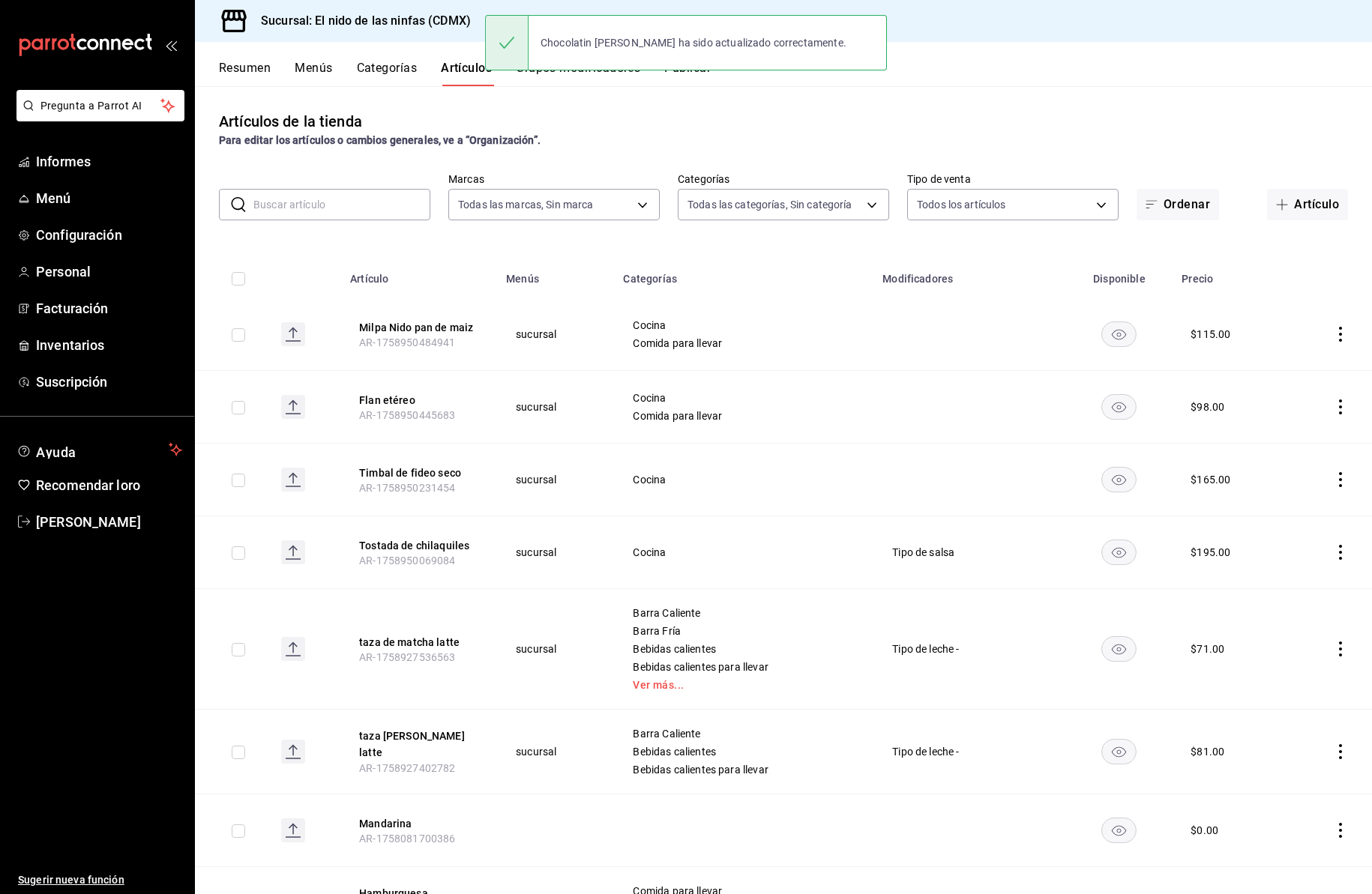
click at [287, 207] on input "text" at bounding box center [342, 204] width 177 height 30
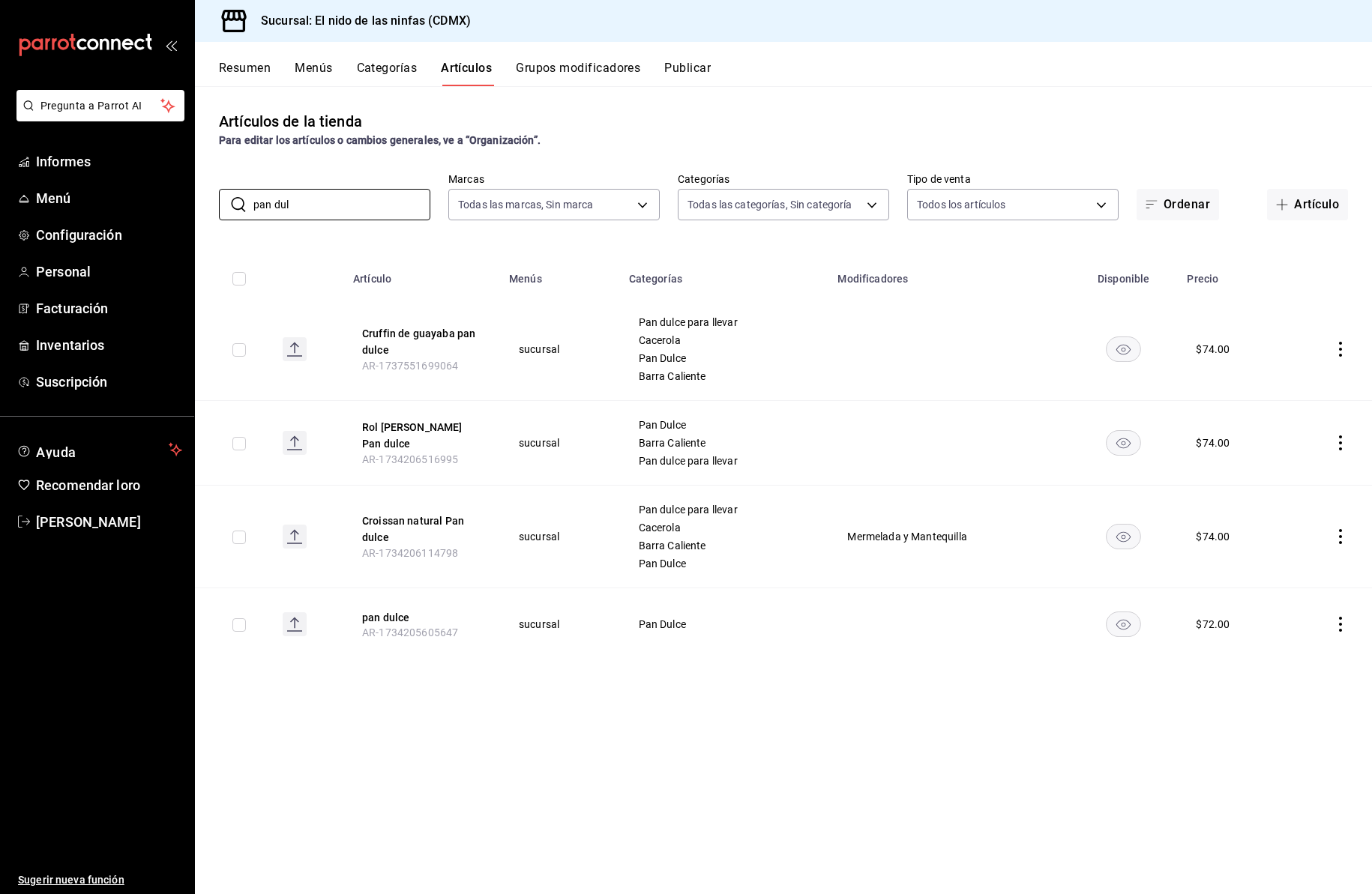
type input "pan dul"
click at [1340, 623] on icon "comportamiento" at bounding box center [1340, 624] width 3 height 15
click at [1299, 654] on font "Editar" at bounding box center [1290, 659] width 29 height 12
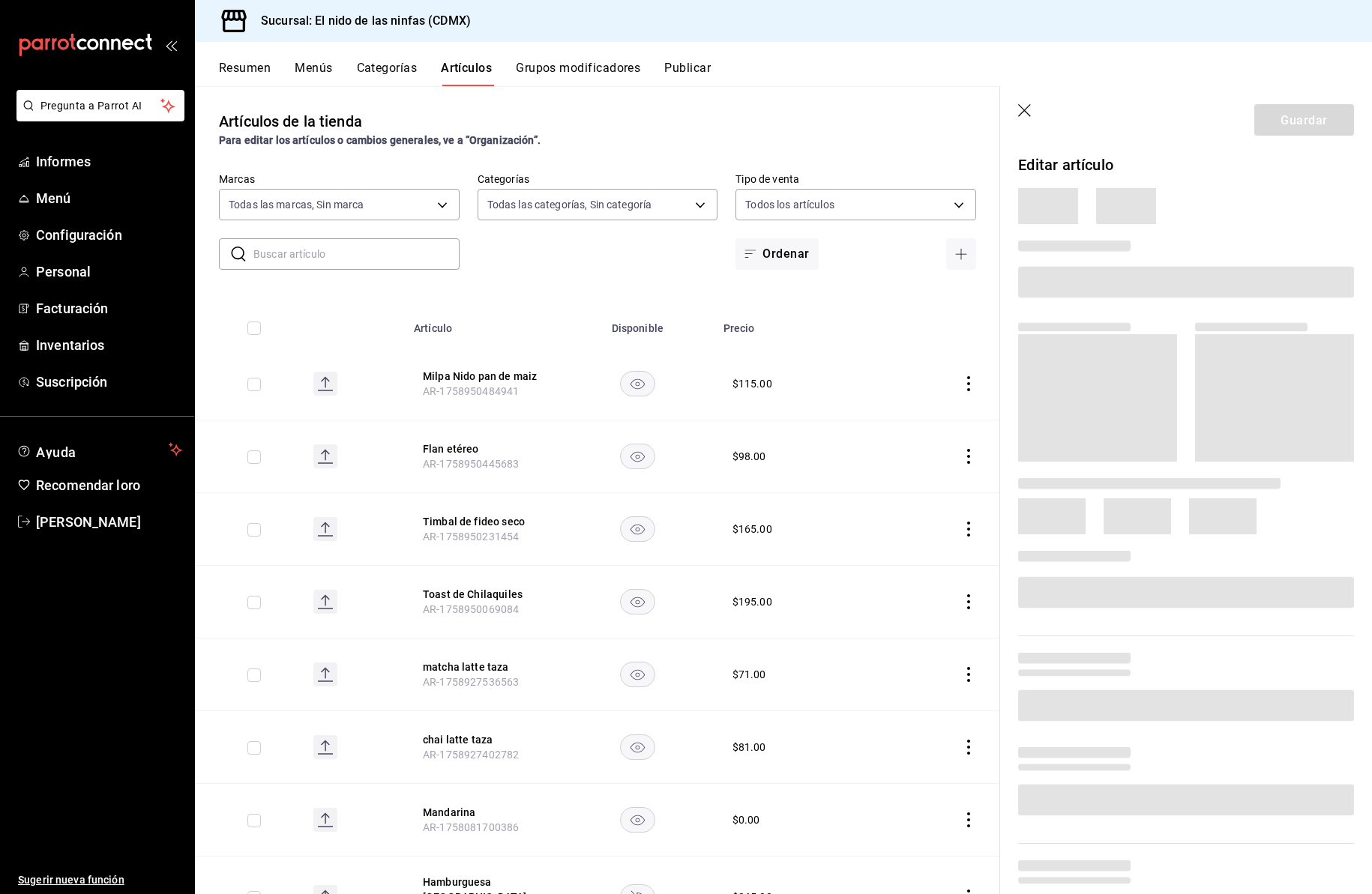
type input "d2e7f705-a92e-4b5a-9c7a-3f8867cbe88b"
type input "5c205893-a101-45fe-a5e9-0d3a7003fba1,4b68dad8-5fea-4f89-9963-c0d84c3836ef,d07fc…"
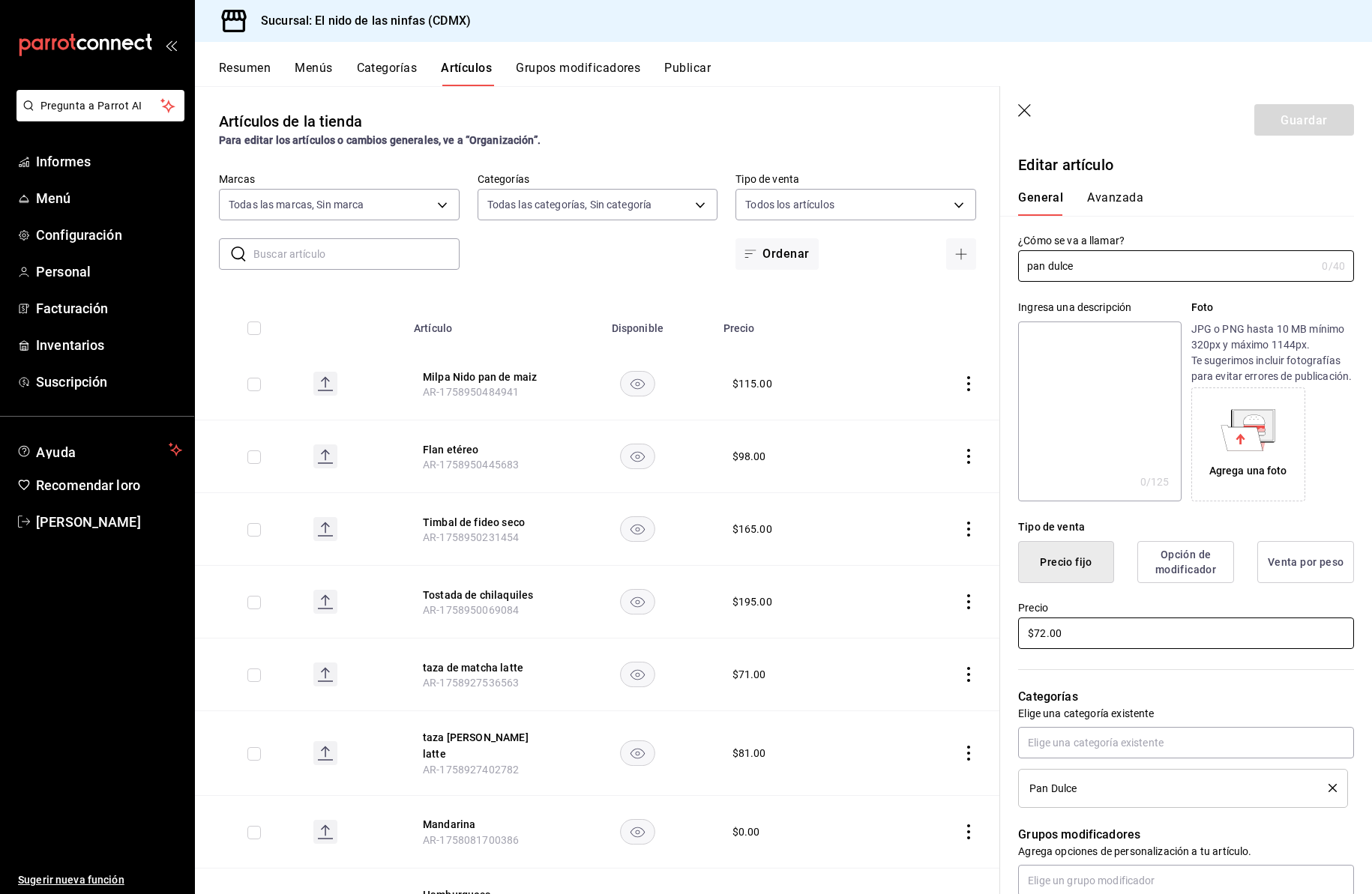
click at [1047, 649] on input "$72.00" at bounding box center [1186, 633] width 336 height 32
type input "$74.00"
click at [1296, 122] on font "Guardar" at bounding box center [1304, 119] width 47 height 14
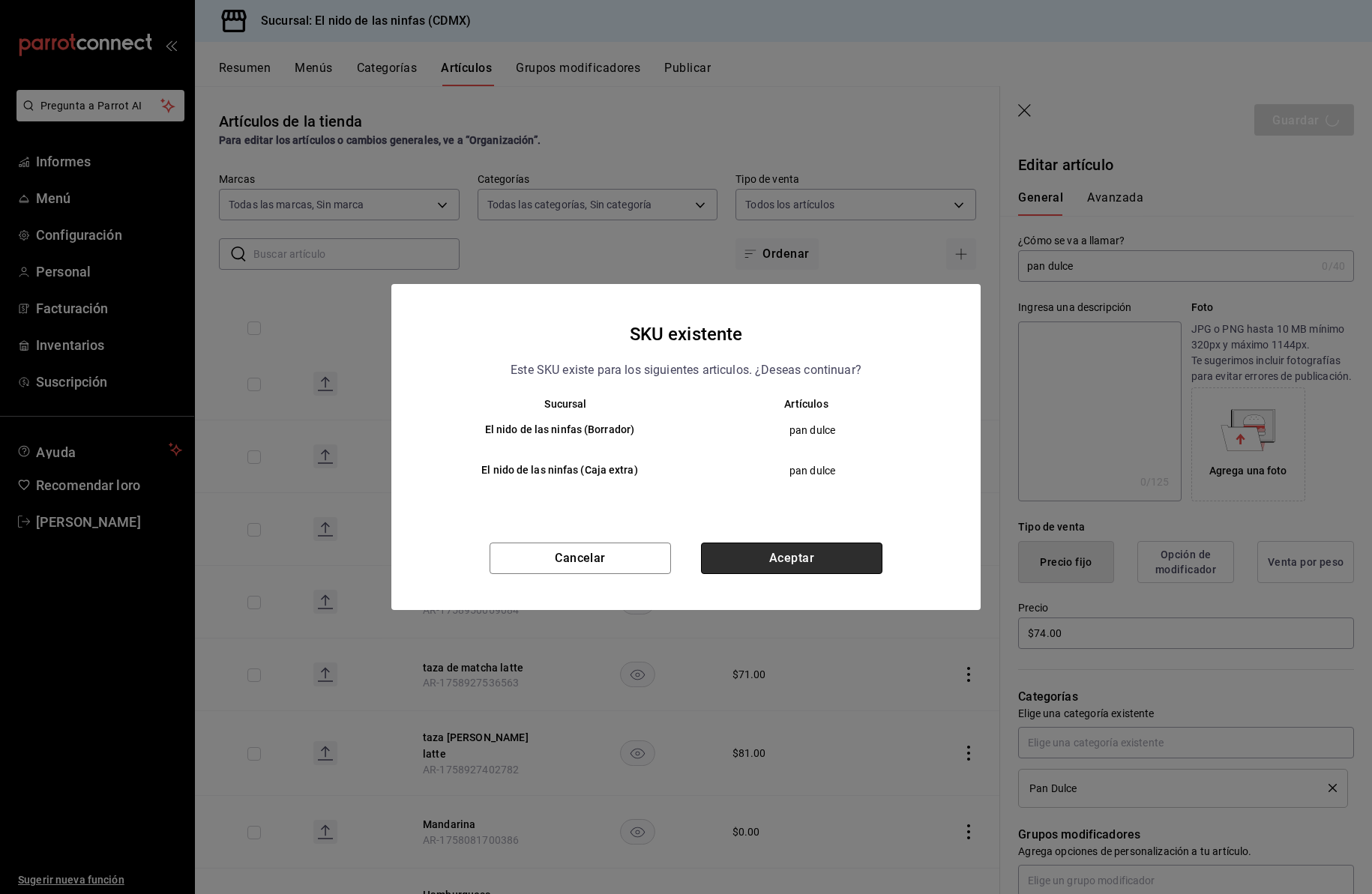
click at [811, 566] on button "Aceptar" at bounding box center [791, 559] width 181 height 32
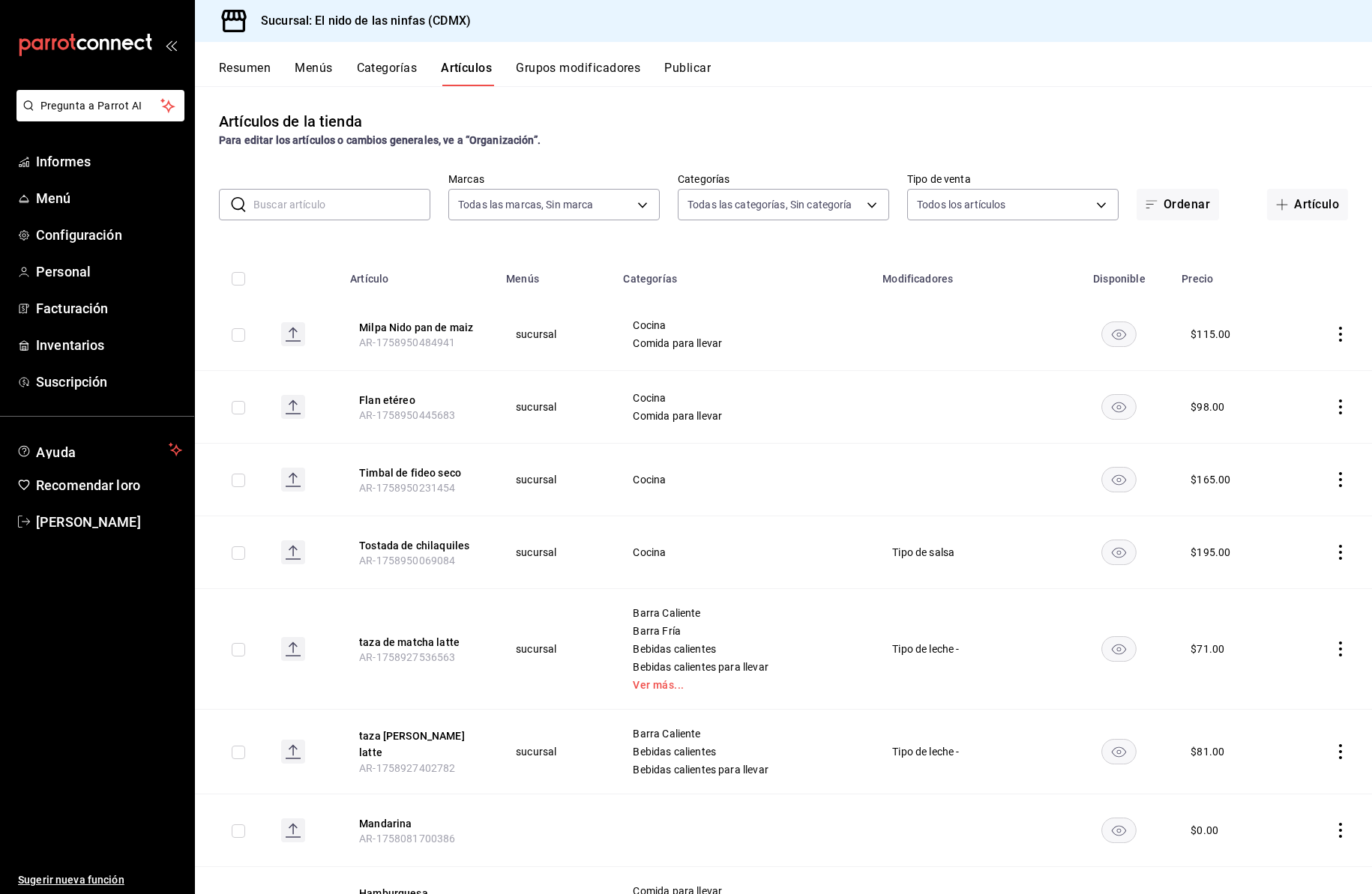
click at [693, 69] on font "Publicar" at bounding box center [687, 67] width 47 height 14
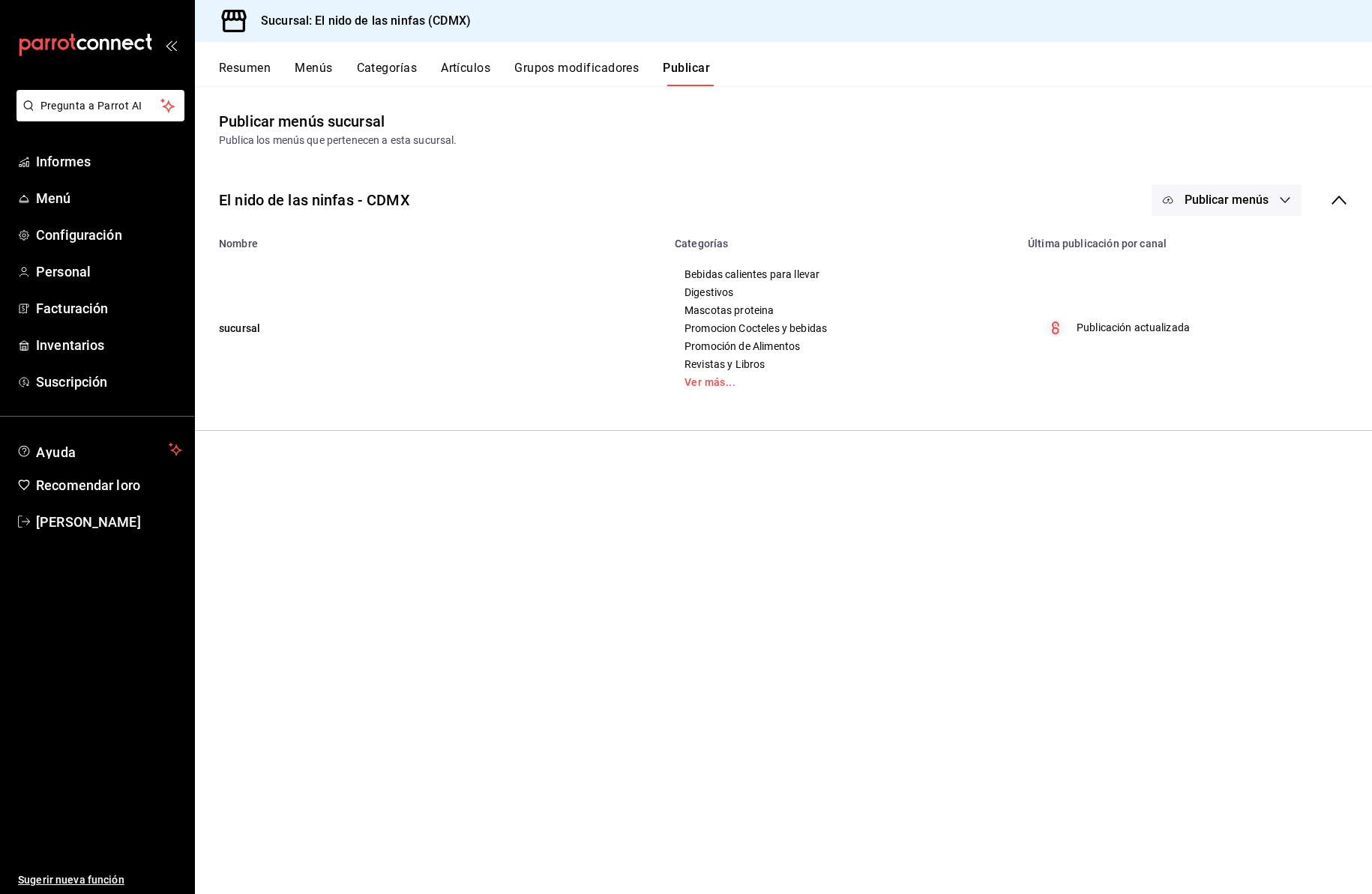
click at [1220, 198] on font "Publicar menús" at bounding box center [1226, 199] width 84 height 14
click at [1228, 251] on font "Punto de venta" at bounding box center [1248, 249] width 72 height 12
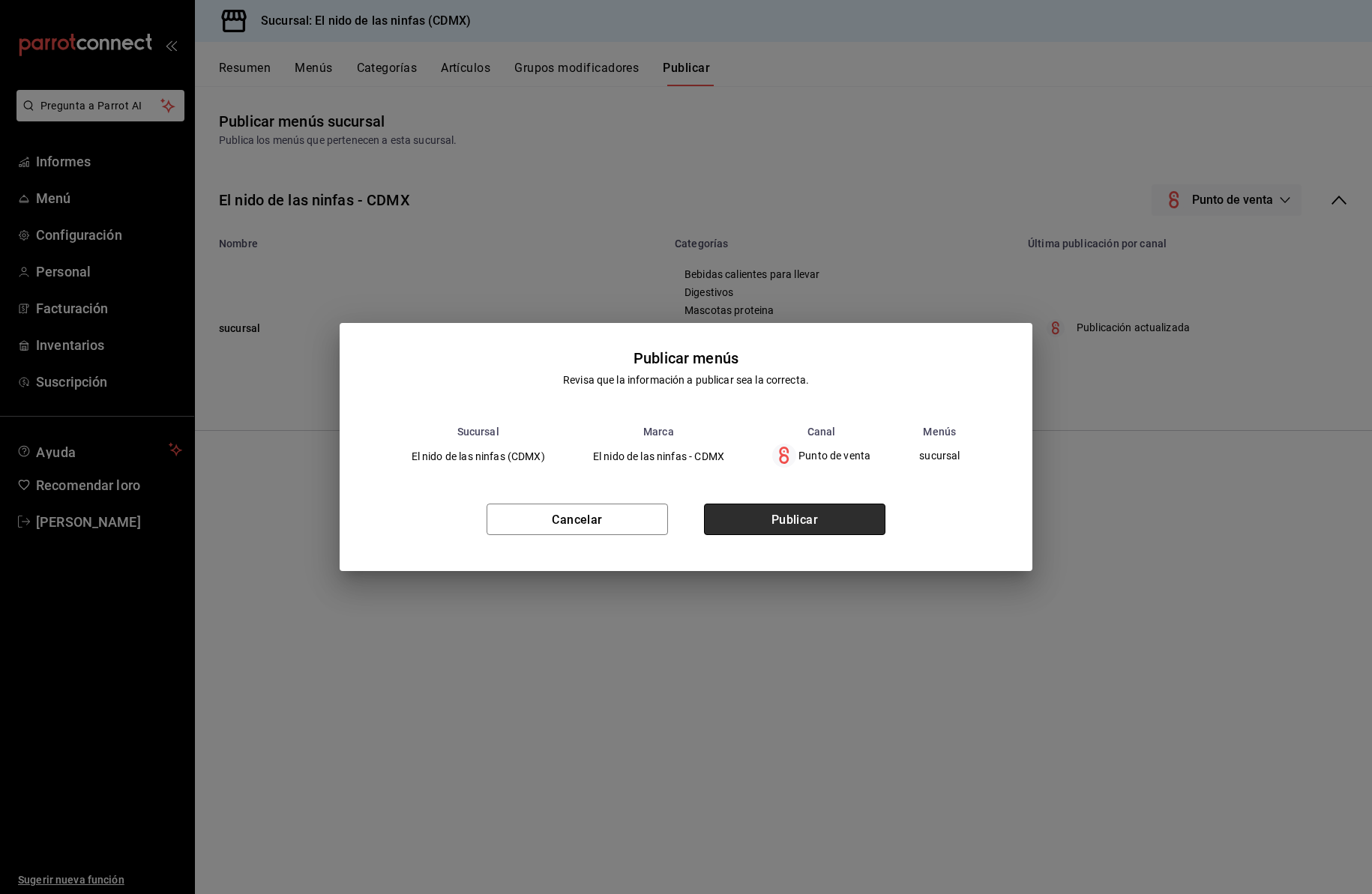
click at [808, 520] on font "Publicar" at bounding box center [795, 519] width 48 height 14
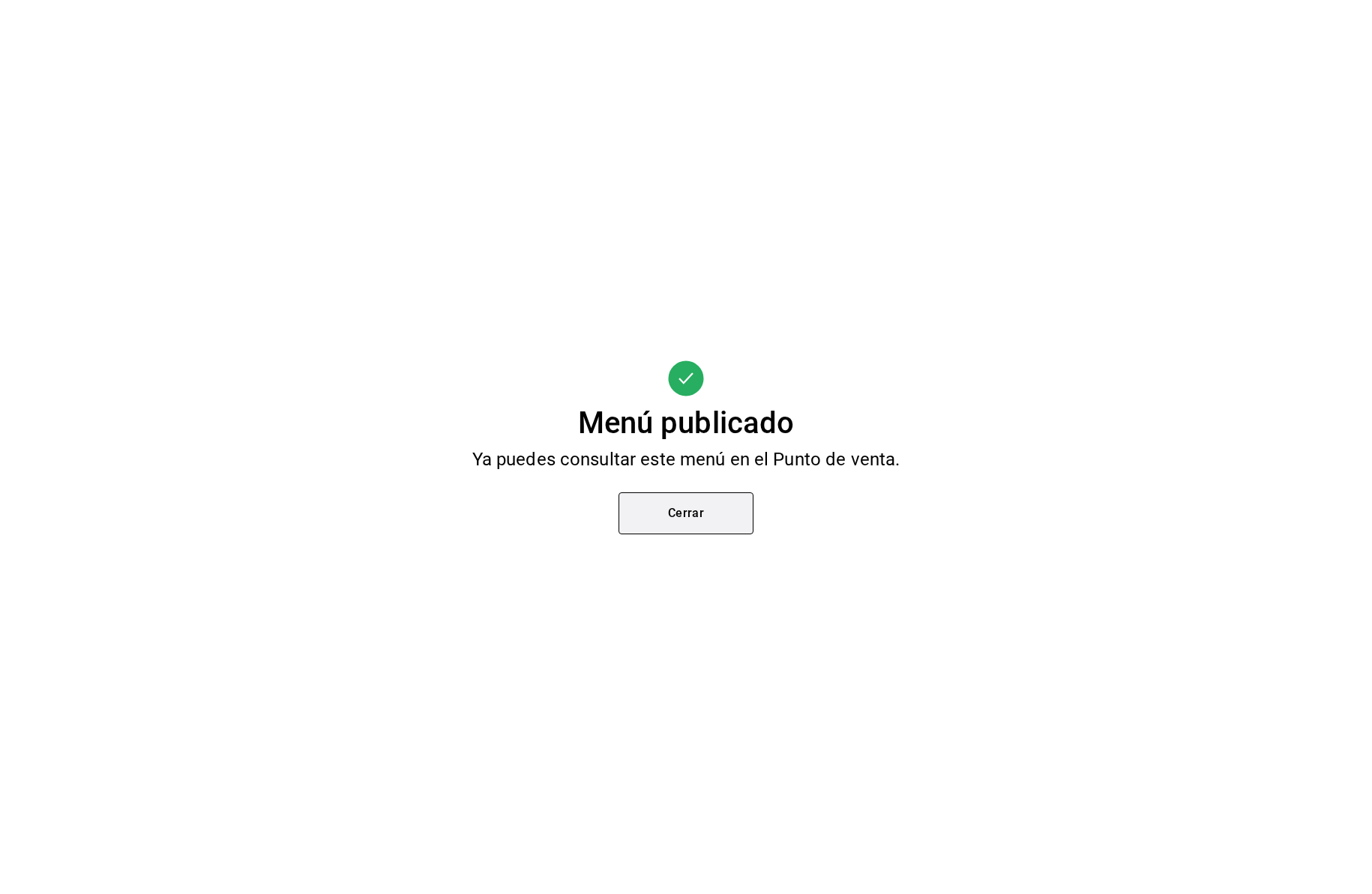
click at [713, 520] on button "Cerrar" at bounding box center [686, 513] width 135 height 42
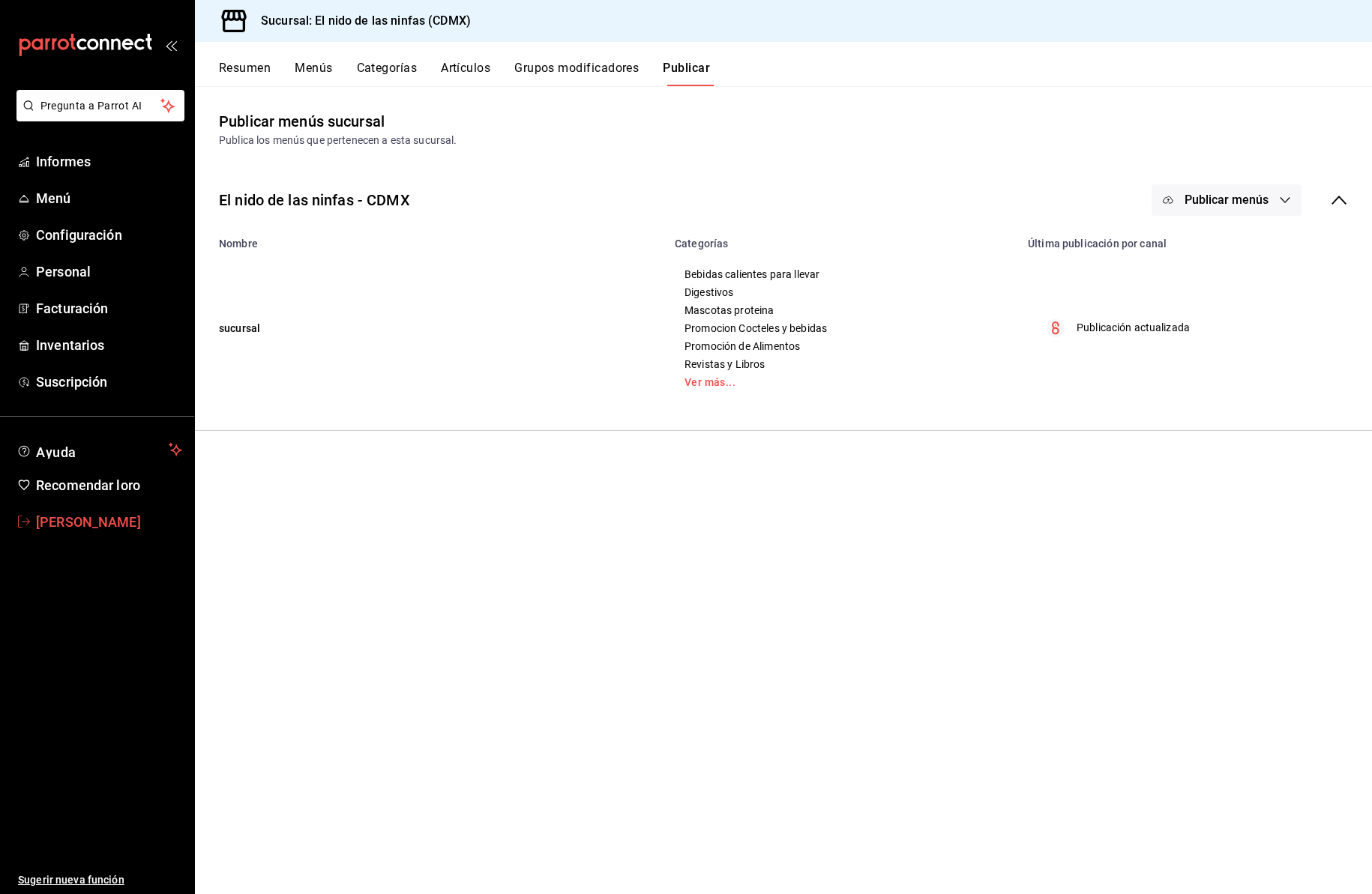
click at [119, 517] on font "[PERSON_NAME]" at bounding box center [88, 522] width 105 height 16
